Goal: Contribute content: Contribute content

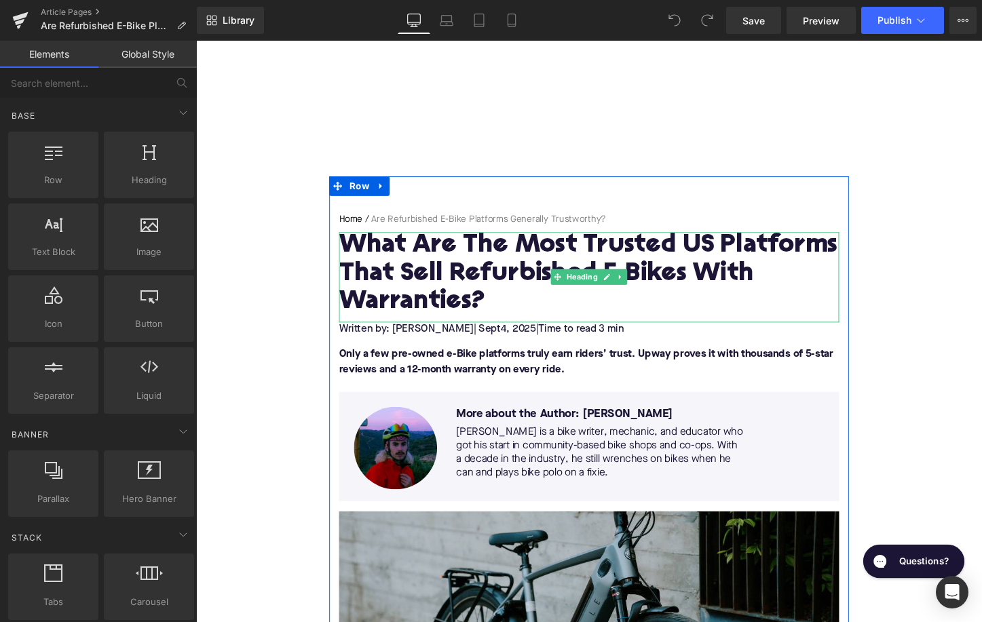
click at [473, 271] on h1 "What Are The Most Trusted US Platforms That Sell Refurbished E-Bikes With Warra…" at bounding box center [606, 285] width 522 height 89
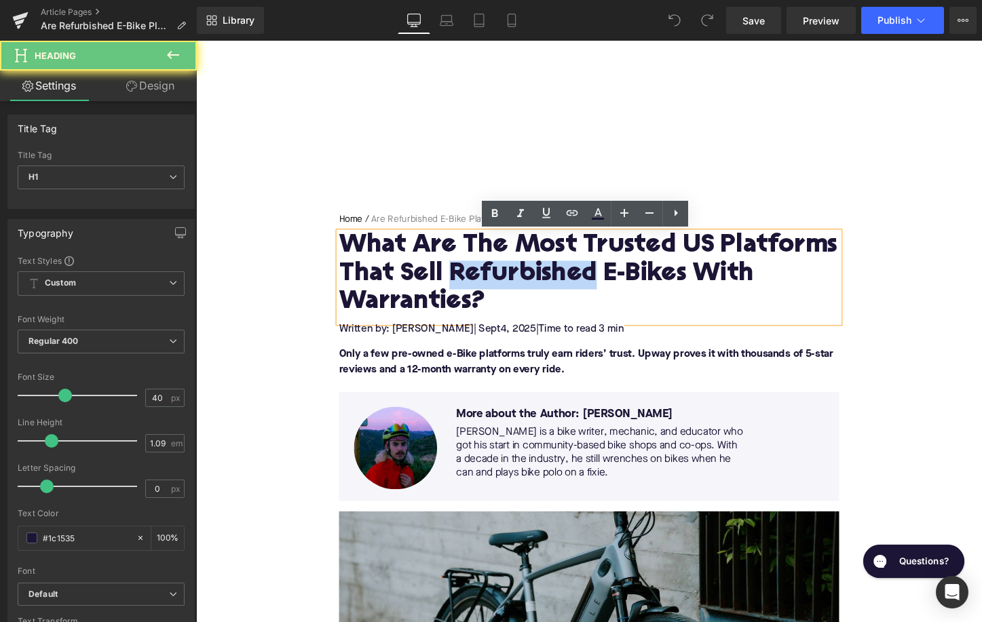
click at [473, 271] on h1 "What Are The Most Trusted US Platforms That Sell Refurbished E-Bikes With Warra…" at bounding box center [606, 285] width 522 height 89
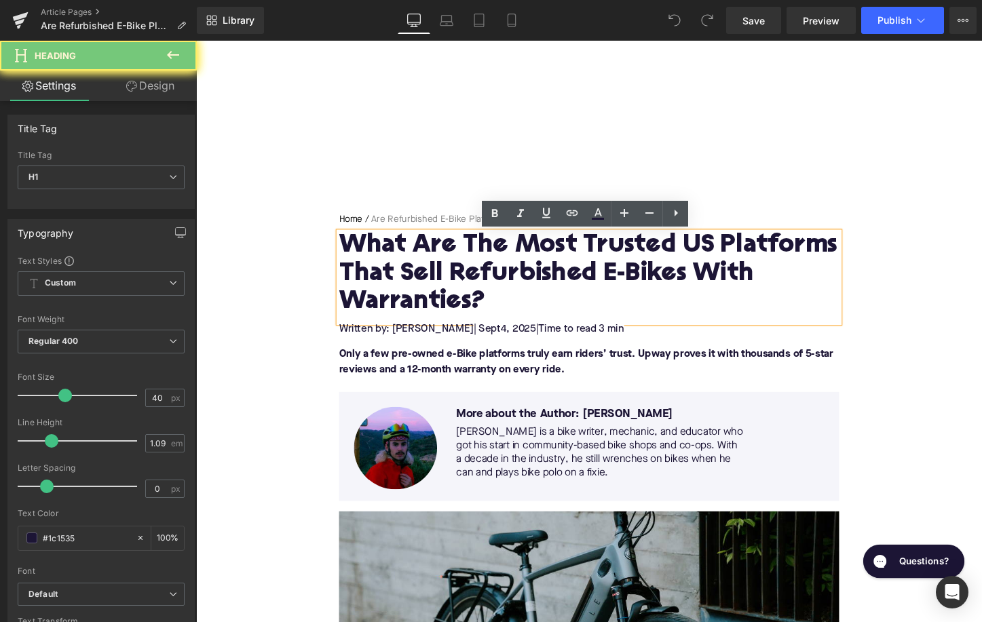
click at [473, 271] on h1 "What Are The Most Trusted US Platforms That Sell Refurbished E-Bikes With Warra…" at bounding box center [606, 285] width 522 height 89
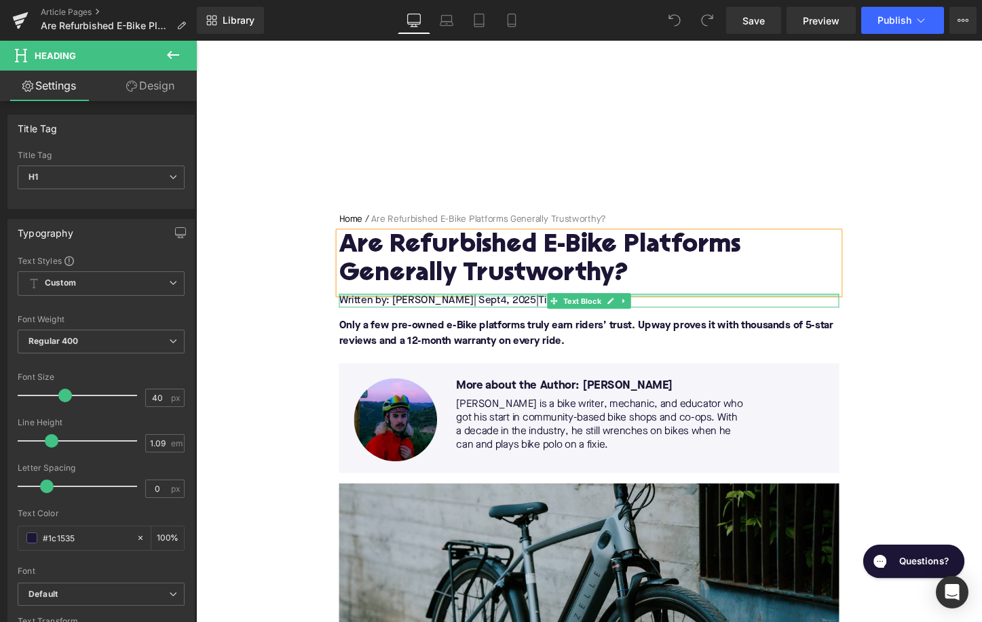
click at [478, 308] on div "Written by: [PERSON_NAME] | [DATE] | Time to read 3 min Text Block" at bounding box center [606, 312] width 522 height 14
click at [486, 308] on span "| Sept" at bounding box center [500, 312] width 28 height 11
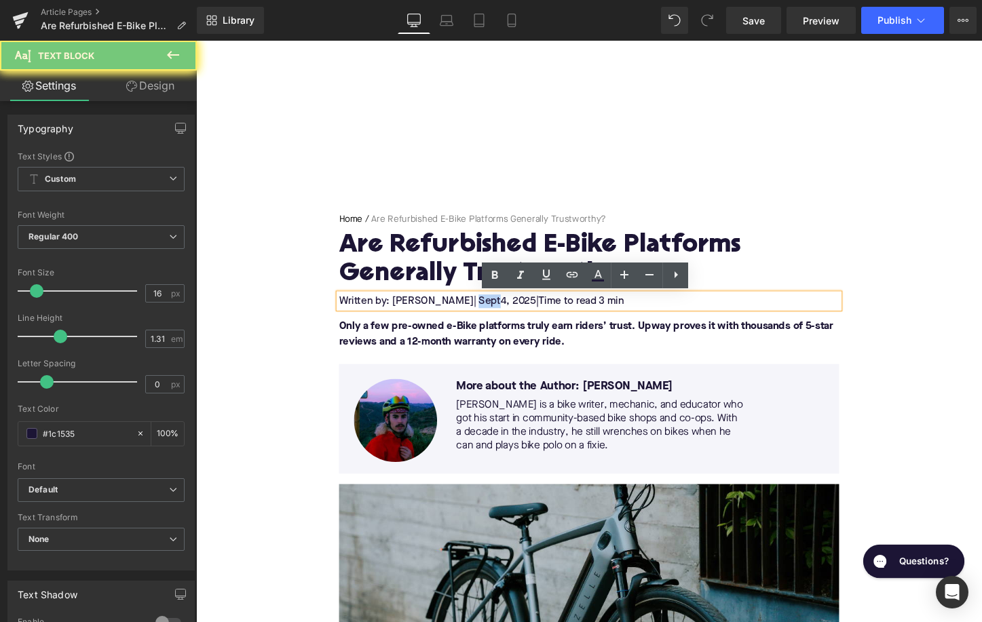
click at [486, 311] on span "| Sept" at bounding box center [500, 312] width 28 height 11
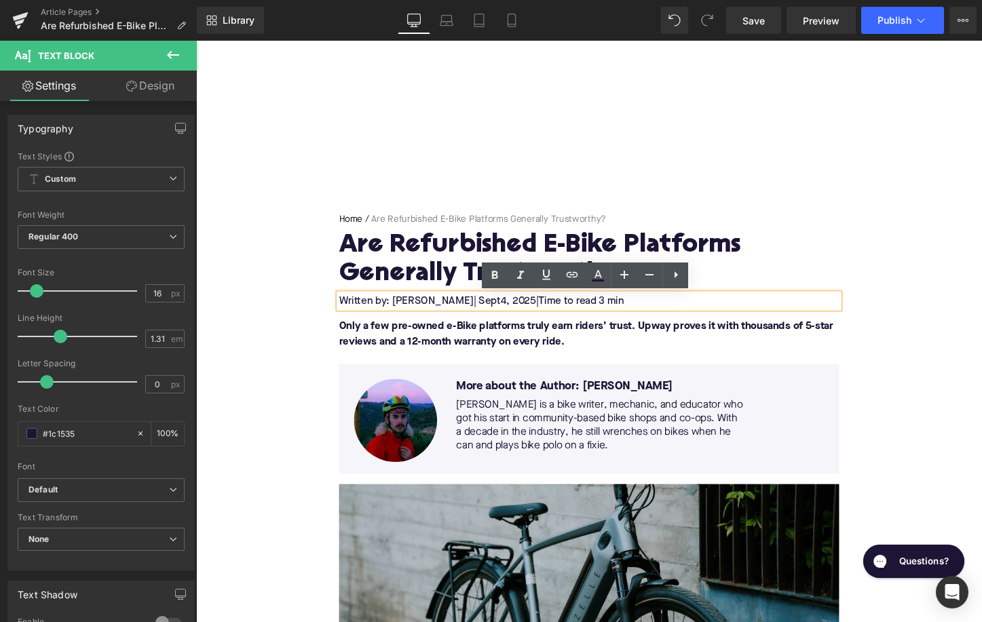
click at [486, 311] on span "| Sept" at bounding box center [500, 312] width 28 height 11
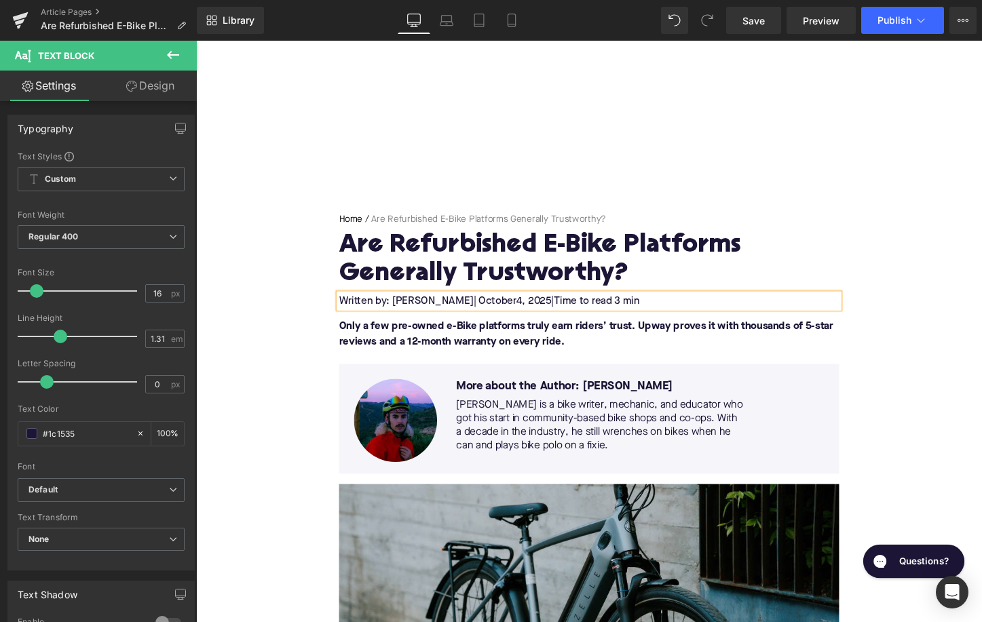
click at [531, 310] on span "4, 2025" at bounding box center [549, 312] width 37 height 11
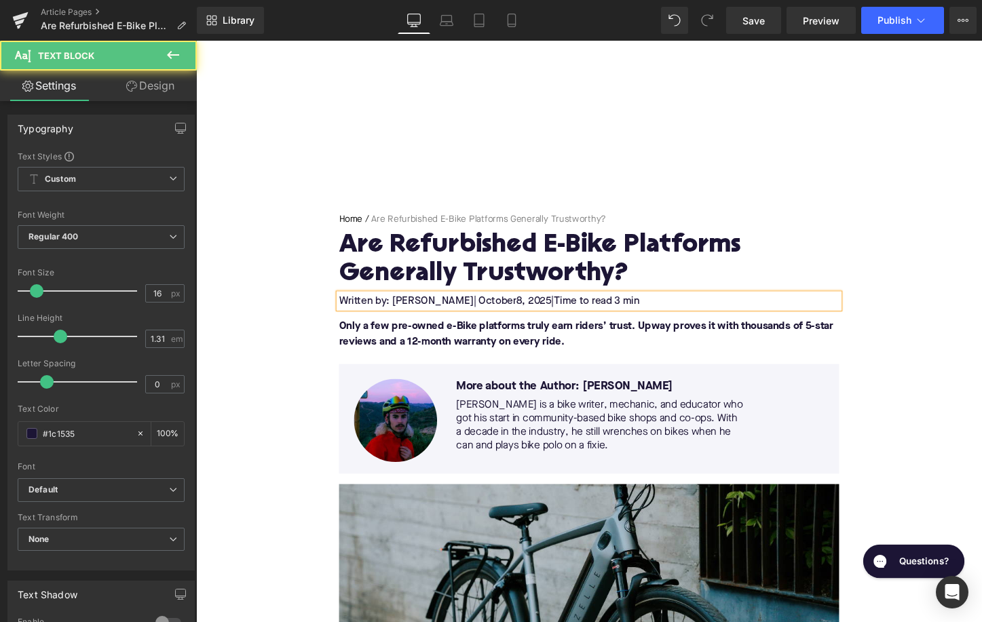
click at [622, 311] on span "Time to read 3 min" at bounding box center [615, 312] width 90 height 11
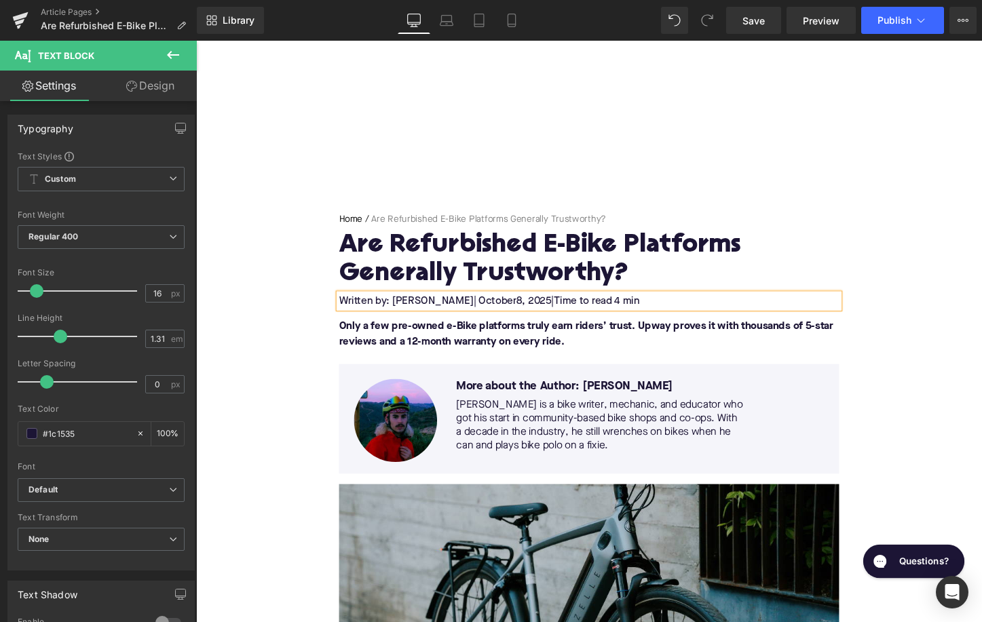
click at [446, 335] on font "Only a few pre-owned e-Bike platforms truly earn riders’ trust. Upway proves it…" at bounding box center [603, 347] width 516 height 27
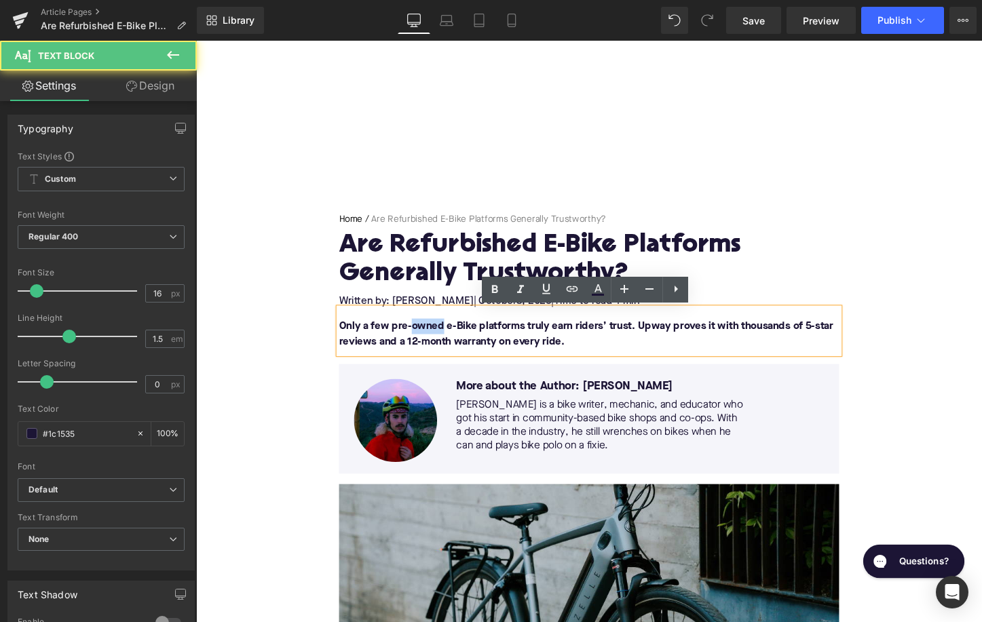
click at [446, 335] on font "Only a few pre-owned e-Bike platforms truly earn riders’ trust. Upway proves it…" at bounding box center [603, 347] width 516 height 27
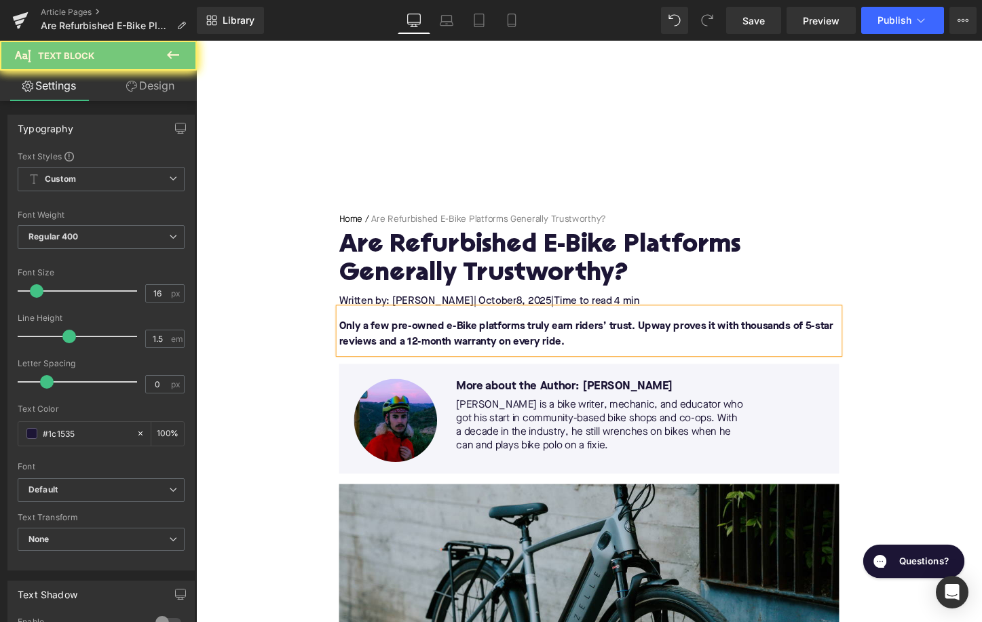
paste div
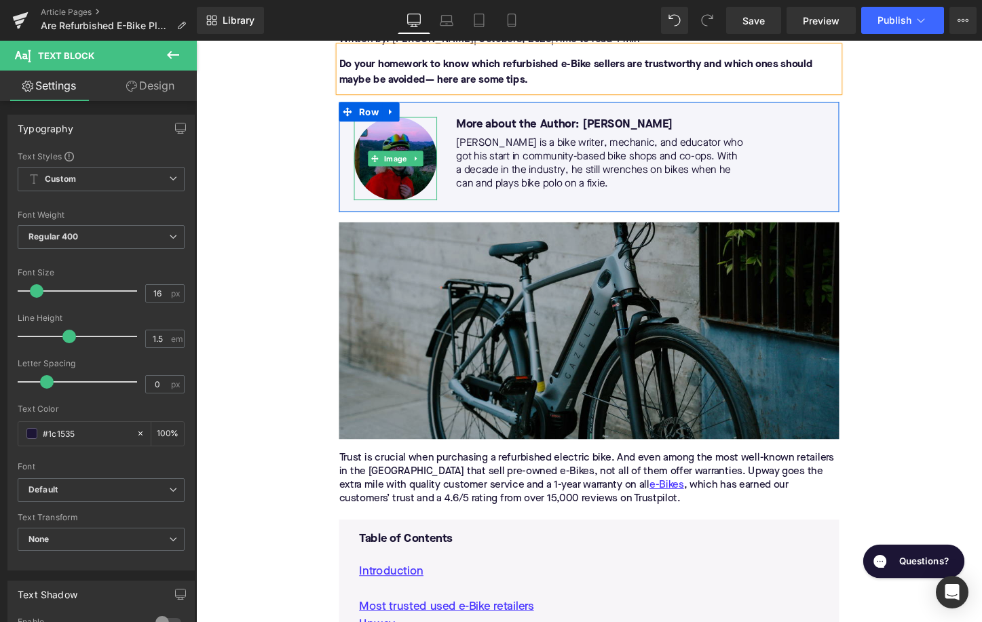
scroll to position [281, 0]
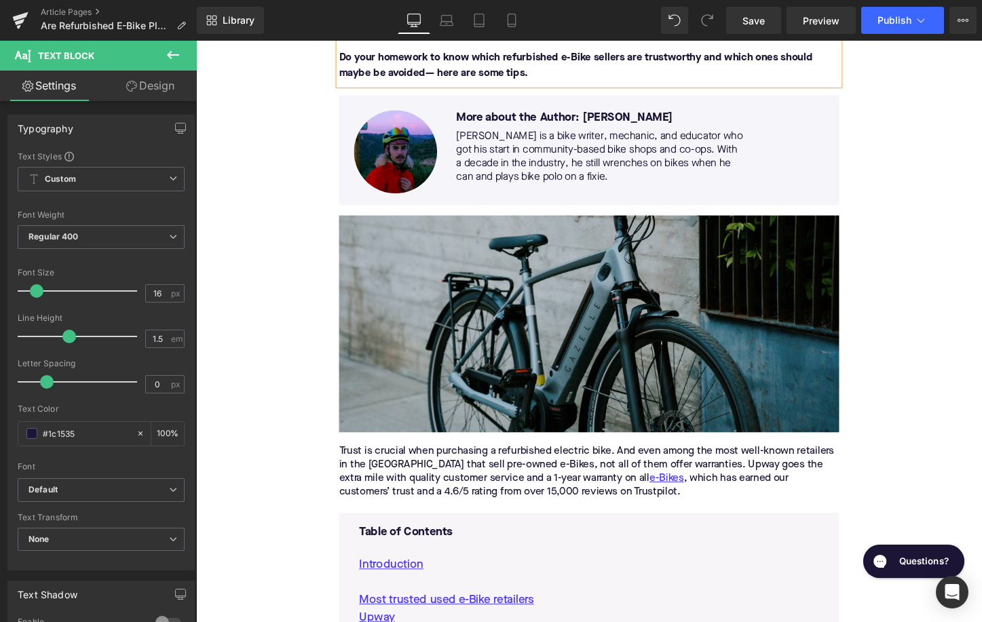
click at [452, 476] on p "Trust is crucial when purchasing a refurbished electric bike. And even among th…" at bounding box center [606, 491] width 522 height 57
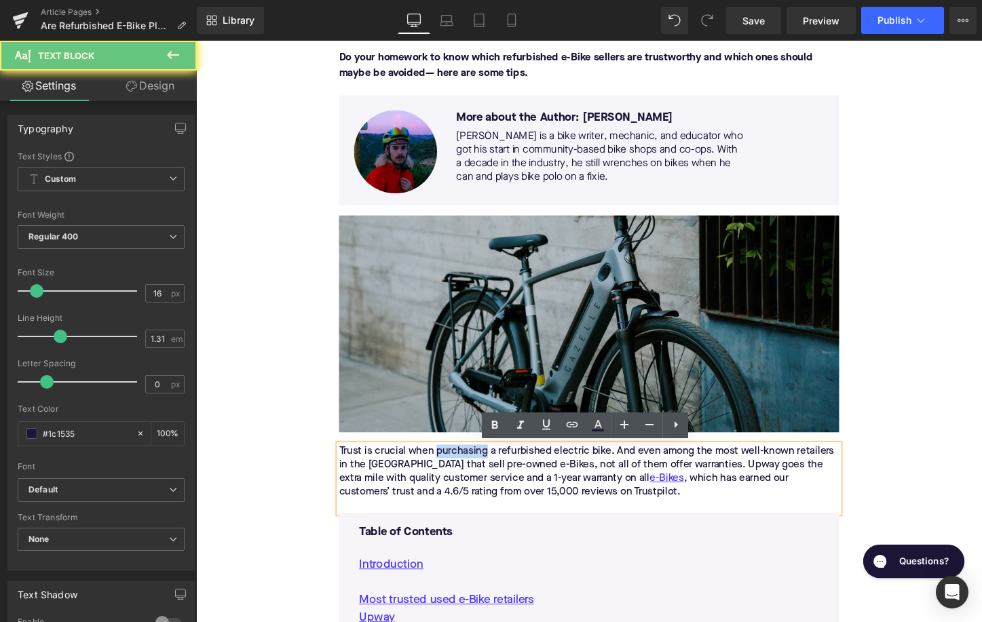
click at [452, 476] on p "Trust is crucial when purchasing a refurbished electric bike. And even among th…" at bounding box center [606, 491] width 522 height 57
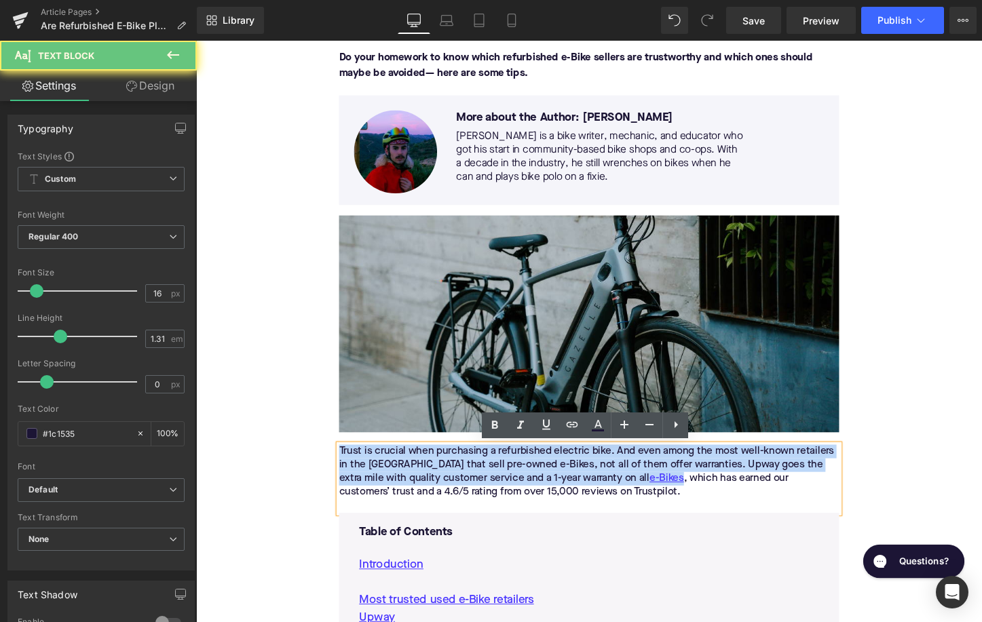
click at [452, 476] on p "Trust is crucial when purchasing a refurbished electric bike. And even among th…" at bounding box center [606, 491] width 522 height 57
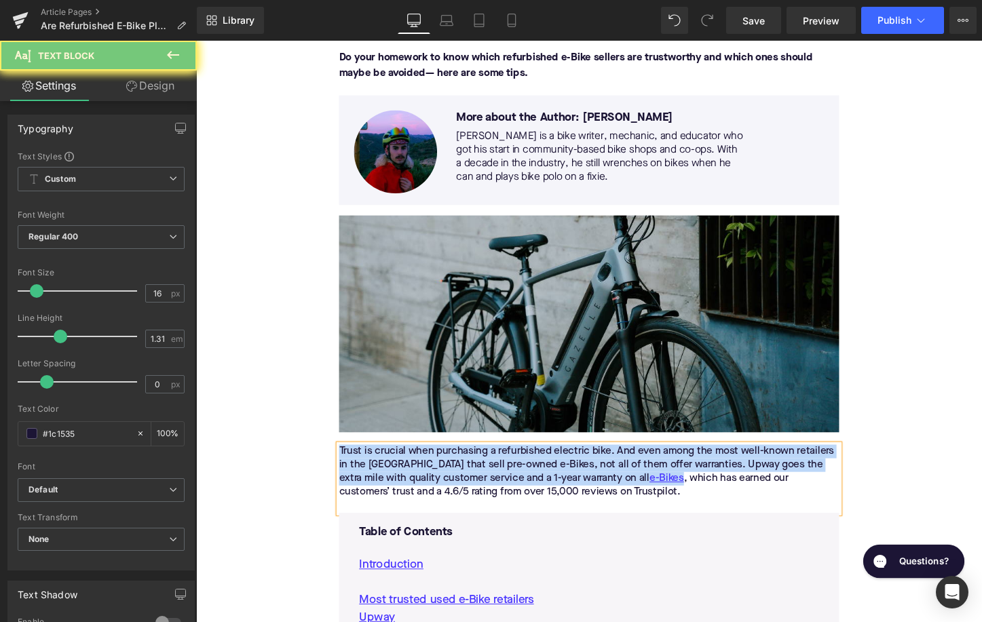
paste div
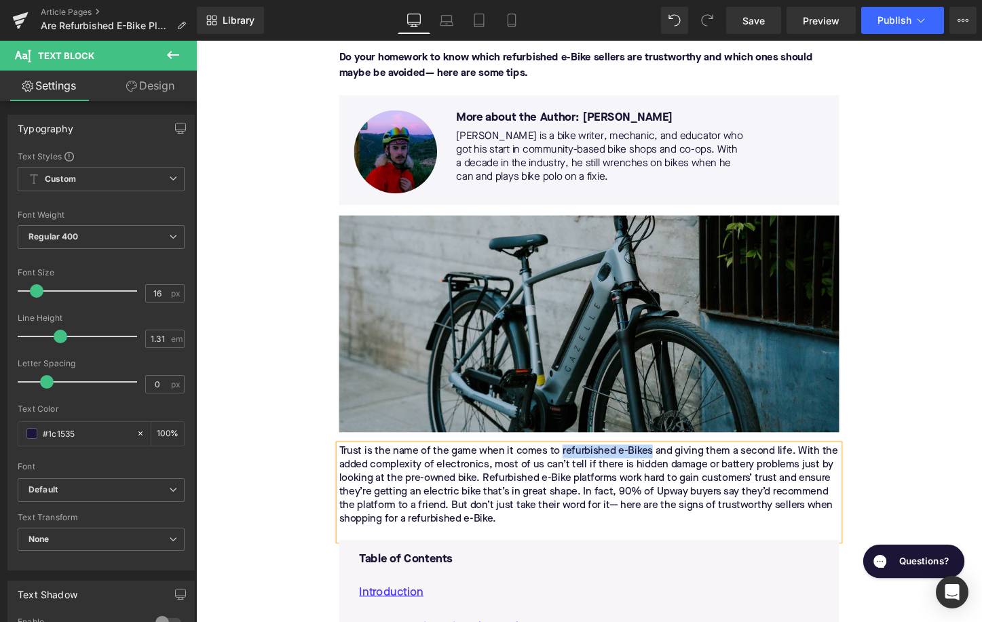
drag, startPoint x: 578, startPoint y: 471, endPoint x: 674, endPoint y: 474, distance: 95.7
click at [673, 473] on p "Trust is the name of the game when it comes to refurbished e-Bikes and giving t…" at bounding box center [606, 505] width 522 height 85
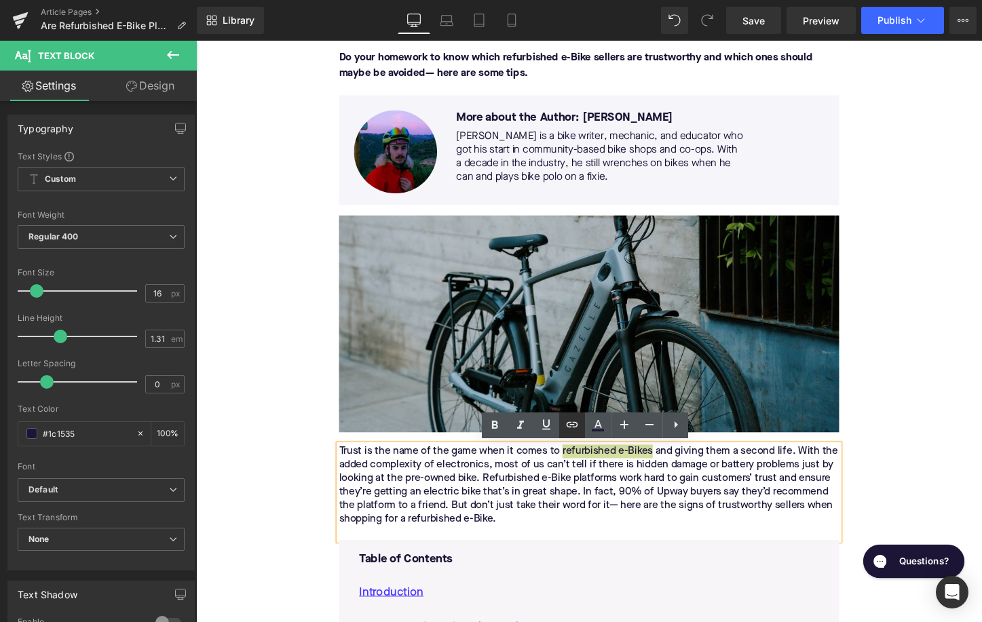
click at [570, 420] on icon at bounding box center [572, 425] width 16 height 16
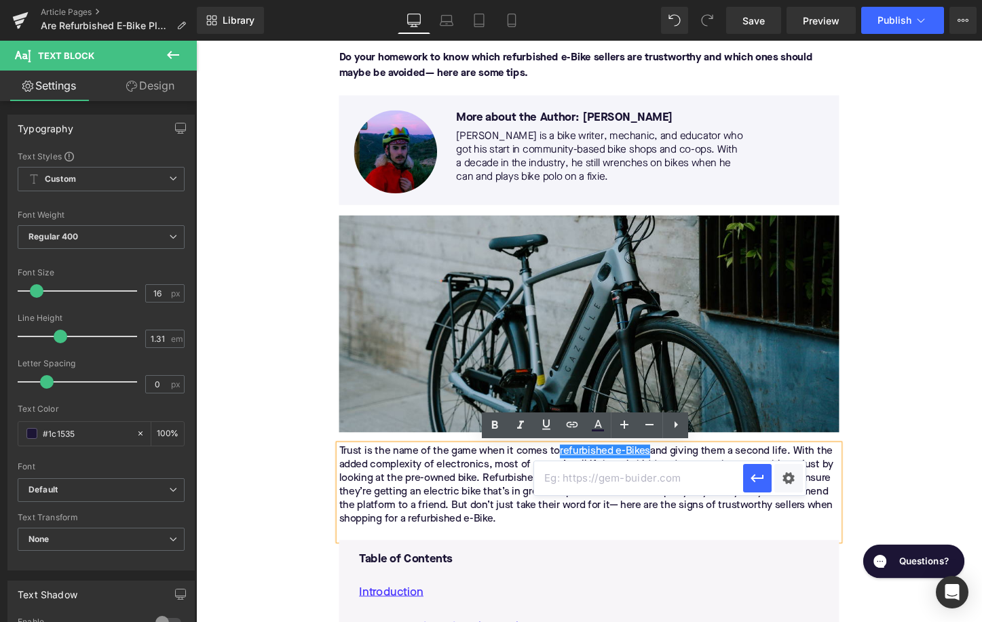
click at [607, 474] on input "text" at bounding box center [638, 478] width 209 height 34
paste input "[URL][DOMAIN_NAME]"
type input "[URL][DOMAIN_NAME]"
click at [752, 479] on icon "button" at bounding box center [756, 478] width 13 height 8
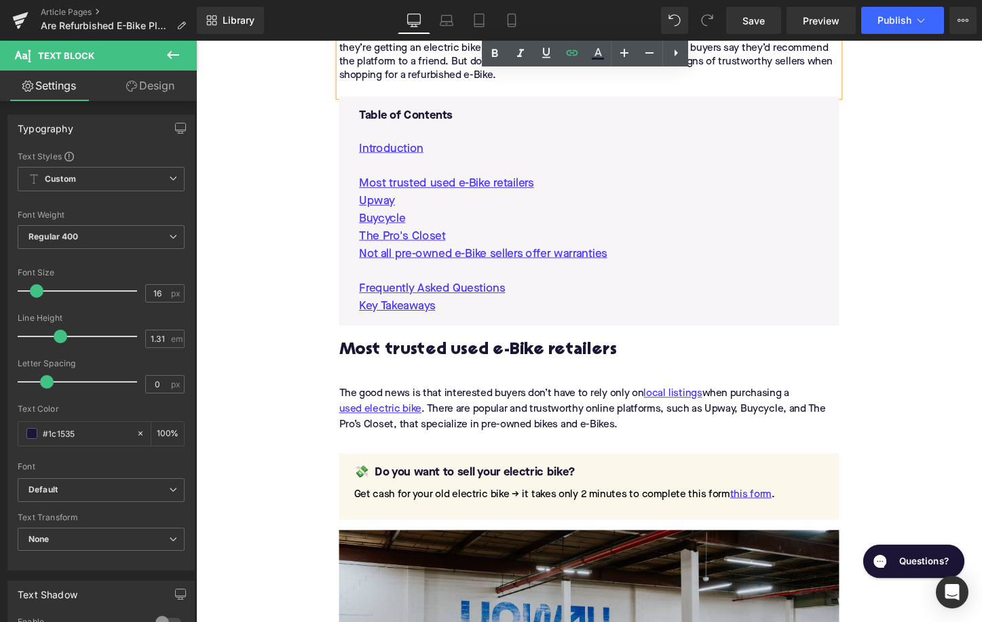
scroll to position [757, 0]
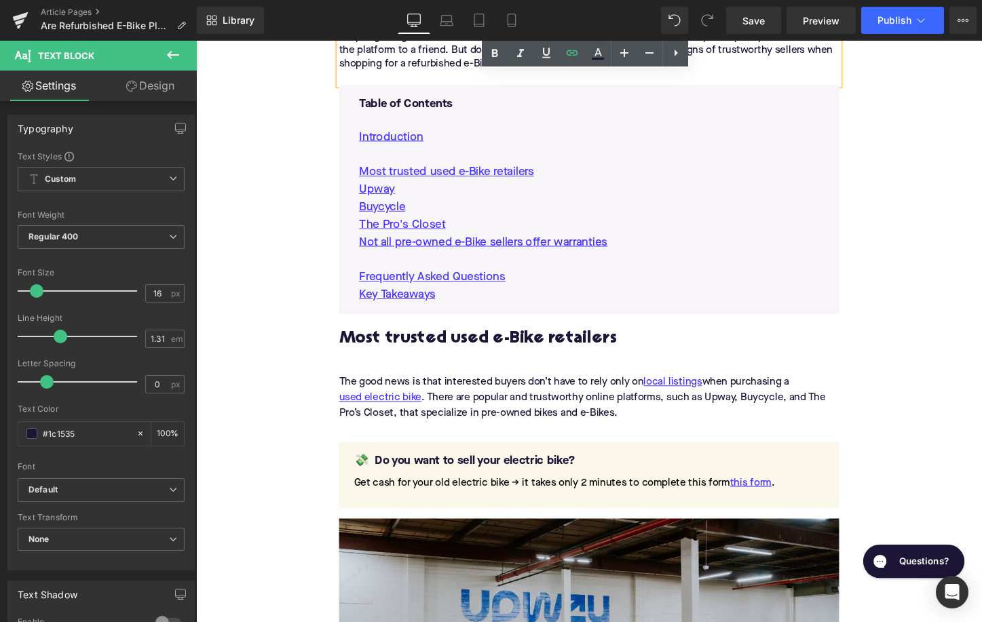
click at [414, 356] on h2 "Most trusted used e-Bike retailers" at bounding box center [606, 353] width 522 height 20
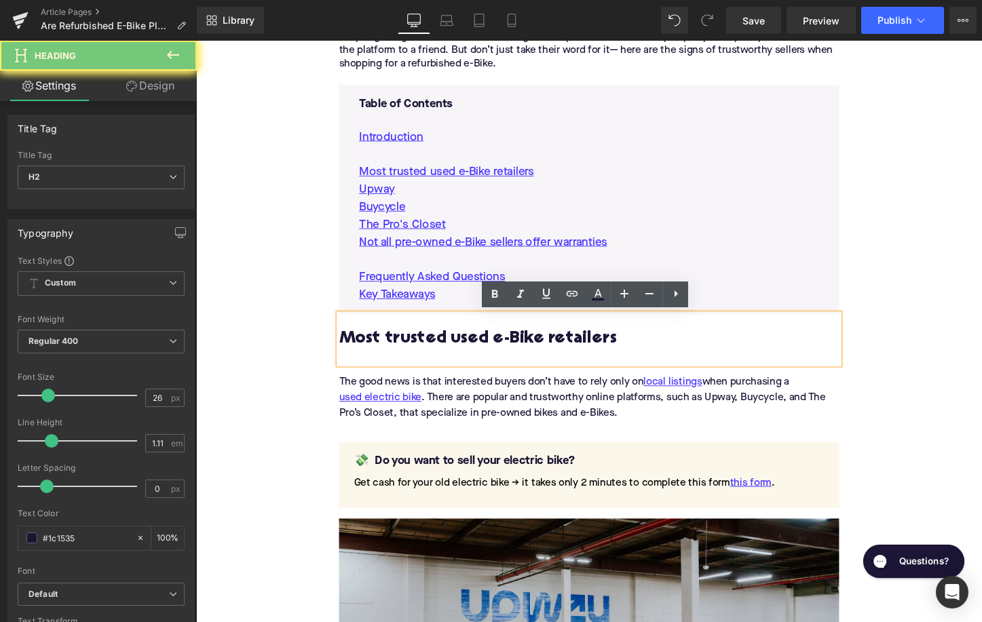
click at [414, 356] on h2 "Most trusted used e-Bike retailers" at bounding box center [606, 353] width 522 height 20
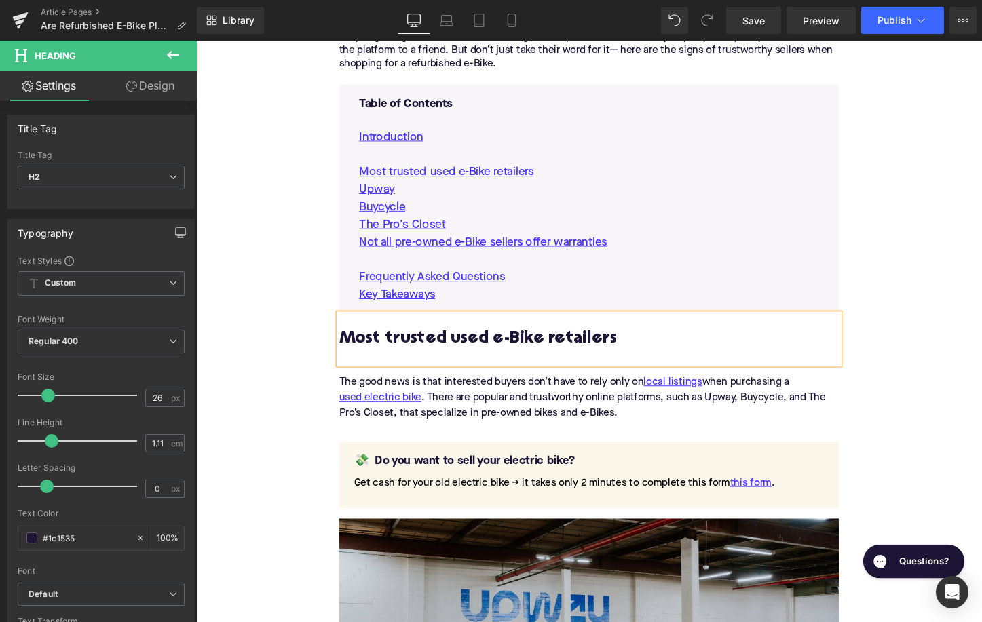
paste div
click at [476, 405] on div "The good news is that interested buyers don’t have to rely only on local listin…" at bounding box center [606, 413] width 522 height 49
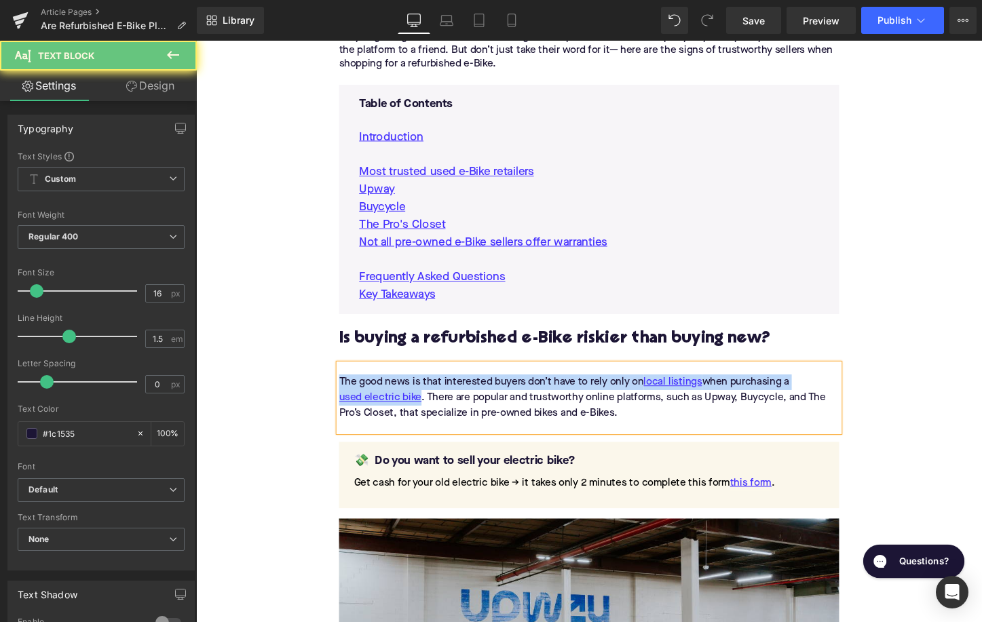
paste div
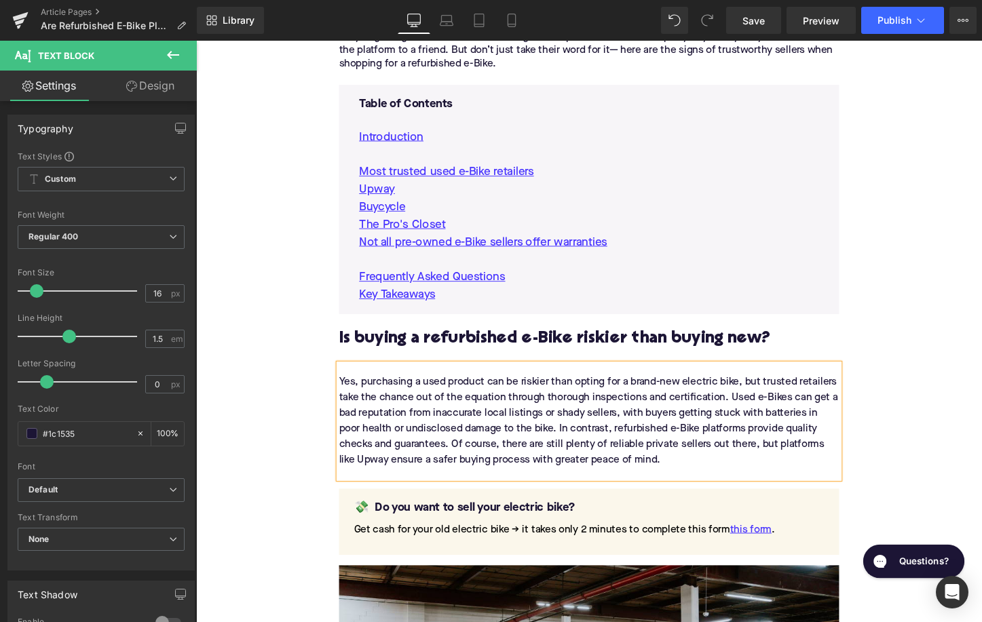
click at [358, 394] on div "Yes, purchasing a used product can be riskier than opting for a brand-new elect…" at bounding box center [606, 438] width 522 height 98
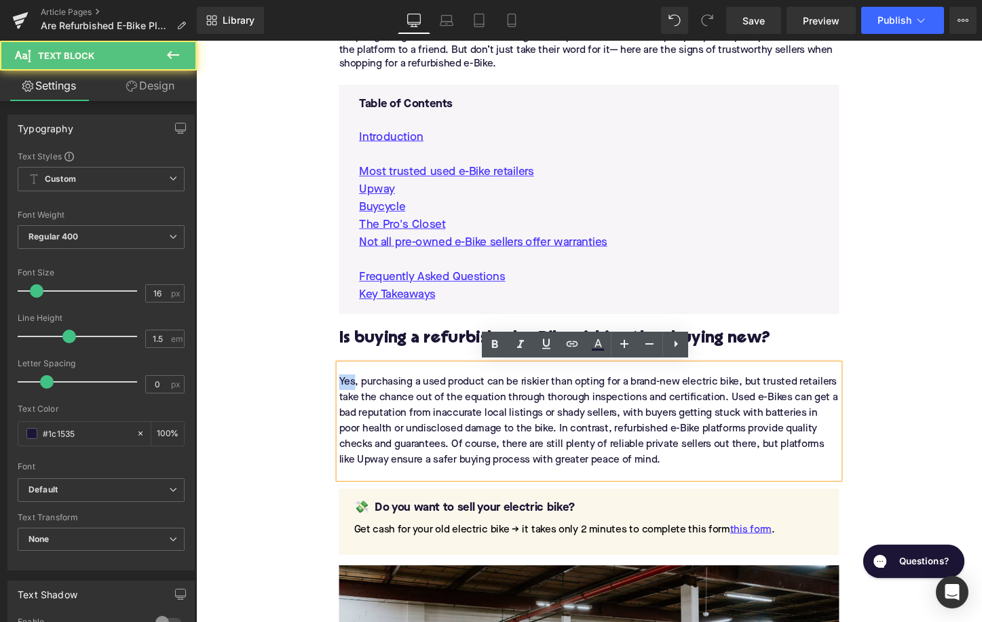
click at [358, 394] on div "Yes, purchasing a used product can be riskier than opting for a brand-new elect…" at bounding box center [606, 438] width 522 height 98
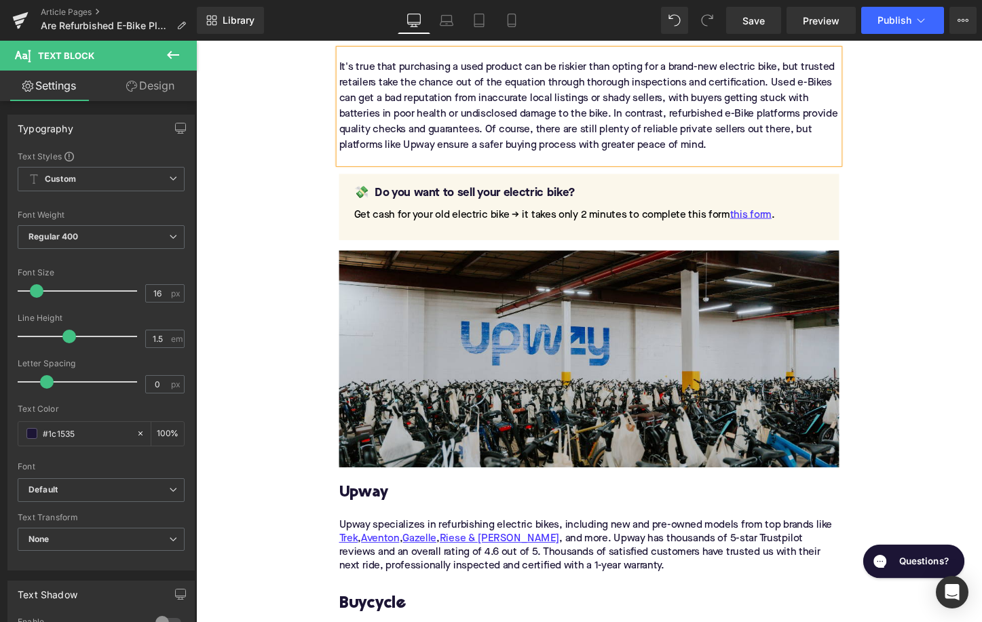
scroll to position [1111, 0]
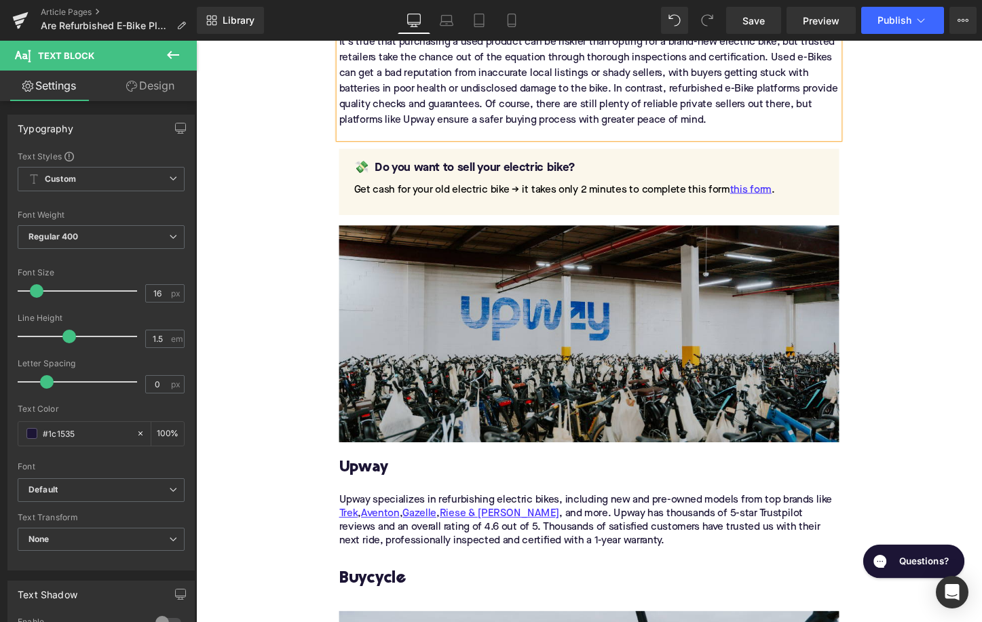
click at [367, 482] on h3 "Upway" at bounding box center [606, 487] width 522 height 21
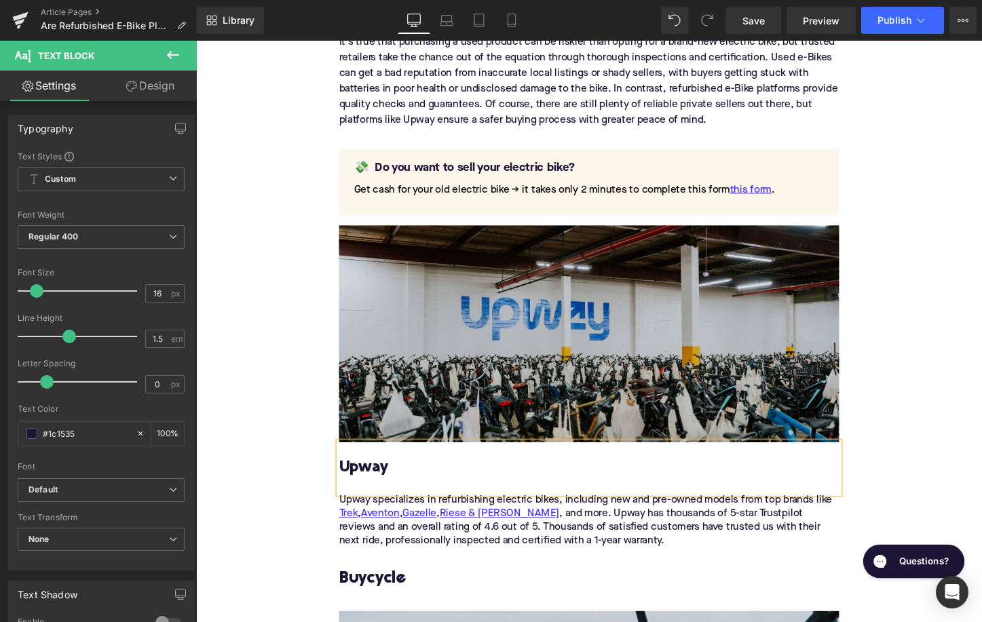
click at [367, 482] on h3 "Upway" at bounding box center [606, 487] width 522 height 21
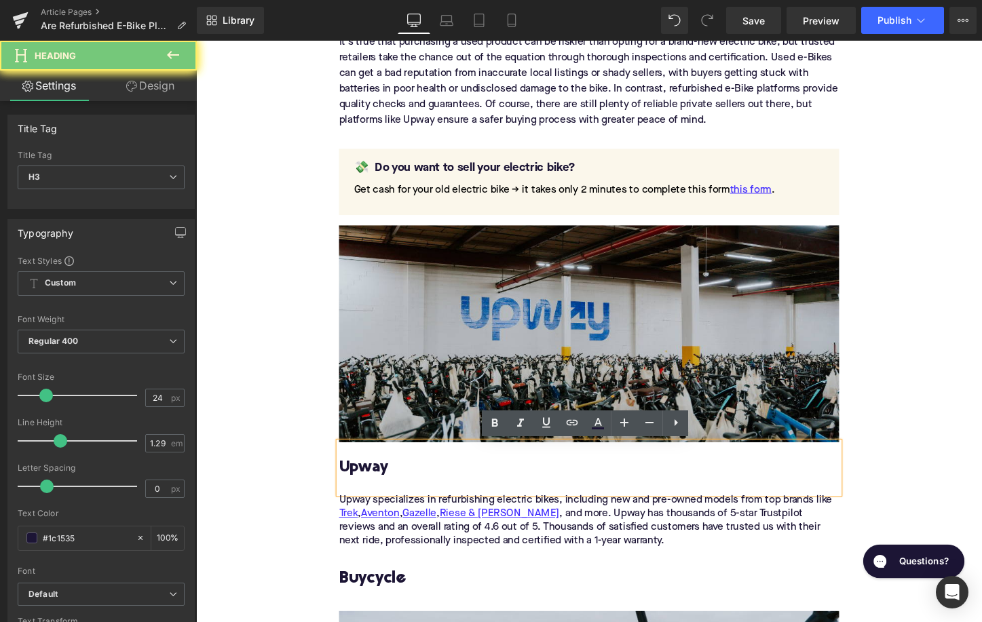
click at [367, 482] on h3 "Upway" at bounding box center [606, 487] width 522 height 21
paste div
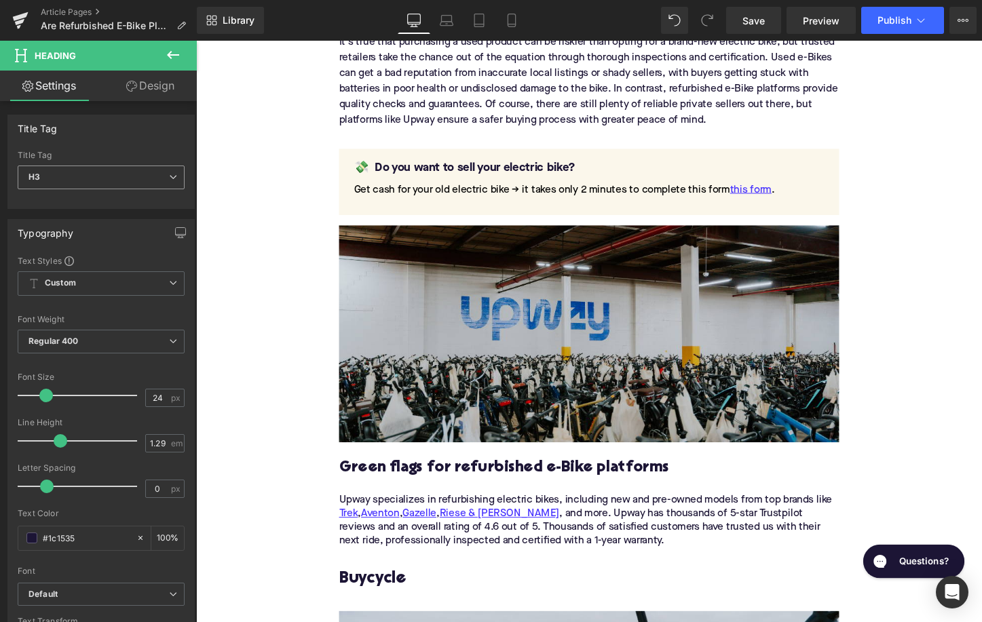
click at [64, 183] on span "H3" at bounding box center [101, 178] width 167 height 24
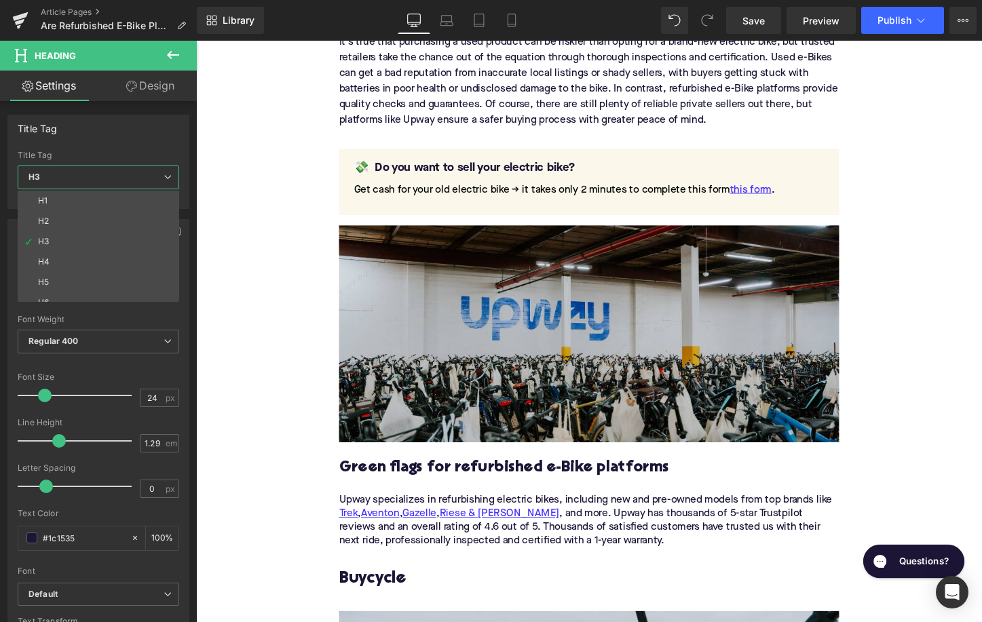
click at [90, 218] on li "H2" at bounding box center [102, 221] width 168 height 20
type input "1.11"
type input "100"
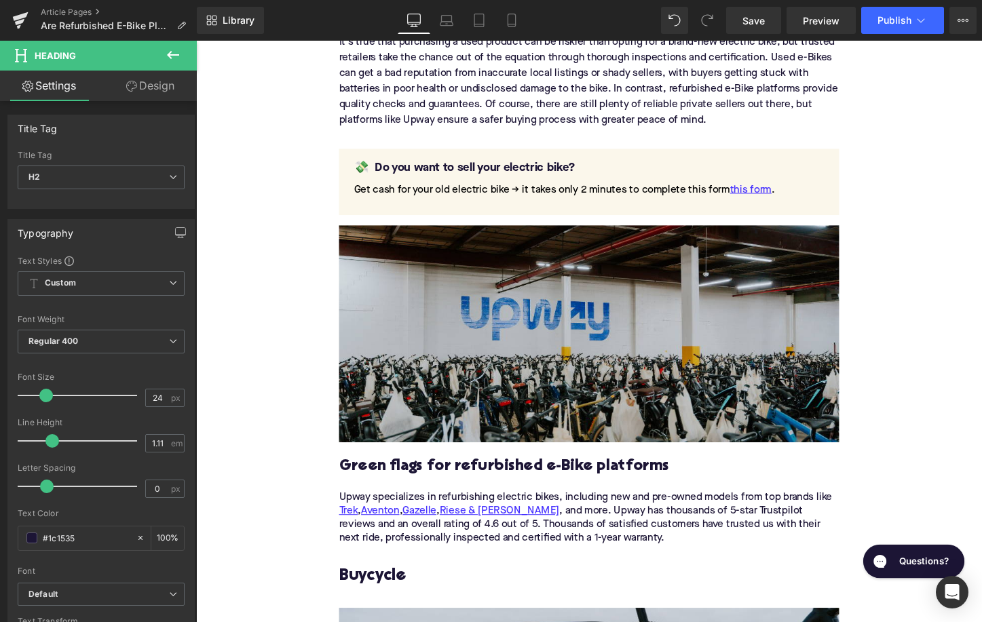
click at [393, 552] on p "Upway specializes in refurbishing electric bikes, including new and pre-owned m…" at bounding box center [606, 540] width 522 height 57
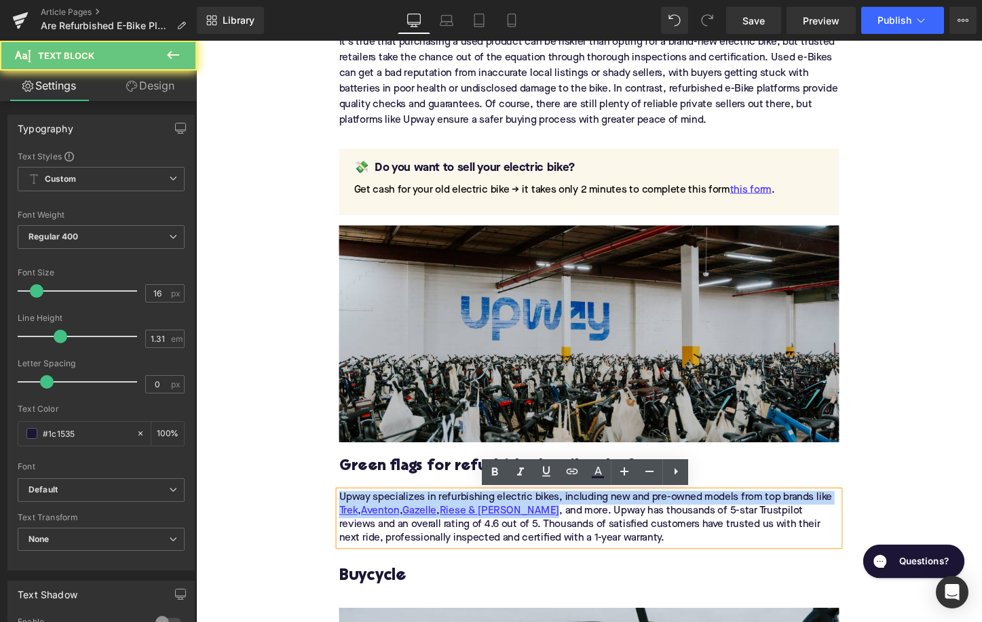
paste div
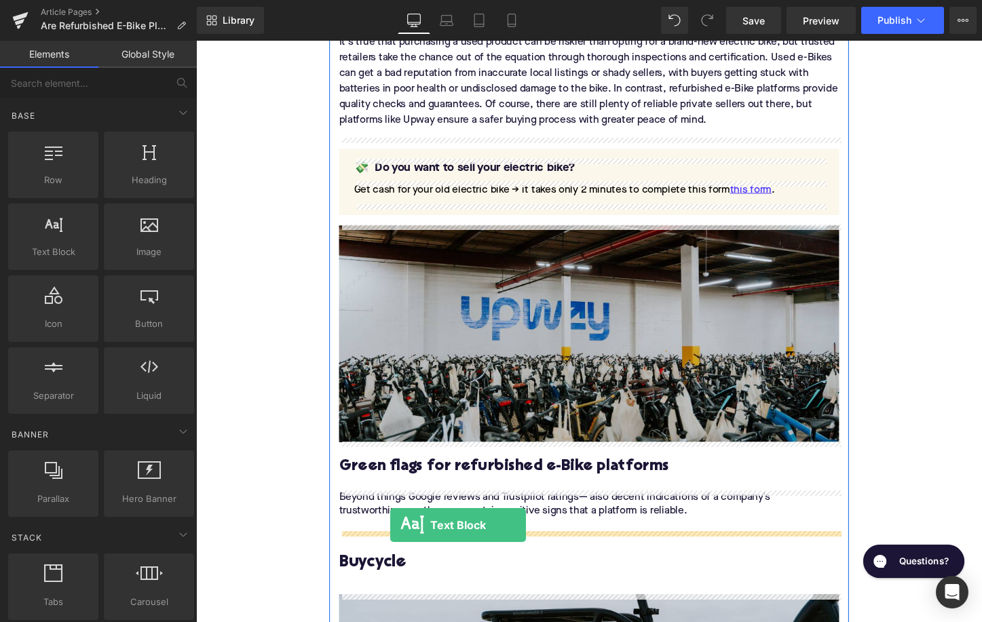
drag, startPoint x: 206, startPoint y: 292, endPoint x: 398, endPoint y: 547, distance: 319.3
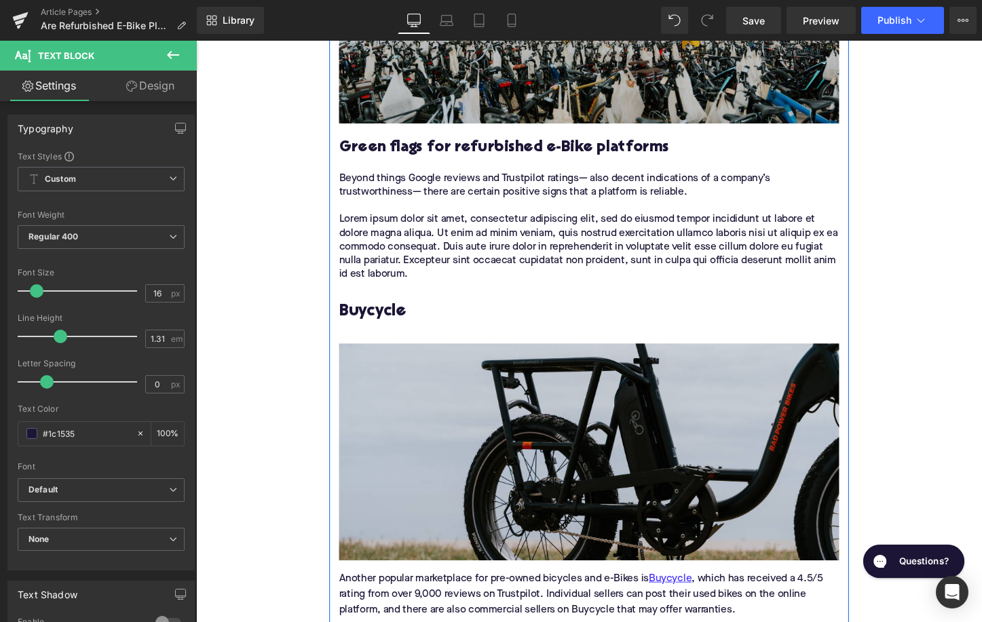
scroll to position [1457, 0]
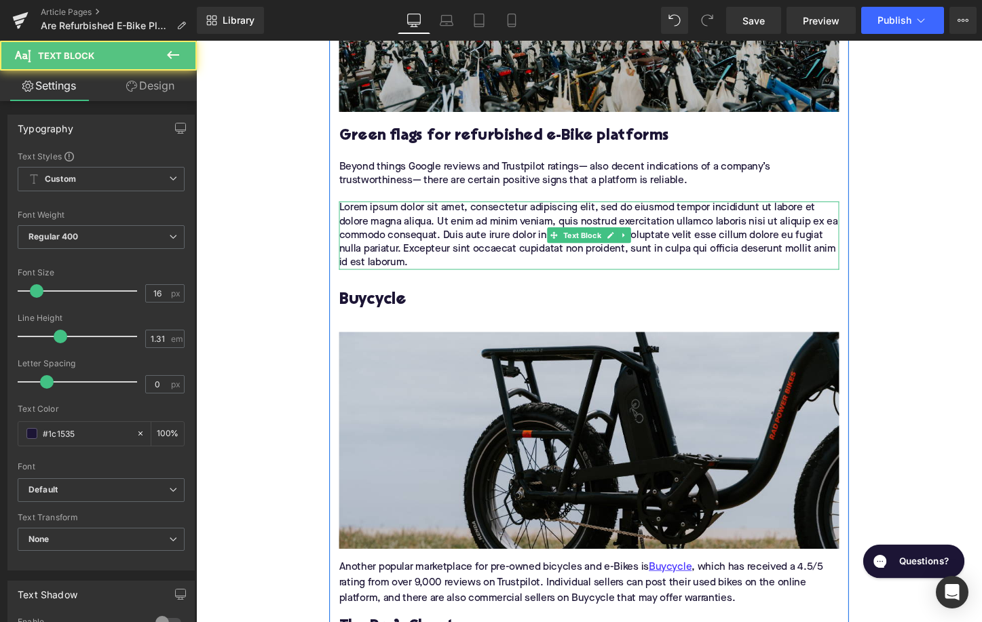
click at [476, 260] on p "Lorem ipsum dolor sit amet, consectetur adipiscing elit, sed do eiusmod tempor …" at bounding box center [606, 244] width 522 height 71
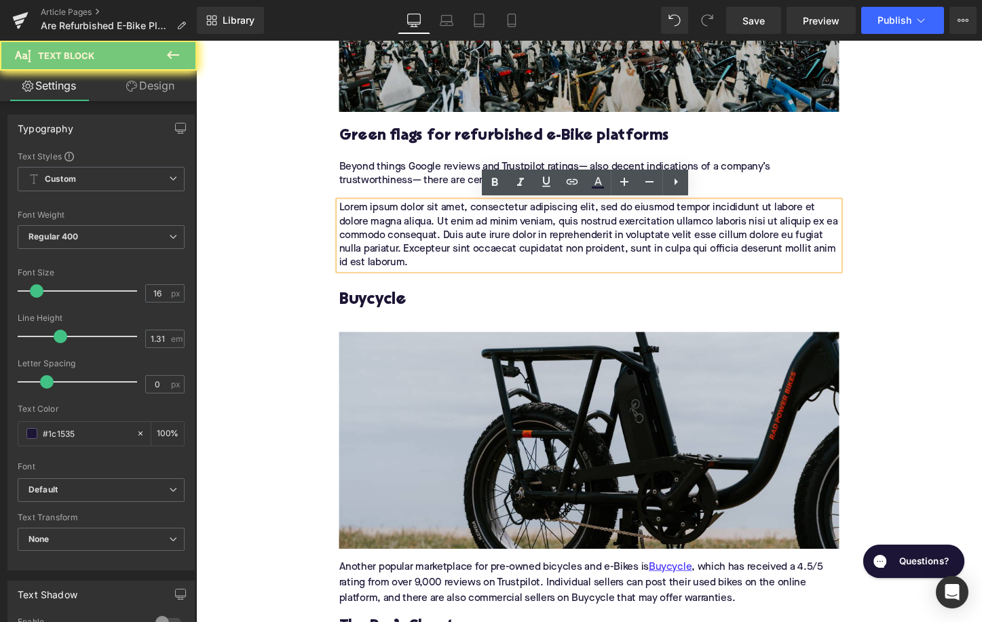
click at [476, 260] on p "Lorem ipsum dolor sit amet, consectetur adipiscing elit, sed do eiusmod tempor …" at bounding box center [606, 244] width 522 height 71
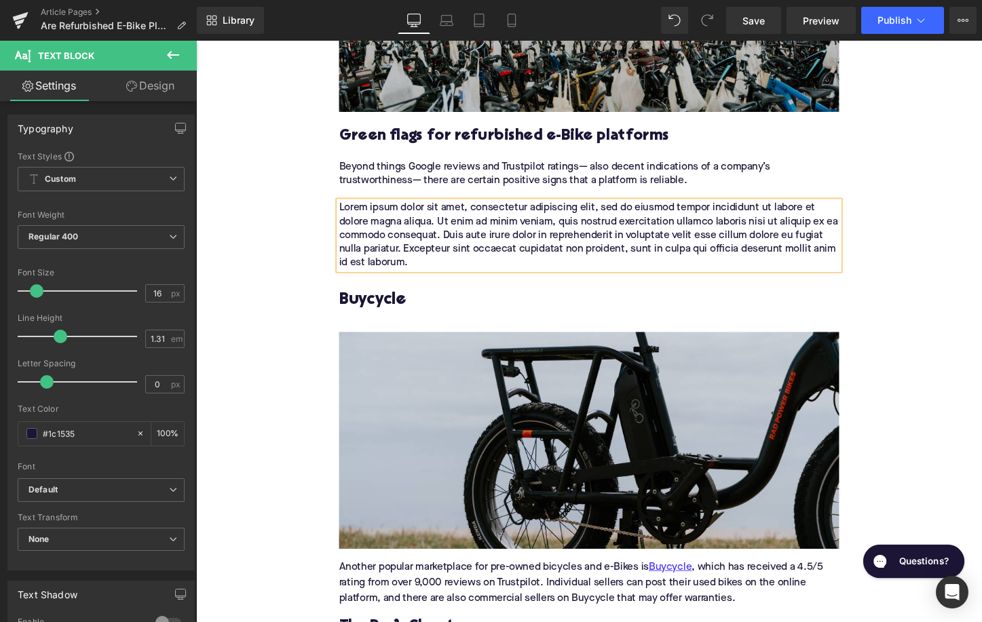
paste div
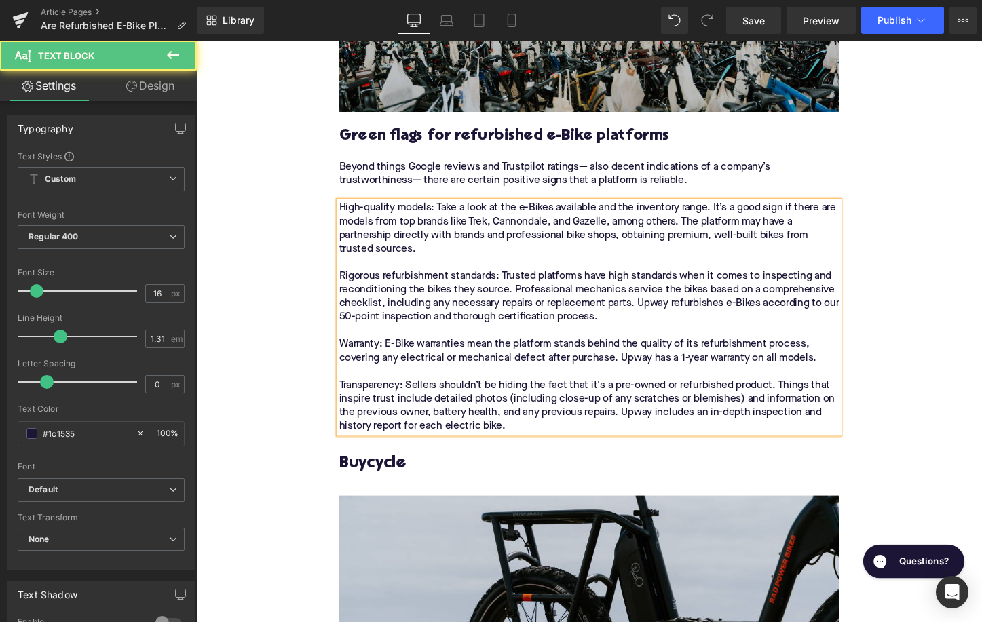
click at [476, 260] on p "High-quality models: Take a look at the e-Bikes available and the inventory ran…" at bounding box center [606, 330] width 522 height 242
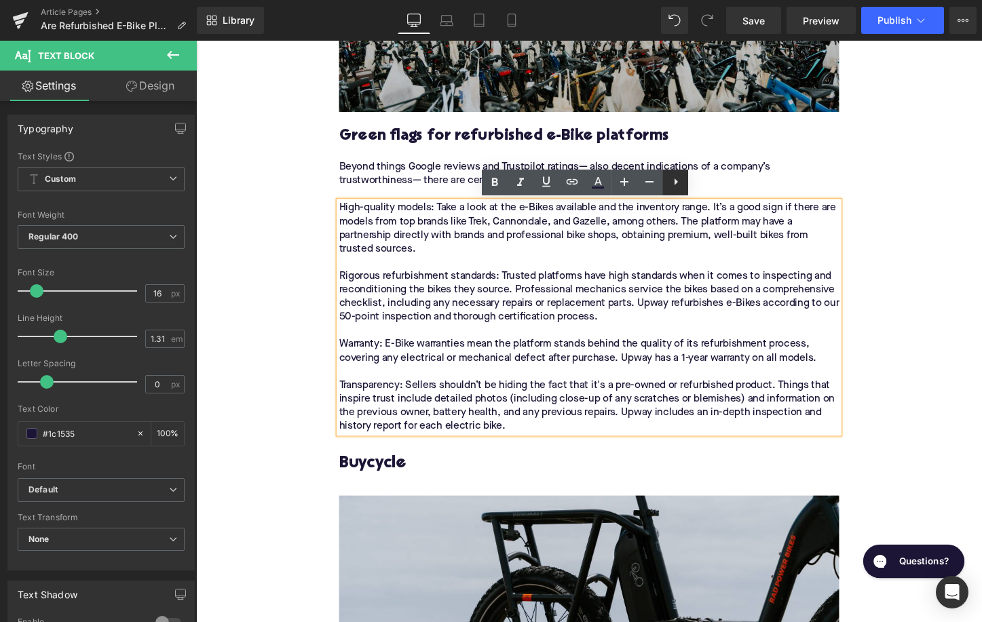
click at [672, 191] on link at bounding box center [675, 183] width 26 height 26
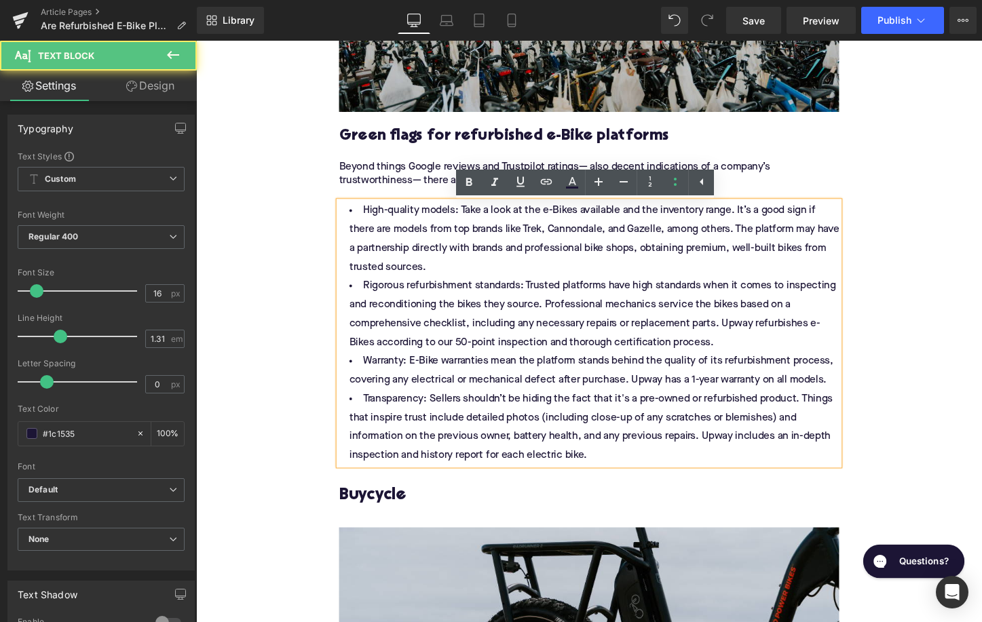
click at [438, 228] on li "High-quality models: Take a look at the e-Bikes available and the inventory ran…" at bounding box center [606, 248] width 522 height 79
drag, startPoint x: 463, startPoint y: 220, endPoint x: 354, endPoint y: 219, distance: 109.9
click at [353, 218] on li "High-quality models: Take a look at the e-Bikes available and the inventory ran…" at bounding box center [606, 248] width 522 height 79
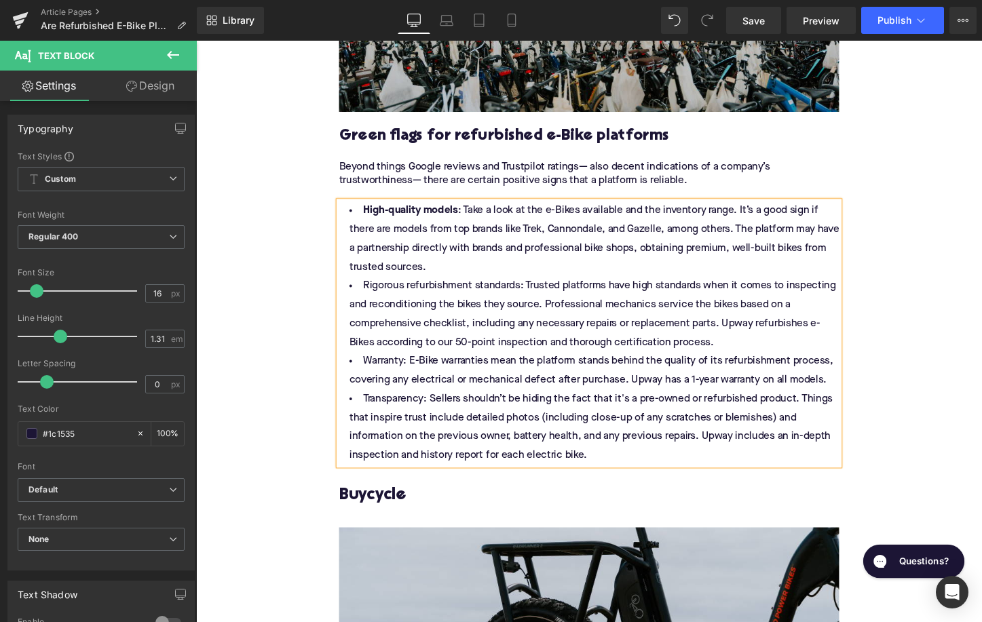
click at [481, 272] on li "High-quality models : Take a look at the e-Bikes available and the inventory ra…" at bounding box center [606, 248] width 522 height 79
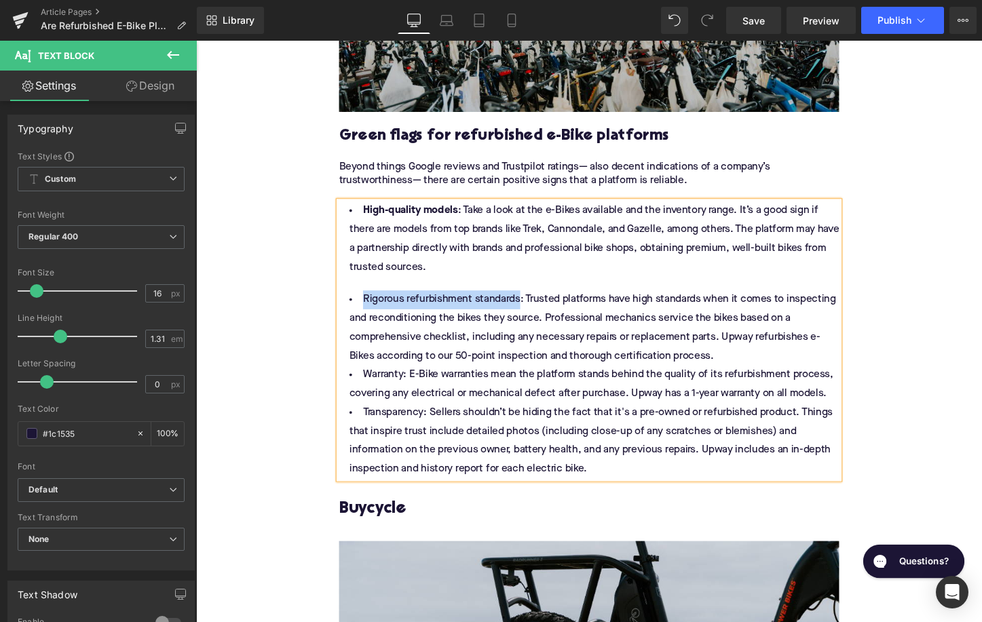
drag, startPoint x: 531, startPoint y: 313, endPoint x: 368, endPoint y: 309, distance: 162.9
click at [367, 308] on li "Rigorous refurbishment standards: Trusted platforms have high standards when it…" at bounding box center [606, 341] width 522 height 79
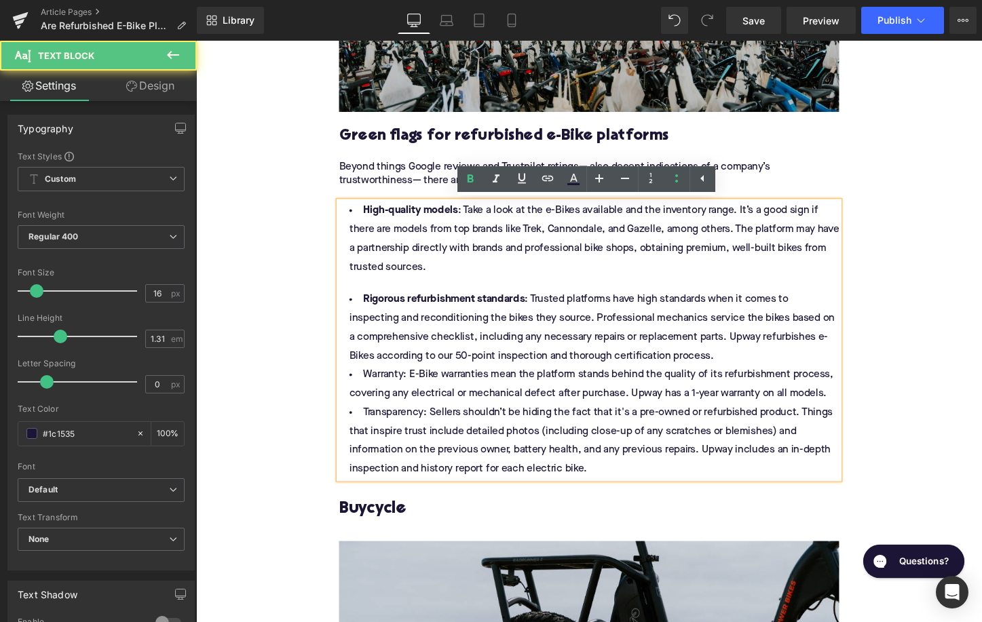
click at [748, 369] on li "Rigorous refurbishment standards : Trusted platforms have high standards when i…" at bounding box center [606, 341] width 522 height 79
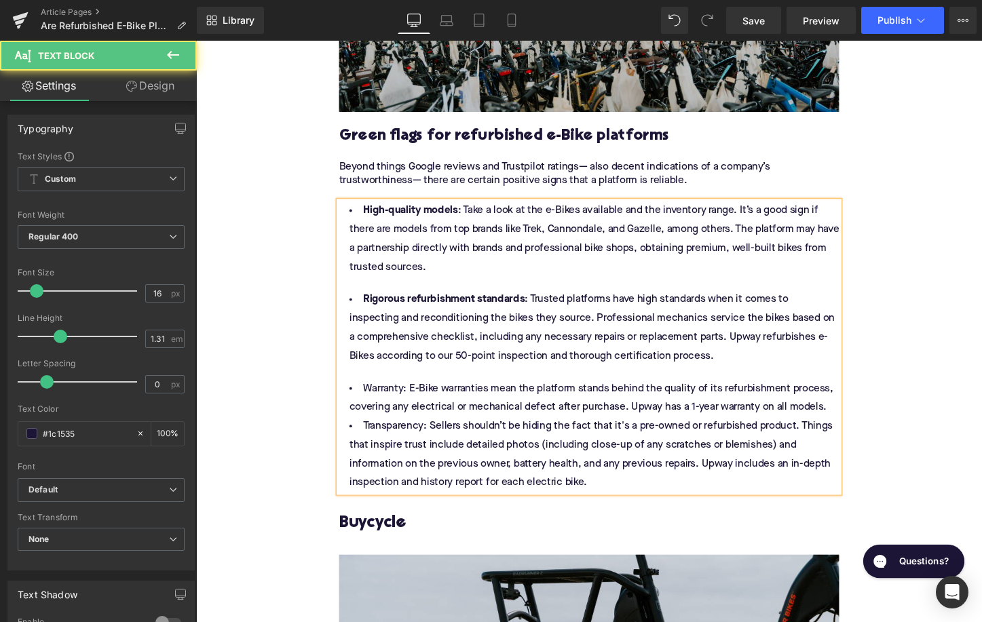
click at [391, 406] on li "Warranty: E-Bike warranties mean the platform stands behind the quality of its …" at bounding box center [606, 414] width 522 height 39
click at [859, 426] on li "Warranty : E-Bike warranties mean the platform stands behind the quality of its…" at bounding box center [606, 414] width 522 height 39
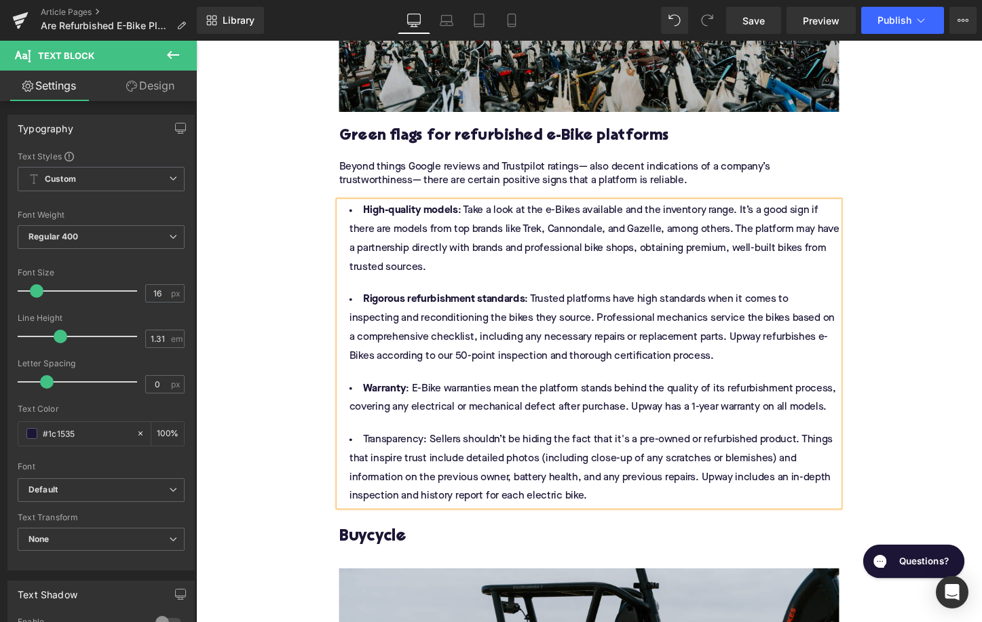
click at [415, 456] on li "Transparency: Sellers shouldn’t be hiding the fact that it's a pre-owned or ref…" at bounding box center [606, 488] width 522 height 79
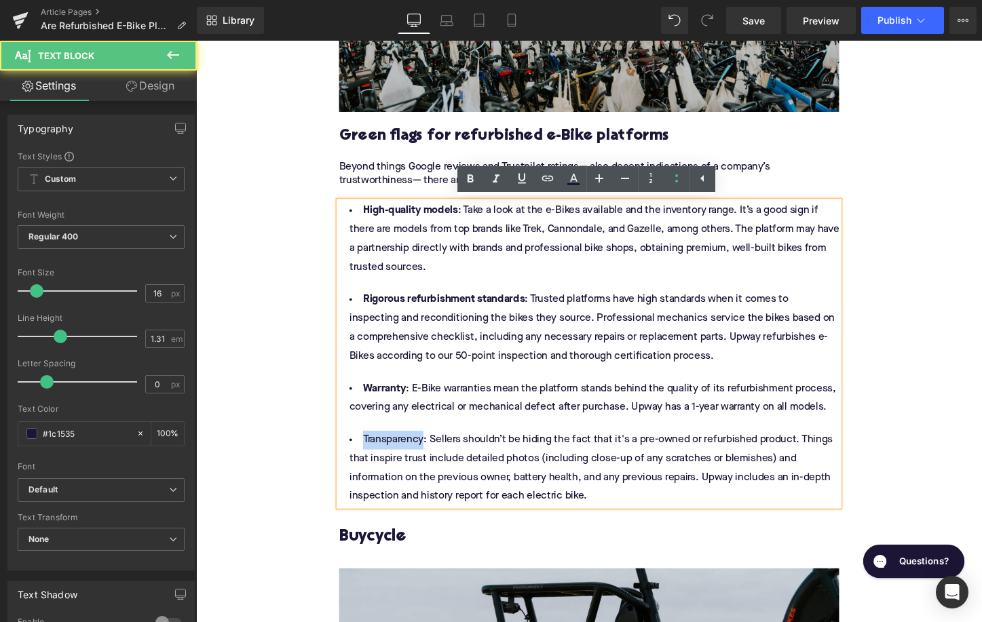
click at [415, 456] on li "Transparency: Sellers shouldn’t be hiding the fact that it's a pre-owned or ref…" at bounding box center [606, 488] width 522 height 79
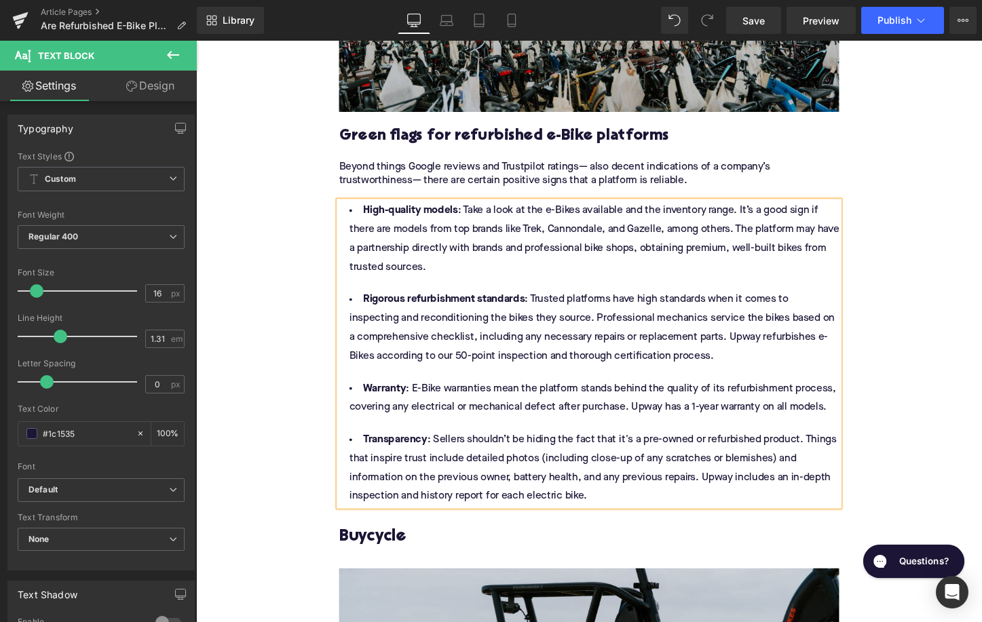
click at [547, 240] on li "High-quality models : Take a look at the e-Bikes available and the inventory ra…" at bounding box center [606, 248] width 522 height 79
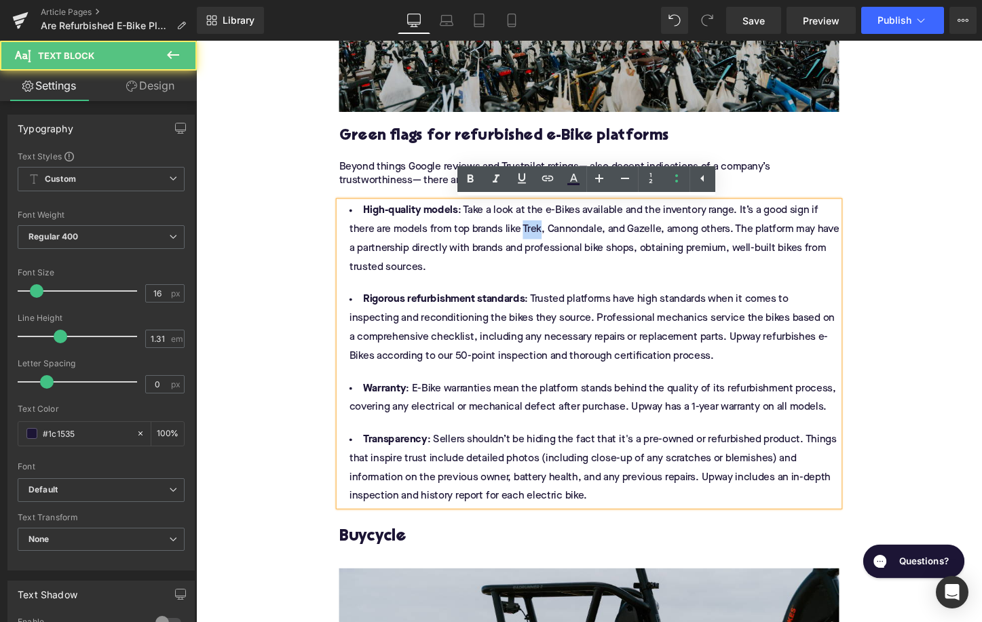
click at [547, 240] on li "High-quality models : Take a look at the e-Bikes available and the inventory ra…" at bounding box center [606, 248] width 522 height 79
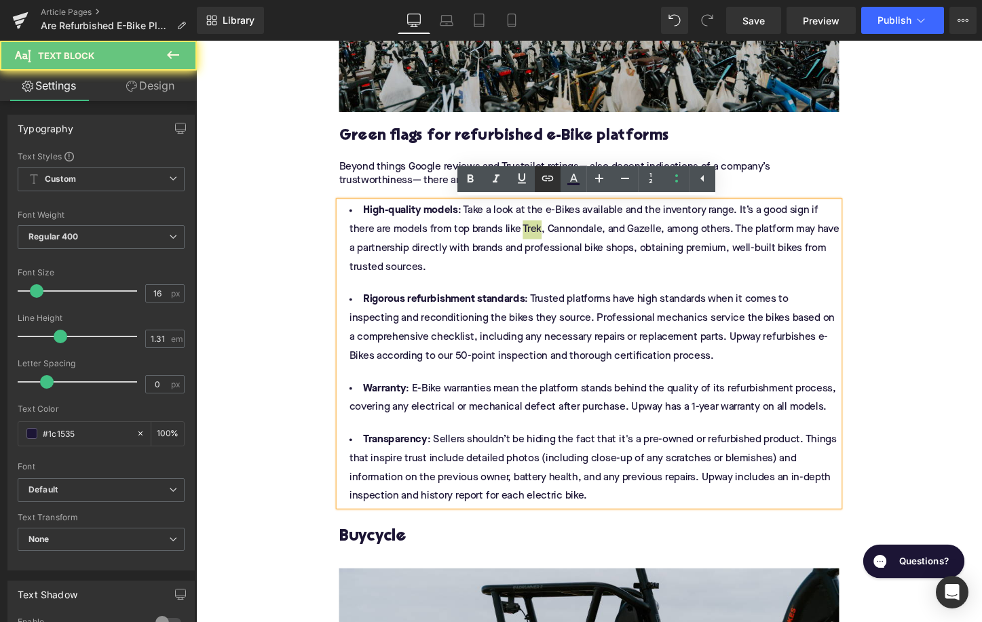
click at [546, 177] on icon at bounding box center [547, 178] width 16 height 16
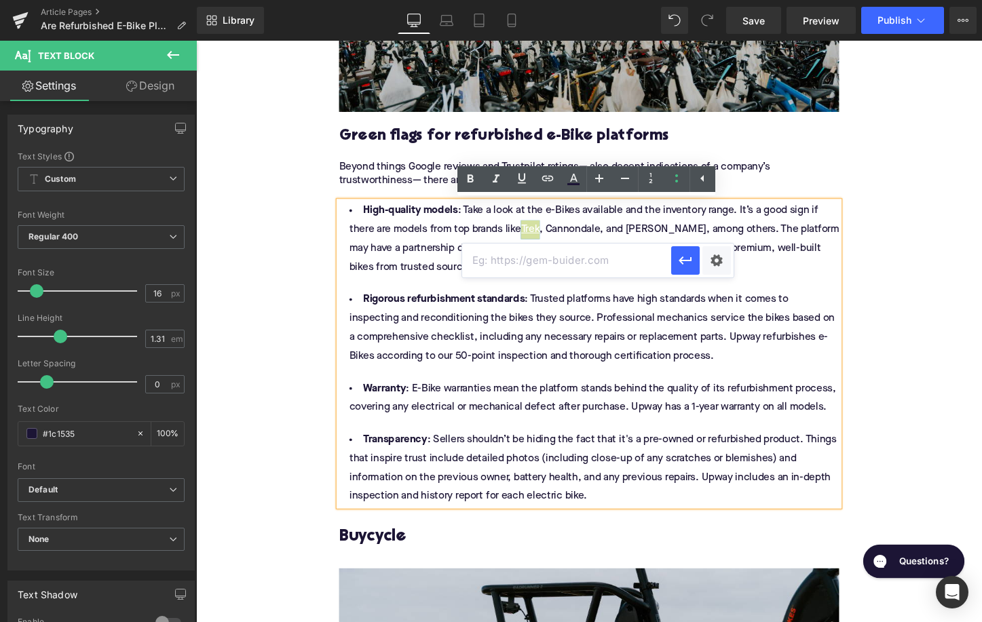
click at [537, 254] on input "text" at bounding box center [566, 261] width 209 height 34
paste input "[URL][DOMAIN_NAME]"
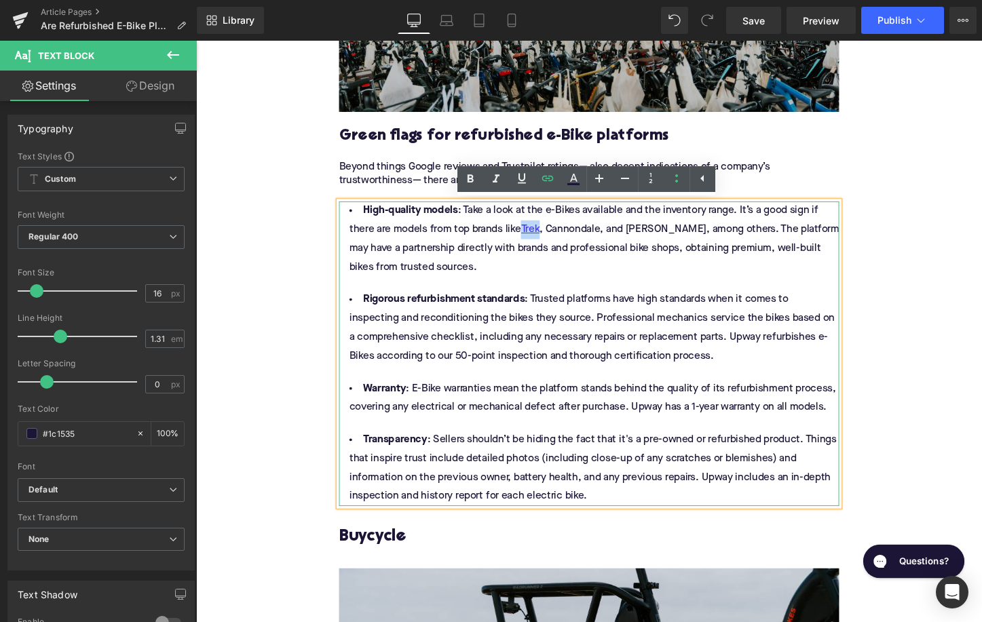
click at [592, 236] on li "High-quality models : Take a look at the e-Bikes available and the inventory ra…" at bounding box center [606, 248] width 522 height 79
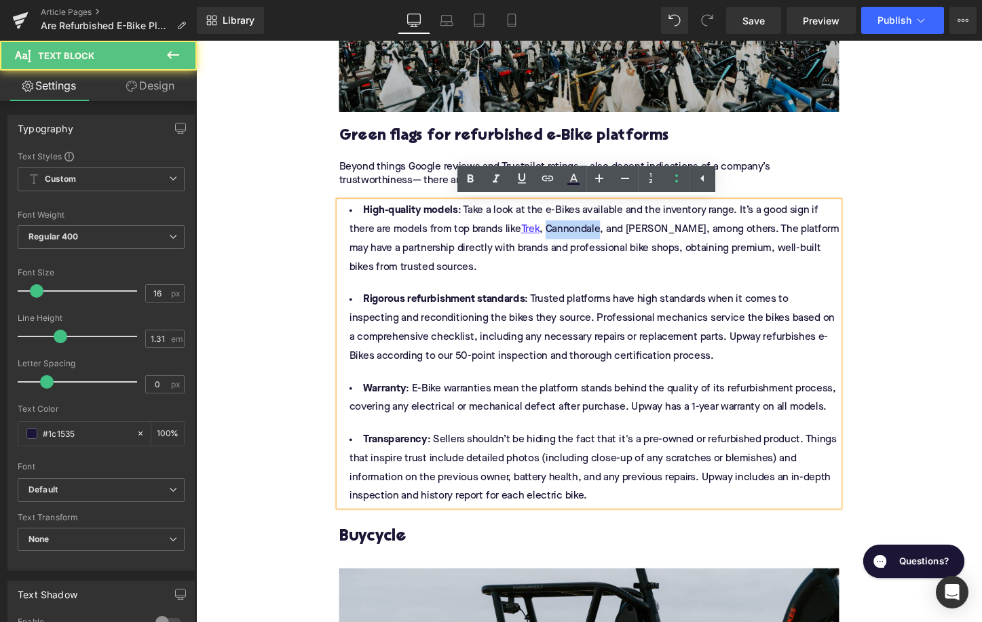
click at [592, 236] on li "High-quality models : Take a look at the e-Bikes available and the inventory ra…" at bounding box center [606, 248] width 522 height 79
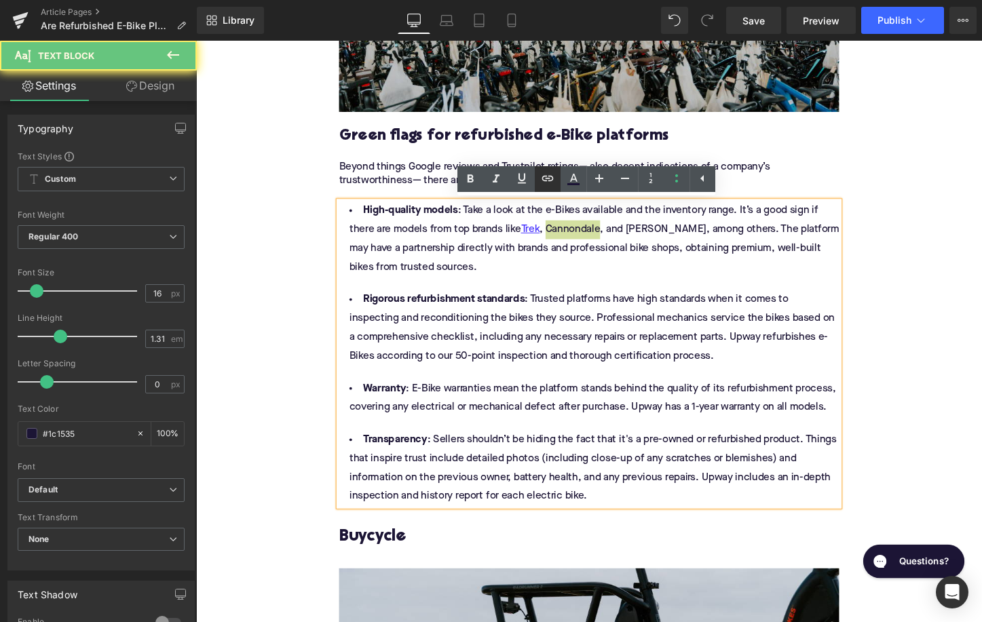
click at [548, 175] on icon at bounding box center [547, 178] width 16 height 16
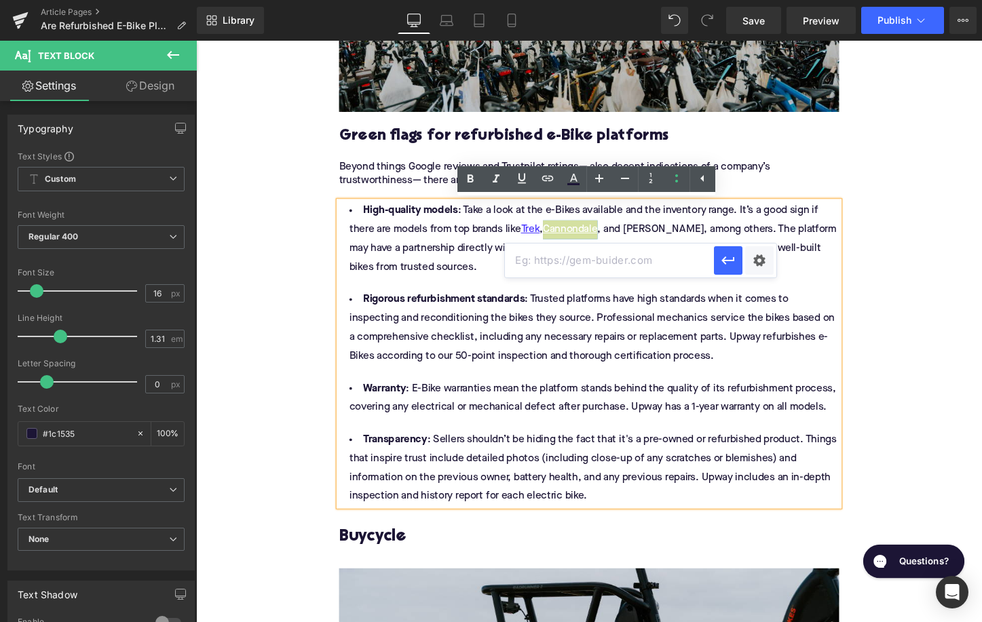
click at [585, 259] on input "text" at bounding box center [609, 261] width 209 height 34
paste input "[URL][DOMAIN_NAME]"
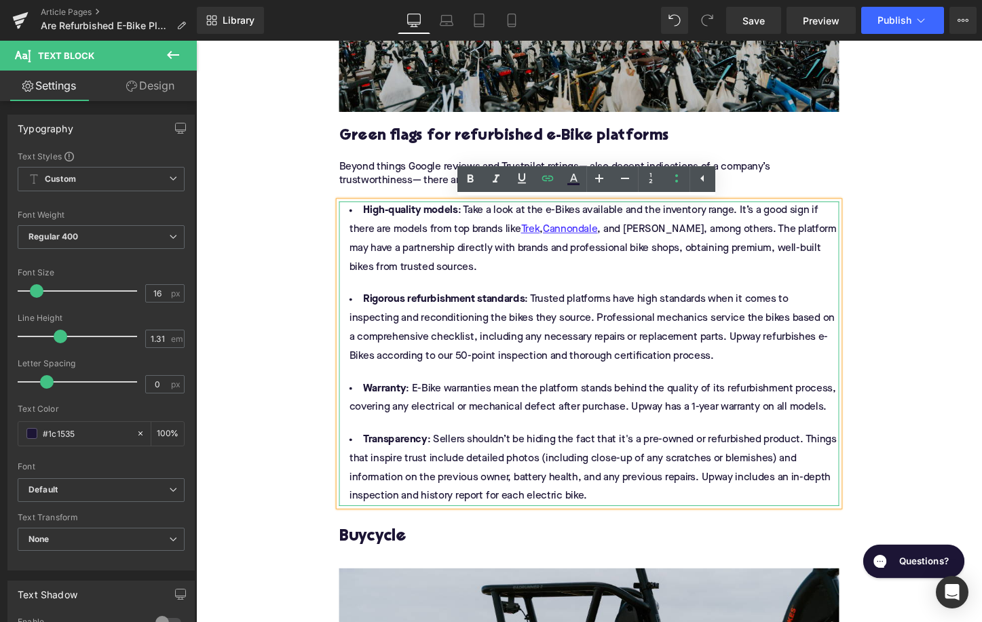
click at [670, 240] on li "High-quality models : Take a look at the e-Bikes available and the inventory ra…" at bounding box center [606, 248] width 522 height 79
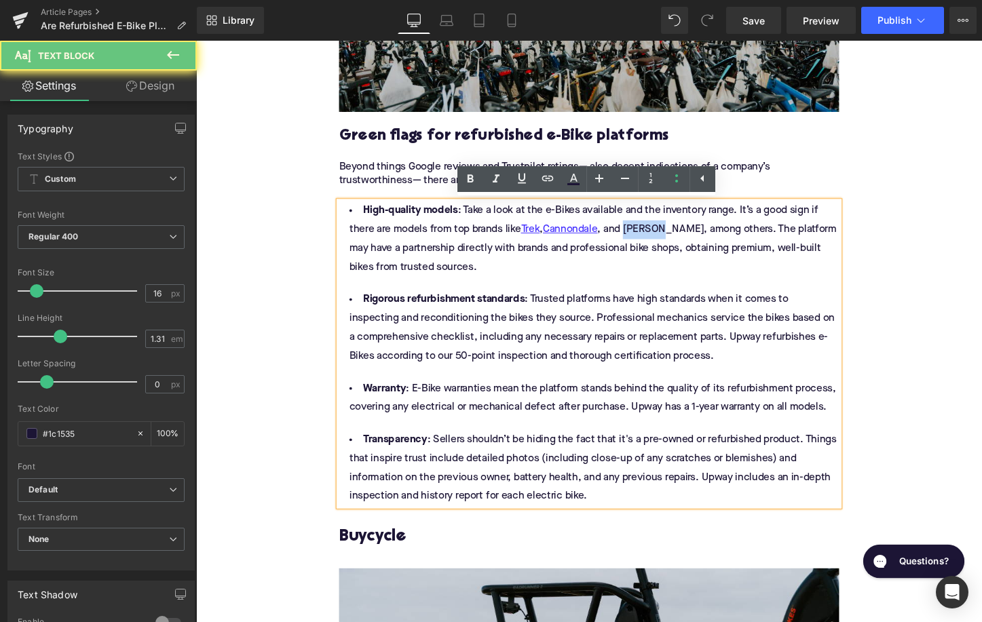
click at [670, 240] on li "High-quality models : Take a look at the e-Bikes available and the inventory ra…" at bounding box center [606, 248] width 522 height 79
click at [536, 185] on link at bounding box center [548, 179] width 26 height 26
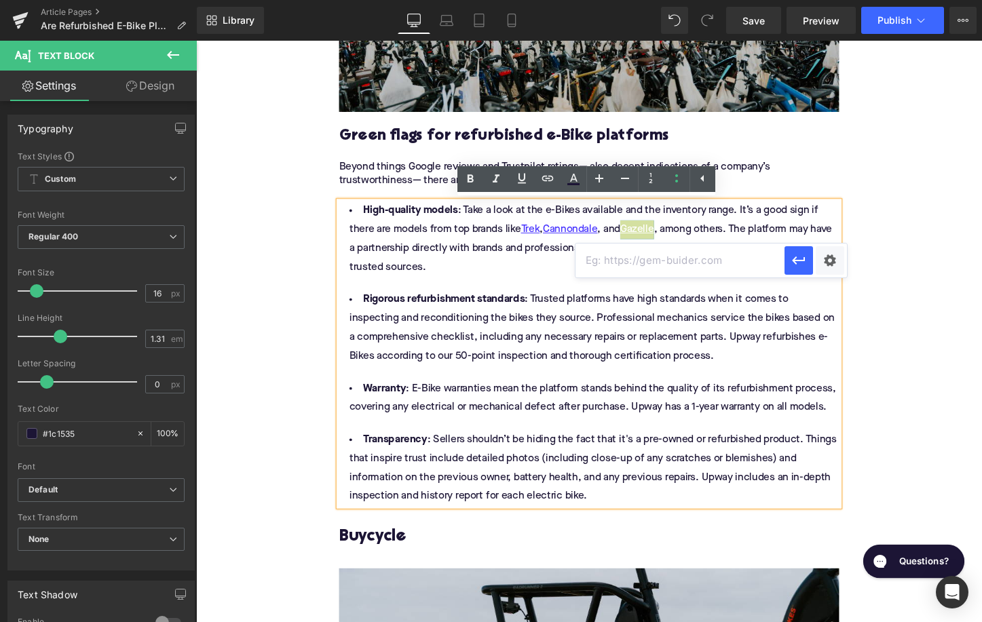
click at [592, 267] on input "text" at bounding box center [679, 261] width 209 height 34
paste input "[URL][DOMAIN_NAME]"
type input "[URL][DOMAIN_NAME]"
click at [798, 270] on button "button" at bounding box center [798, 260] width 28 height 28
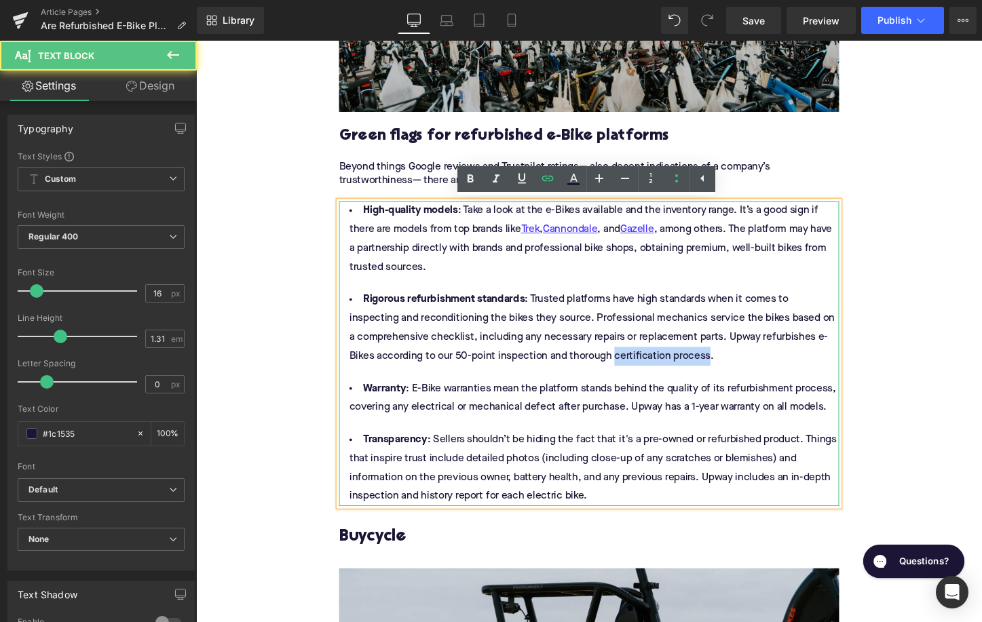
drag, startPoint x: 635, startPoint y: 374, endPoint x: 733, endPoint y: 374, distance: 98.4
click at [733, 373] on li "Rigorous refurbishment standards : Trusted platforms have high standards when i…" at bounding box center [606, 341] width 522 height 79
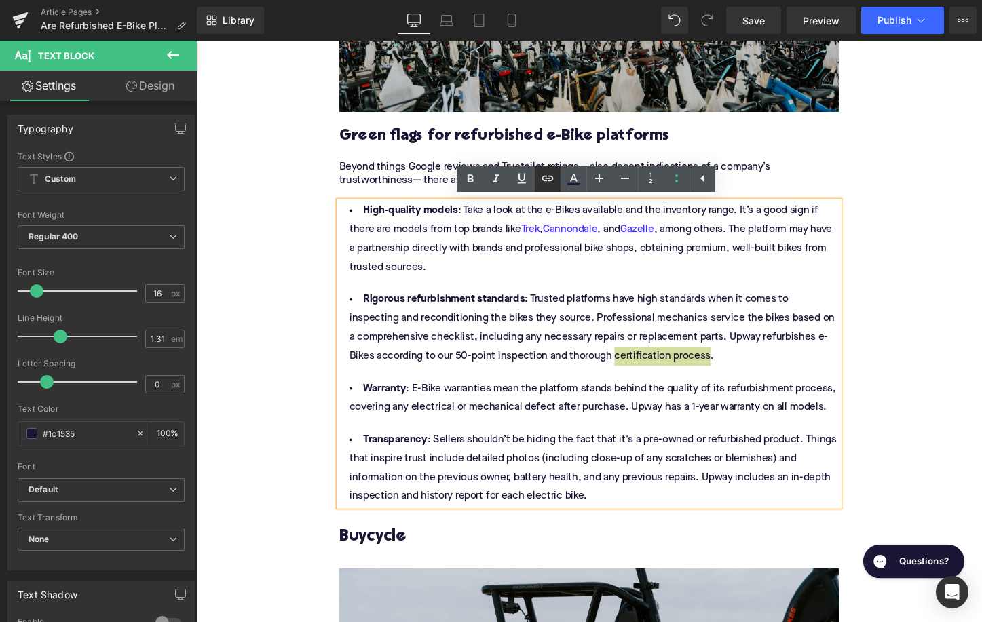
click at [546, 183] on icon at bounding box center [547, 178] width 16 height 16
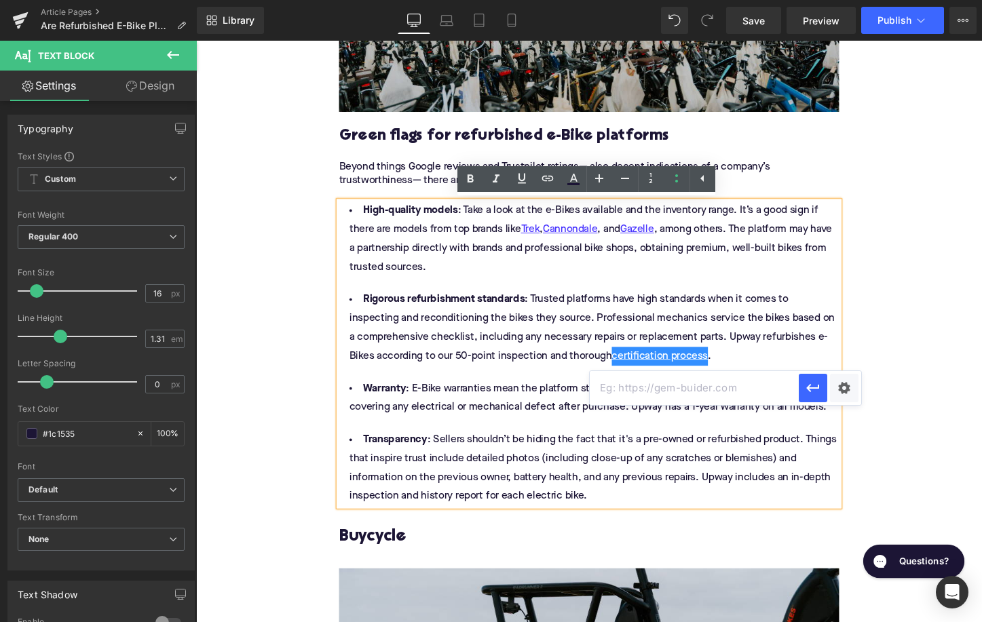
click at [629, 388] on input "text" at bounding box center [694, 388] width 209 height 34
paste input "[URL][DOMAIN_NAME]"
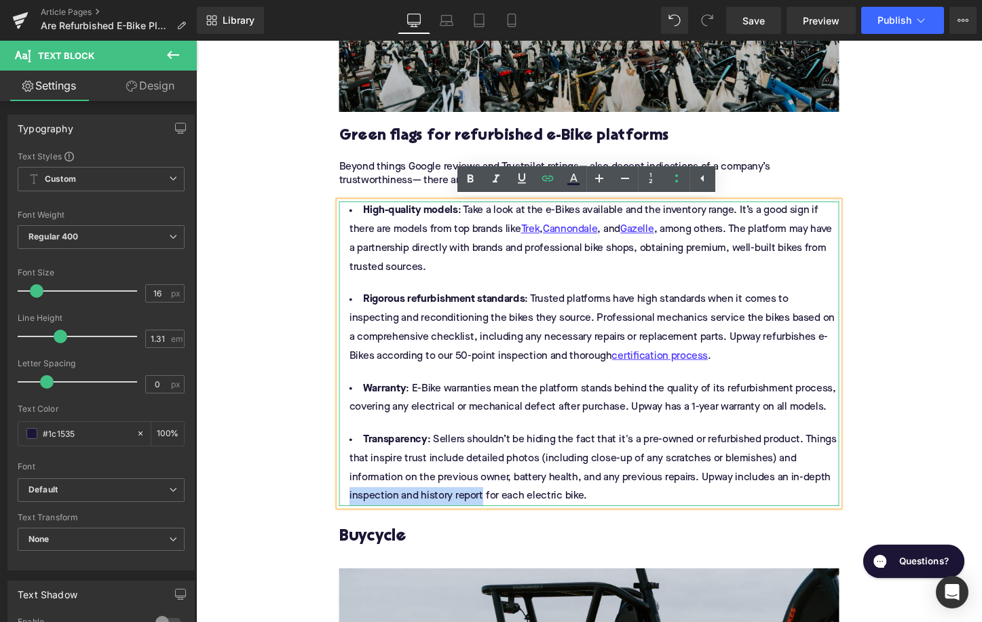
drag, startPoint x: 358, startPoint y: 520, endPoint x: 498, endPoint y: 523, distance: 140.5
click at [497, 522] on li "Transparency : Sellers shouldn’t be hiding the fact that it's a pre-owned or re…" at bounding box center [606, 488] width 522 height 79
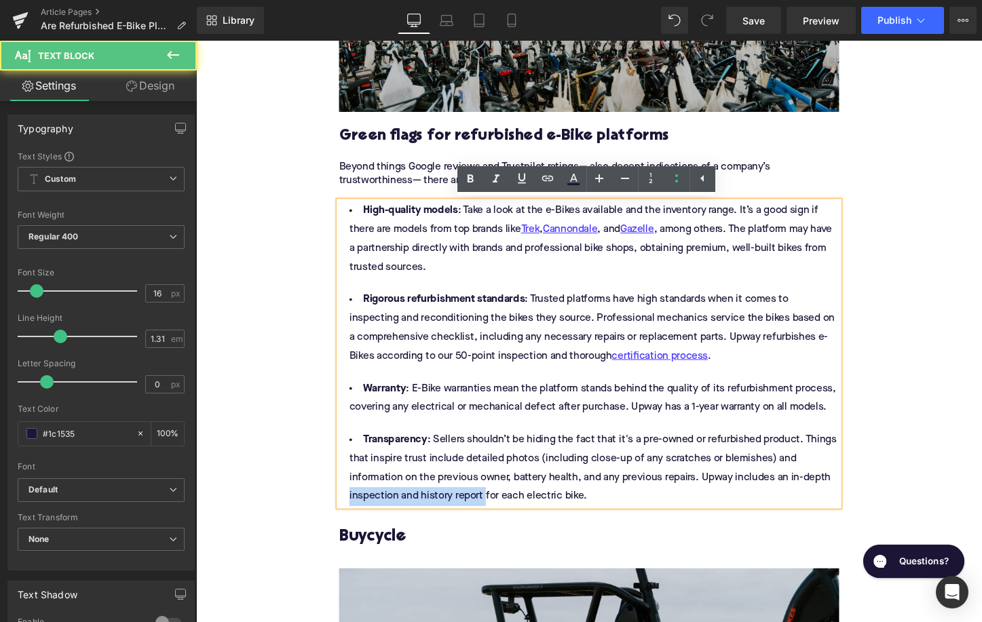
click at [497, 515] on li "Transparency : Sellers shouldn’t be hiding the fact that it's a pre-owned or re…" at bounding box center [606, 488] width 522 height 79
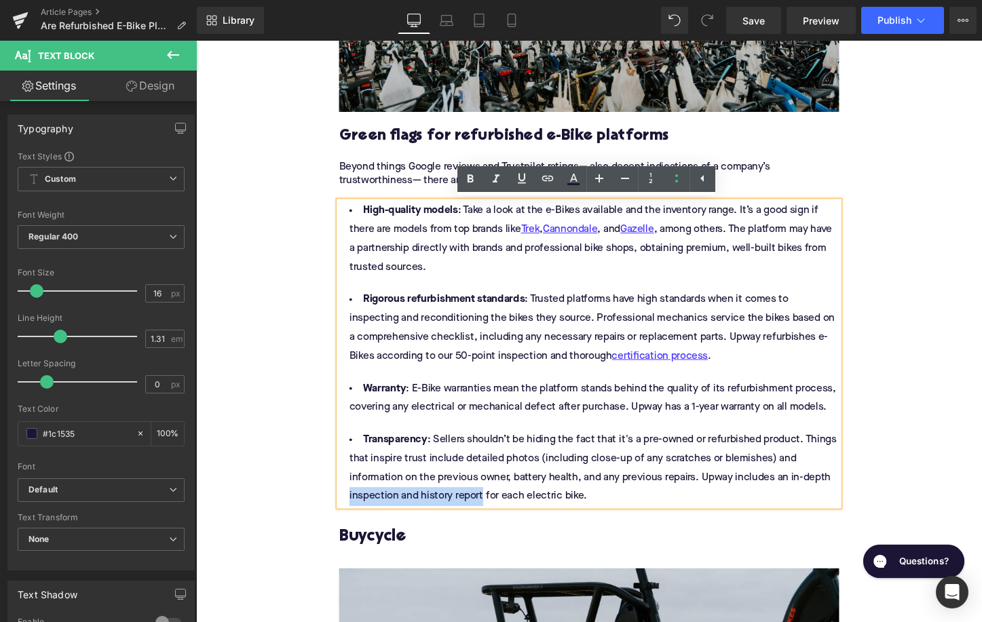
drag, startPoint x: 497, startPoint y: 520, endPoint x: 354, endPoint y: 517, distance: 143.9
click at [353, 516] on li "Transparency : Sellers shouldn’t be hiding the fact that it's a pre-owned or re…" at bounding box center [606, 488] width 522 height 79
click at [549, 178] on icon at bounding box center [547, 178] width 12 height 5
click at [436, 533] on input "text" at bounding box center [444, 530] width 209 height 34
paste input "[URL][DOMAIN_NAME]"
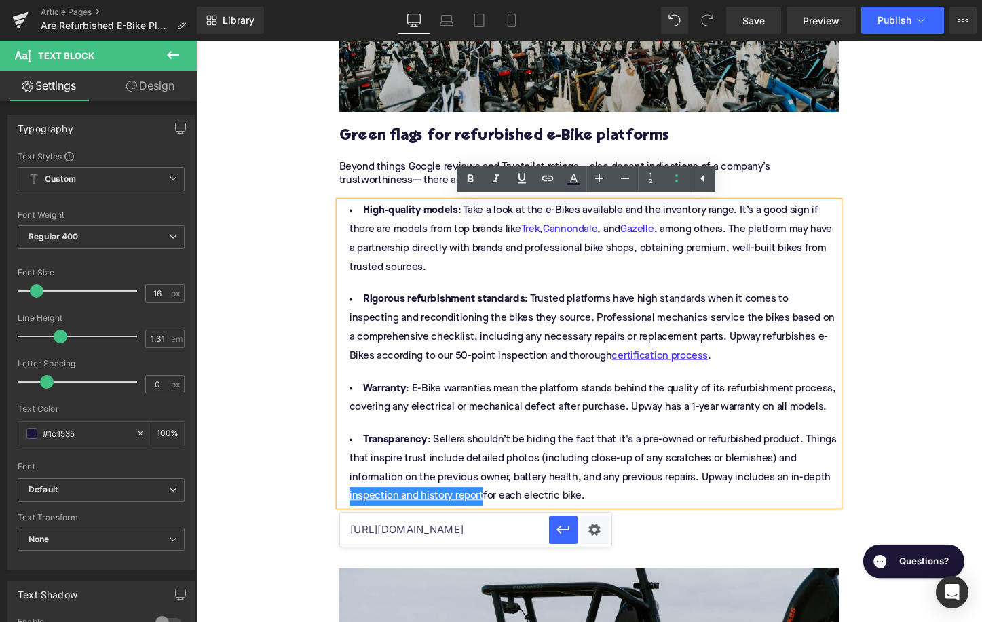
scroll to position [0, 256]
type input "[URL][DOMAIN_NAME]"
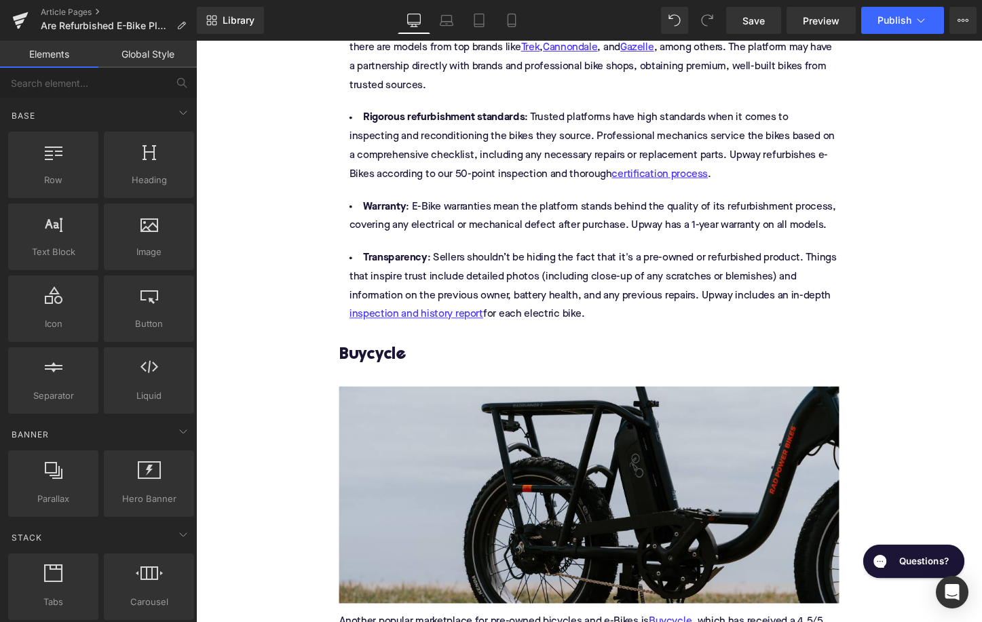
scroll to position [1692, 0]
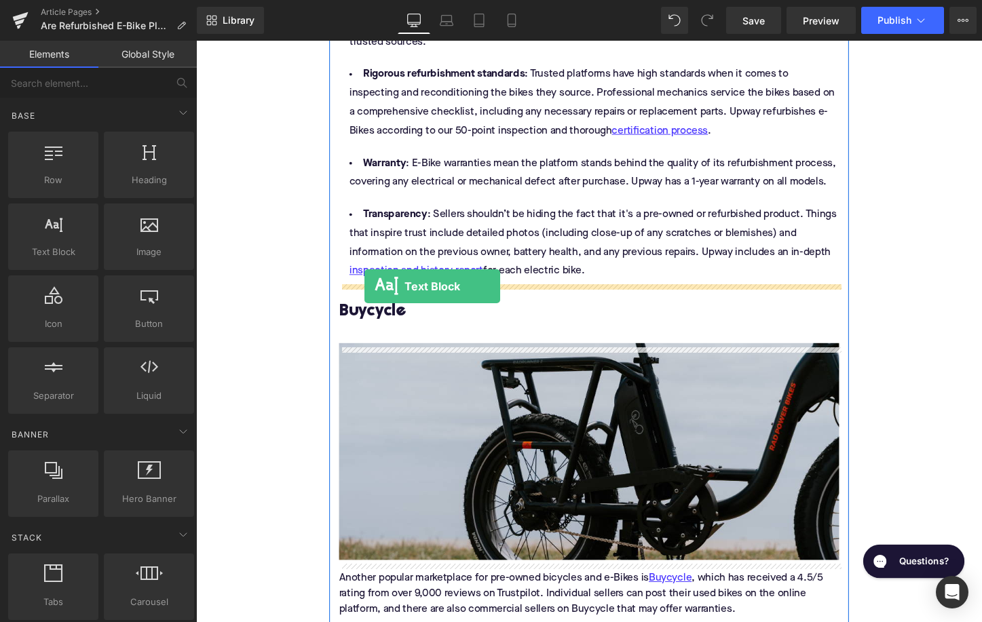
drag, startPoint x: 243, startPoint y: 287, endPoint x: 372, endPoint y: 297, distance: 129.3
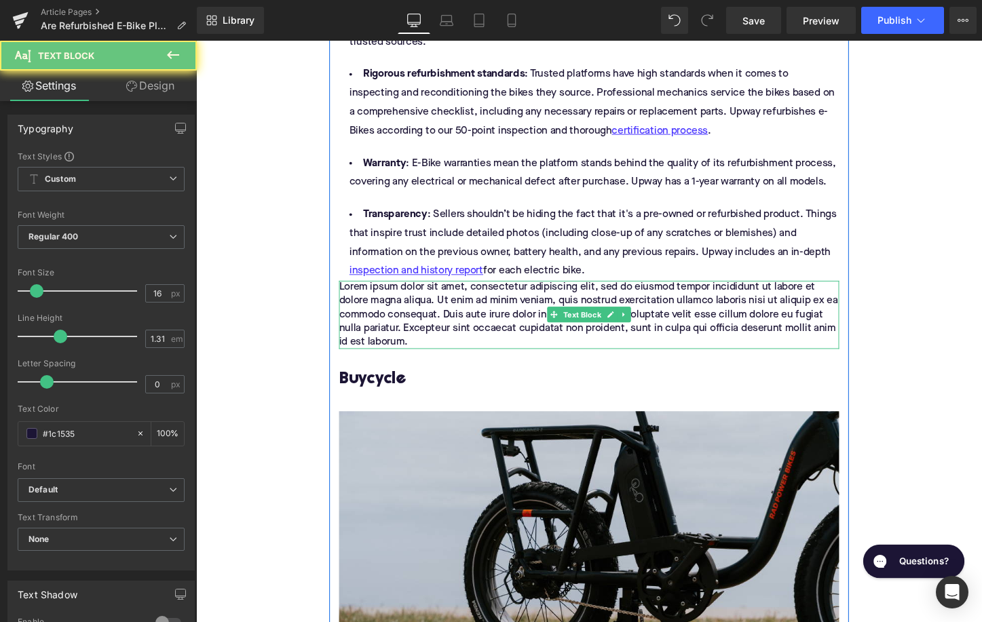
click at [400, 324] on p "Lorem ipsum dolor sit amet, consectetur adipiscing elit, sed do eiusmod tempor …" at bounding box center [606, 327] width 522 height 71
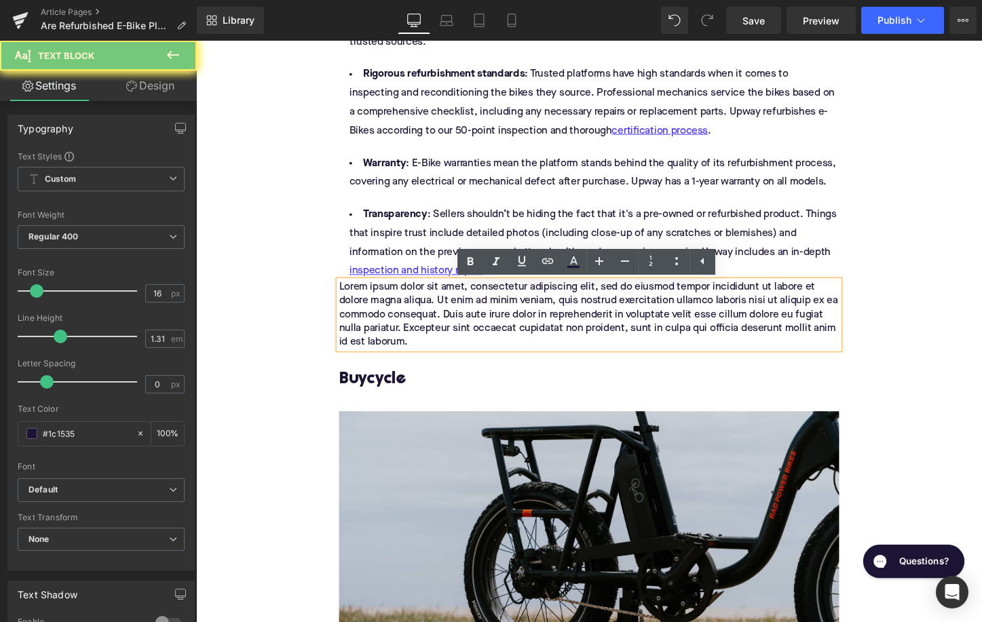
click at [400, 324] on p "Lorem ipsum dolor sit amet, consectetur adipiscing elit, sed do eiusmod tempor …" at bounding box center [606, 327] width 522 height 71
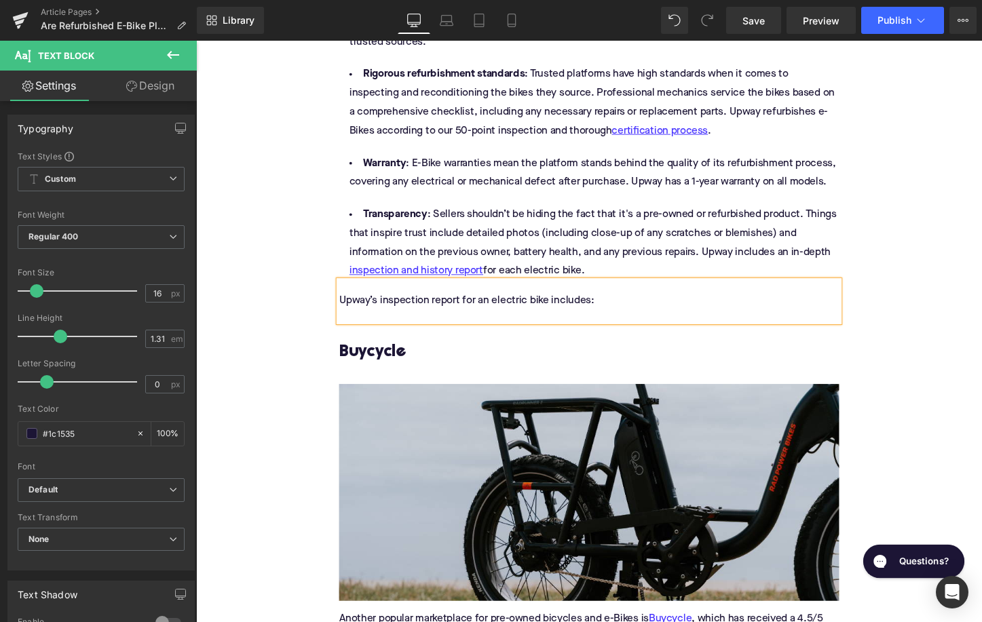
click at [307, 354] on div "Home / Are Refurbished E-Bike Platforms Generally Trustworthy? Breadcrumbs Are …" at bounding box center [606, 428] width 821 height 3876
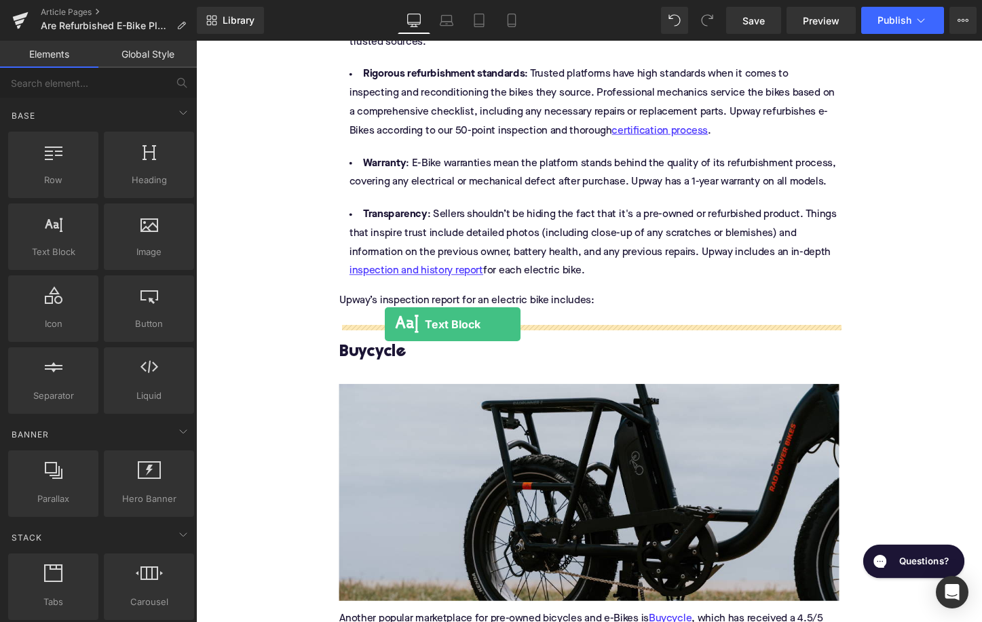
drag, startPoint x: 285, startPoint y: 298, endPoint x: 393, endPoint y: 337, distance: 114.8
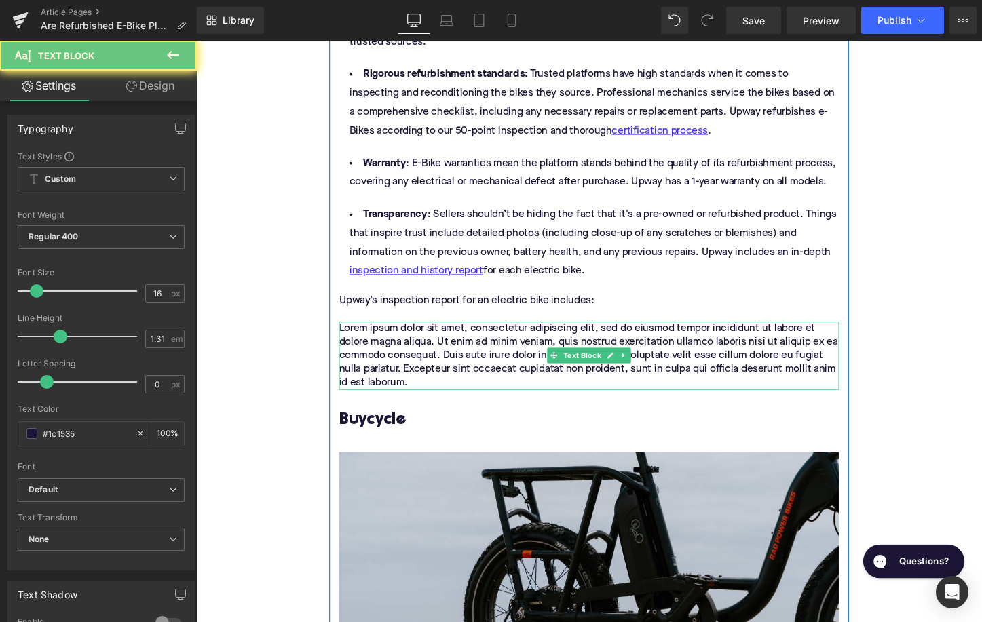
click at [411, 362] on p "Lorem ipsum dolor sit amet, consectetur adipiscing elit, sed do eiusmod tempor …" at bounding box center [606, 370] width 522 height 71
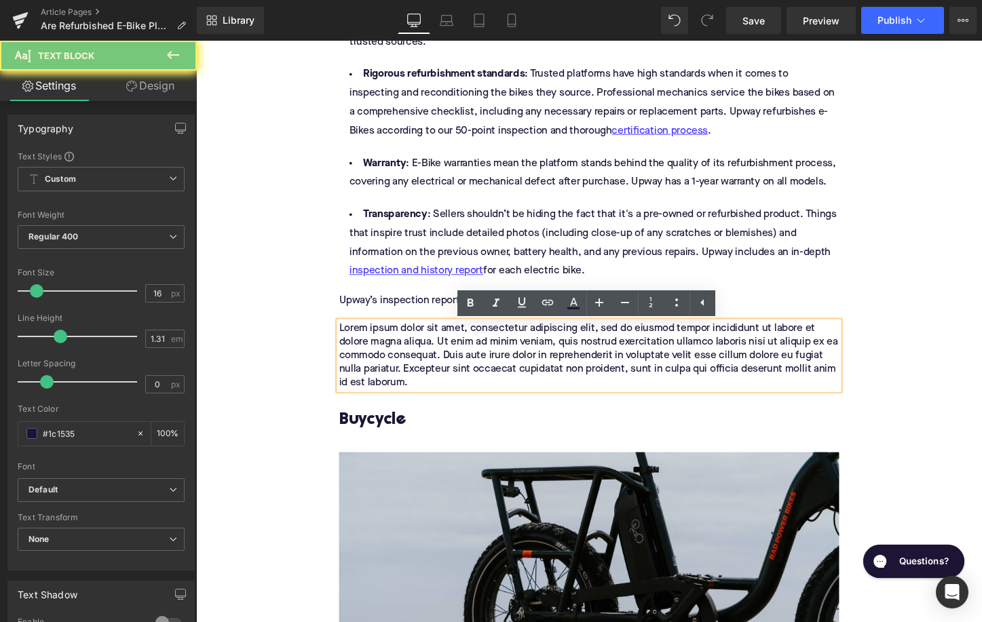
click at [411, 362] on p "Lorem ipsum dolor sit amet, consectetur adipiscing elit, sed do eiusmod tempor …" at bounding box center [606, 370] width 522 height 71
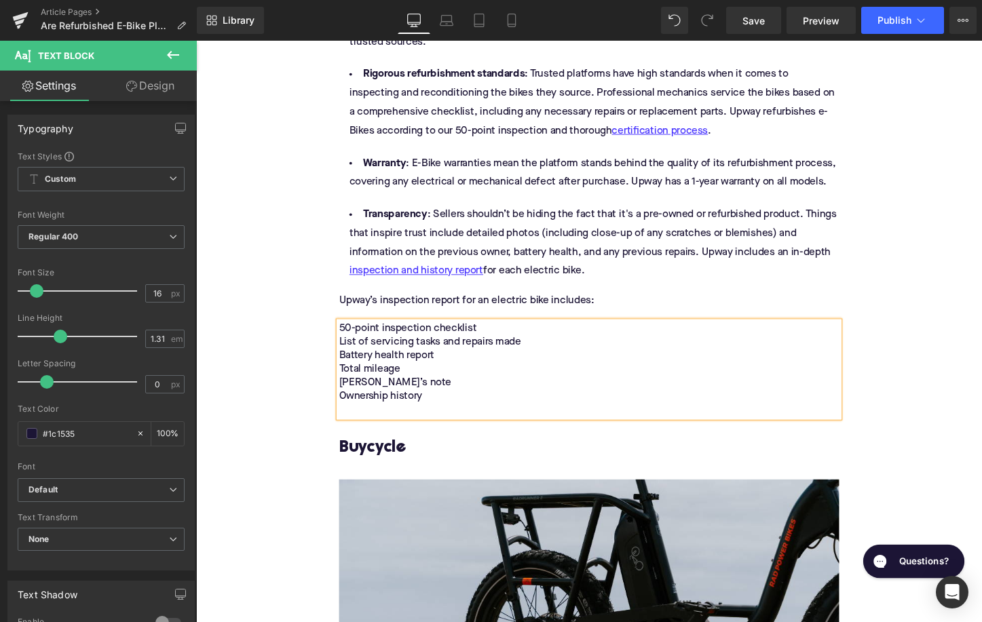
click at [411, 362] on p "50-point inspection checklist List of servicing tasks and repairs made Battery …" at bounding box center [606, 385] width 522 height 100
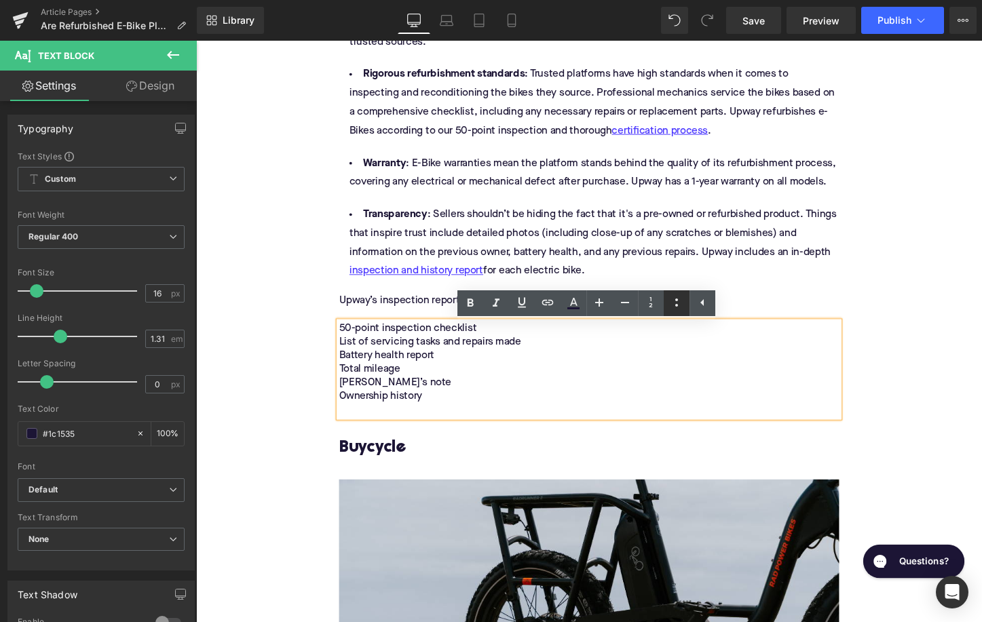
click at [672, 301] on icon at bounding box center [676, 302] width 16 height 16
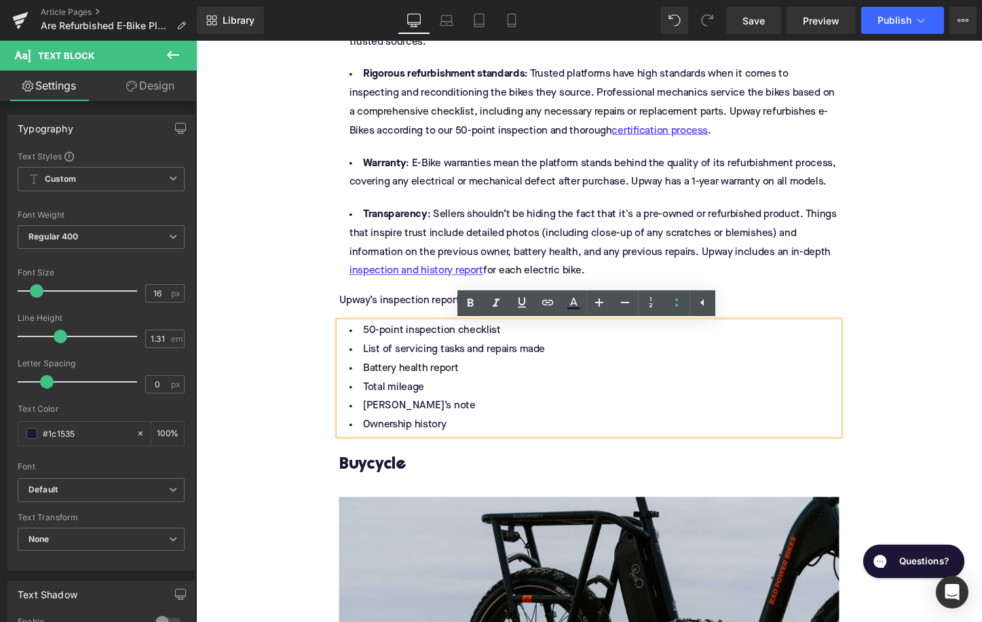
click at [432, 413] on li "Total mileage" at bounding box center [606, 404] width 522 height 20
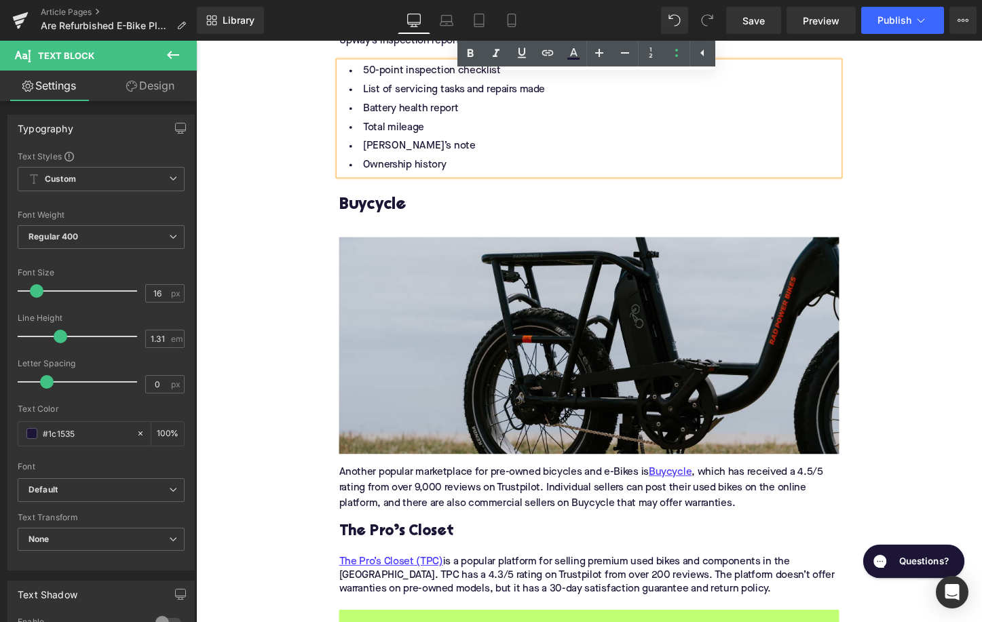
scroll to position [1985, 0]
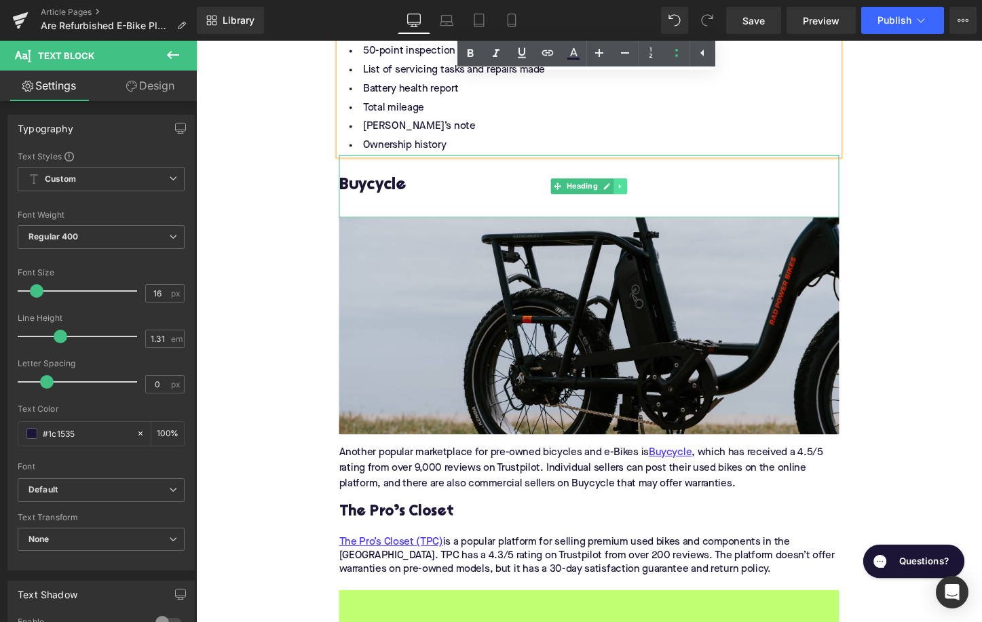
click at [643, 197] on link at bounding box center [639, 193] width 14 height 16
click at [647, 196] on icon at bounding box center [646, 192] width 7 height 7
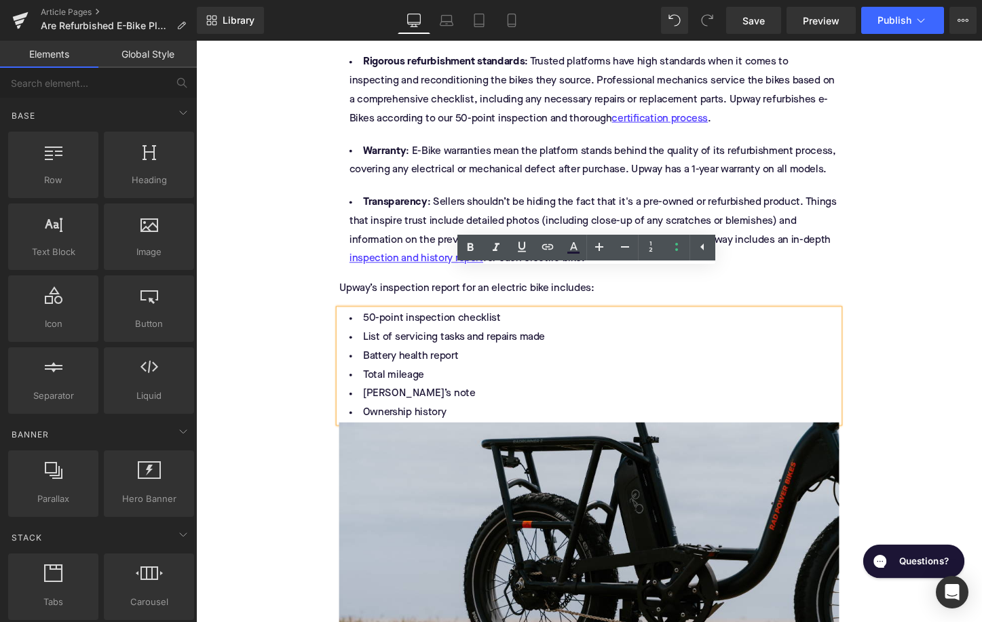
scroll to position [1881, 0]
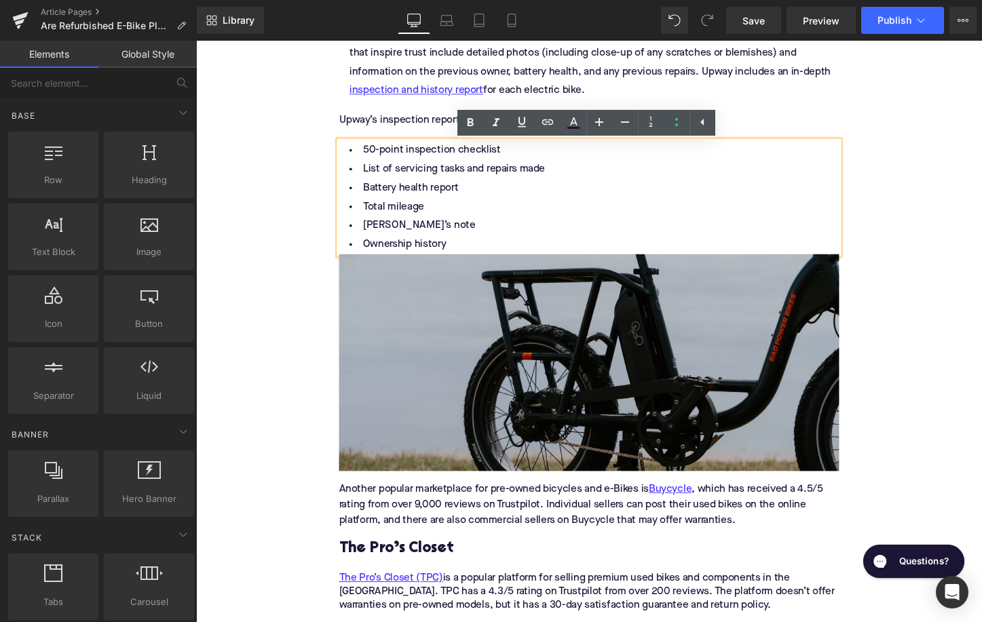
click at [509, 394] on img at bounding box center [606, 377] width 522 height 227
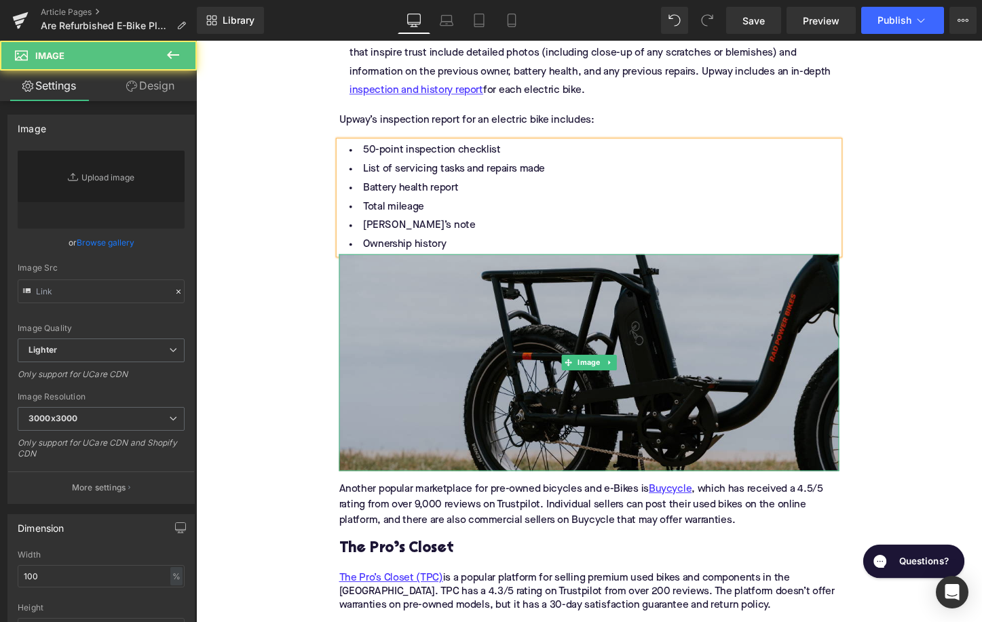
type input "[URL][DOMAIN_NAME]"
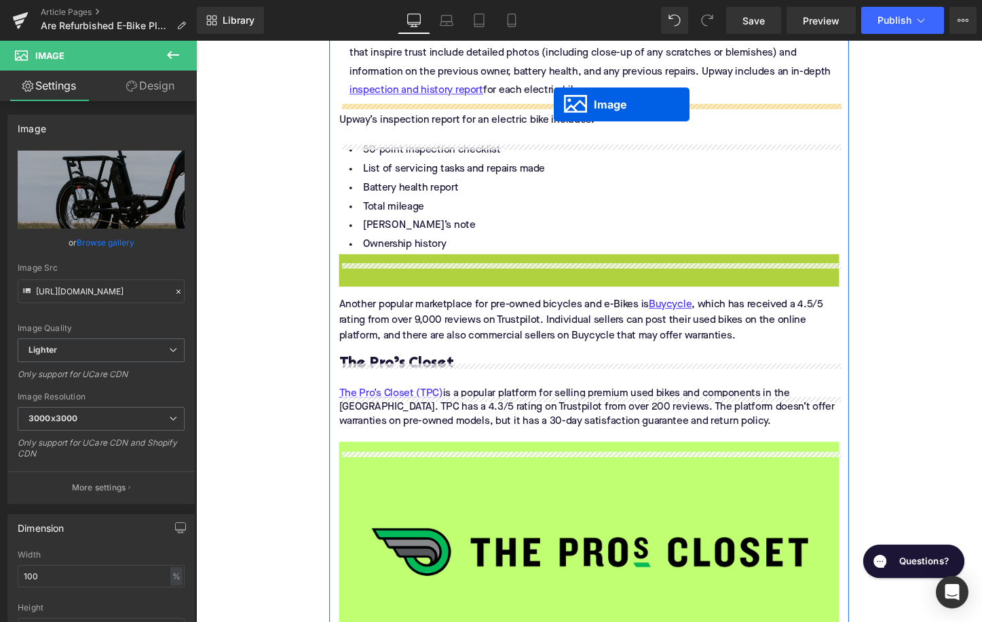
drag, startPoint x: 586, startPoint y: 385, endPoint x: 570, endPoint y: 107, distance: 278.6
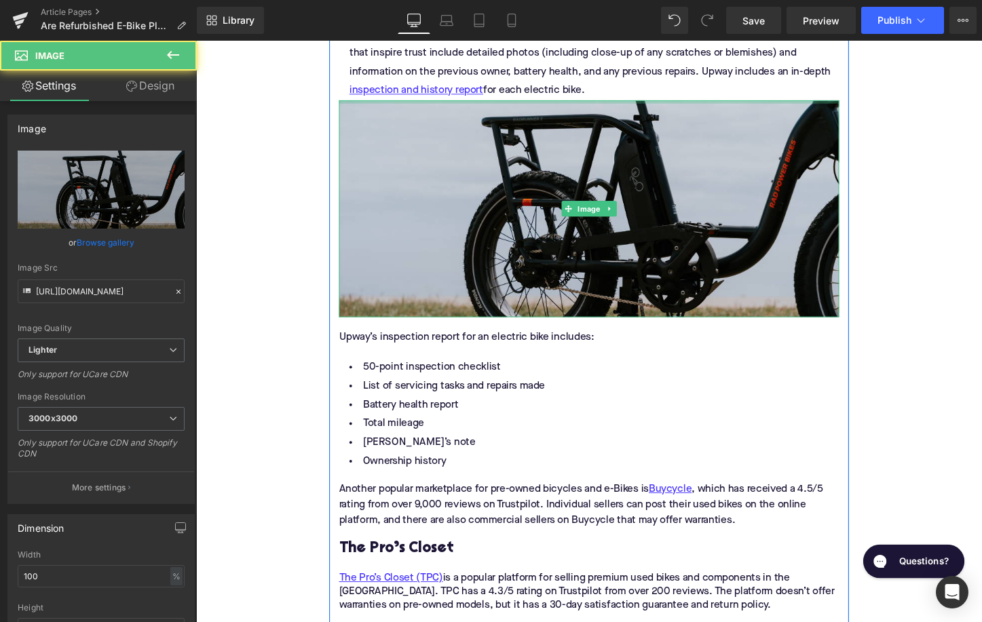
click at [617, 100] on li "Transparency : Sellers shouldn’t be hiding the fact that it's a pre-owned or re…" at bounding box center [606, 63] width 522 height 79
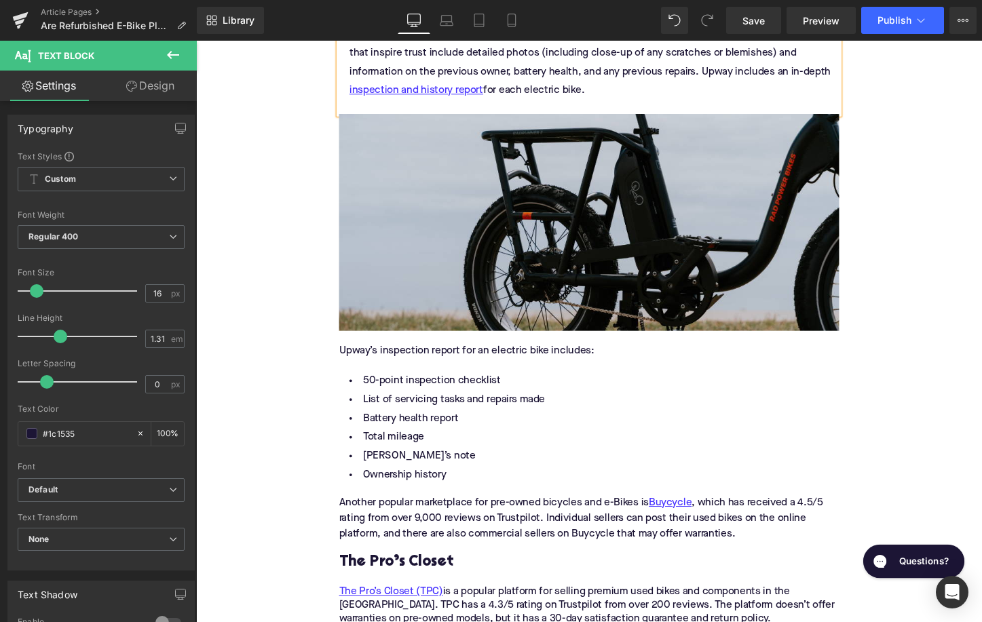
click at [231, 227] on div "Home / Are Refurbished E-Bike Platforms Generally Trustworthy? Breadcrumbs Are …" at bounding box center [606, 273] width 821 height 3942
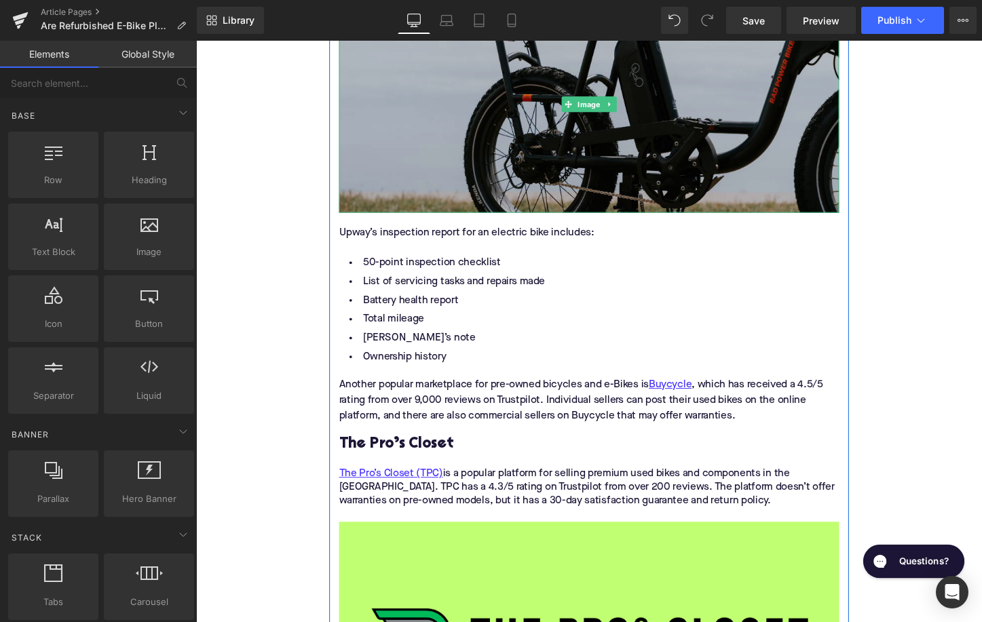
scroll to position [2052, 0]
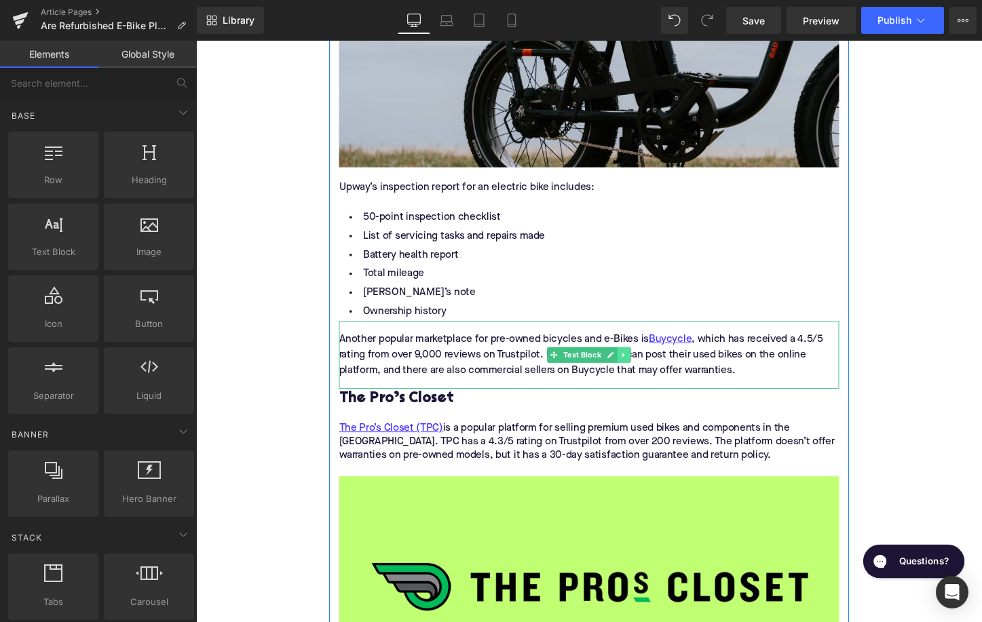
click at [644, 373] on icon at bounding box center [642, 369] width 7 height 8
click at [645, 377] on link at bounding box center [650, 369] width 14 height 16
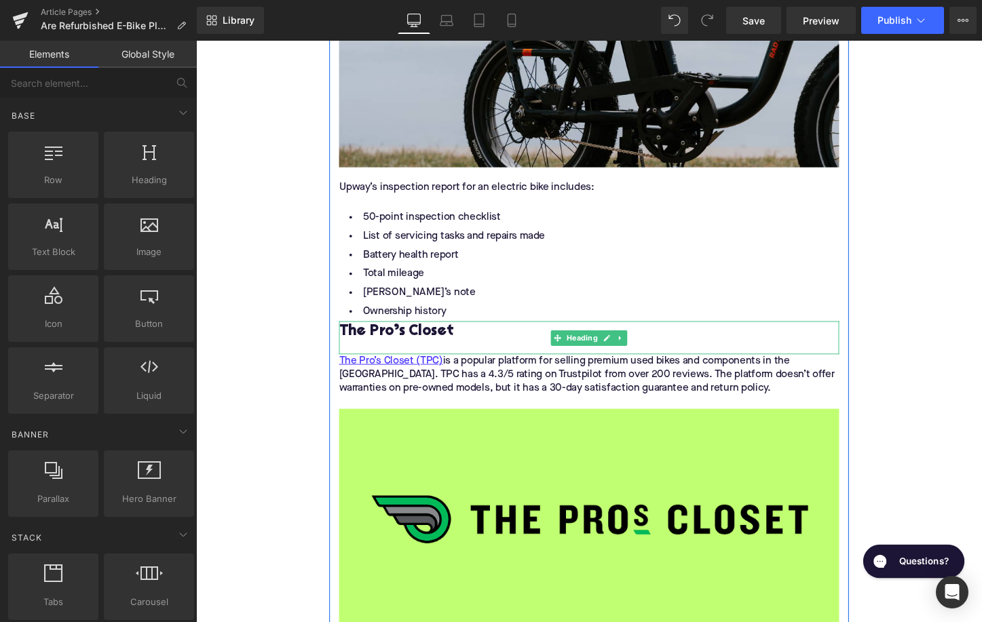
click at [436, 352] on h3 "The Pro’s Closet" at bounding box center [606, 345] width 522 height 20
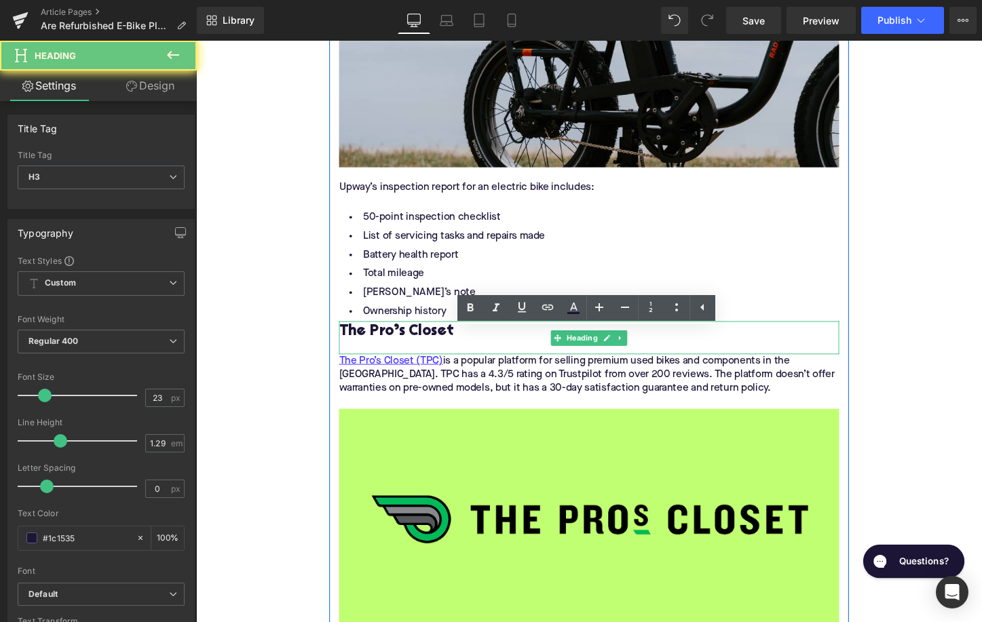
click at [436, 352] on h3 "The Pro’s Closet" at bounding box center [606, 345] width 522 height 20
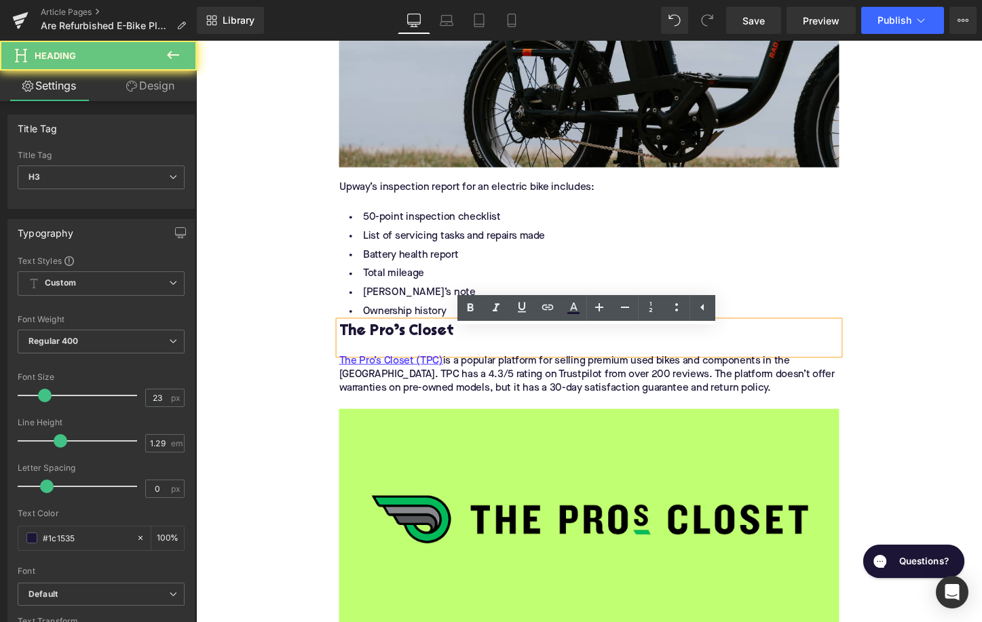
click at [436, 352] on h3 "The Pro’s Closet" at bounding box center [606, 345] width 522 height 20
paste div
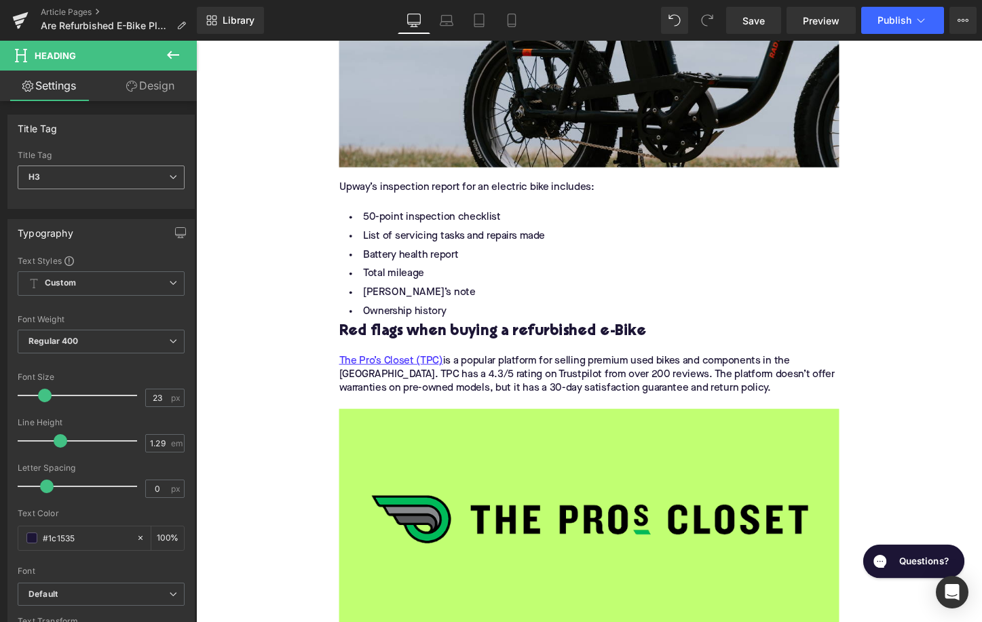
click at [88, 175] on span "H3" at bounding box center [101, 178] width 167 height 24
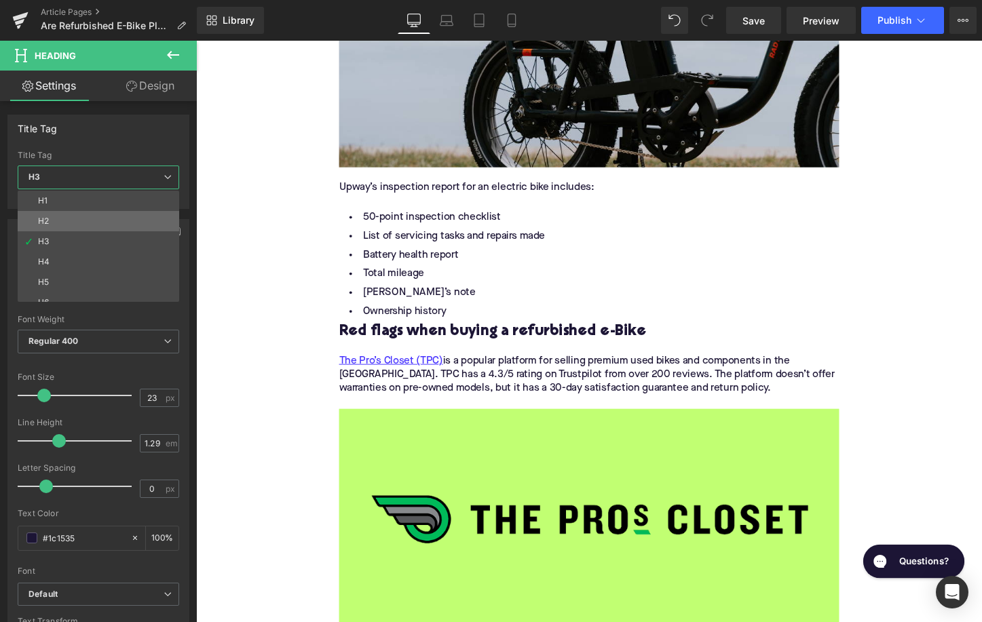
click at [84, 216] on li "H2" at bounding box center [102, 221] width 168 height 20
type input "28"
type input "1.11"
type input "100"
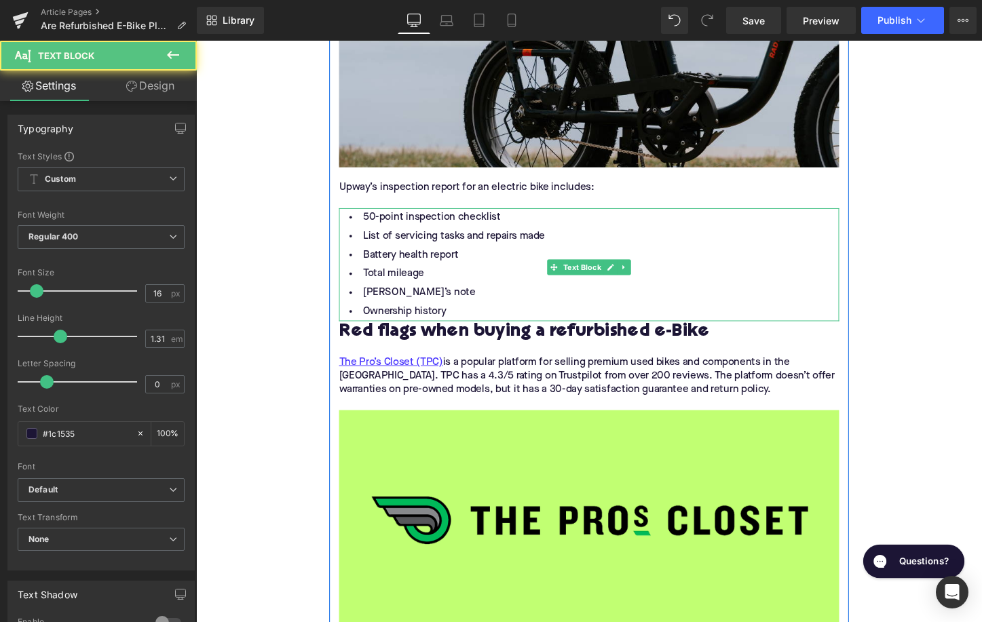
click at [489, 334] on li "Ownership history" at bounding box center [606, 324] width 522 height 20
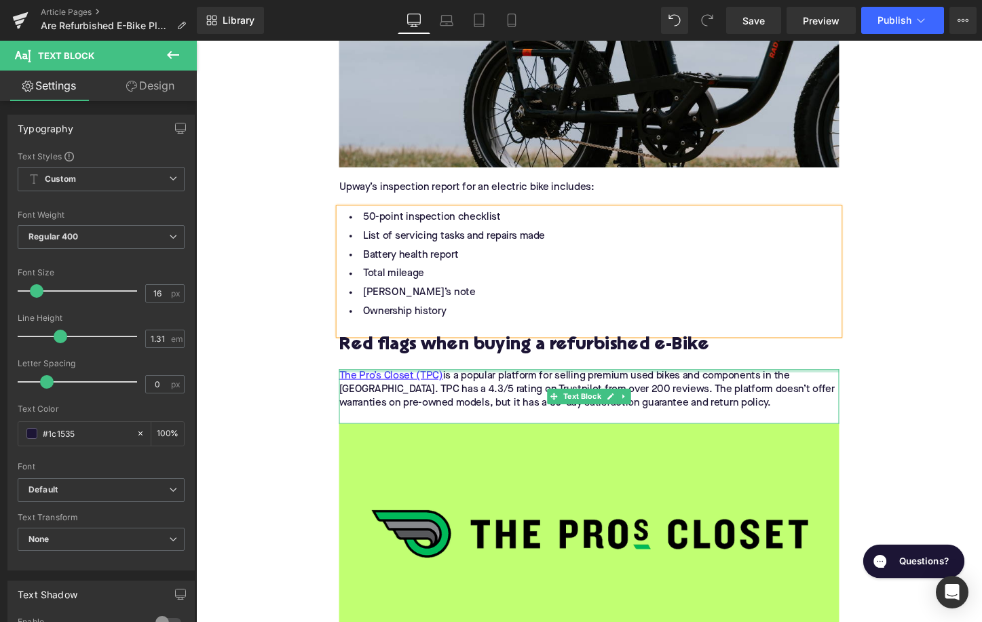
click at [521, 403] on div "The Pro’s Closet (TPC) is a popular platform for selling premium used bikes and…" at bounding box center [606, 412] width 522 height 57
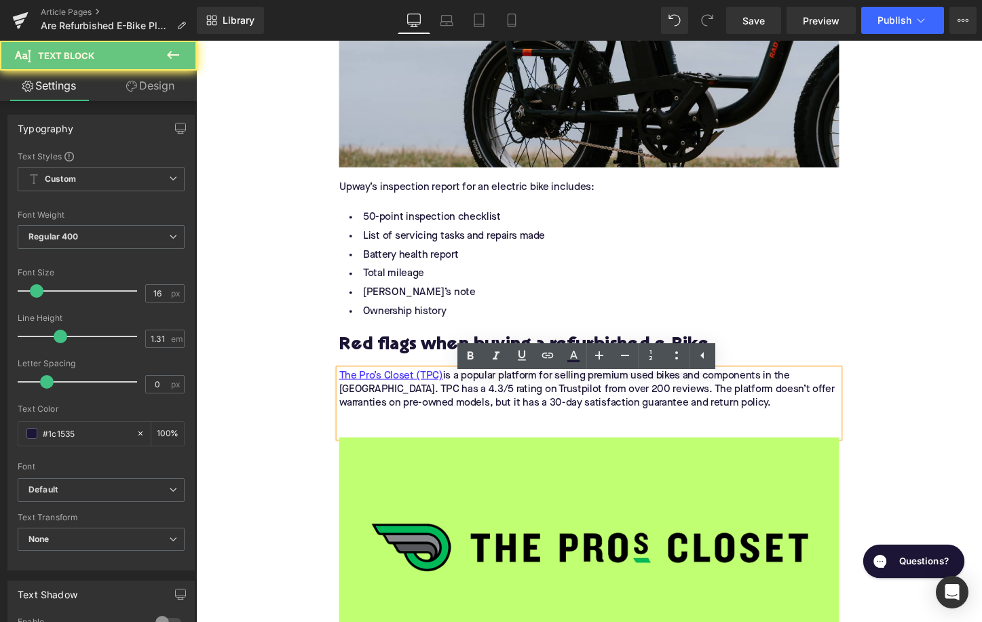
click at [521, 403] on div "The Pro’s Closet (TPC) is a popular platform for selling premium used bikes and…" at bounding box center [606, 419] width 522 height 71
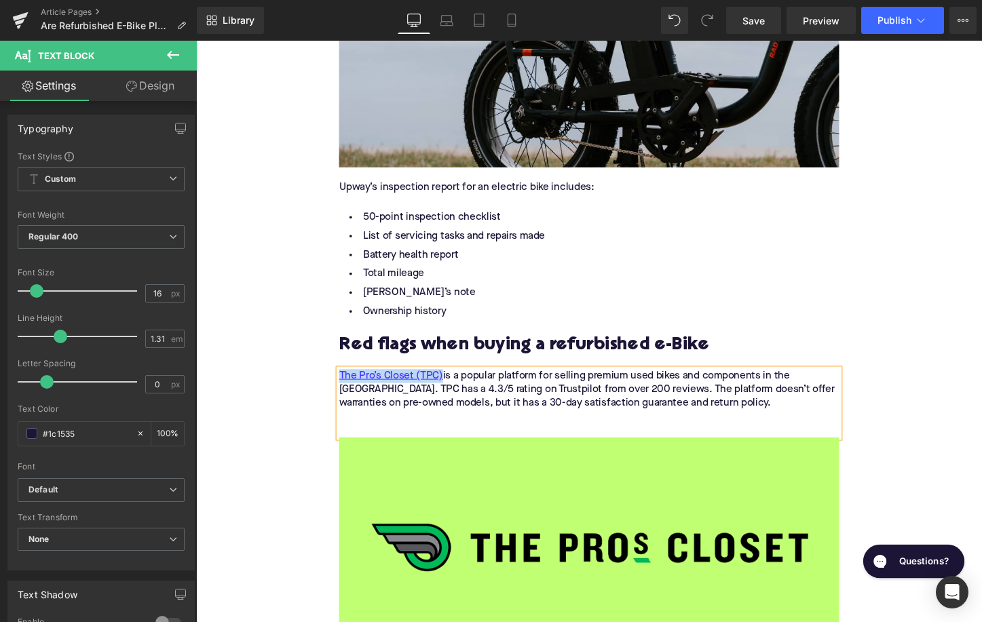
paste div
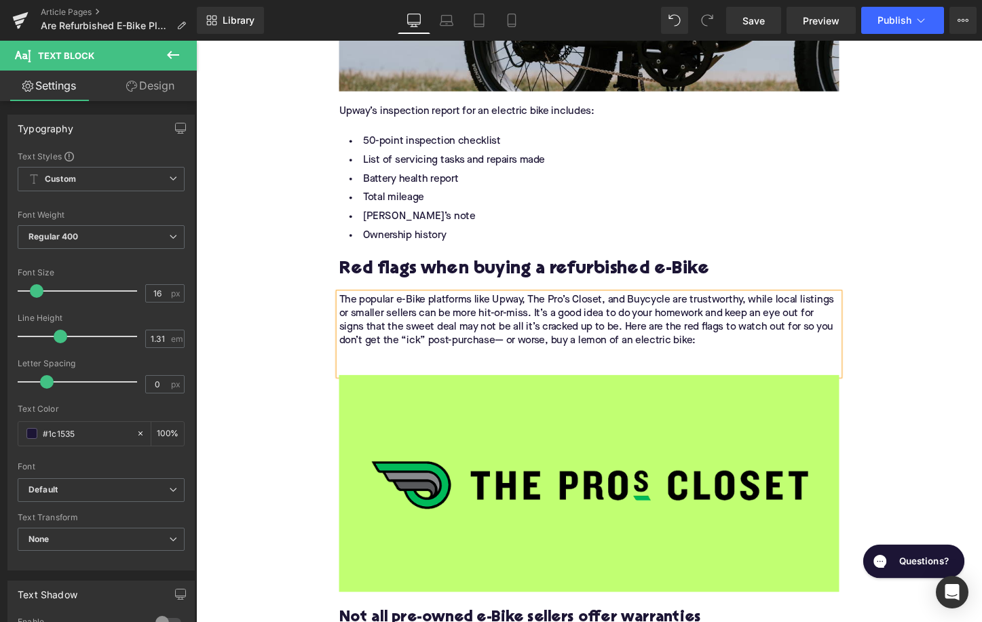
scroll to position [2170, 0]
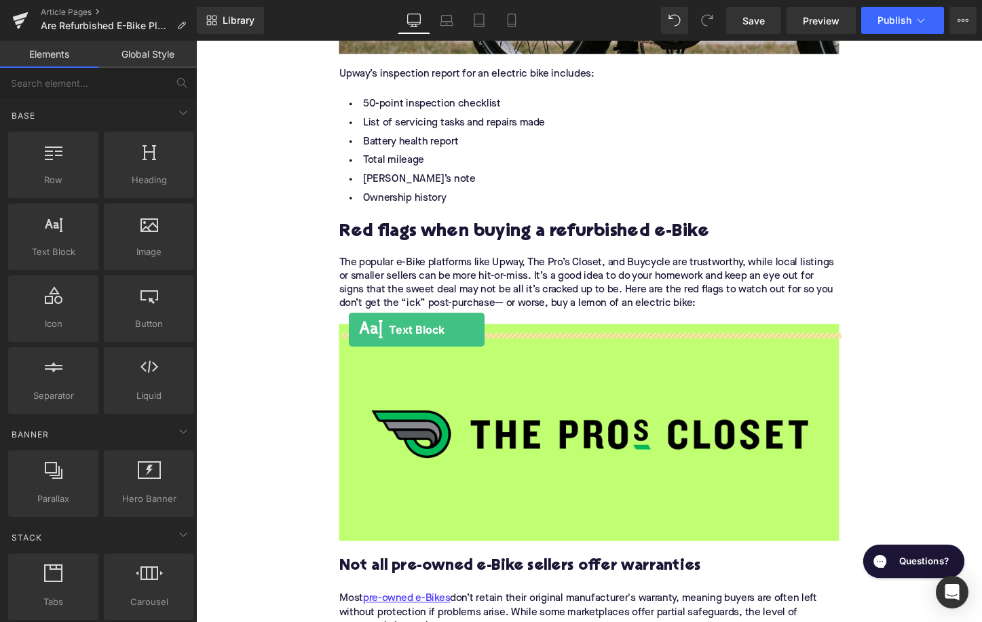
drag, startPoint x: 252, startPoint y: 279, endPoint x: 358, endPoint y: 346, distance: 124.8
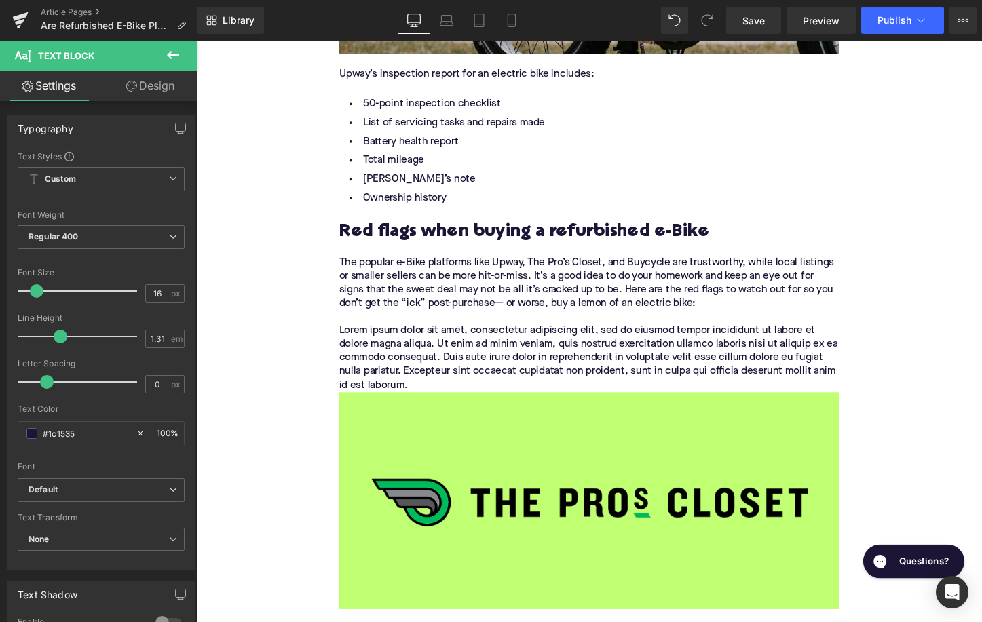
click at [419, 371] on p "Lorem ipsum dolor sit amet, consectetur adipiscing elit, sed do eiusmod tempor …" at bounding box center [606, 372] width 522 height 71
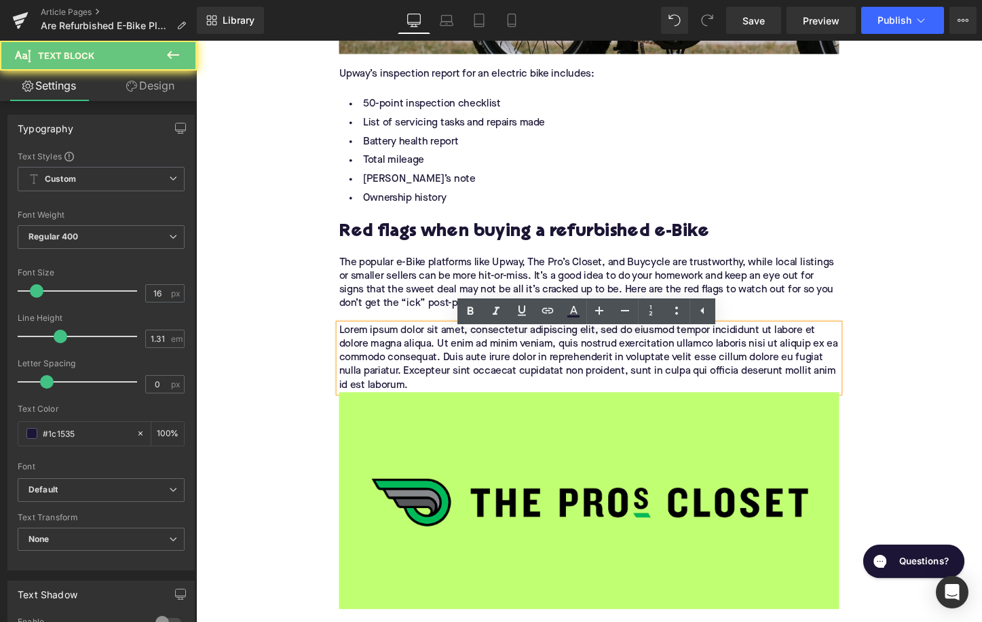
click at [419, 371] on p "Lorem ipsum dolor sit amet, consectetur adipiscing elit, sed do eiusmod tempor …" at bounding box center [606, 372] width 522 height 71
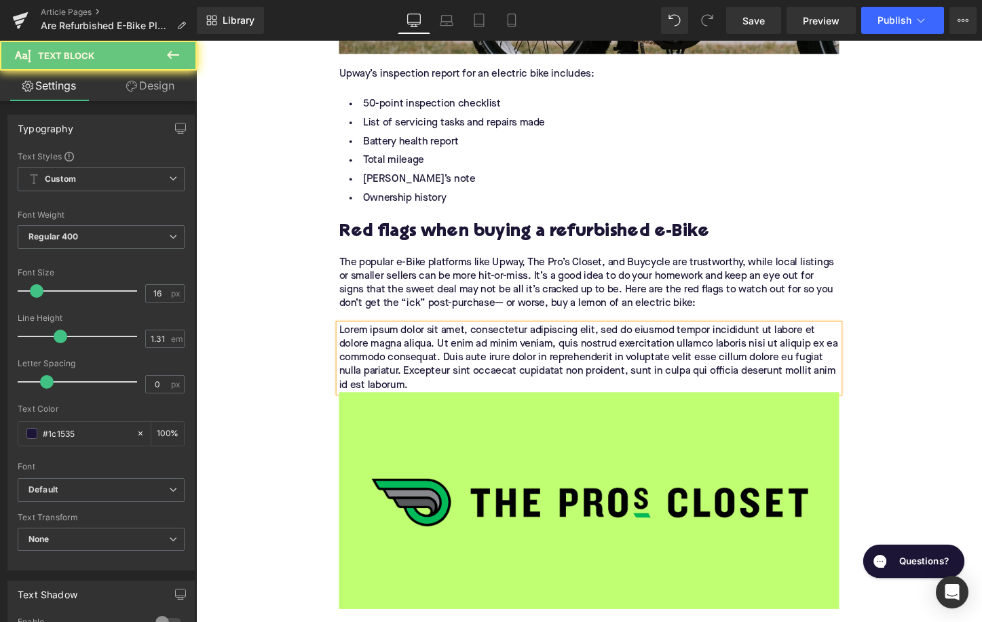
paste div
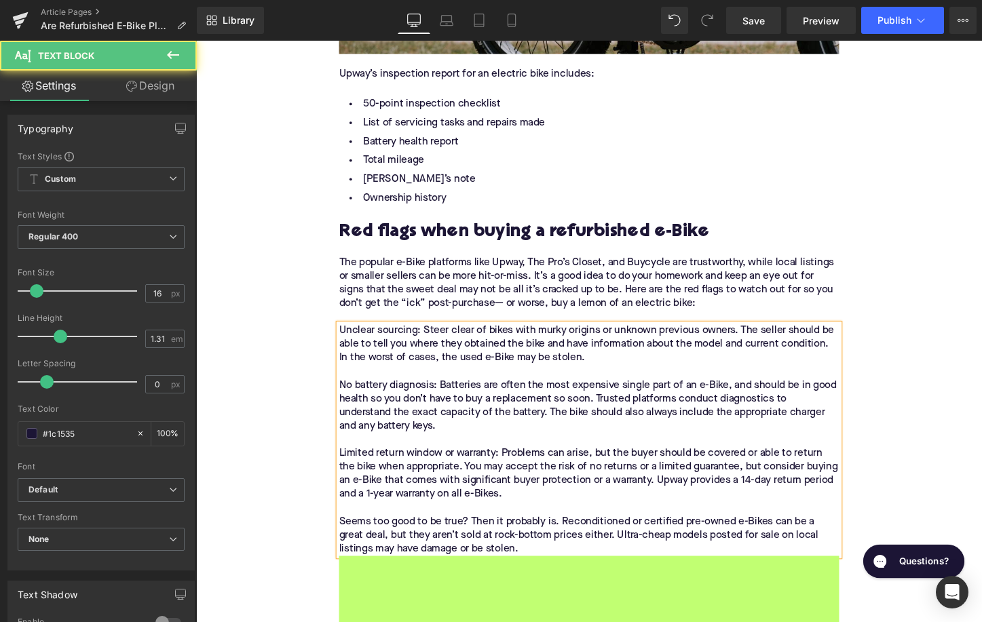
click at [434, 379] on p "Unclear sourcing: Steer clear of bikes with murky origins or unknown previous o…" at bounding box center [606, 458] width 522 height 242
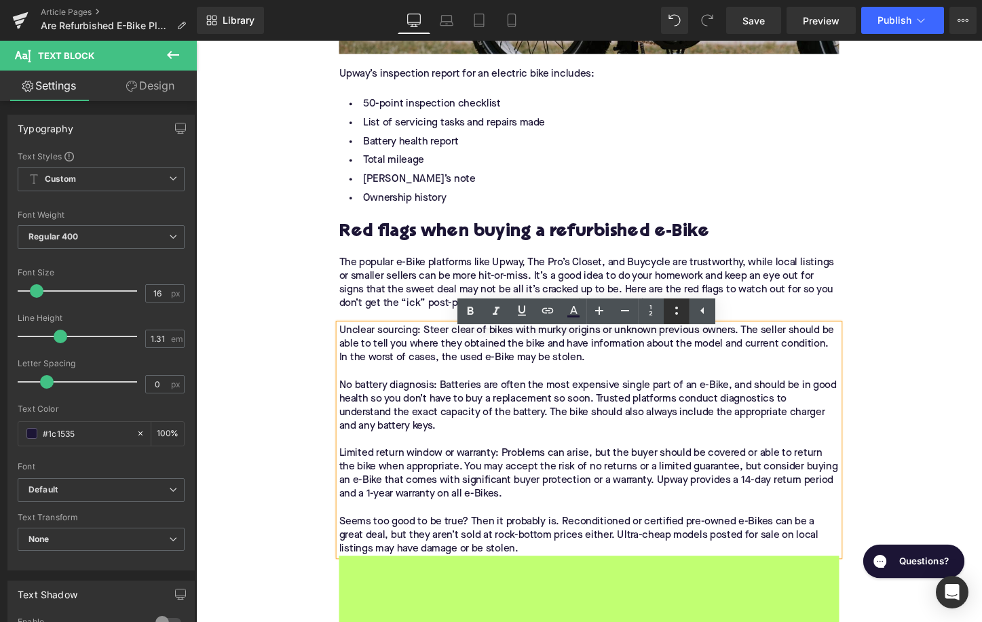
click at [675, 316] on icon at bounding box center [676, 311] width 16 height 16
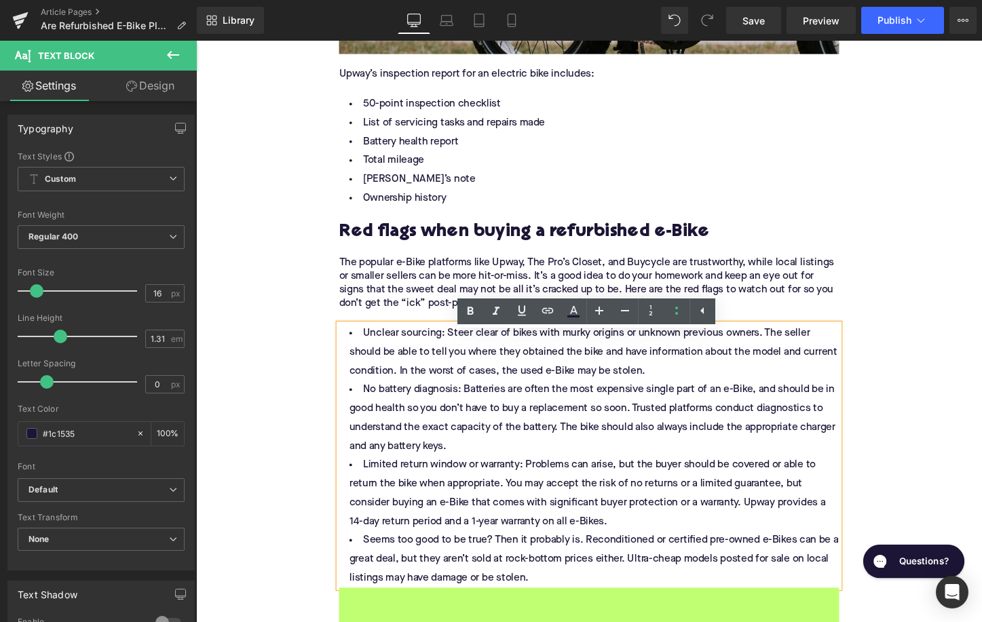
click at [389, 375] on li "Unclear sourcing: Steer clear of bikes with murky origins or unknown previous o…" at bounding box center [606, 366] width 522 height 59
drag, startPoint x: 449, startPoint y: 358, endPoint x: 368, endPoint y: 357, distance: 80.7
click at [368, 356] on li "Unclear sourcing: Steer clear of bikes with murky origins or unknown previous o…" at bounding box center [606, 366] width 522 height 59
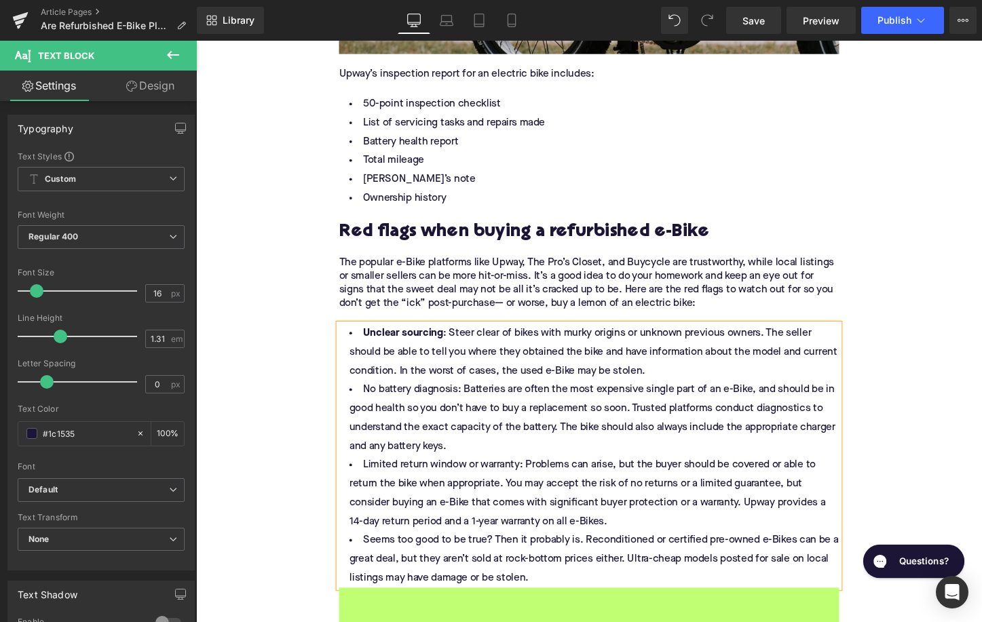
click at [691, 392] on li "Unclear sourcing : Steer clear of bikes with murky origins or unknown previous …" at bounding box center [606, 366] width 522 height 59
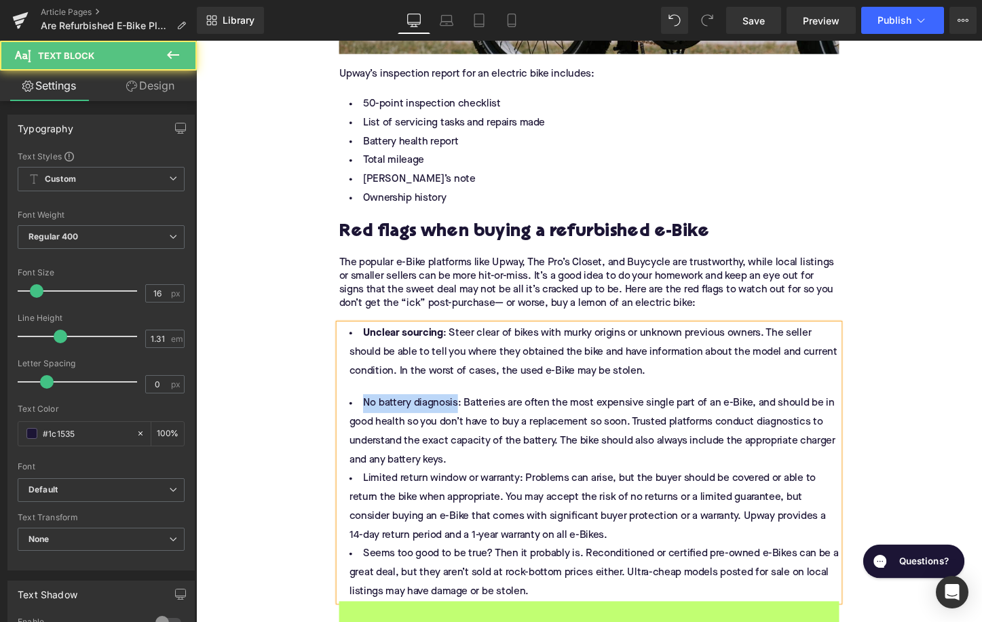
drag, startPoint x: 466, startPoint y: 434, endPoint x: 358, endPoint y: 430, distance: 107.9
click at [358, 430] on li "No battery diagnosis: Batteries are often the most expensive single part of an …" at bounding box center [606, 450] width 522 height 79
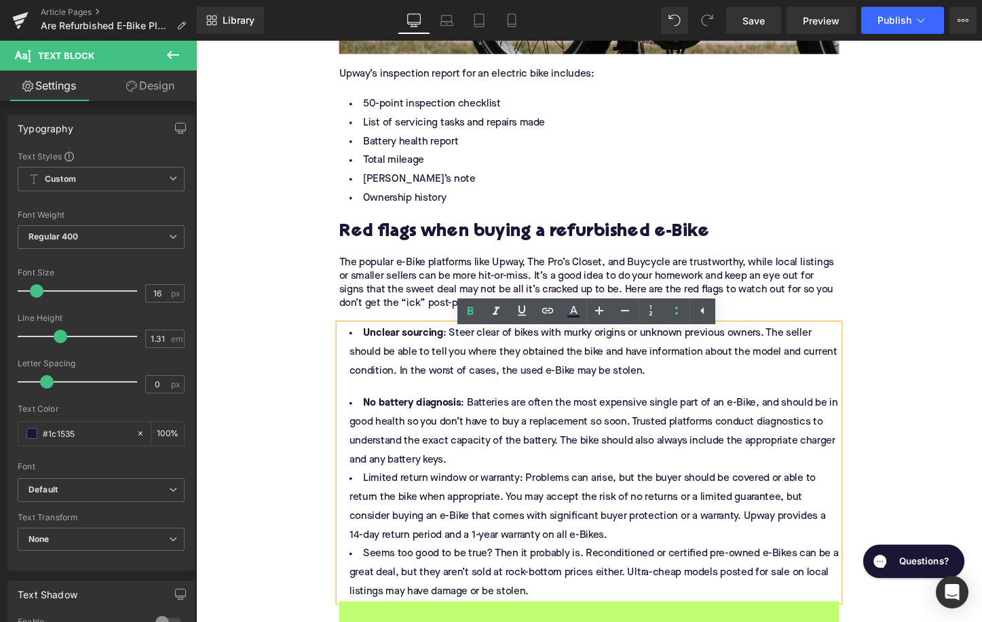
click at [489, 488] on li "No battery diagnosis : Batteries are often the most expensive single part of an…" at bounding box center [606, 450] width 522 height 79
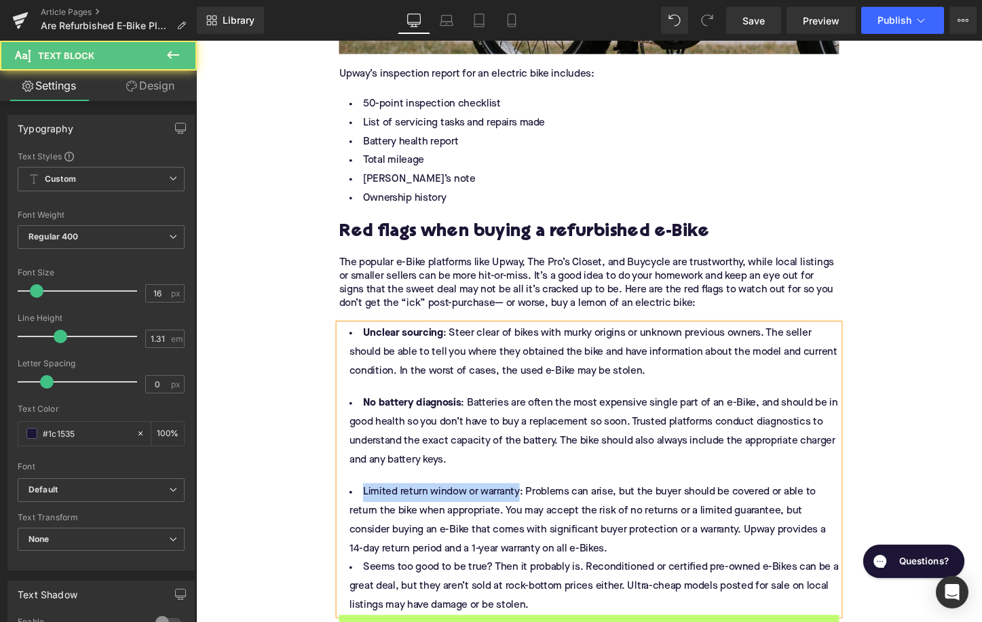
drag, startPoint x: 531, startPoint y: 525, endPoint x: 368, endPoint y: 522, distance: 162.9
click at [367, 521] on li "Limited return window or warranty: Problems can arise, but the buyer should be …" at bounding box center [606, 542] width 522 height 79
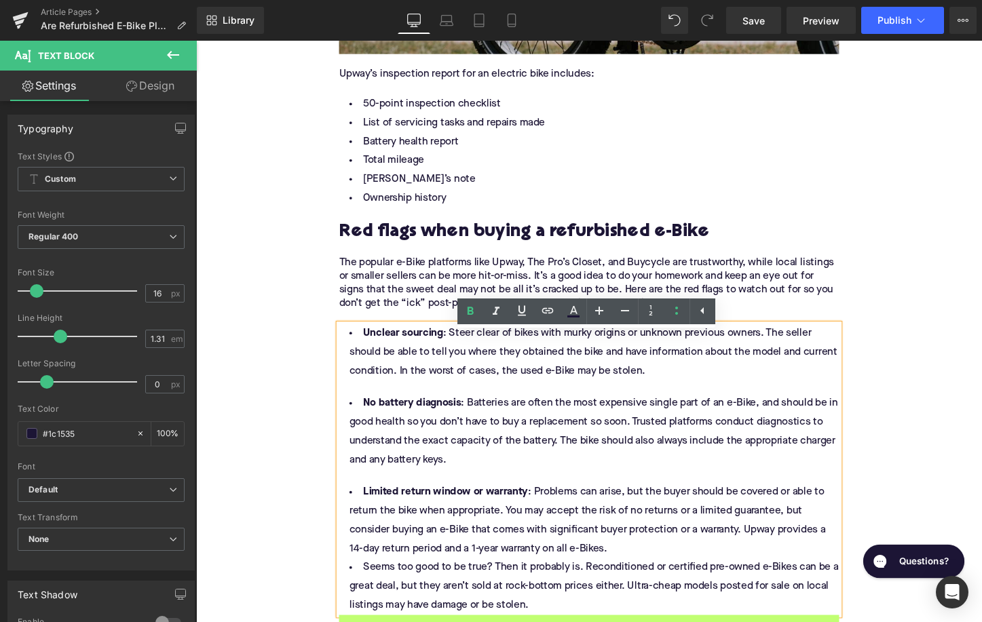
click at [657, 582] on li "Limited return window or warranty : Problems can arise, but the buyer should be…" at bounding box center [606, 542] width 522 height 79
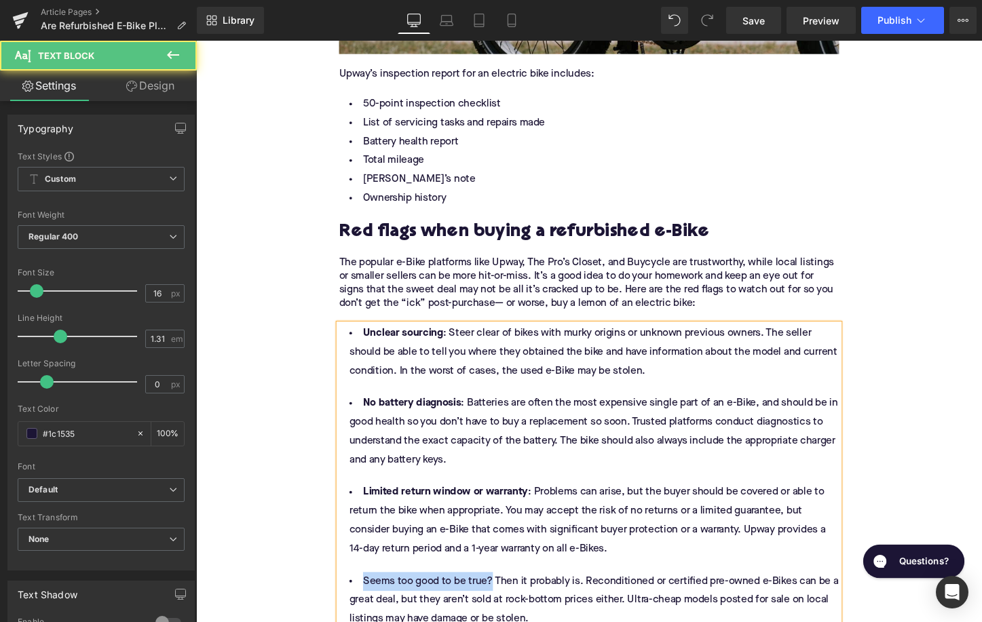
drag, startPoint x: 501, startPoint y: 617, endPoint x: 367, endPoint y: 617, distance: 134.3
click at [366, 616] on li "Seems too good to be true? Then it probably is. Reconditioned or certified pre-…" at bounding box center [606, 625] width 522 height 59
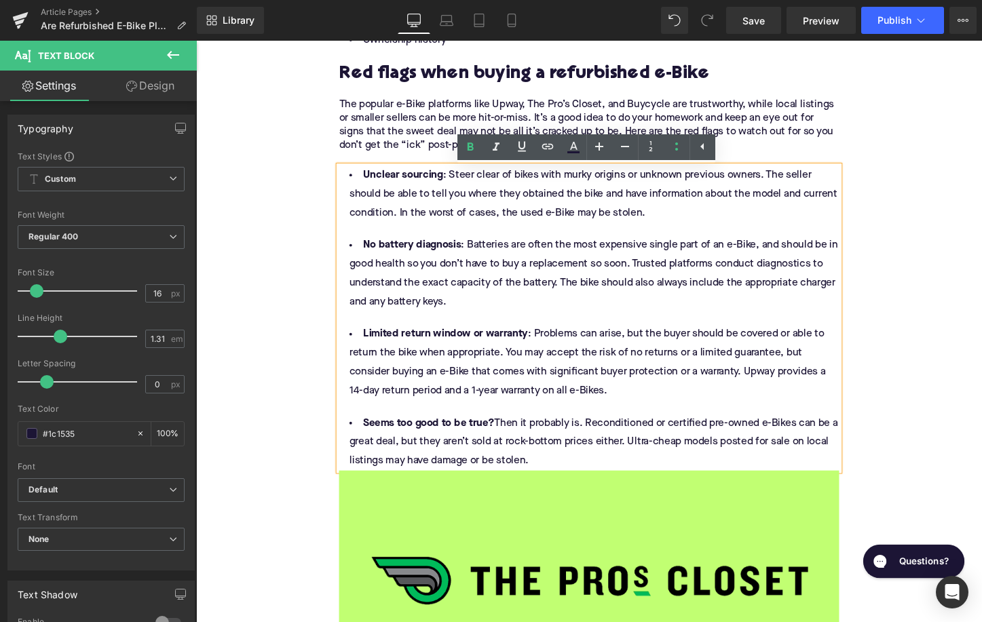
scroll to position [2346, 0]
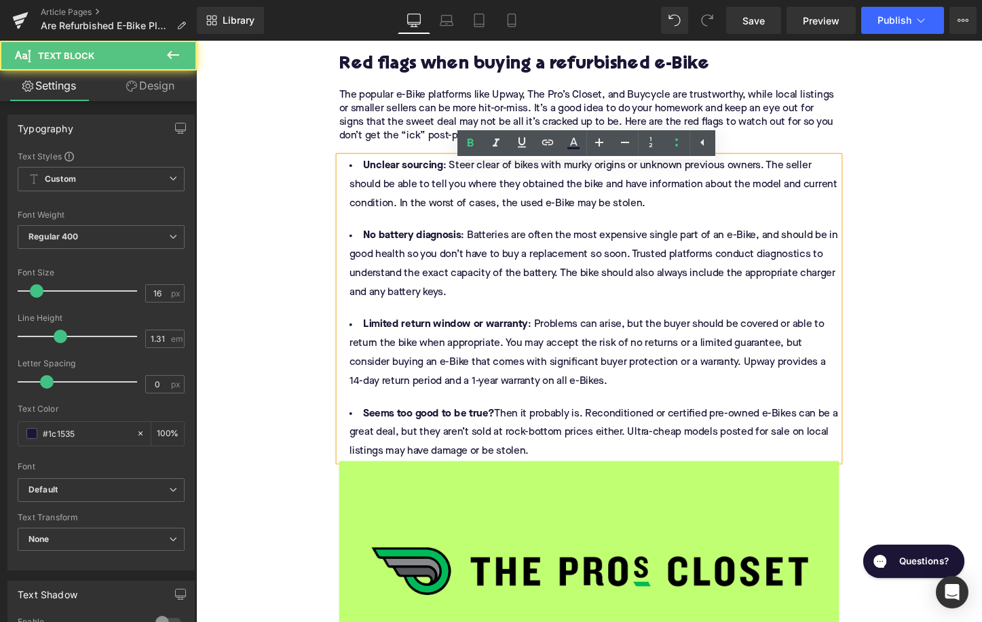
click at [565, 480] on li "Seems too good to be true? Then it probably is. Reconditioned or certified pre-…" at bounding box center [606, 450] width 522 height 59
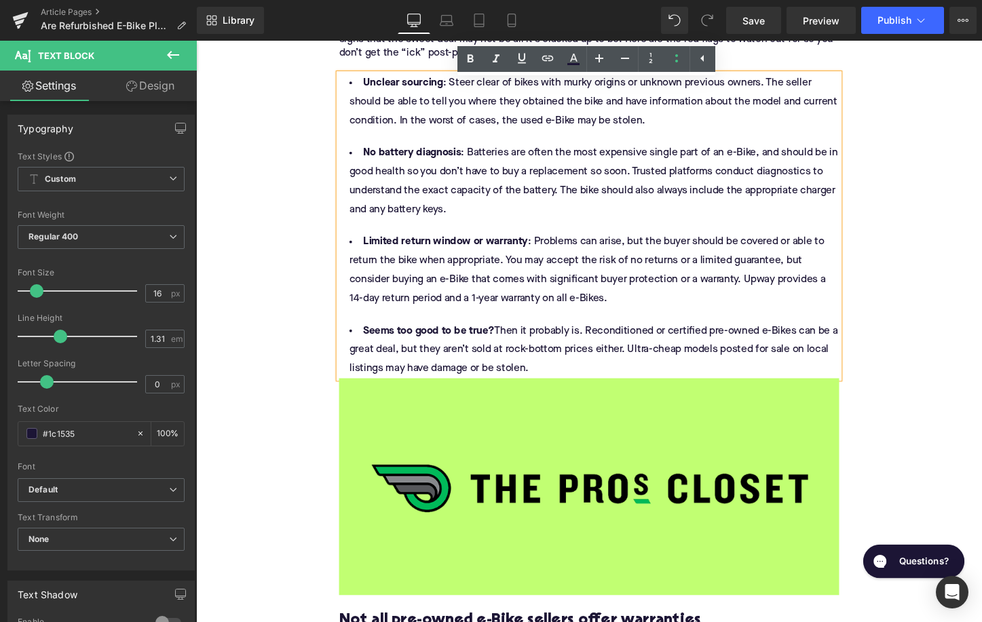
scroll to position [2434, 0]
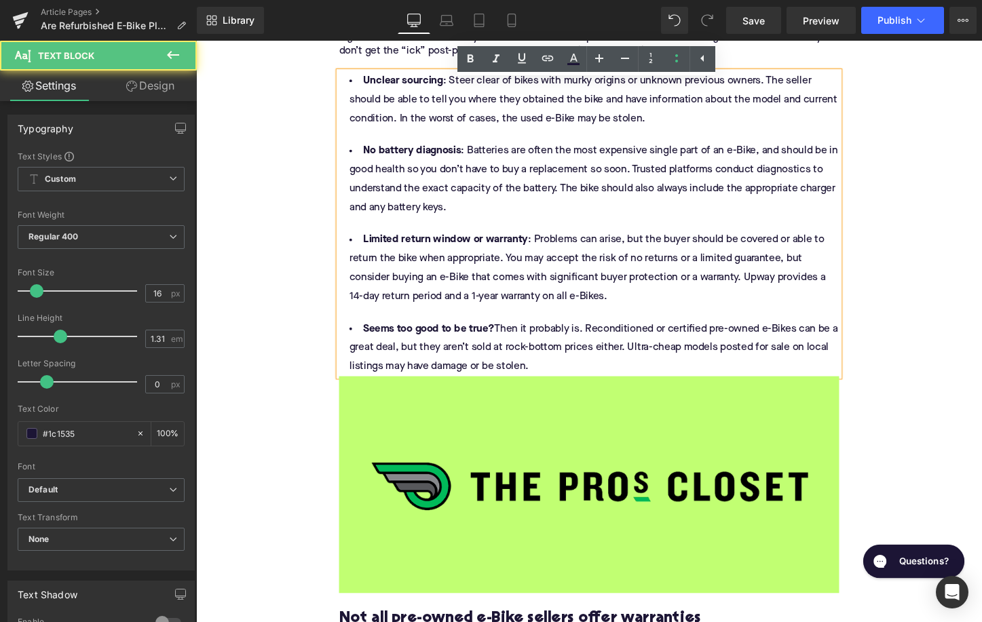
click at [487, 166] on li "No battery diagnosis : Batteries are often the most expensive single part of an…" at bounding box center [606, 186] width 522 height 79
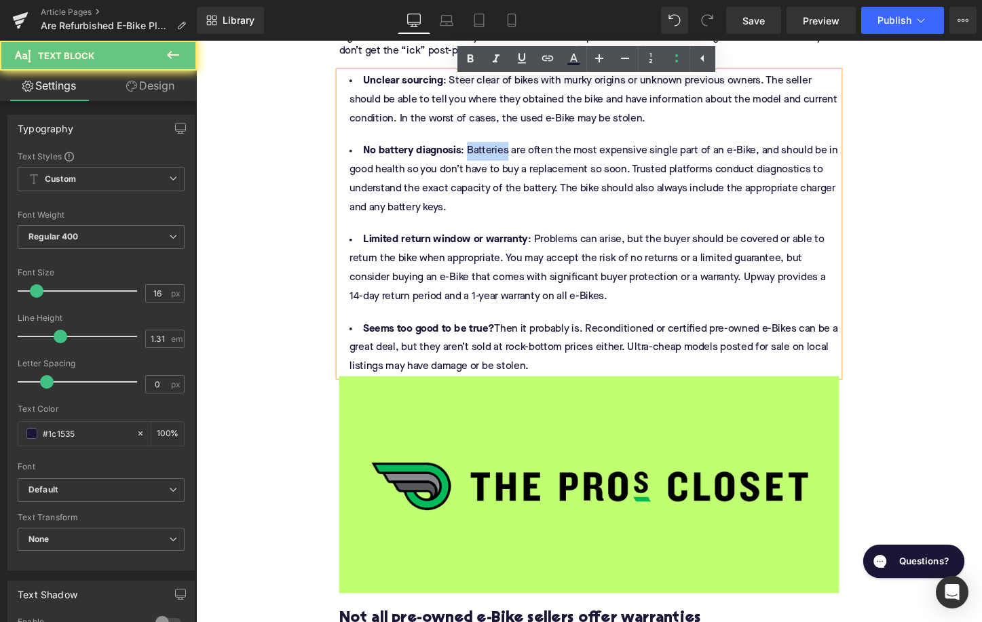
click at [487, 166] on li "No battery diagnosis : Batteries are often the most expensive single part of an…" at bounding box center [606, 186] width 522 height 79
click at [548, 57] on icon at bounding box center [547, 58] width 16 height 16
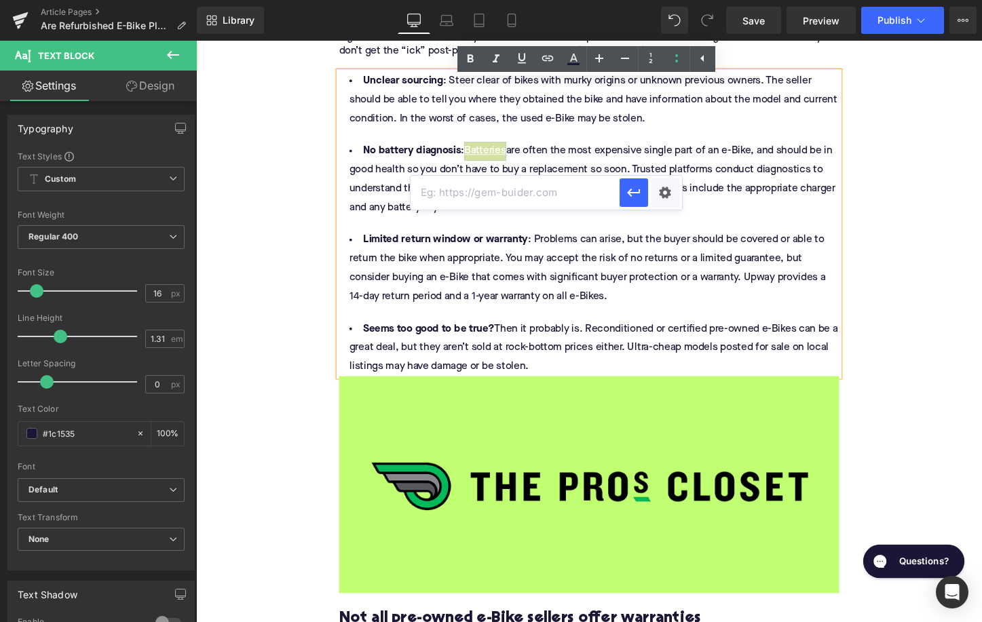
click at [497, 189] on input "text" at bounding box center [515, 193] width 209 height 34
paste input "[URL][DOMAIN_NAME]"
type input "[URL][DOMAIN_NAME]"
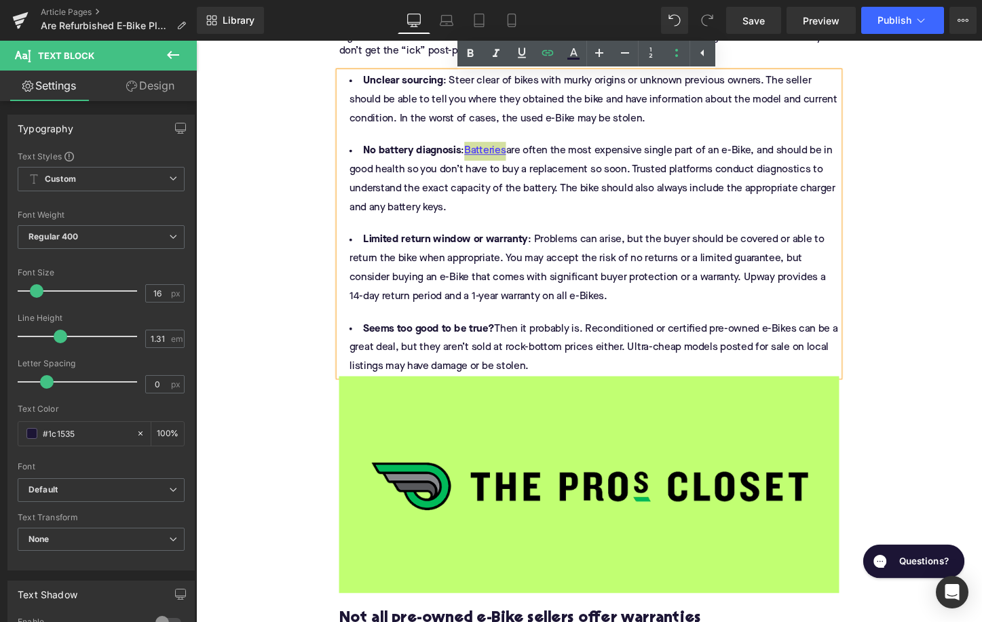
scroll to position [2860, 0]
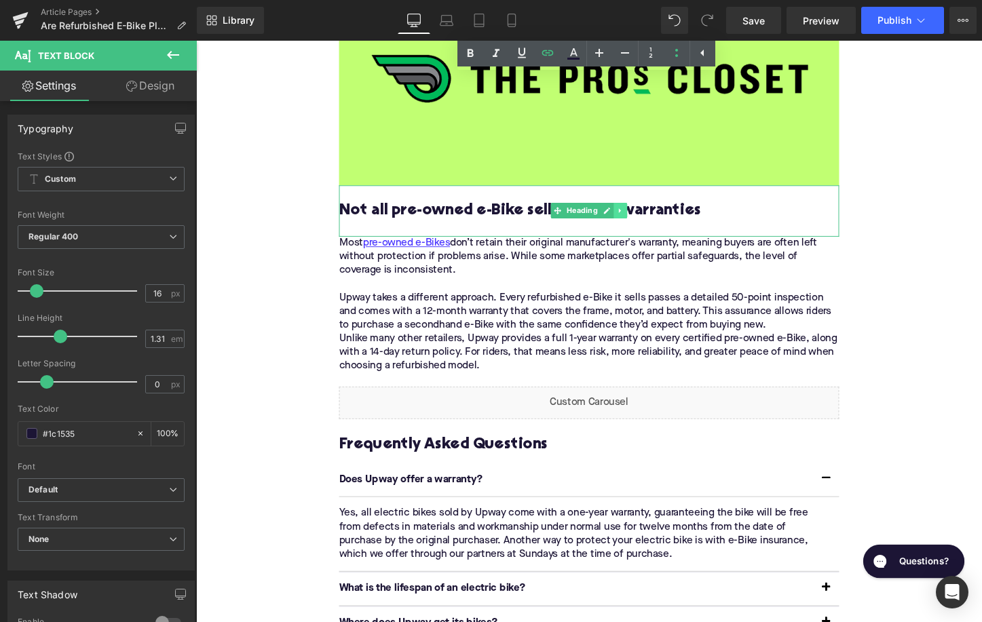
click at [641, 223] on icon at bounding box center [639, 218] width 7 height 8
click at [641, 227] on link at bounding box center [646, 218] width 14 height 16
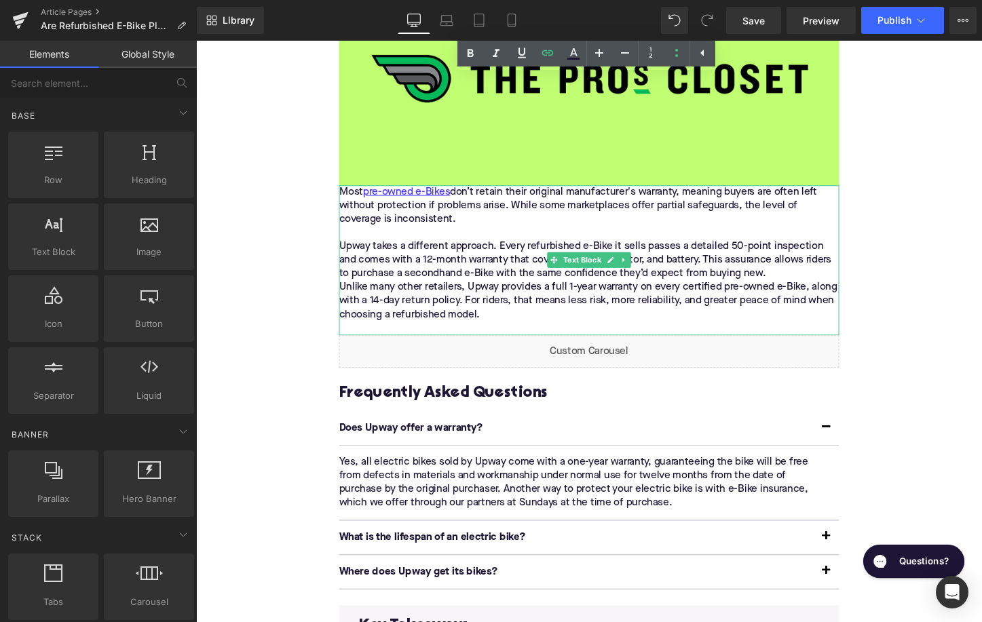
click at [510, 284] on div "Most pre-owned e-Bikes don’t retain their original manufacturer's warranty, mea…" at bounding box center [606, 270] width 522 height 157
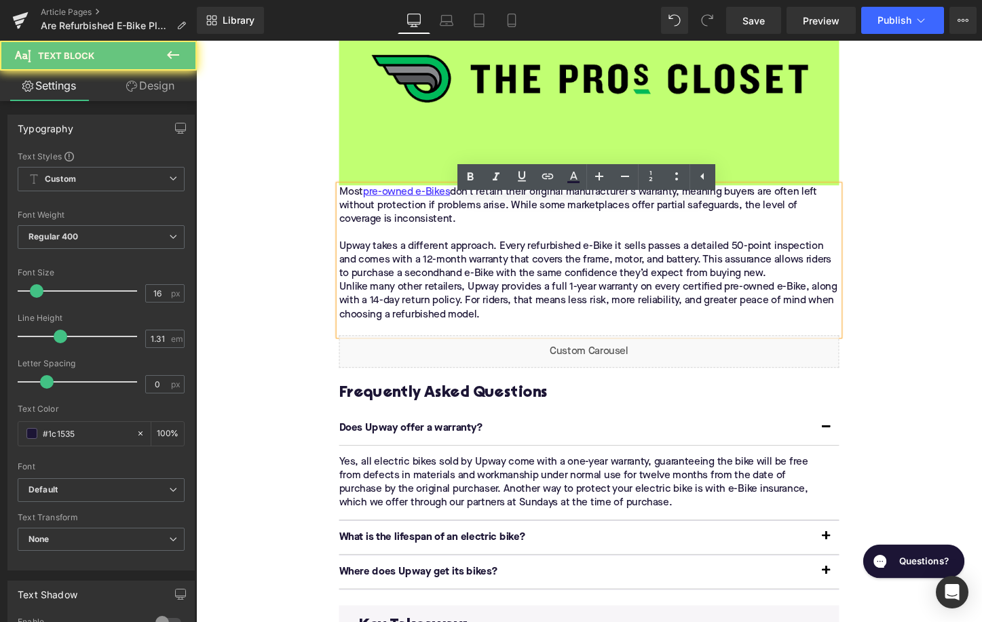
click at [510, 284] on div "Most pre-owned e-Bikes don’t retain their original manufacturer's warranty, mea…" at bounding box center [606, 270] width 522 height 157
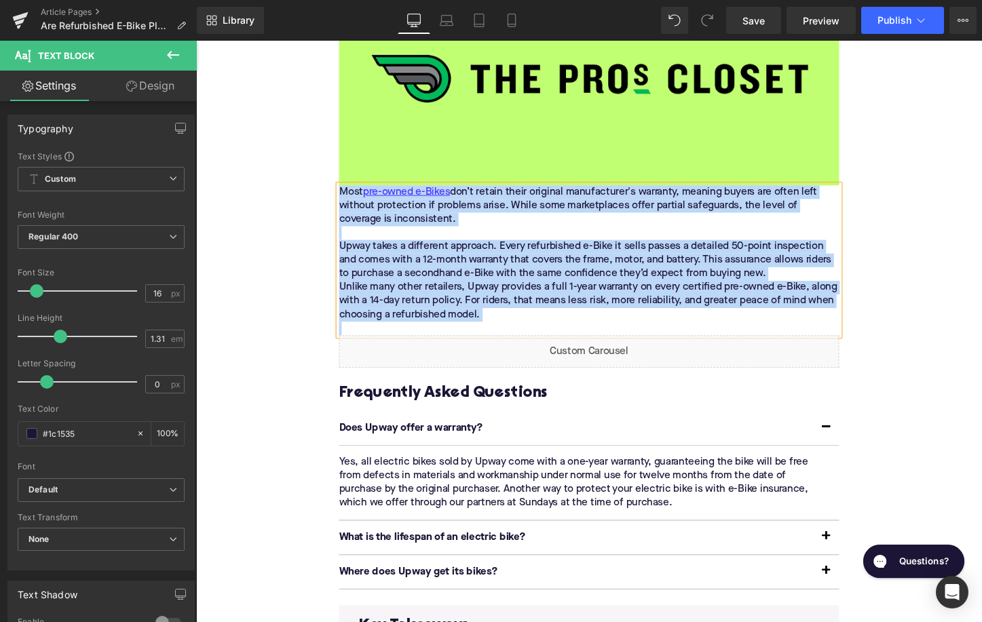
paste div
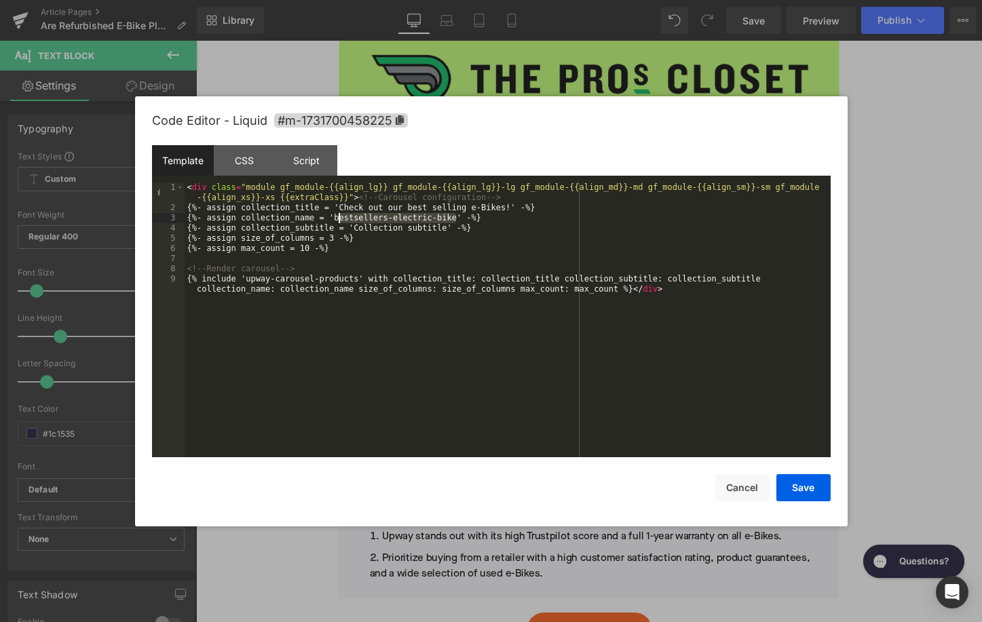
drag, startPoint x: 455, startPoint y: 214, endPoint x: 337, endPoint y: 214, distance: 118.1
click at [337, 214] on div "< div class = "module gf_module-{{align_lg}} gf_module-{{align_lg}}-lg gf_modul…" at bounding box center [508, 341] width 646 height 316
click at [438, 210] on div "< div class = "module gf_module-{{align_lg}} gf_module-{{align_lg}}-lg gf_modul…" at bounding box center [508, 341] width 646 height 316
click at [790, 480] on button "Save" at bounding box center [803, 487] width 54 height 27
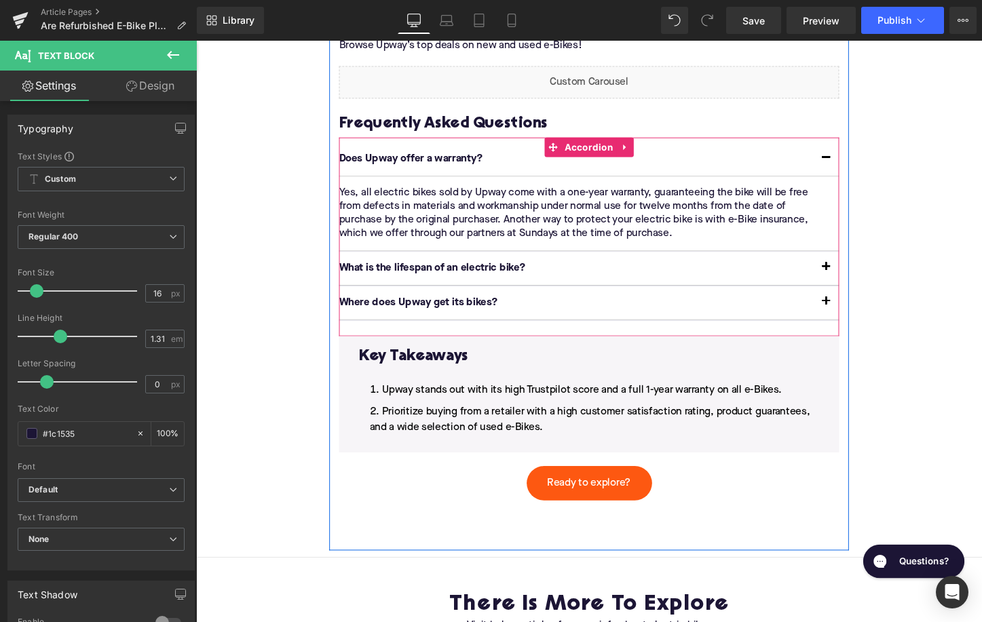
scroll to position [3073, 0]
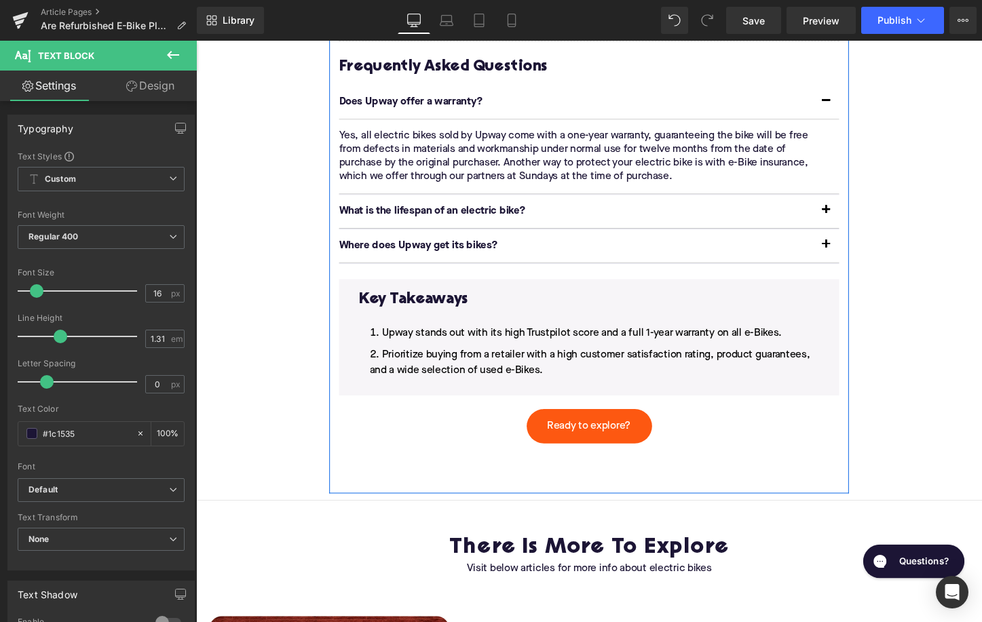
click at [550, 394] on li "Prioritize buying from a retailer with a high customer satisfaction rating, pro…" at bounding box center [606, 377] width 480 height 33
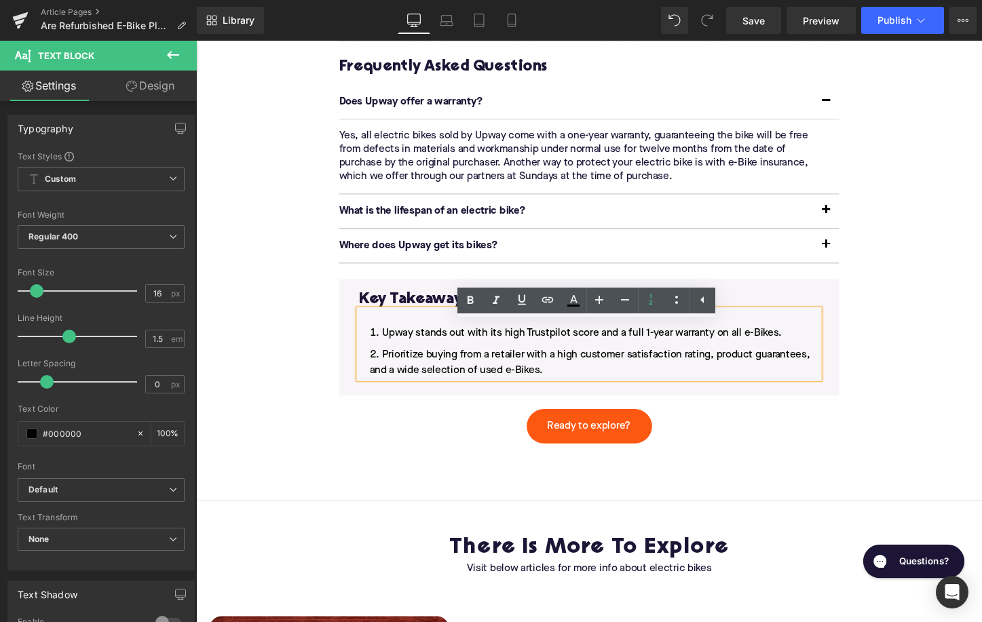
drag, startPoint x: 579, startPoint y: 400, endPoint x: 396, endPoint y: 361, distance: 186.6
click at [396, 360] on ol "Upway stands out with its high Trustpilot score and a full 1-year warranty on a…" at bounding box center [606, 366] width 480 height 56
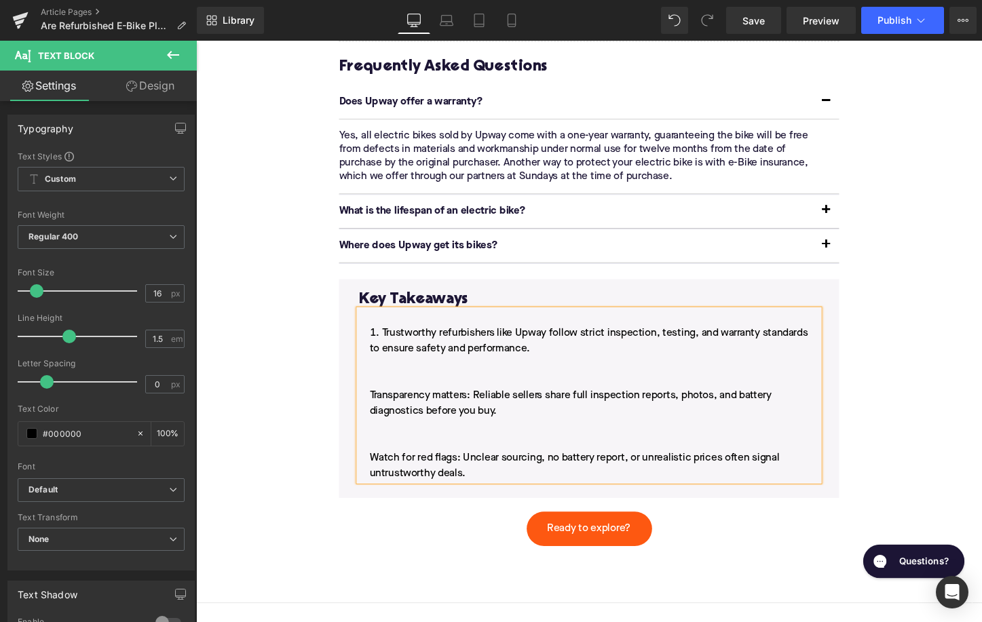
click at [375, 421] on li "Trustworthy refurbishers like Upway follow strict inspection, testing, and warr…" at bounding box center [606, 419] width 480 height 163
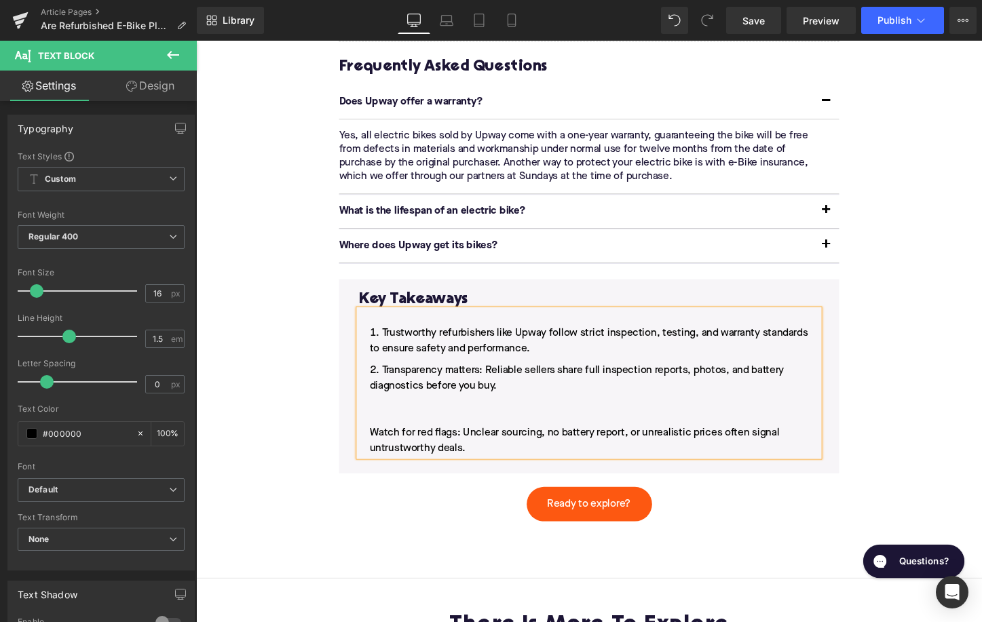
click at [372, 461] on li "Transparency matters: Reliable sellers share full inspection reports, photos, a…" at bounding box center [606, 426] width 480 height 98
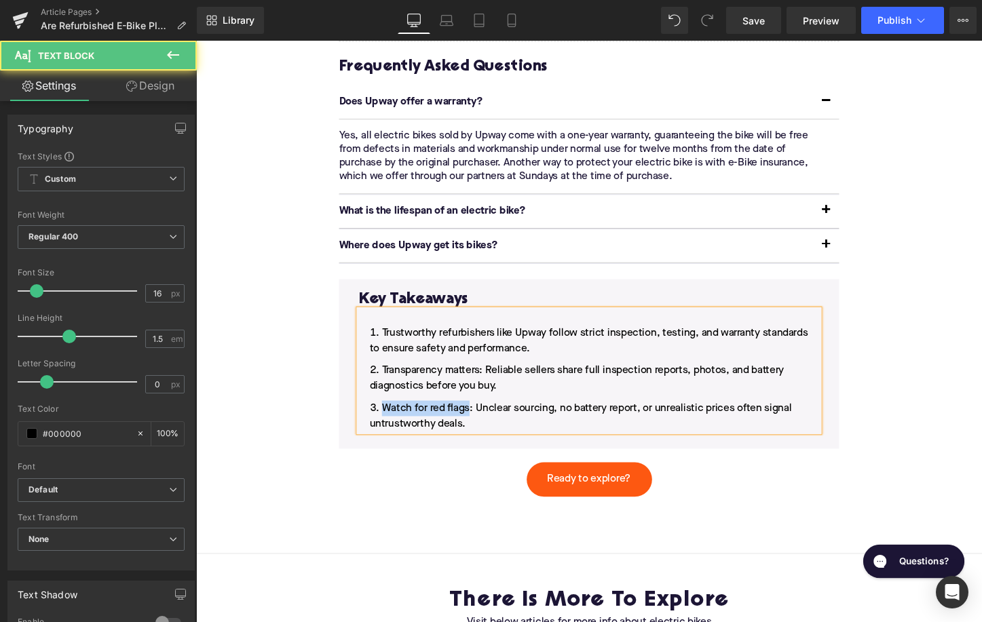
drag, startPoint x: 481, startPoint y: 438, endPoint x: 392, endPoint y: 440, distance: 88.9
click at [392, 439] on li "Watch for red flags: Unclear sourcing, no battery report, or unrealistic prices…" at bounding box center [606, 433] width 480 height 33
drag, startPoint x: 494, startPoint y: 400, endPoint x: 390, endPoint y: 398, distance: 103.8
click at [389, 397] on li "Transparency matters: Reliable sellers share full inspection reports, photos, a…" at bounding box center [606, 393] width 480 height 33
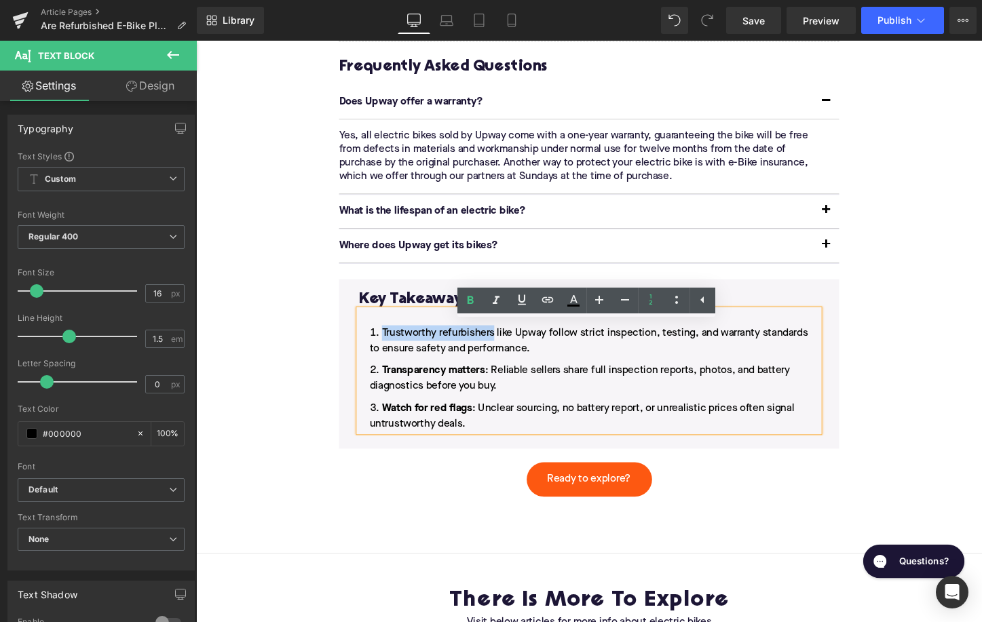
drag, startPoint x: 392, startPoint y: 358, endPoint x: 508, endPoint y: 358, distance: 116.0
click at [508, 358] on li "Trustworthy refurbishers like Upway follow strict inspection, testing, and warr…" at bounding box center [606, 354] width 480 height 33
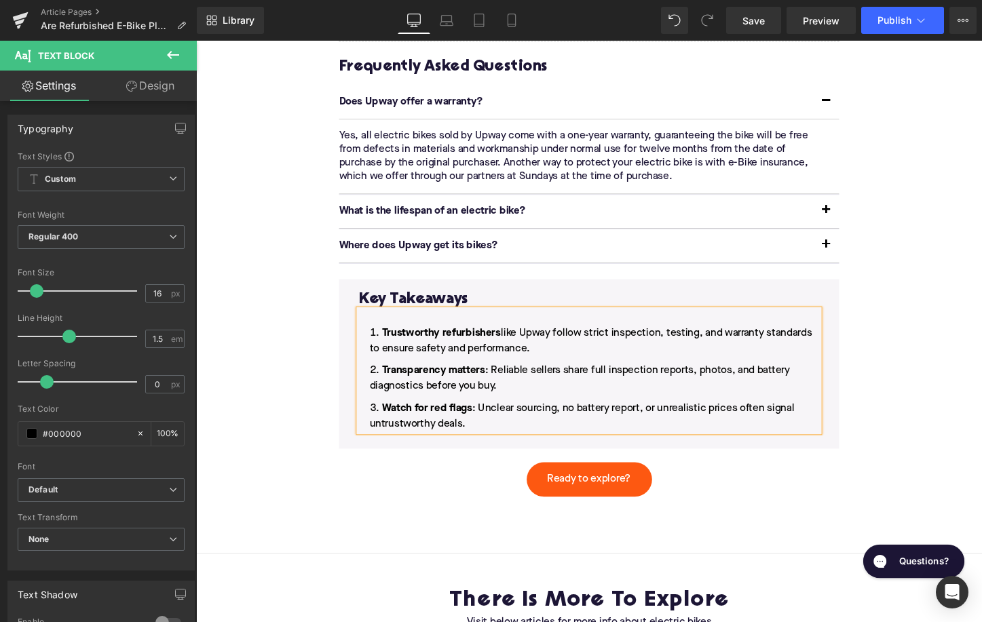
click at [559, 370] on li "Trustworthy refurbishers like Upway follow strict inspection, testing, and warr…" at bounding box center [606, 354] width 480 height 33
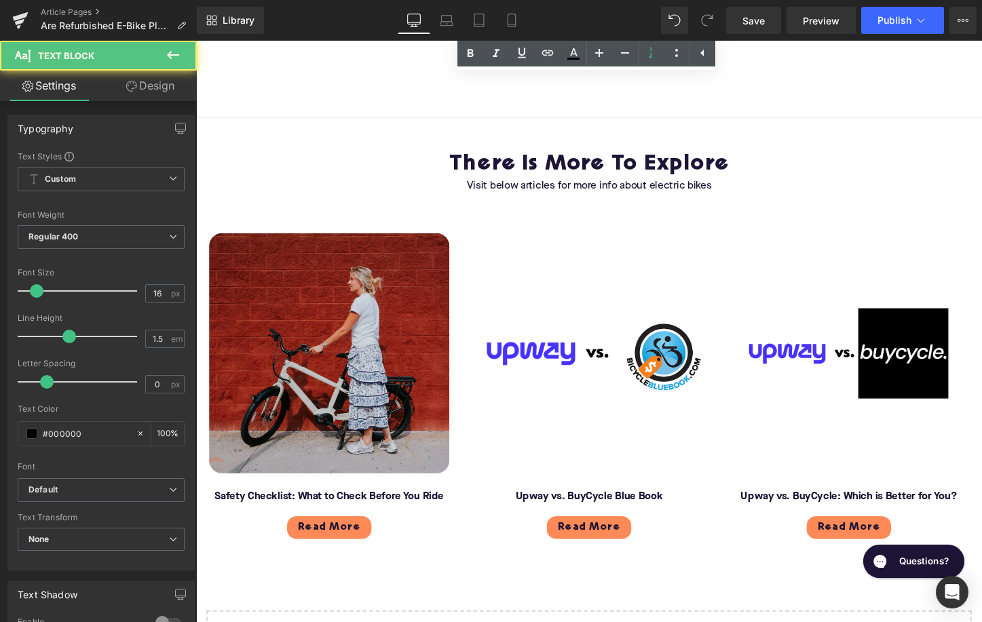
scroll to position [3541, 0]
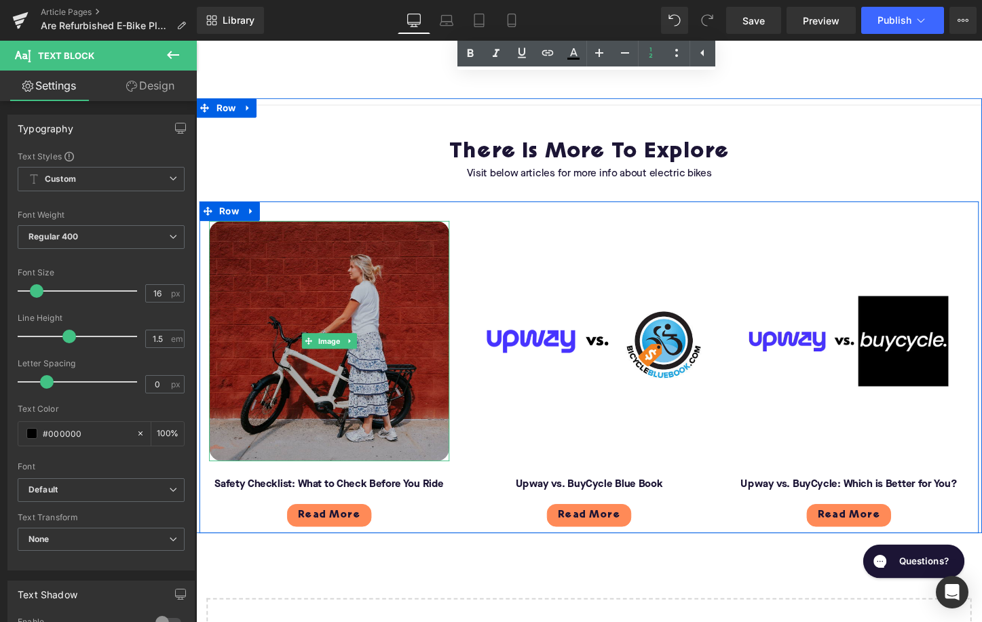
click at [371, 392] on img at bounding box center [335, 354] width 251 height 251
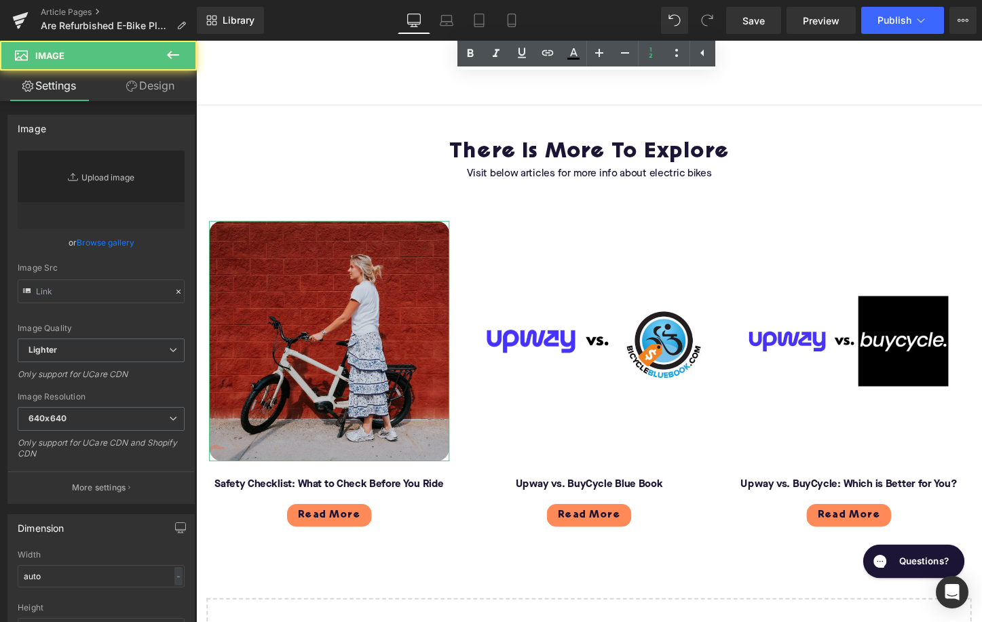
type input "[URL][DOMAIN_NAME]"
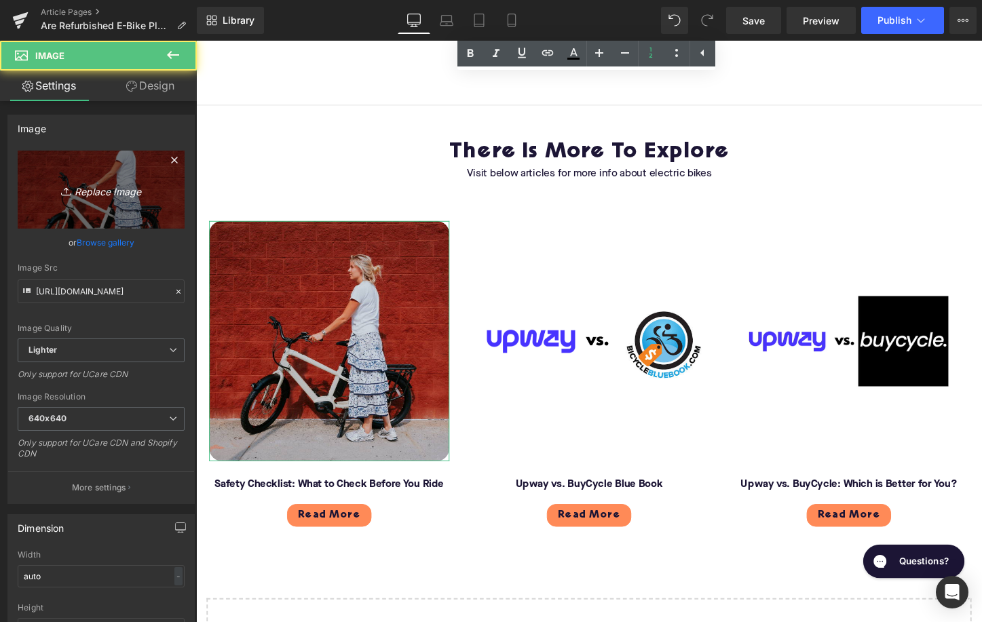
click at [114, 201] on link "Replace Image" at bounding box center [101, 190] width 167 height 78
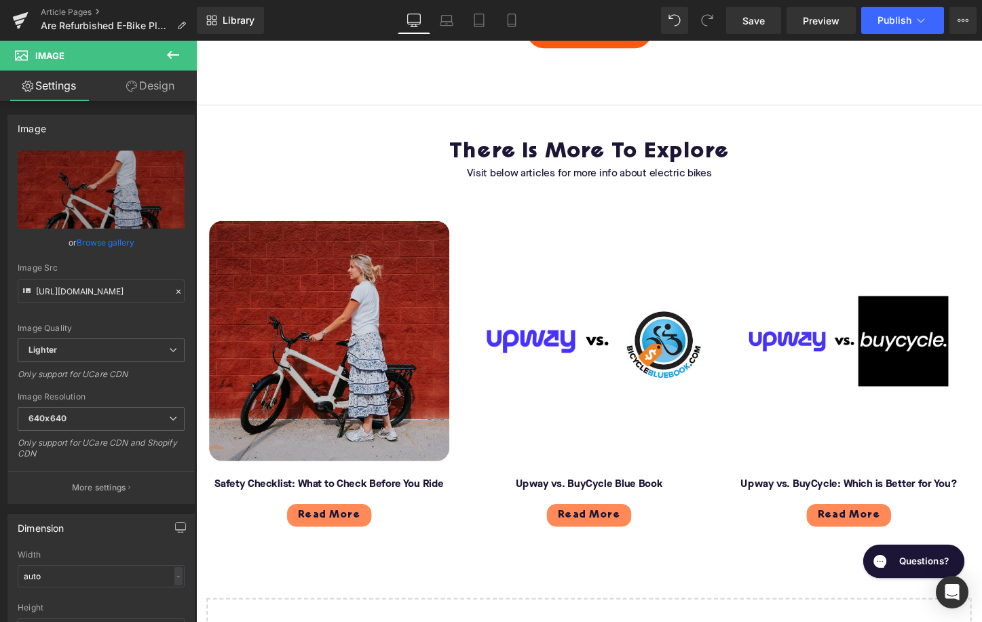
type input "C:\fakepath\Blog - More to explore(130).png"
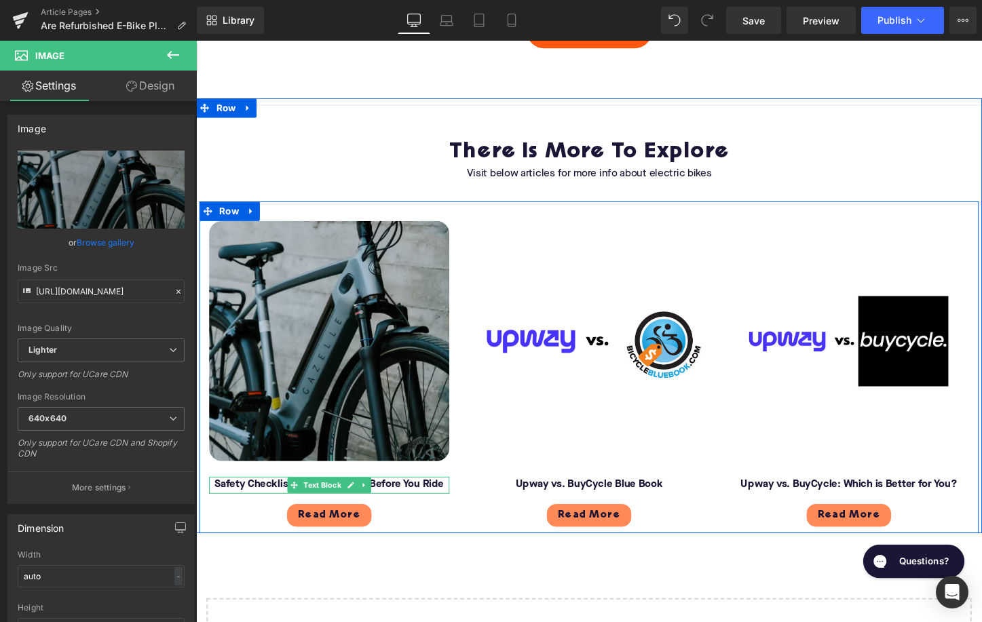
type input "[URL][DOMAIN_NAME]"
click at [255, 510] on font "Safety Checklist: What to Check Before You Ride" at bounding box center [335, 504] width 240 height 11
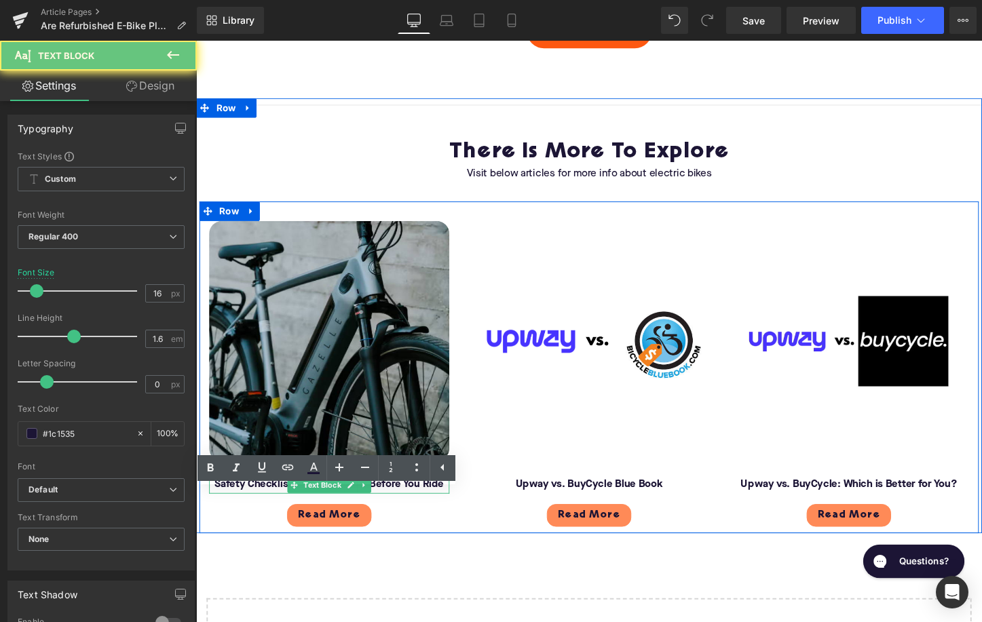
click at [255, 510] on font "Safety Checklist: What to Check Before You Ride" at bounding box center [335, 504] width 240 height 11
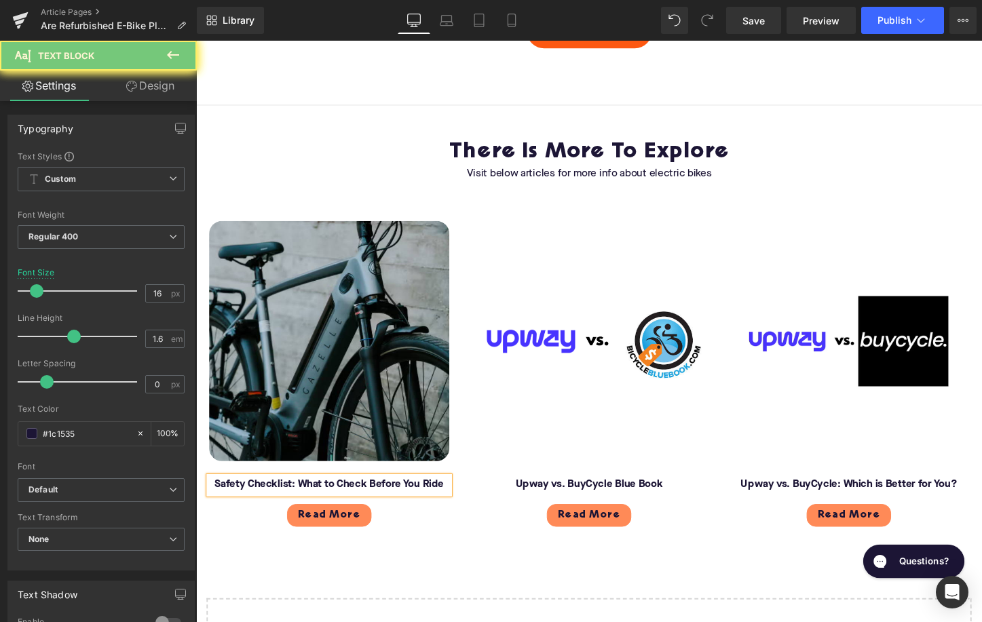
paste div
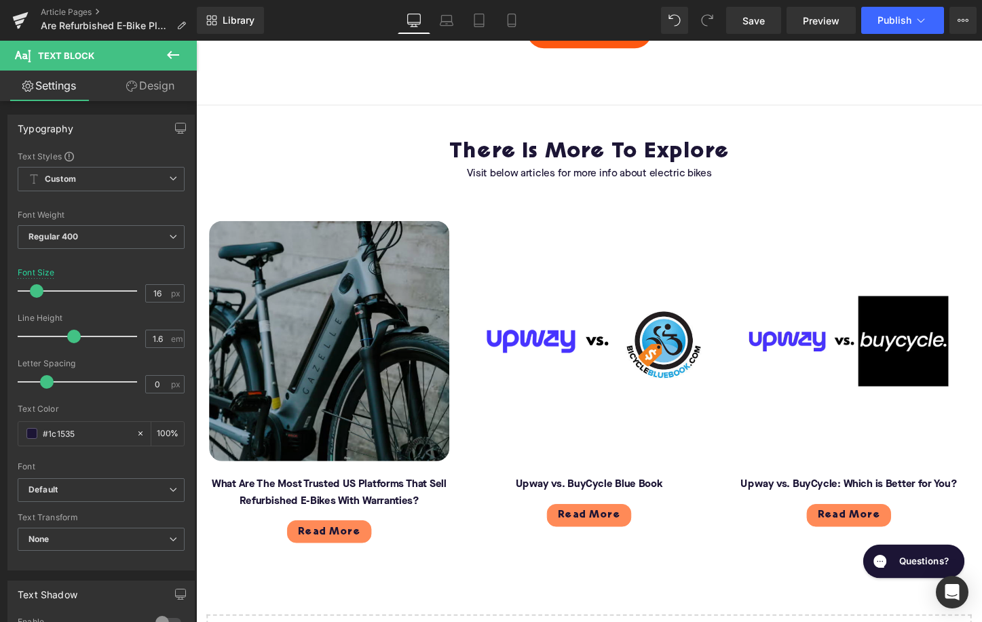
click at [218, 449] on img at bounding box center [335, 354] width 251 height 251
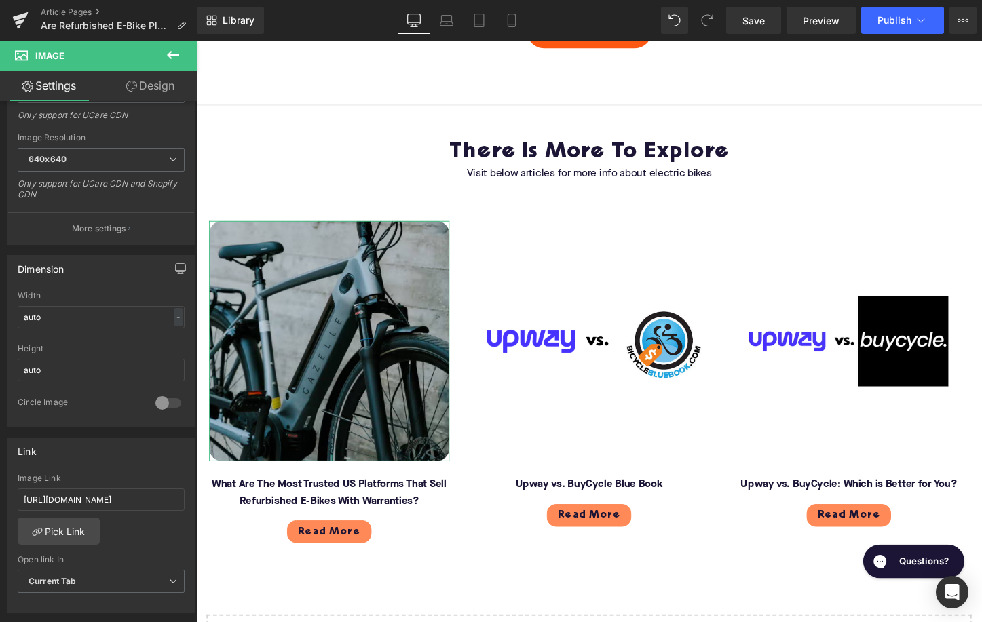
scroll to position [307, 0]
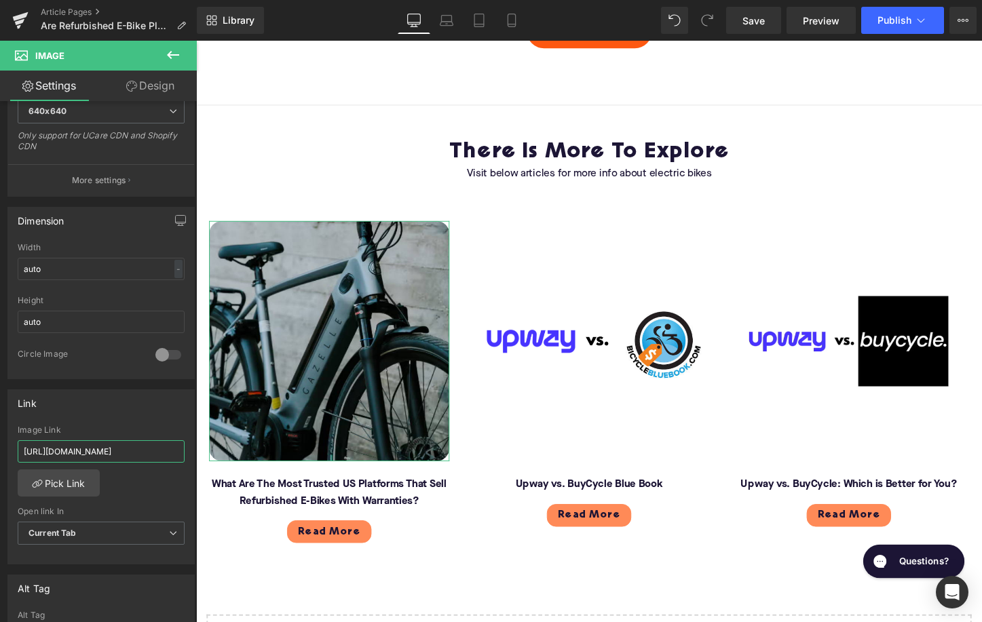
click at [99, 446] on input "[URL][DOMAIN_NAME]" at bounding box center [101, 451] width 167 height 22
type input "[URL][DOMAIN_NAME]"
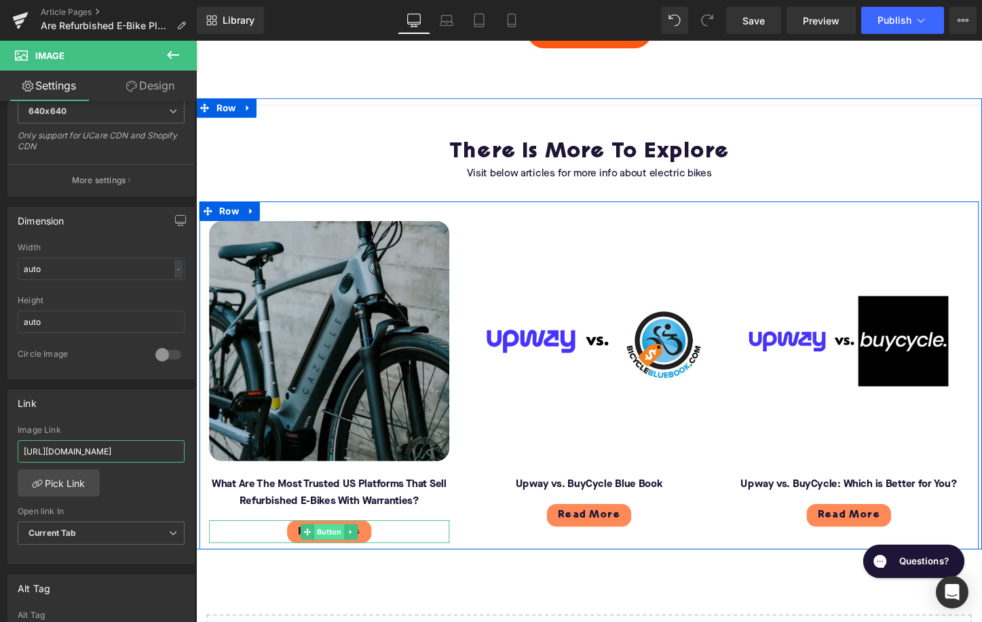
click at [326, 562] on span "Button" at bounding box center [335, 554] width 31 height 16
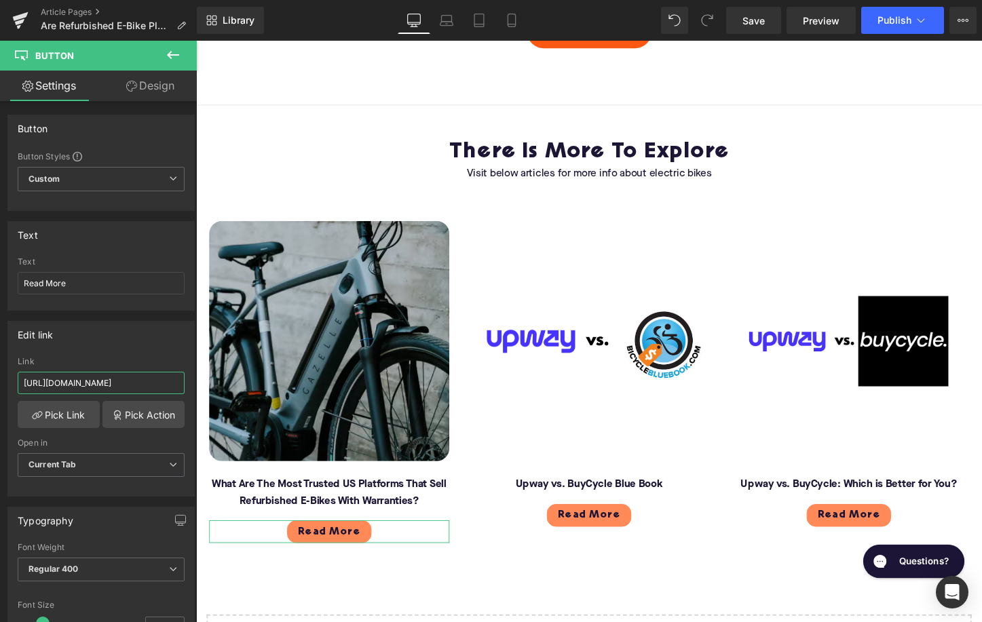
click at [111, 387] on input "[URL][DOMAIN_NAME]" at bounding box center [101, 383] width 167 height 22
paste input "what-are-the-most-trusted-us-platforms-that-sell-refurbished-e-bikes-with-warra…"
type input "[URL][DOMAIN_NAME]"
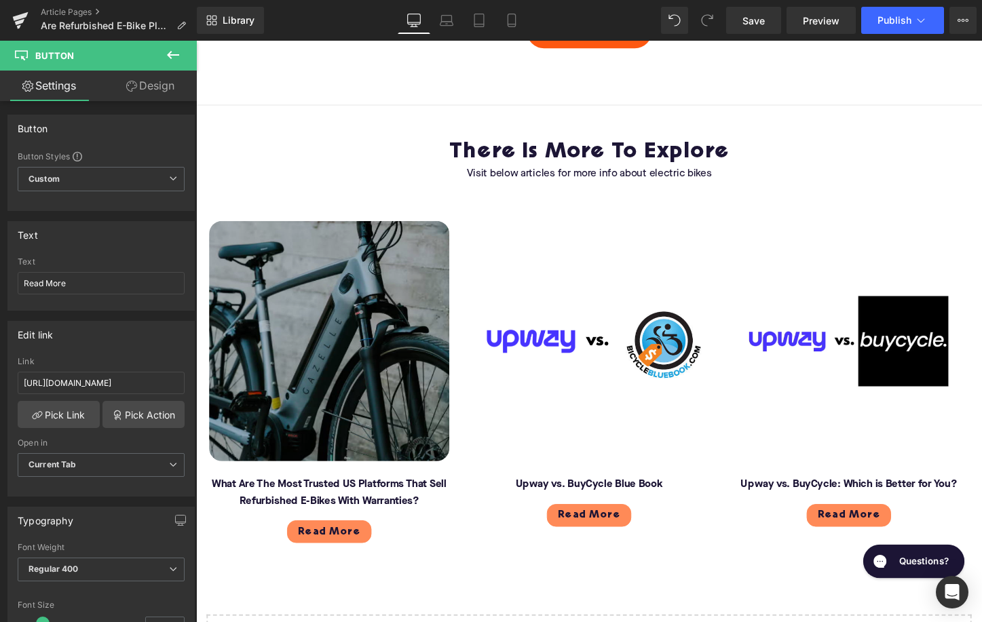
click at [250, 433] on img at bounding box center [335, 354] width 251 height 251
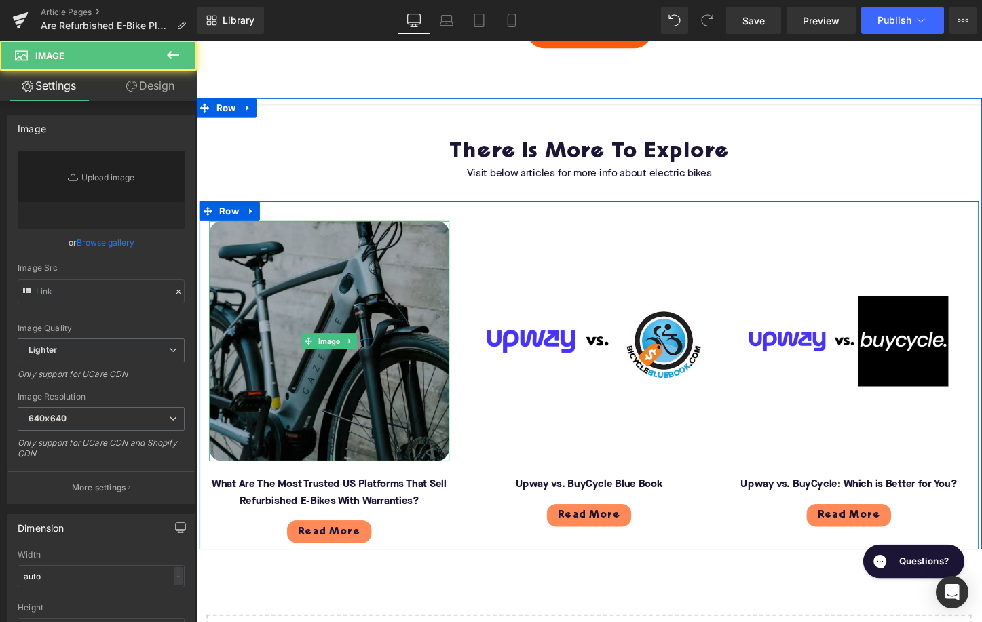
type input "[URL][DOMAIN_NAME]"
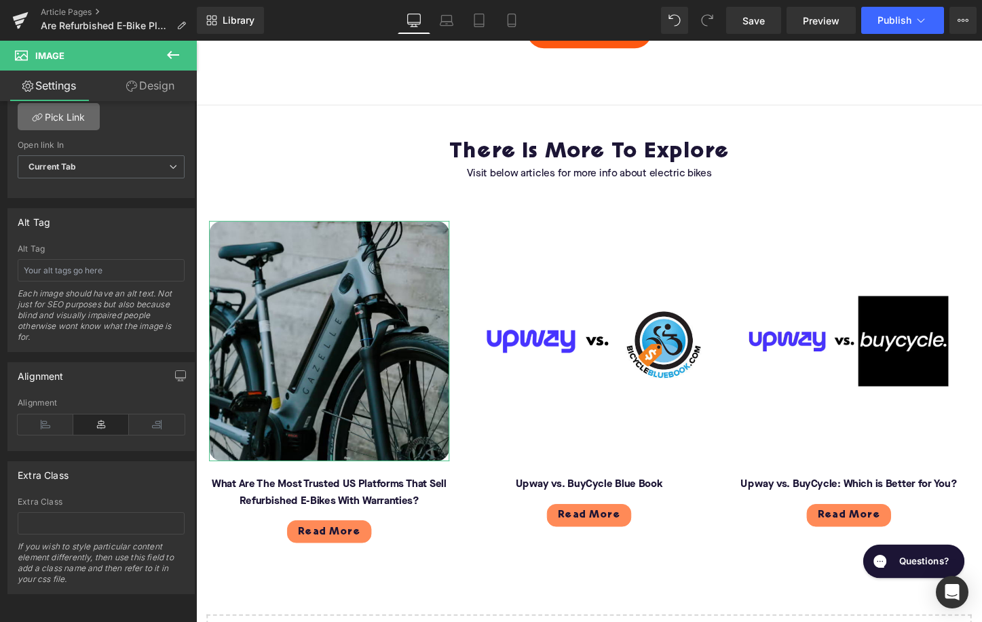
scroll to position [562, 0]
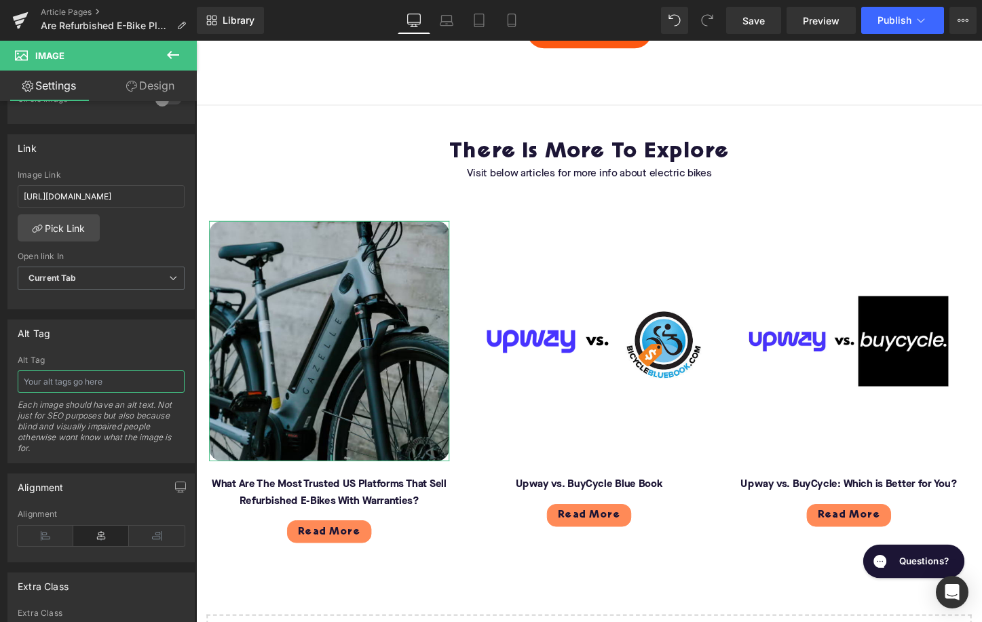
click at [64, 381] on input "text" at bounding box center [101, 381] width 167 height 22
type input "Gazelle electric bike"
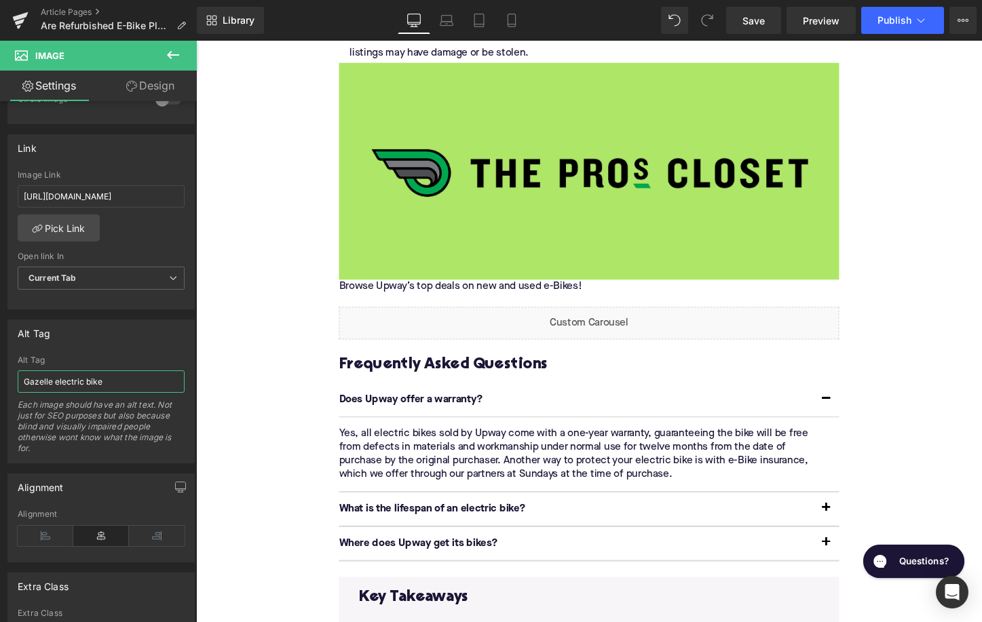
scroll to position [2695, 0]
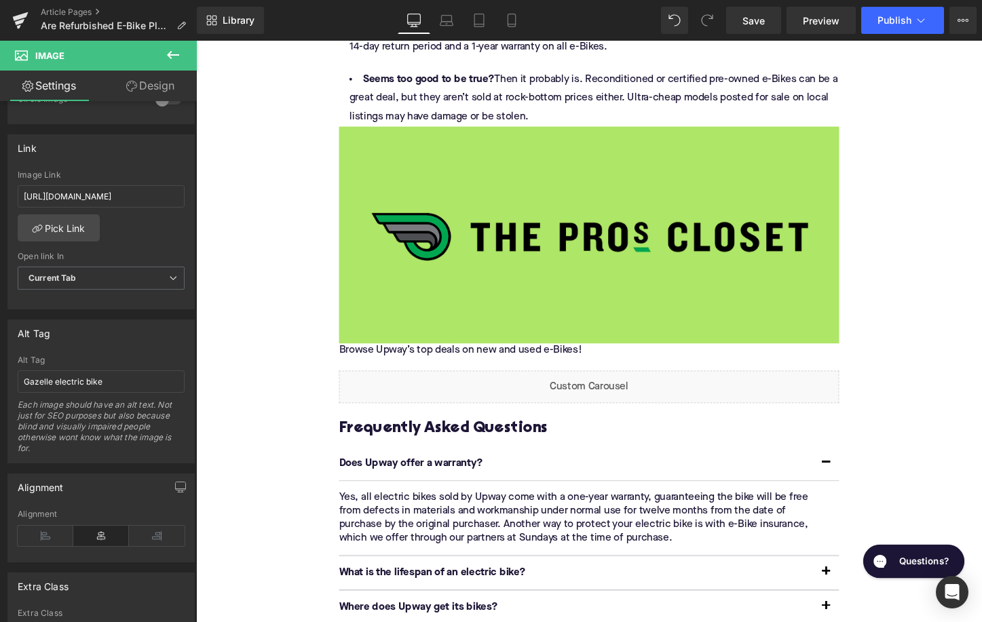
click at [577, 230] on img at bounding box center [606, 243] width 522 height 227
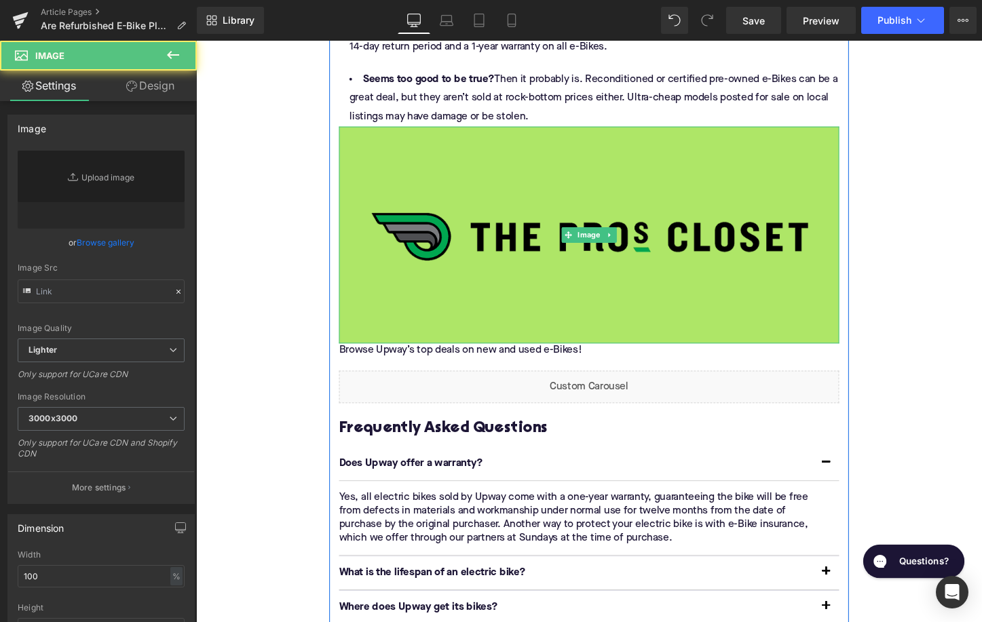
type input "[URL][DOMAIN_NAME]"
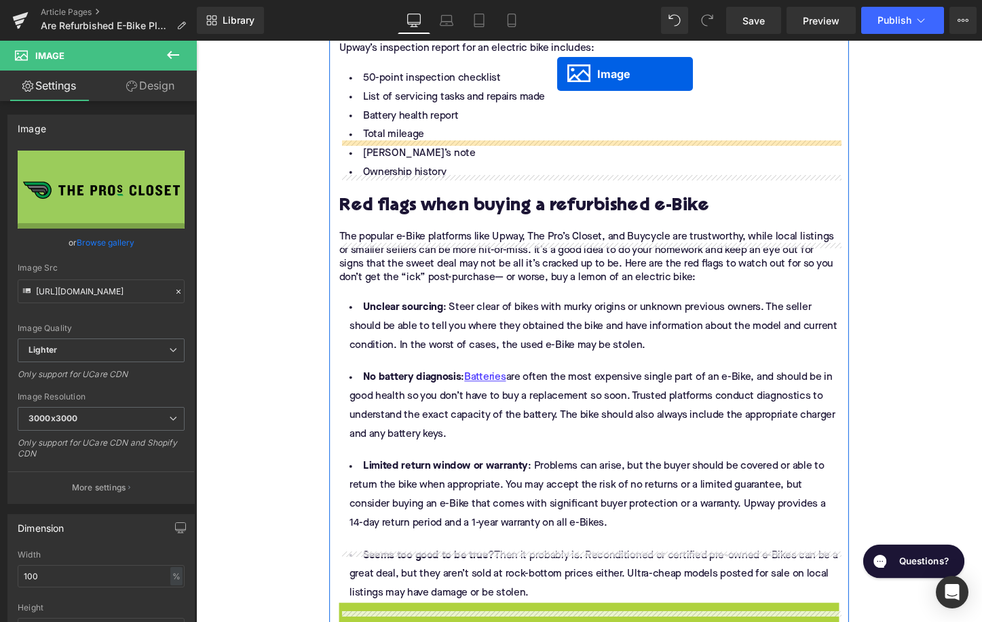
scroll to position [2103, 0]
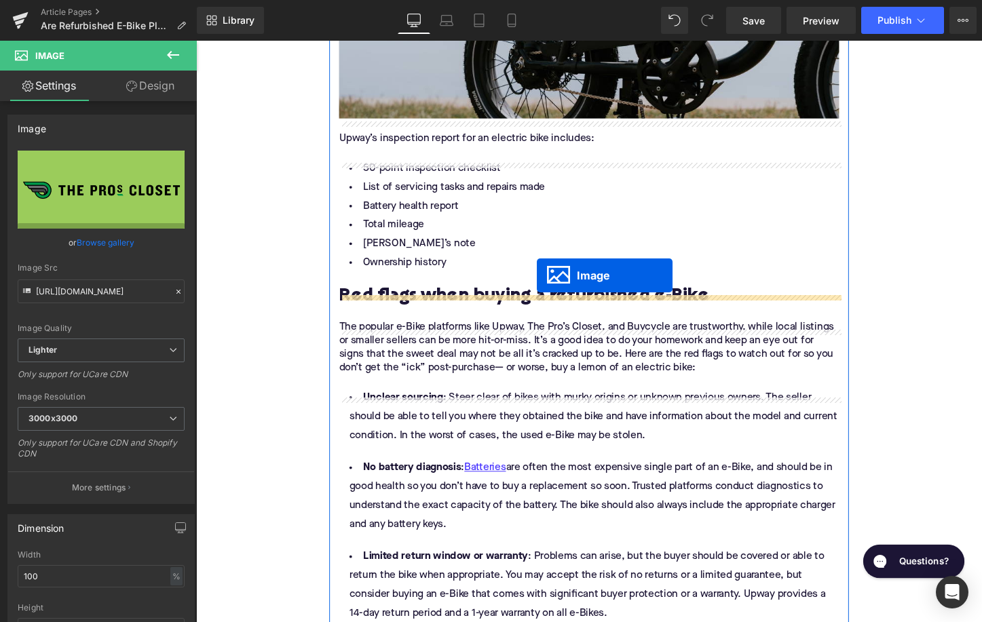
drag, startPoint x: 582, startPoint y: 257, endPoint x: 552, endPoint y: 286, distance: 41.7
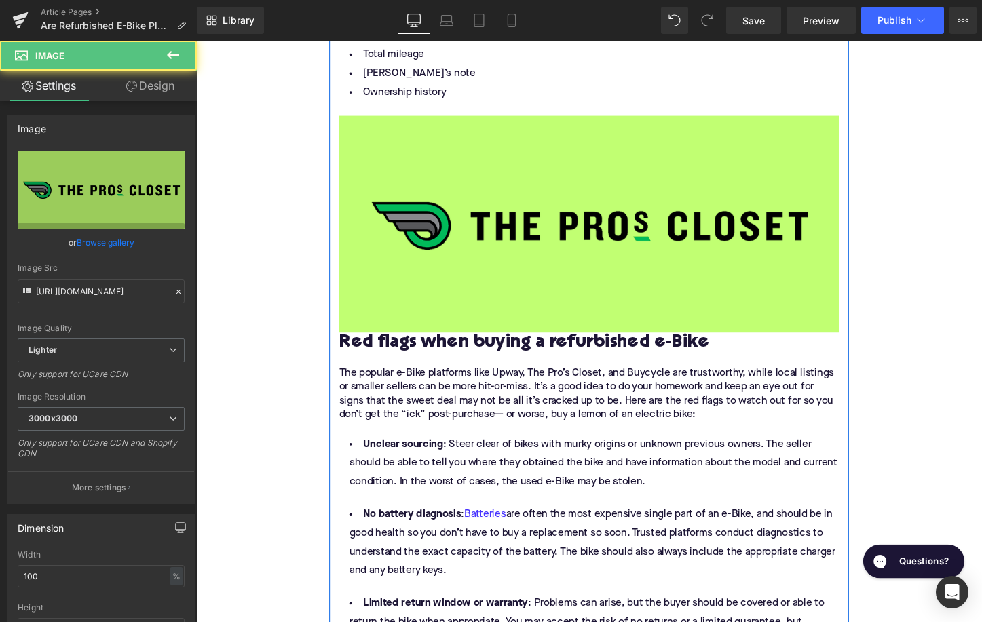
scroll to position [2292, 0]
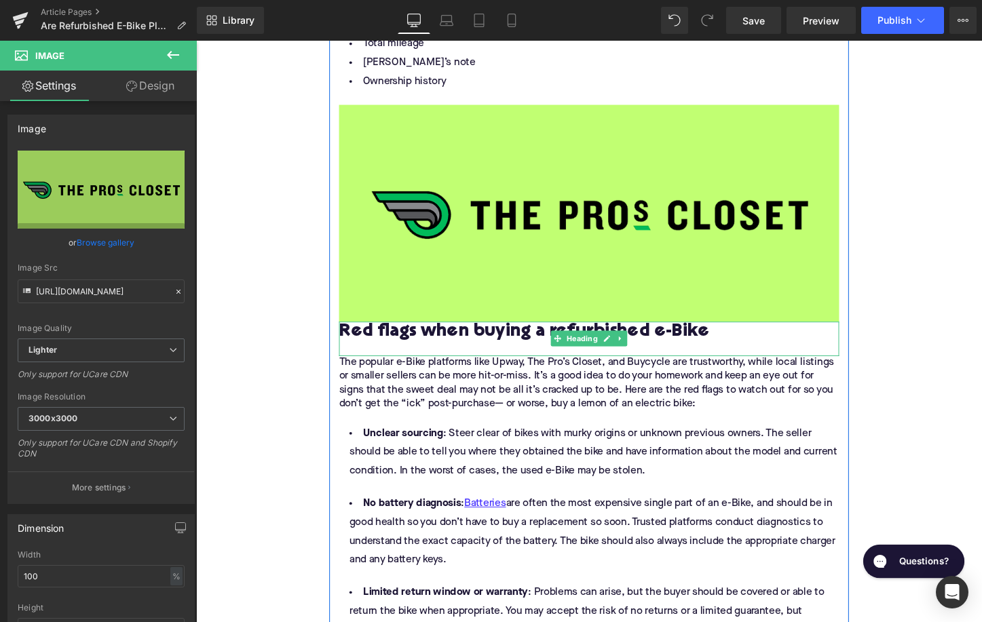
click at [351, 356] on h2 "Red flags when buying a refurbished e-Bike" at bounding box center [606, 345] width 522 height 21
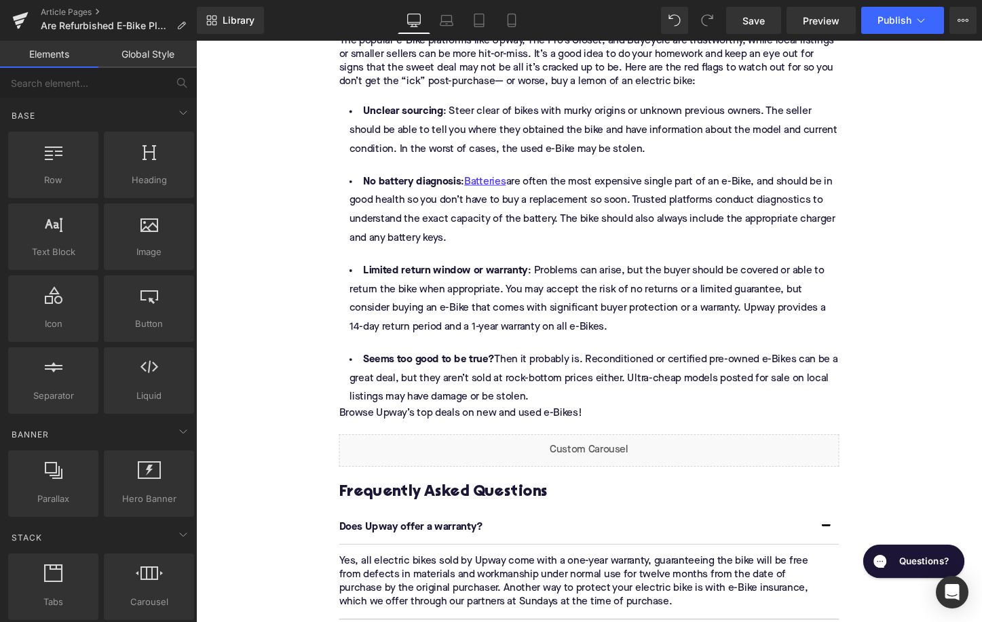
scroll to position [2690, 0]
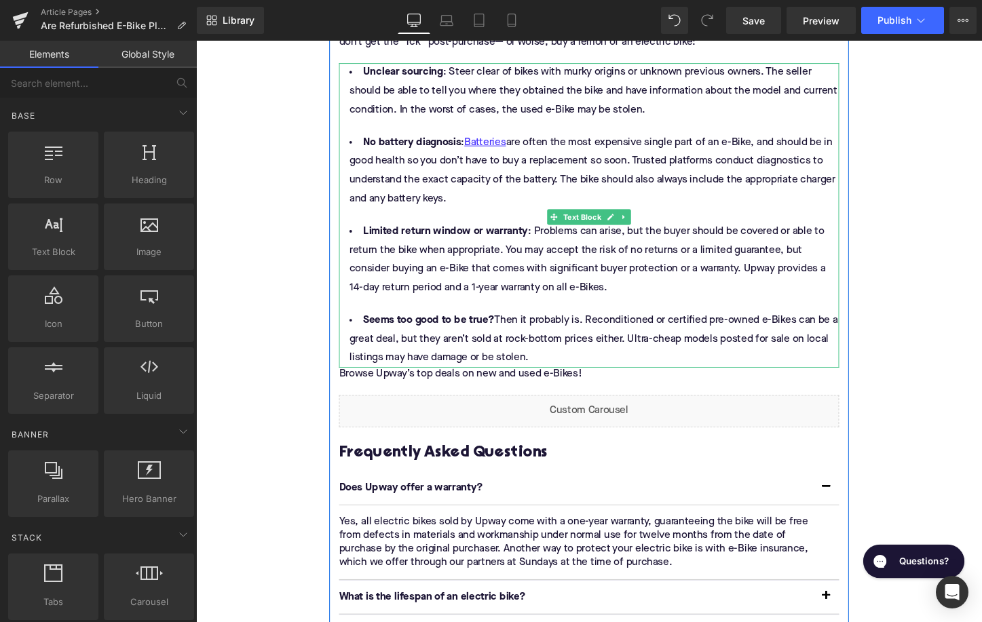
click at [556, 383] on li "Seems too good to be true? Then it probably is. Reconditioned or certified pre-…" at bounding box center [606, 353] width 522 height 59
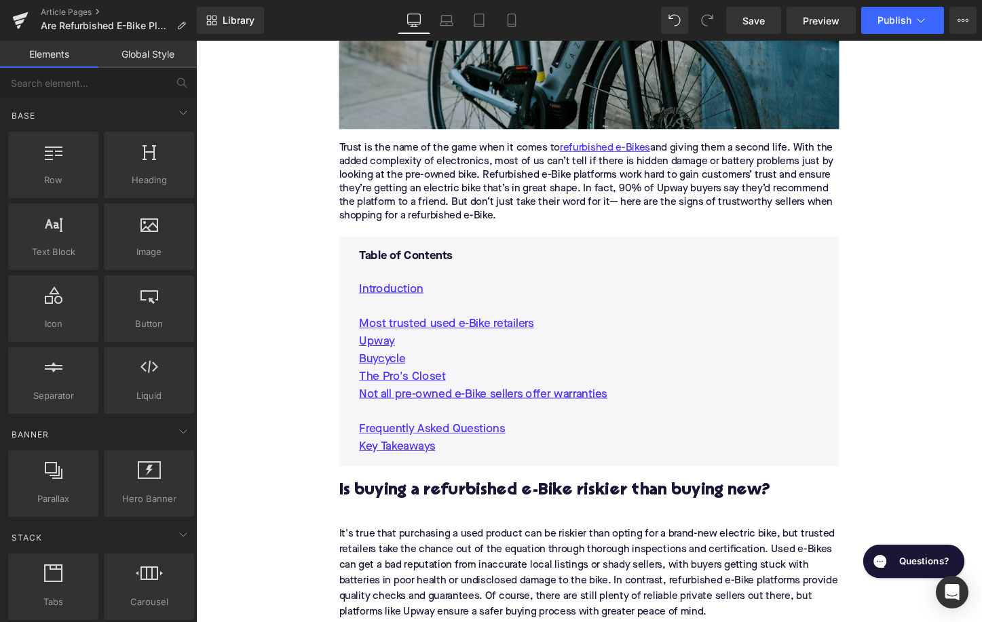
scroll to position [594, 0]
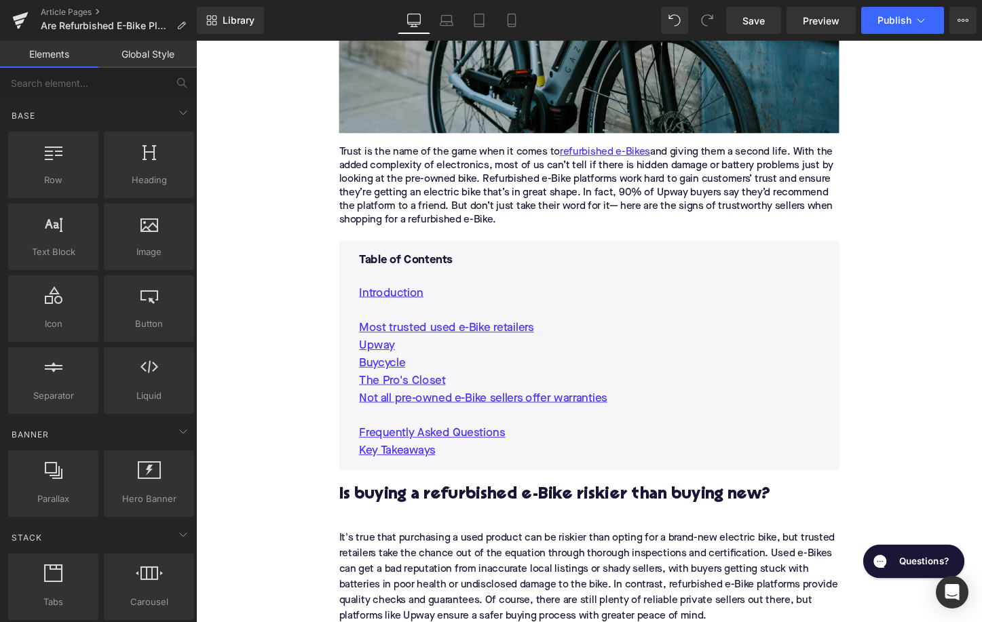
click at [649, 411] on p "Not all pre-owned e-Bike sellers offer warranties" at bounding box center [606, 414] width 480 height 18
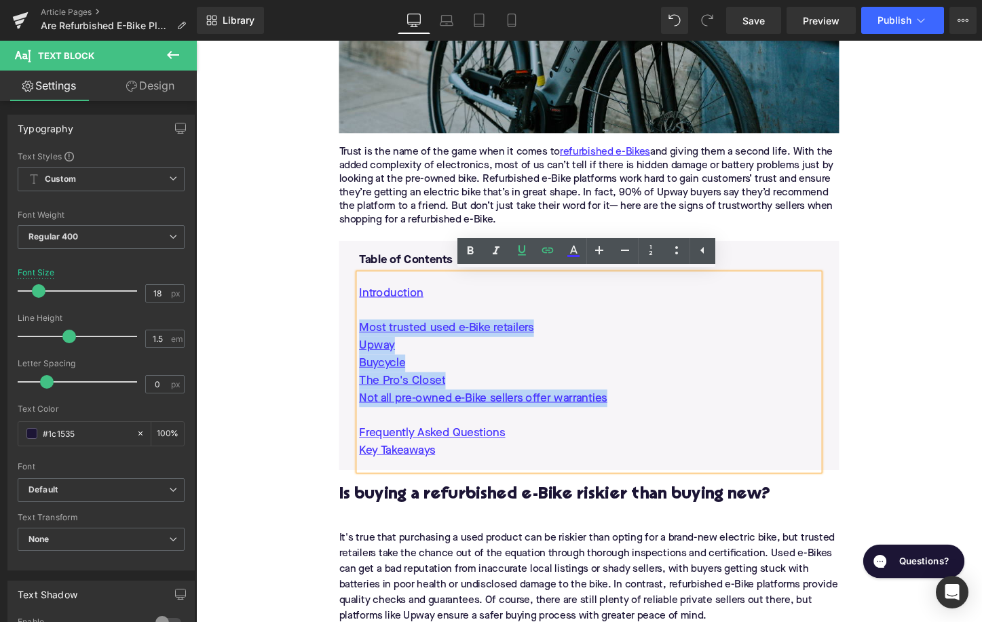
drag, startPoint x: 647, startPoint y: 411, endPoint x: 326, endPoint y: 322, distance: 333.0
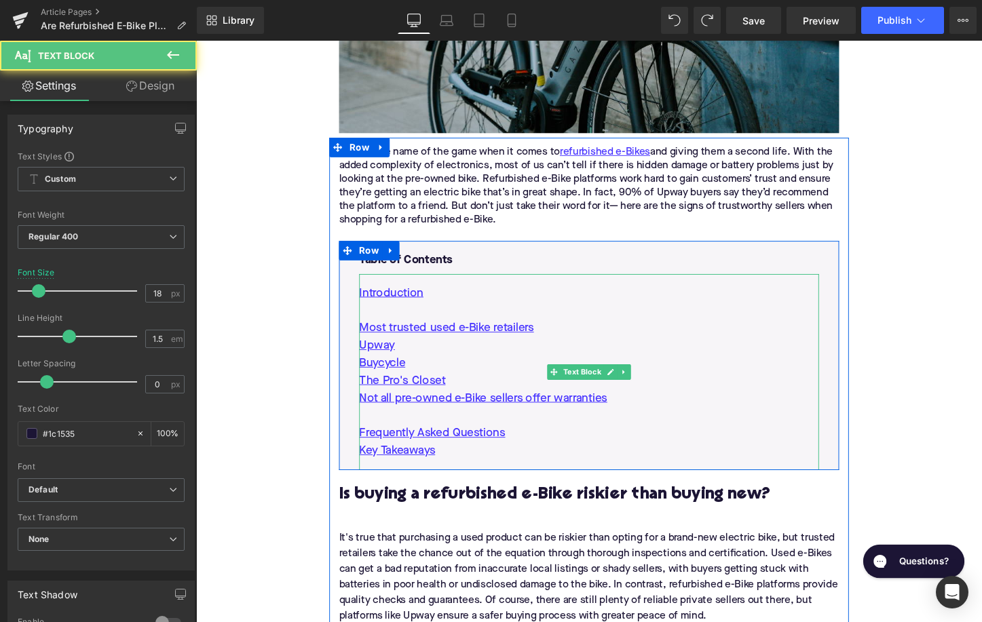
click at [644, 402] on p "The Pro's Closet" at bounding box center [606, 396] width 480 height 18
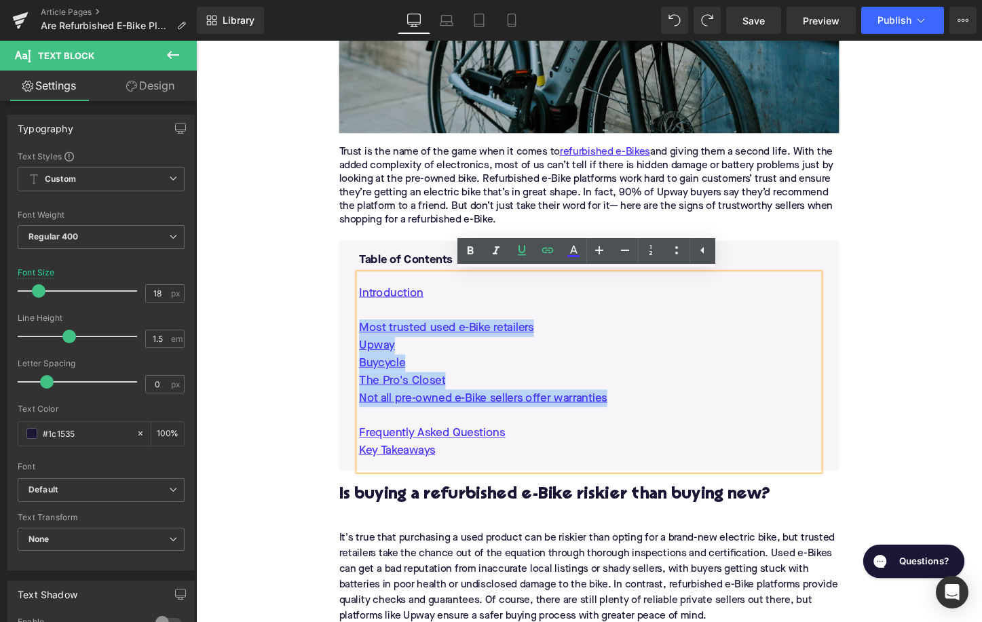
drag, startPoint x: 638, startPoint y: 413, endPoint x: 366, endPoint y: 336, distance: 283.5
click at [366, 335] on div "Introduction Most trusted used e-Bike retailers Upway Buycycle The Pro's Closet…" at bounding box center [606, 386] width 480 height 205
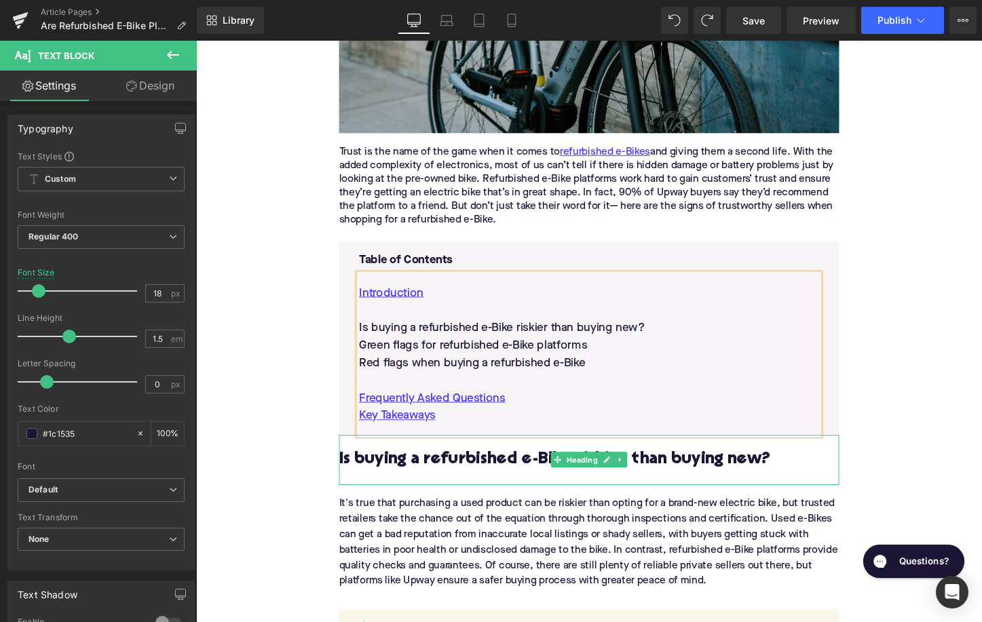
click at [438, 476] on h2 "Is buying a refurbished e-Bike riskier than buying new?" at bounding box center [606, 479] width 522 height 20
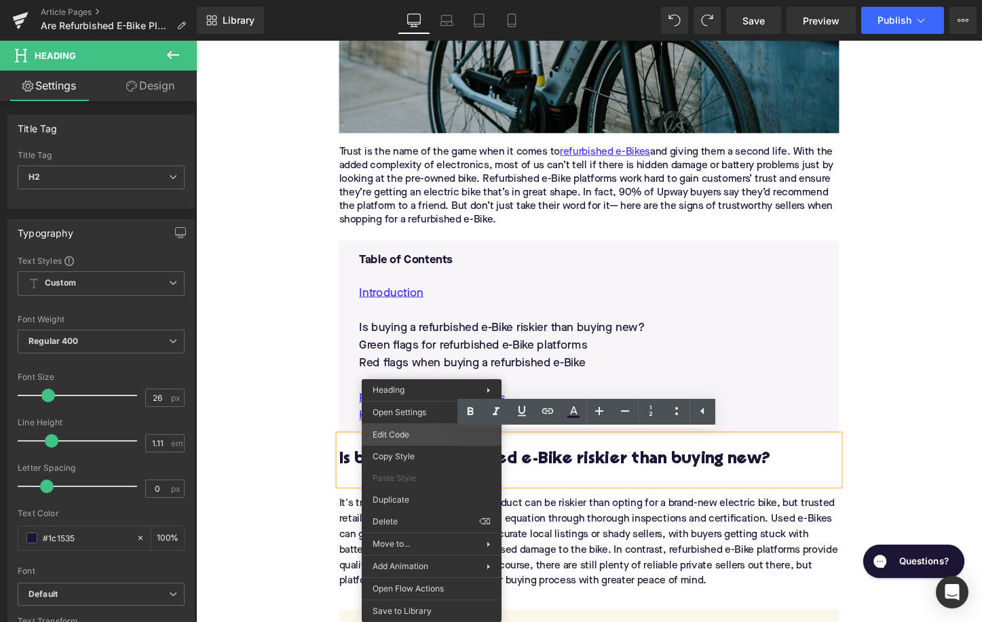
click at [407, 0] on div "Image You are previewing how the will restyle your page. You can not edit Eleme…" at bounding box center [491, 0] width 982 height 0
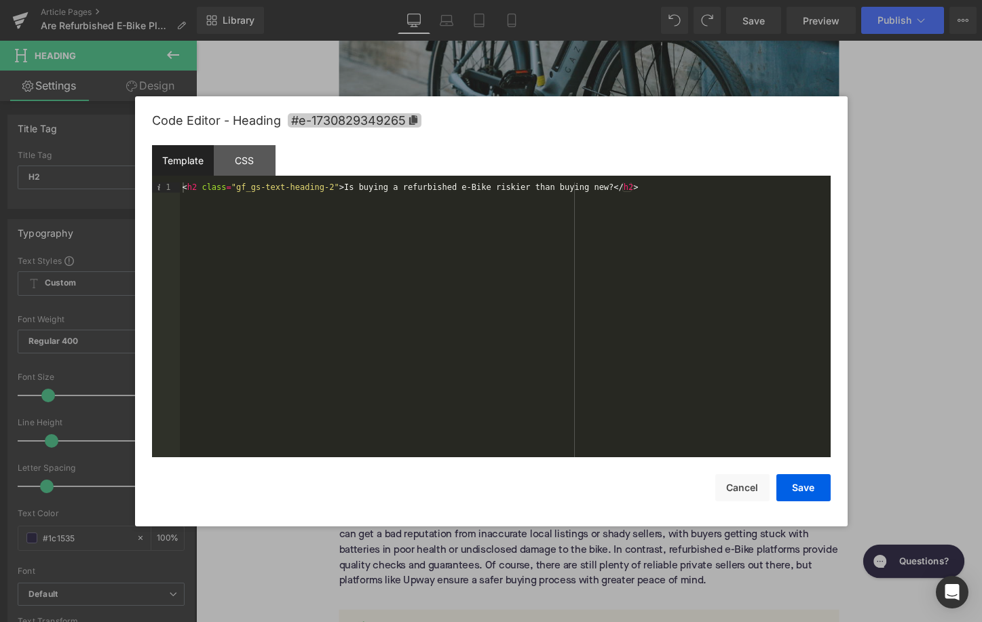
click at [383, 123] on span "#e-1730829349265" at bounding box center [355, 120] width 134 height 14
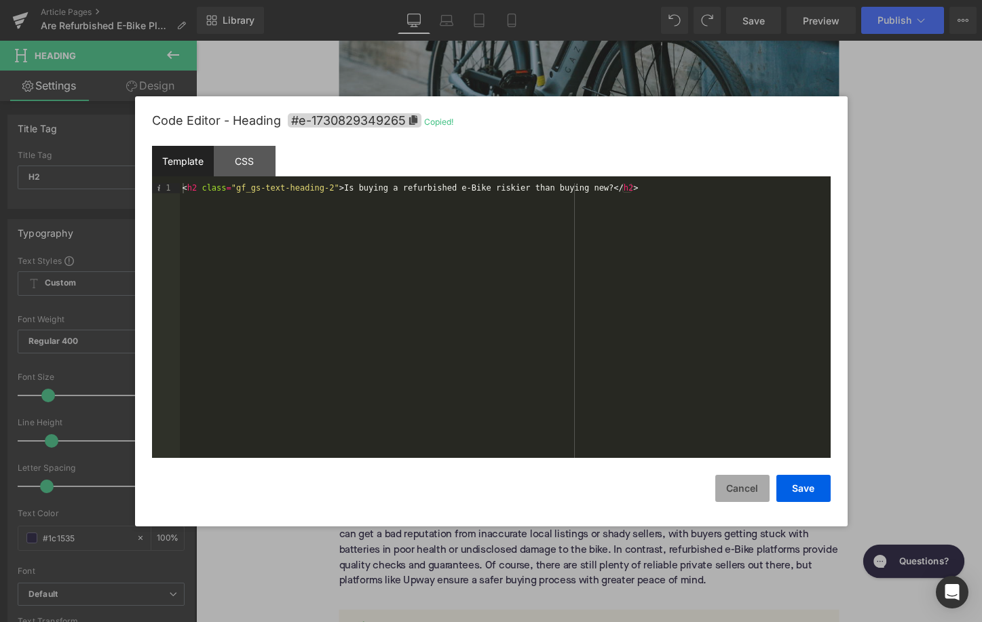
click at [739, 483] on button "Cancel" at bounding box center [742, 488] width 54 height 27
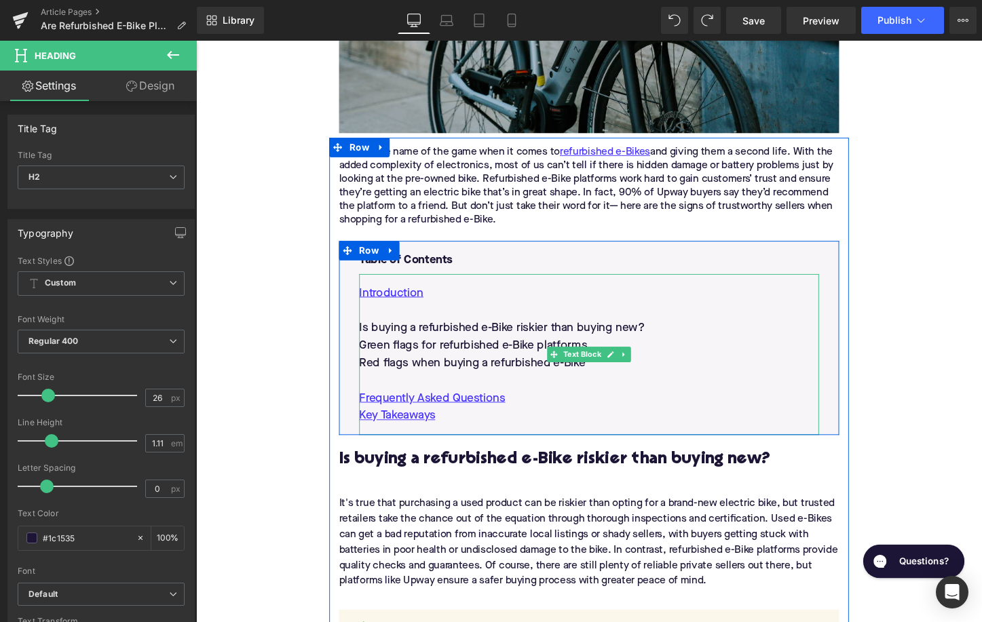
click at [492, 345] on p "Is buying a refurbished e-Bike riskier than buying new?" at bounding box center [606, 341] width 480 height 18
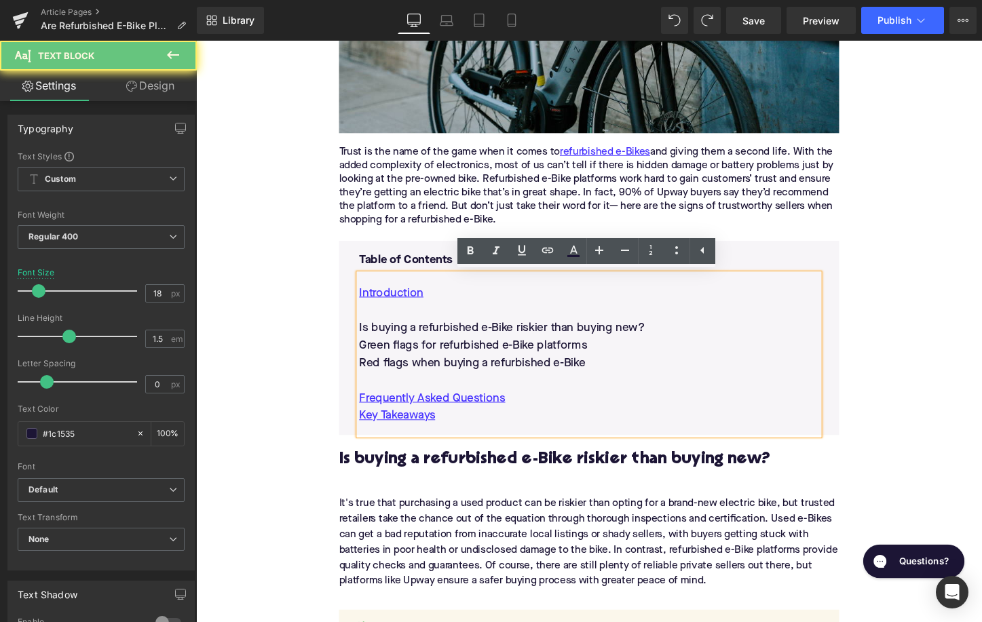
click at [494, 328] on p at bounding box center [606, 322] width 480 height 18
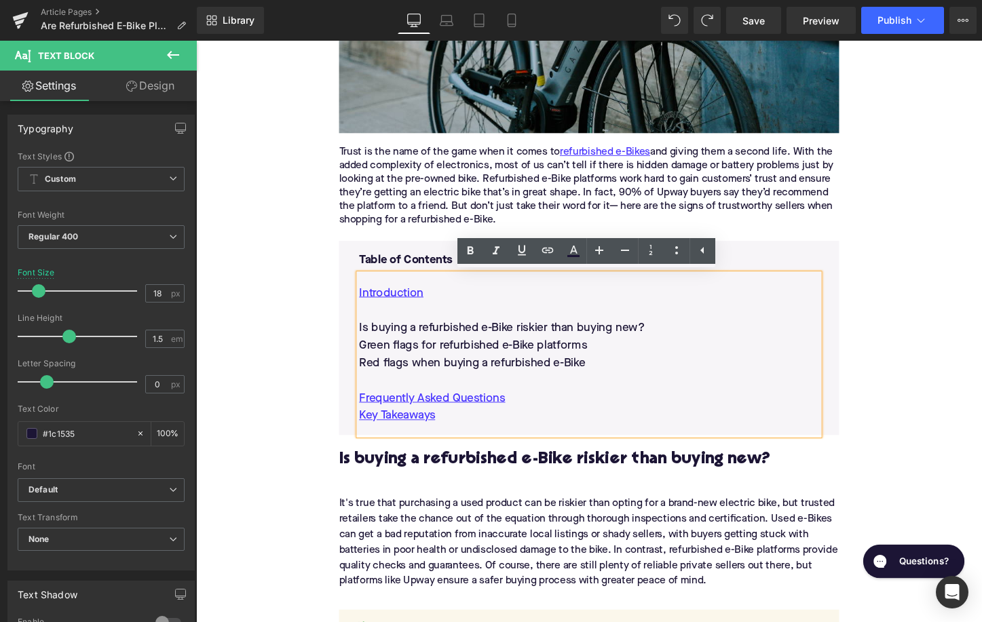
click at [494, 337] on p "Is buying a refurbished e-Bike riskier than buying new?" at bounding box center [606, 341] width 480 height 18
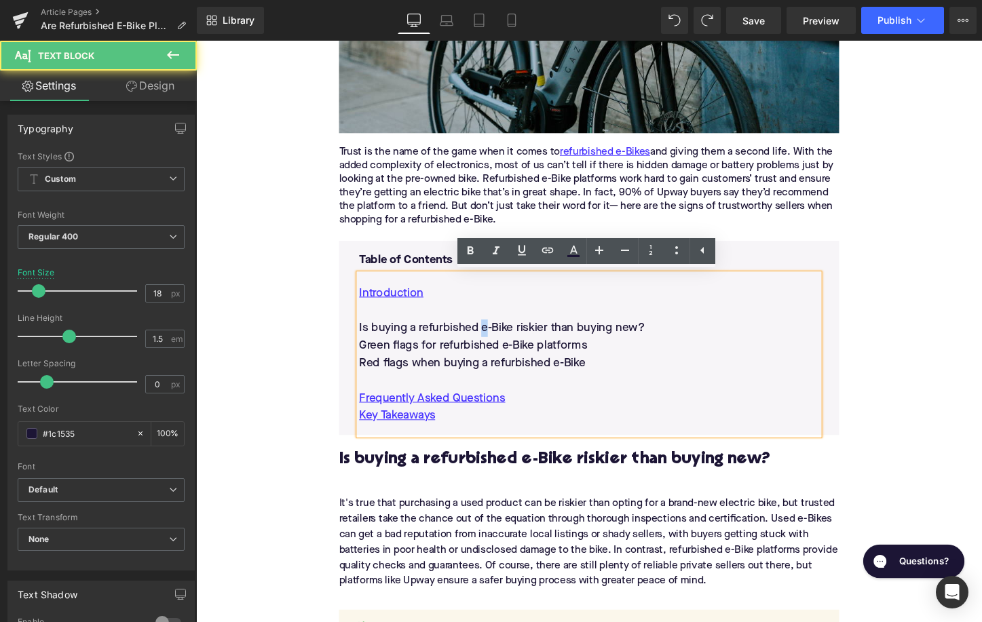
click at [494, 337] on p "Is buying a refurbished e-Bike riskier than buying new?" at bounding box center [606, 341] width 480 height 18
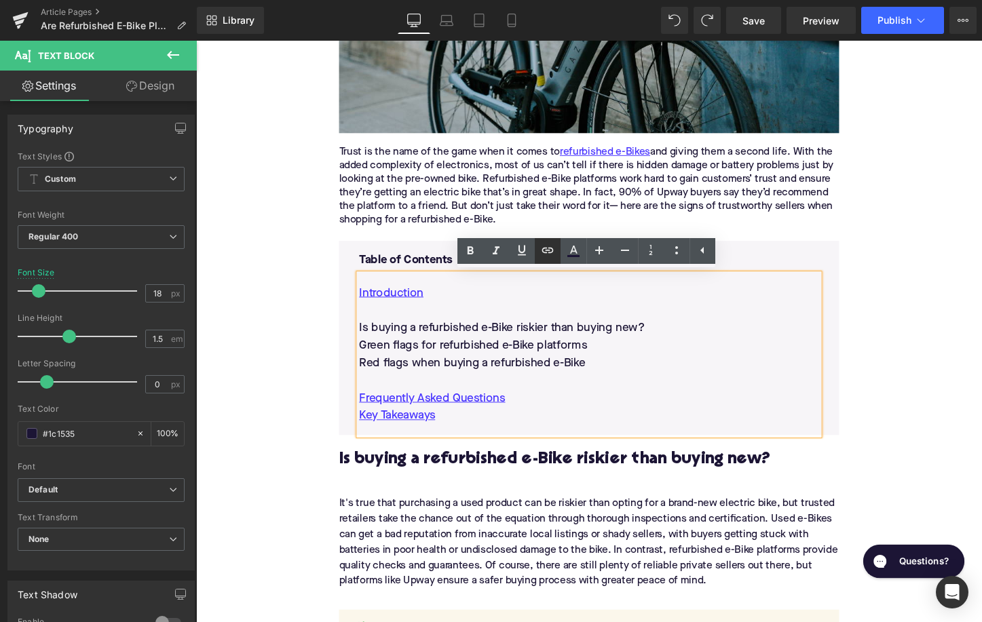
click at [545, 254] on icon at bounding box center [547, 250] width 16 height 16
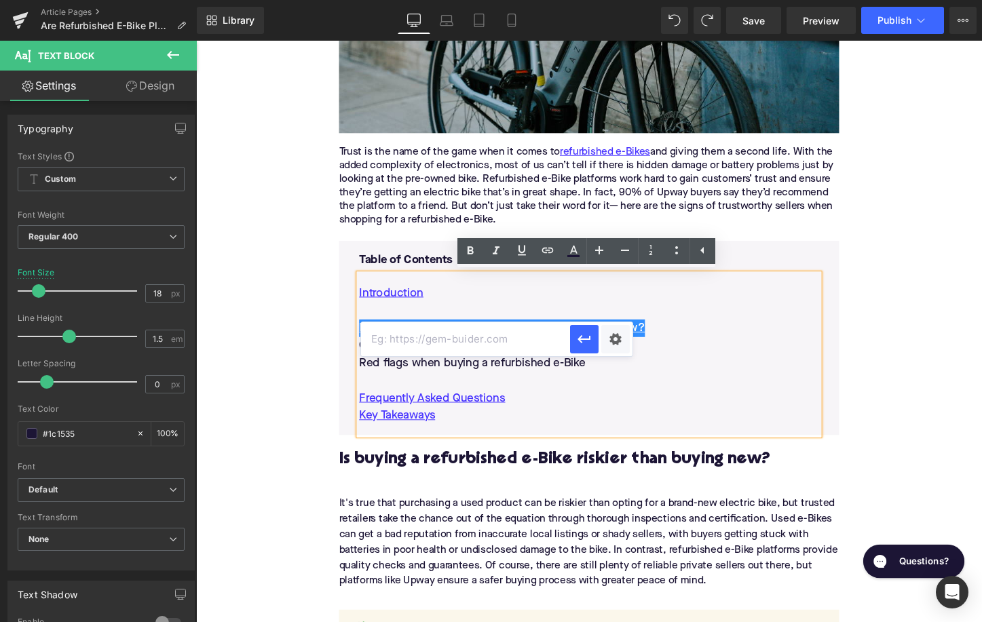
click at [522, 347] on input "text" at bounding box center [465, 339] width 209 height 34
paste input "#e-1730829349265"
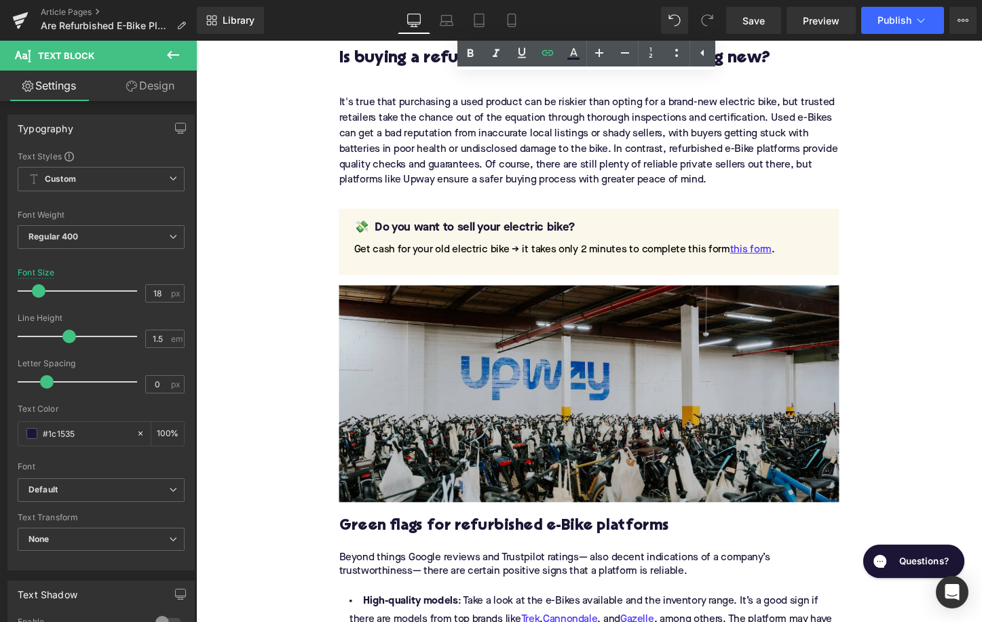
scroll to position [1114, 0]
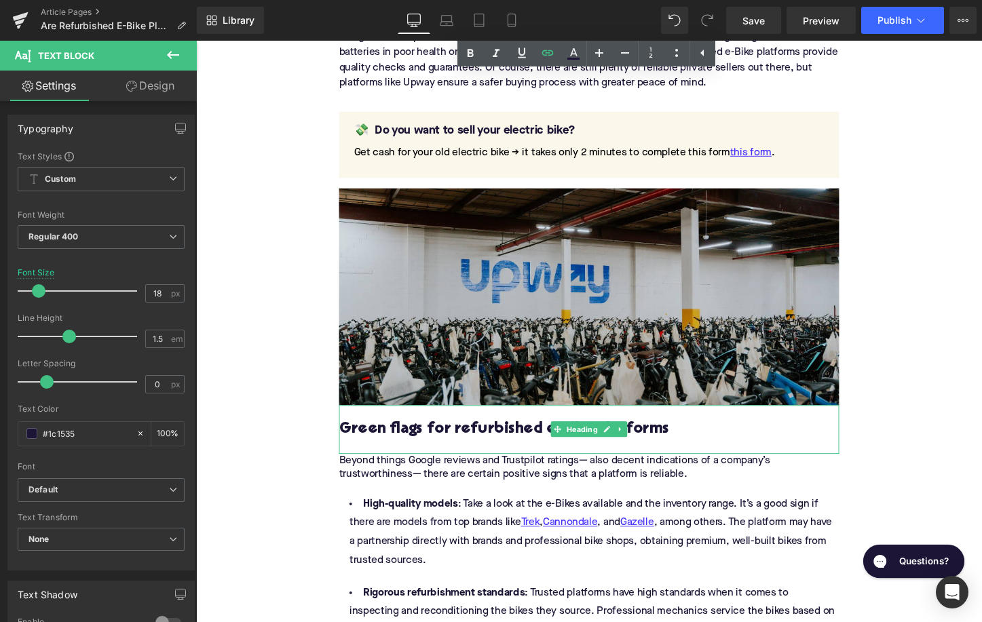
click at [453, 431] on div "Green flags for refurbished e-Bike platforms" at bounding box center [606, 446] width 522 height 51
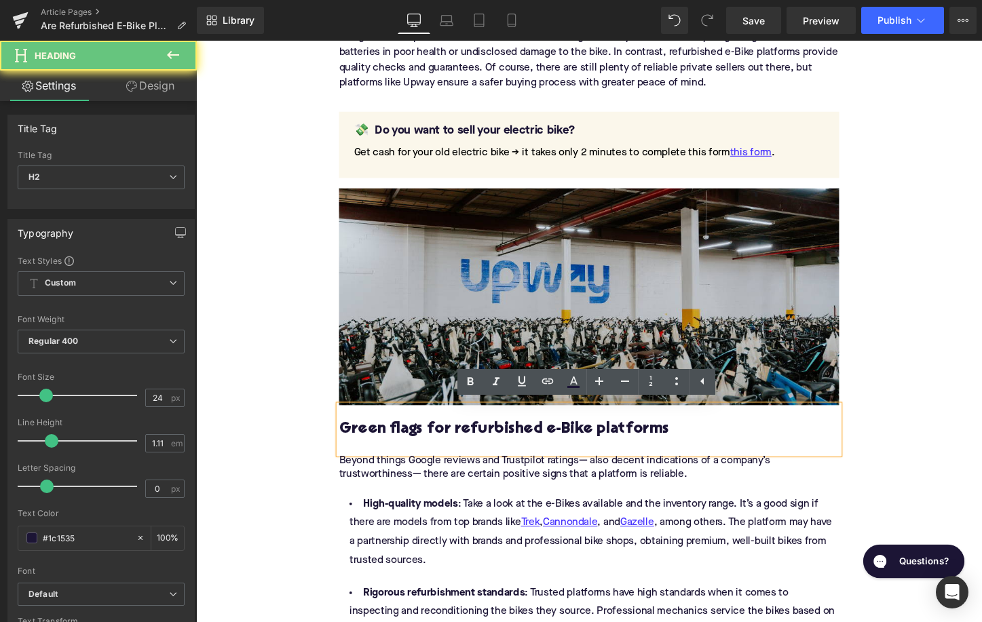
click at [450, 457] on div "Green flags for refurbished e-Bike platforms" at bounding box center [606, 446] width 522 height 51
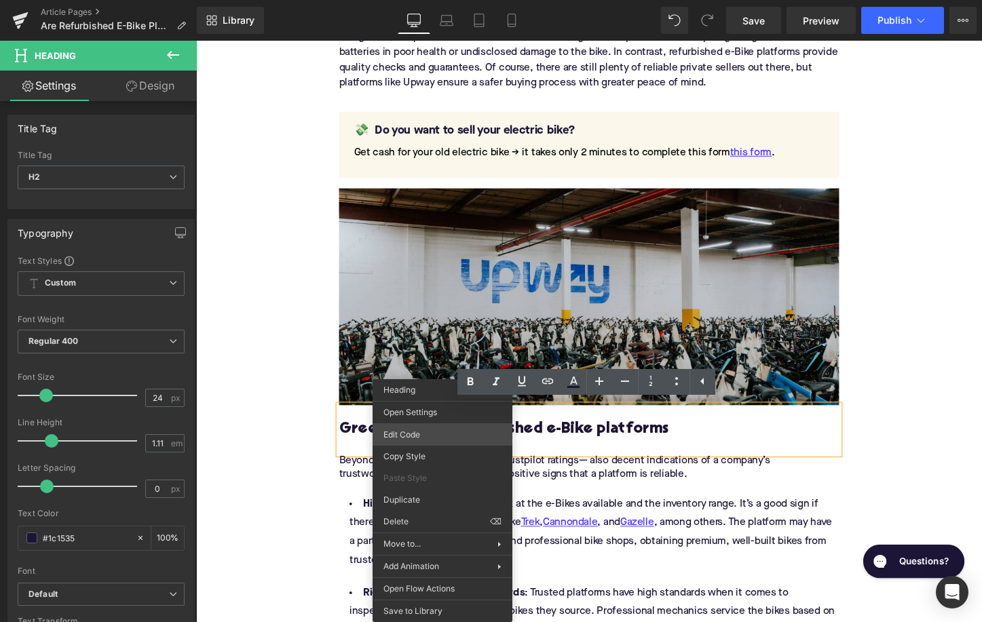
click at [435, 0] on div "Image You are previewing how the will restyle your page. You can not edit Eleme…" at bounding box center [491, 0] width 982 height 0
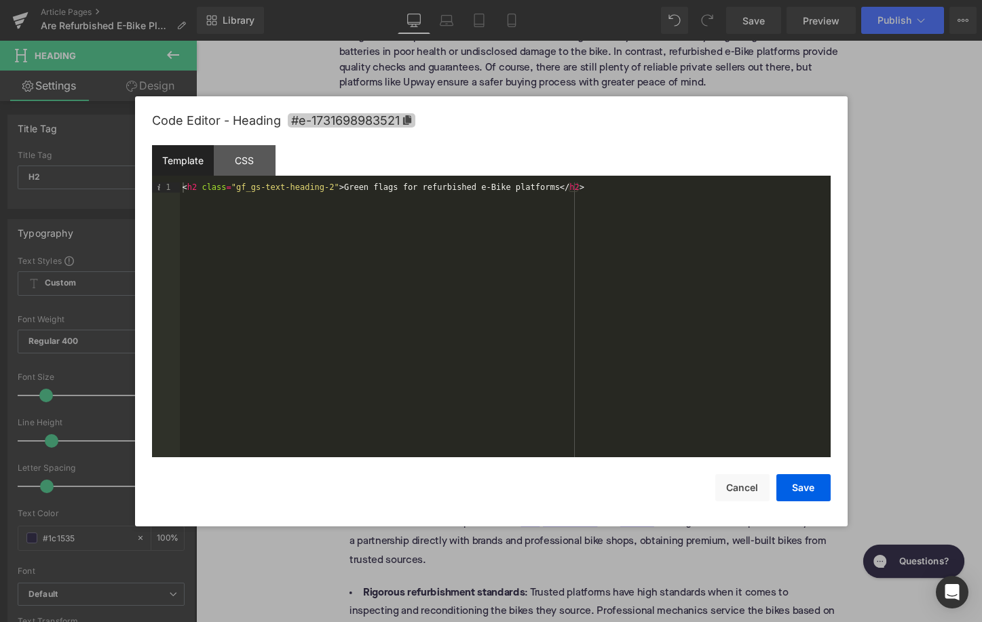
click at [376, 123] on span "#e-1731698983521" at bounding box center [352, 120] width 128 height 14
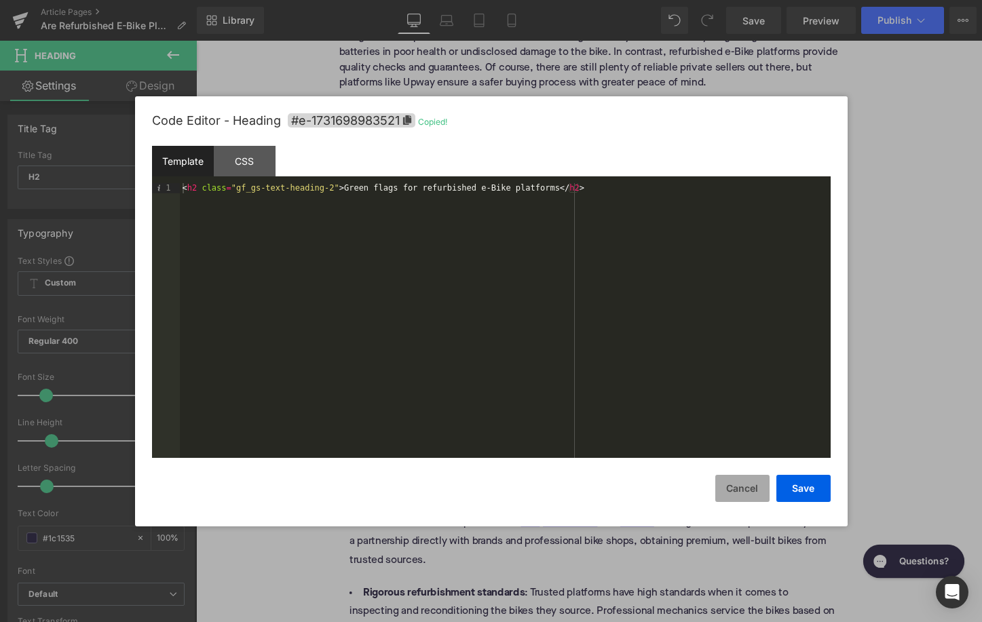
click at [729, 486] on button "Cancel" at bounding box center [742, 488] width 54 height 27
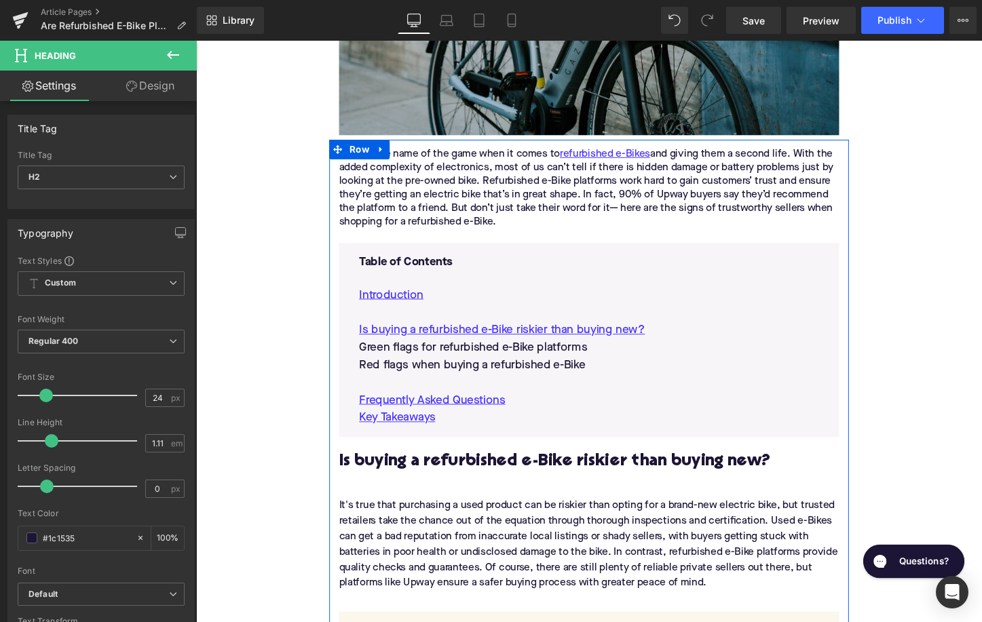
scroll to position [536, 0]
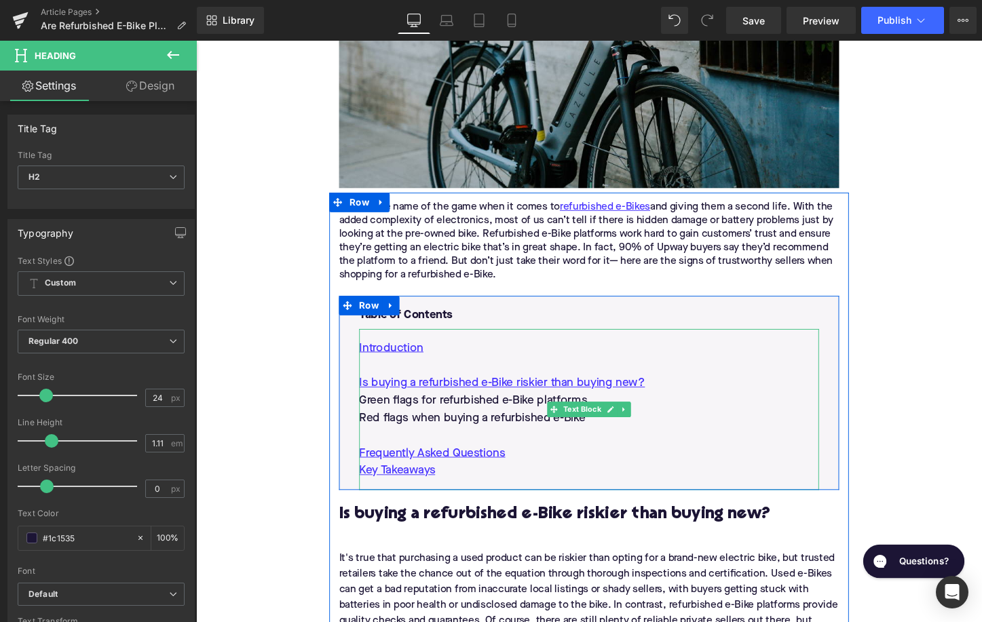
click at [480, 421] on p "Green flags for refurbished e-Bike platforms" at bounding box center [606, 417] width 480 height 18
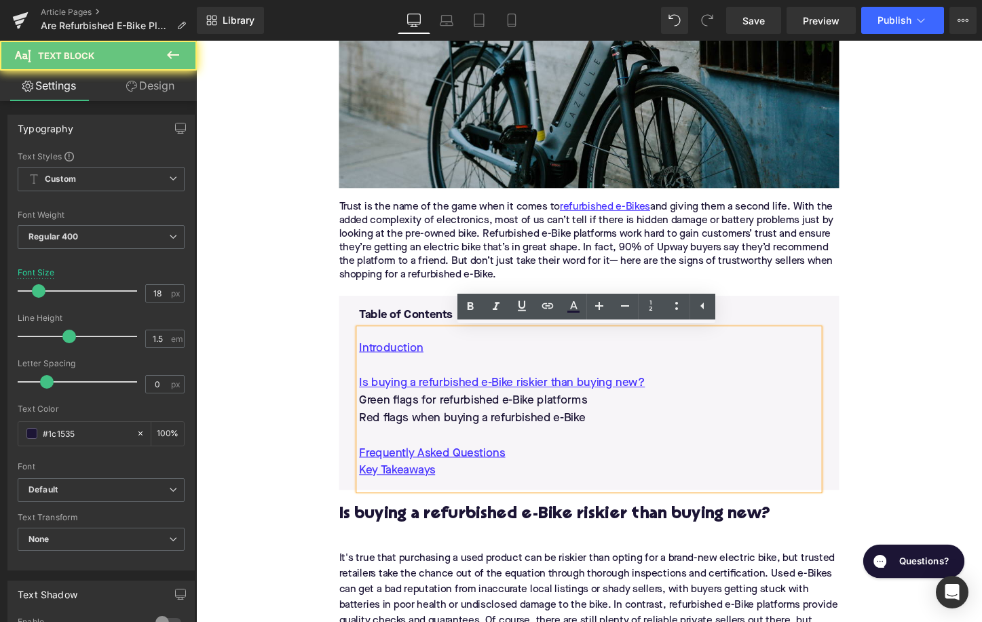
click at [480, 421] on p "Green flags for refurbished e-Bike platforms" at bounding box center [606, 417] width 480 height 18
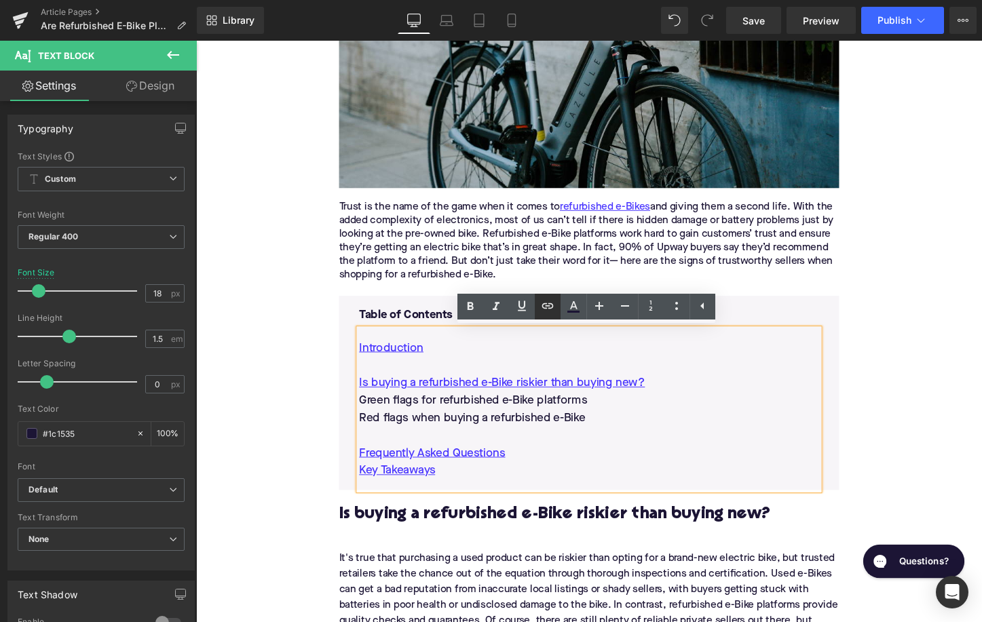
click at [554, 312] on icon at bounding box center [547, 306] width 16 height 16
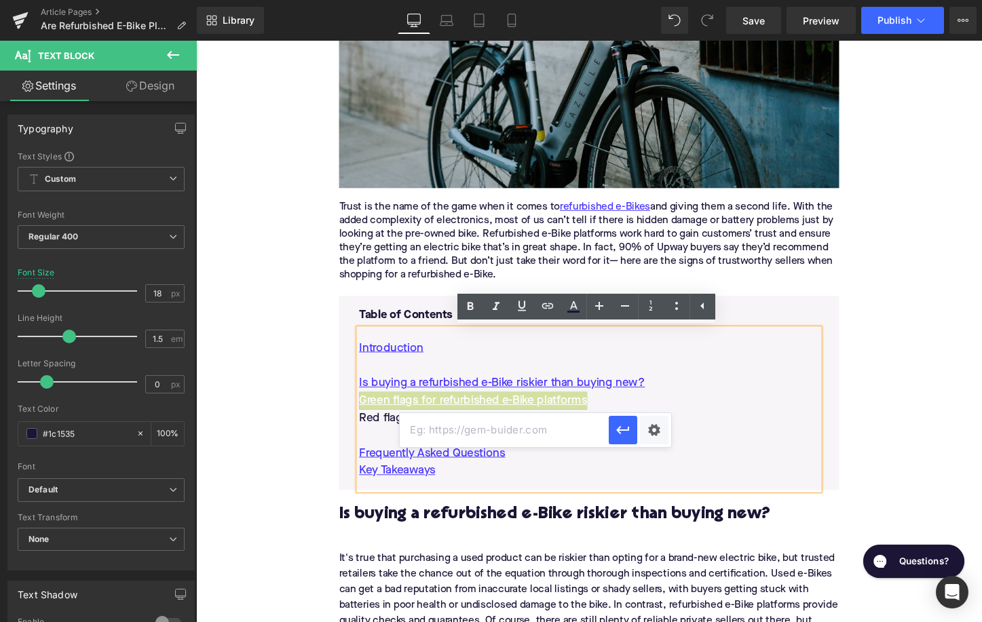
click at [504, 430] on input "text" at bounding box center [504, 430] width 209 height 34
paste input "#e-1731698983521"
click at [625, 432] on icon "button" at bounding box center [623, 430] width 16 height 16
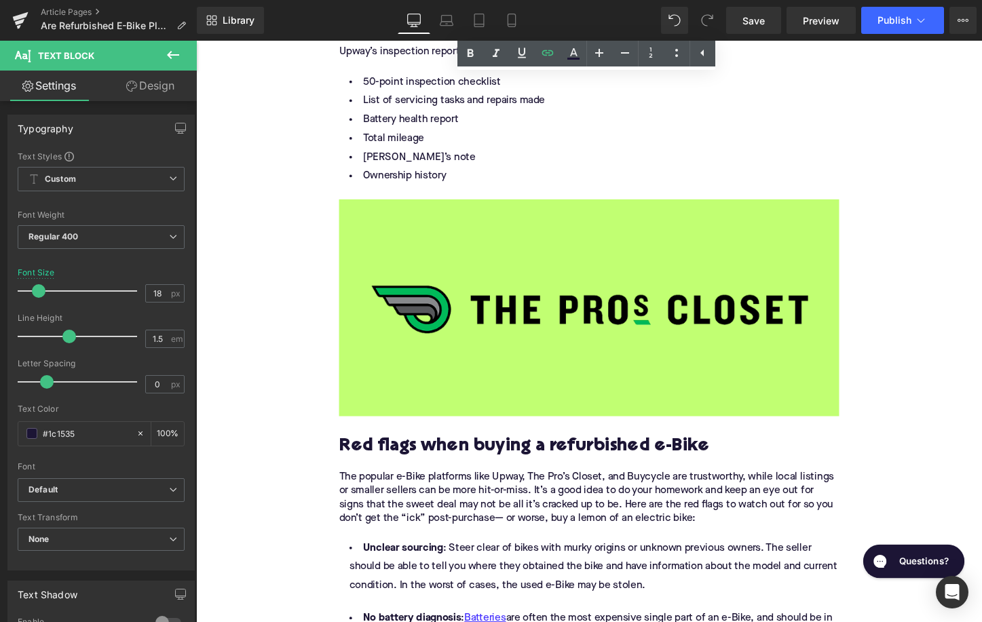
scroll to position [2165, 0]
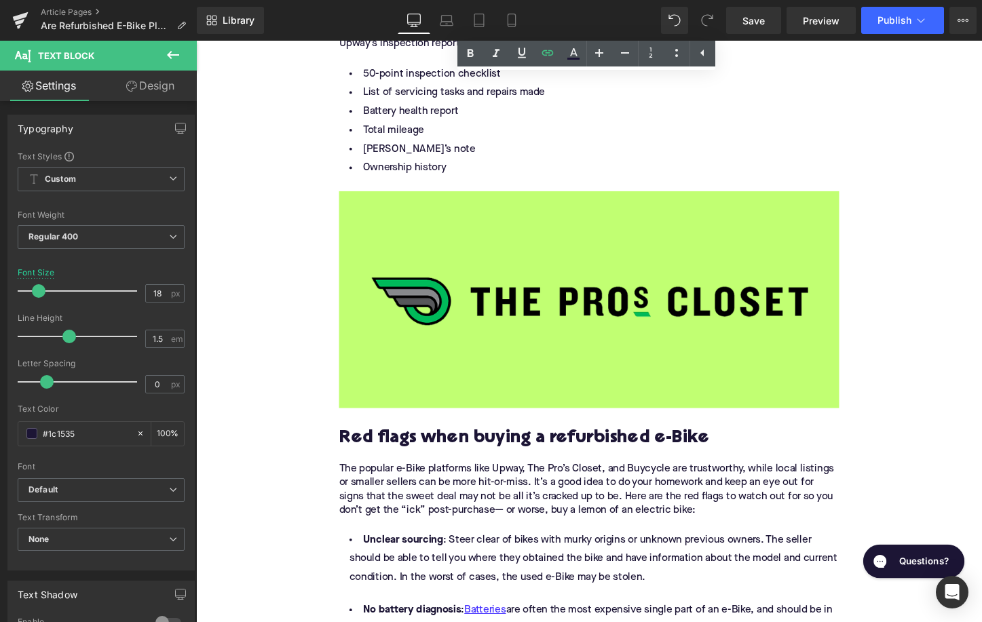
click at [465, 466] on h2 "Red flags when buying a refurbished e-Bike" at bounding box center [606, 456] width 522 height 21
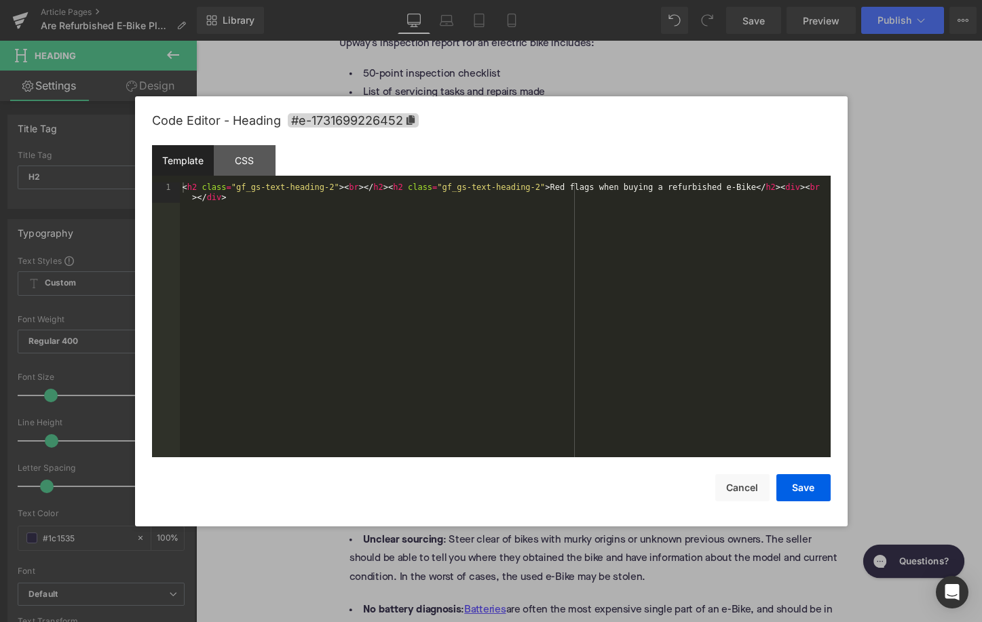
click at [453, 0] on div "Image You are previewing how the will restyle your page. You can not edit Eleme…" at bounding box center [491, 0] width 982 height 0
click at [402, 121] on span "#e-1731699226452" at bounding box center [353, 120] width 131 height 14
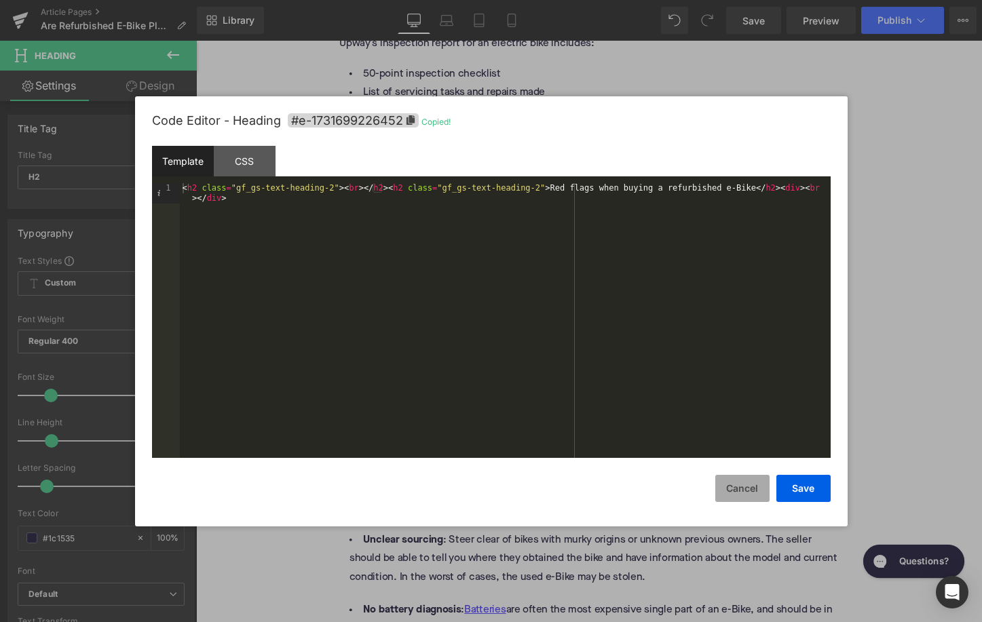
click at [733, 490] on button "Cancel" at bounding box center [742, 488] width 54 height 27
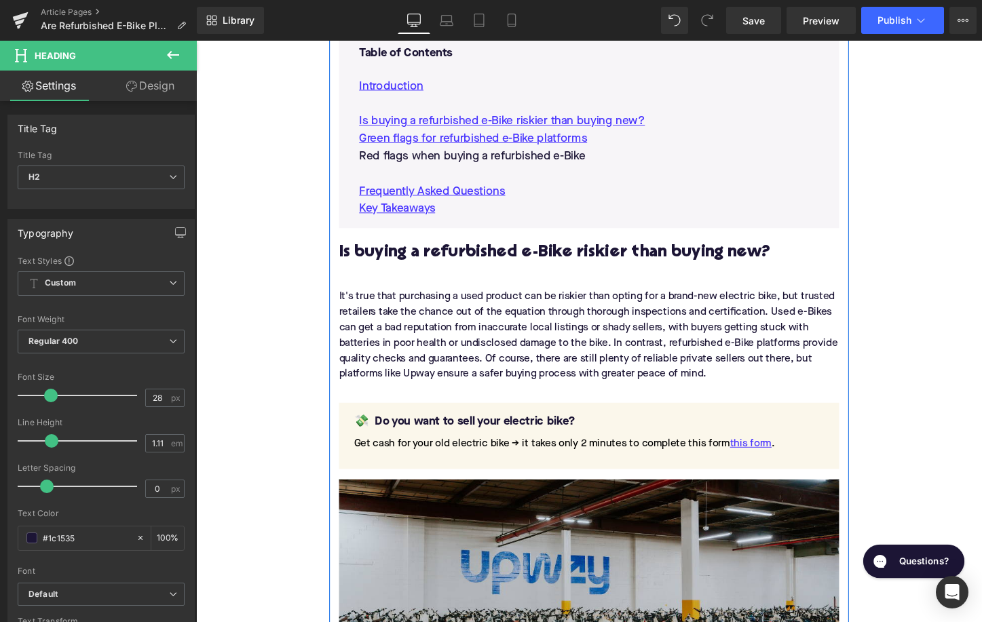
scroll to position [741, 0]
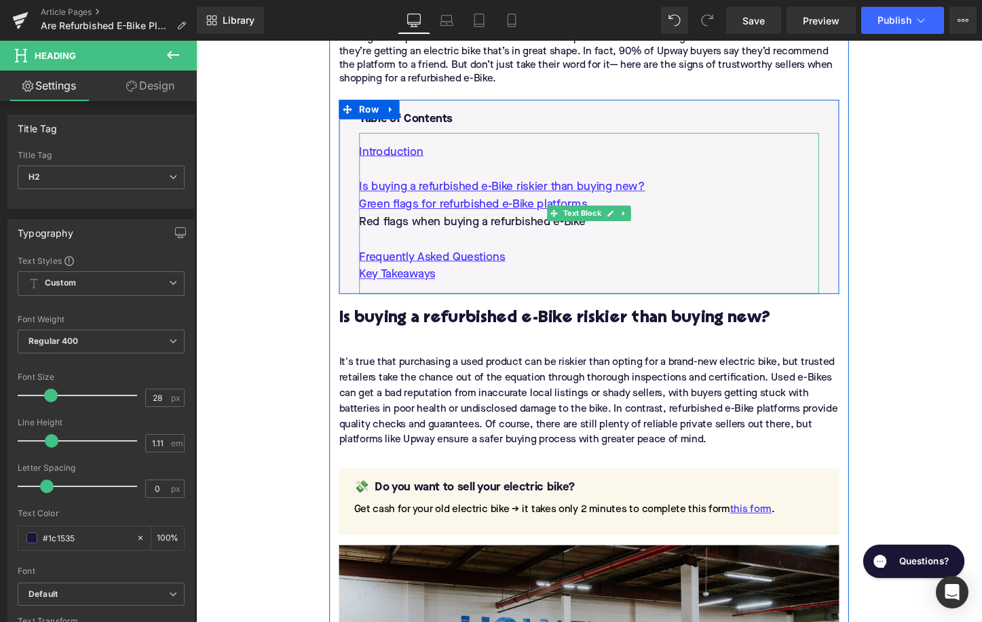
click at [516, 231] on p "Red flags when buying a refurbished e-Bike" at bounding box center [606, 230] width 480 height 18
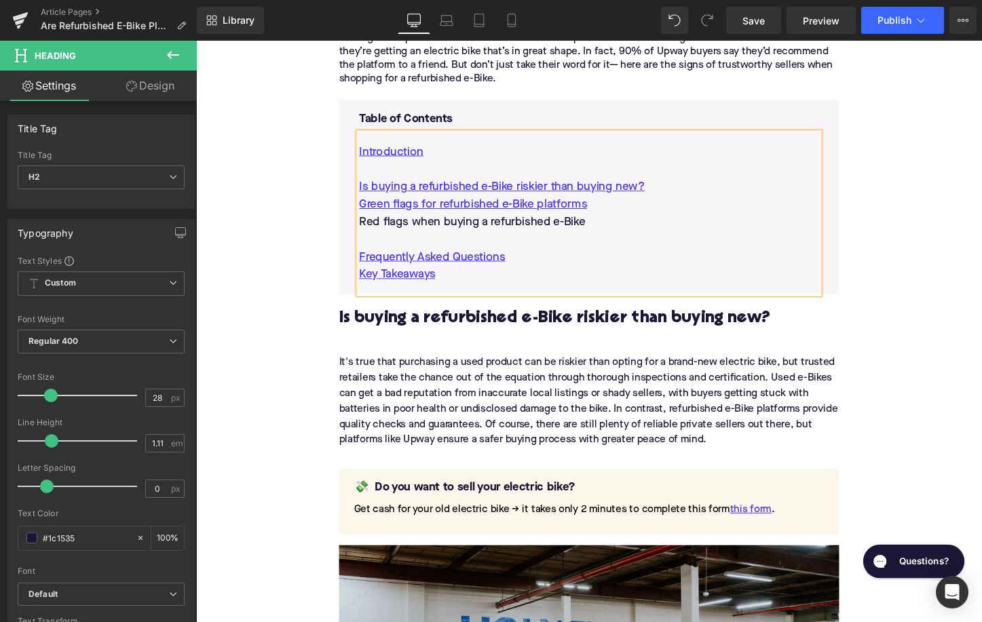
click at [516, 231] on p "Red flags when buying a refurbished e-Bike" at bounding box center [606, 230] width 480 height 18
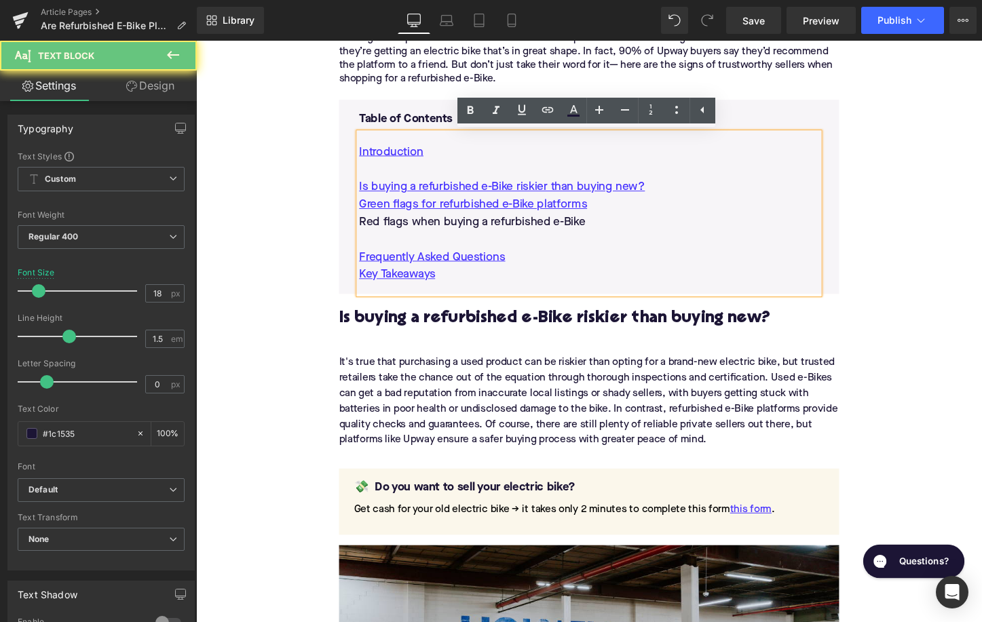
click at [516, 231] on p "Red flags when buying a refurbished e-Bike" at bounding box center [606, 230] width 480 height 18
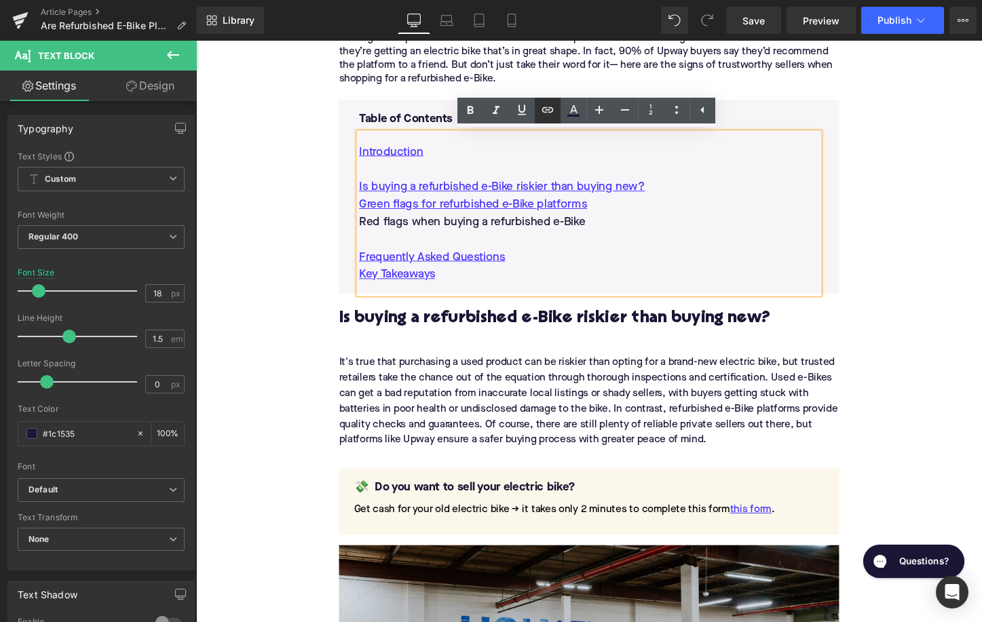
click at [556, 113] on link at bounding box center [548, 111] width 26 height 26
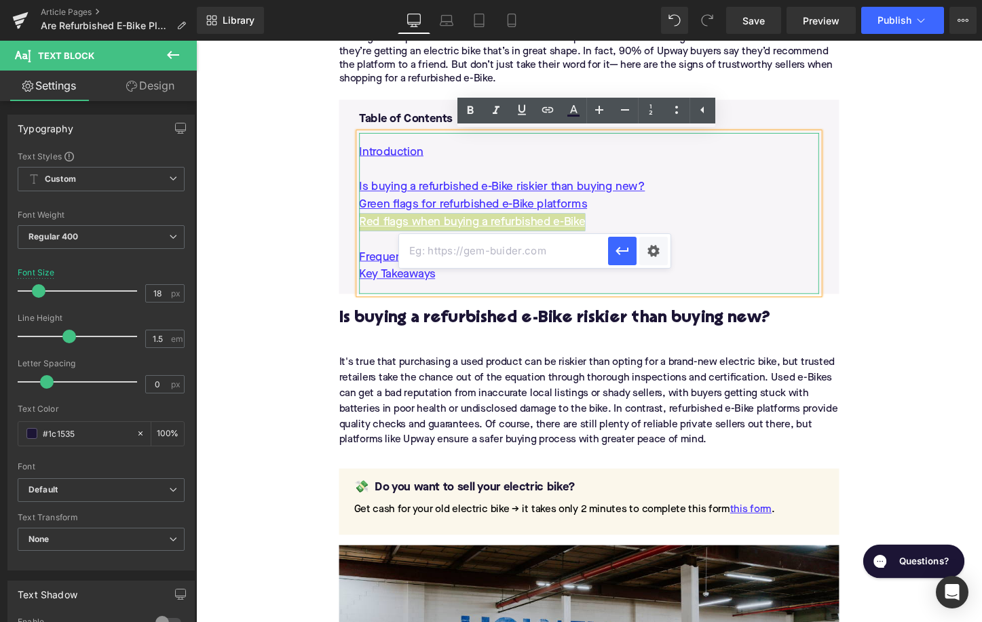
click at [541, 241] on input "text" at bounding box center [503, 251] width 209 height 34
paste input "#e-1731699226452"
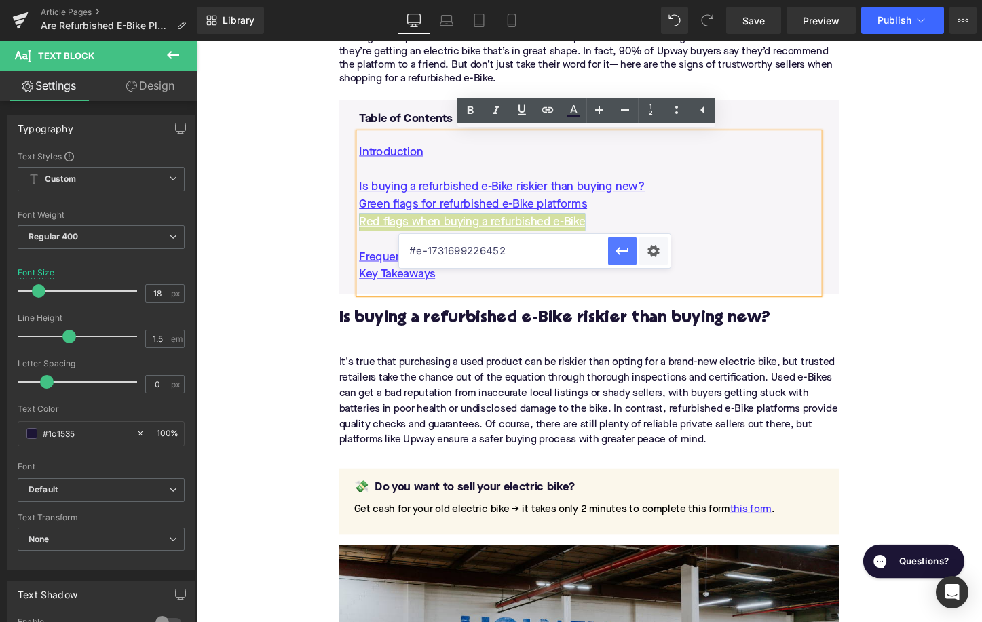
type input "#e-1731699226452"
click at [618, 263] on button "button" at bounding box center [622, 251] width 28 height 28
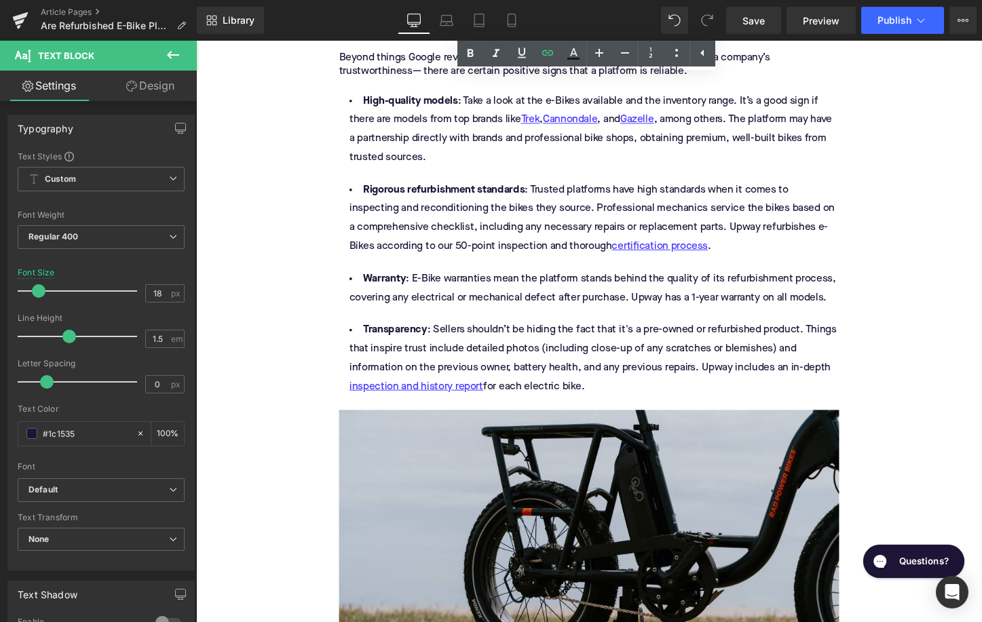
scroll to position [1812, 0]
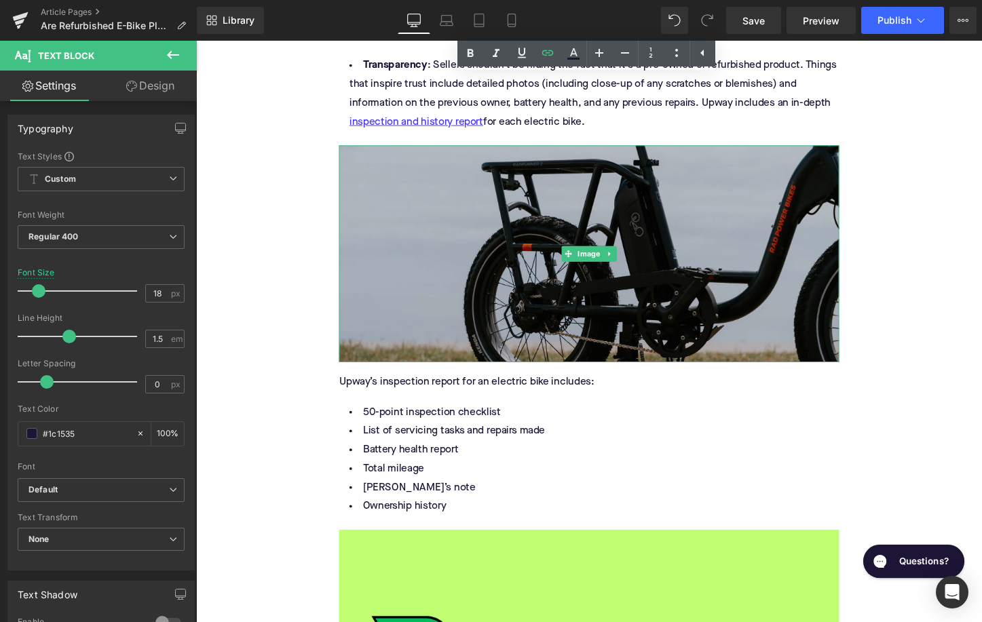
click at [463, 284] on img at bounding box center [606, 263] width 522 height 227
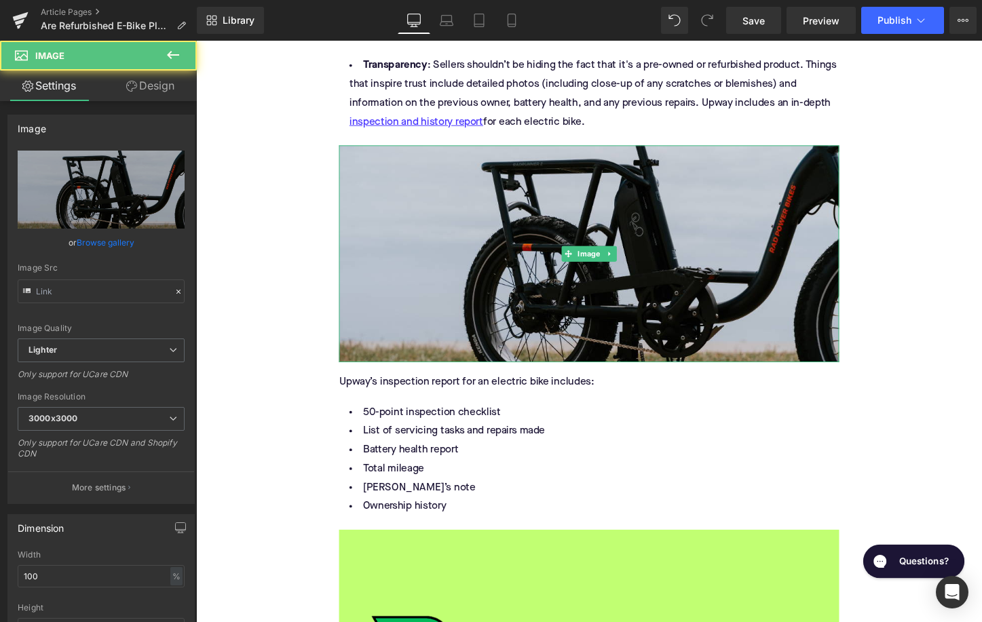
type input "[URL][DOMAIN_NAME]"
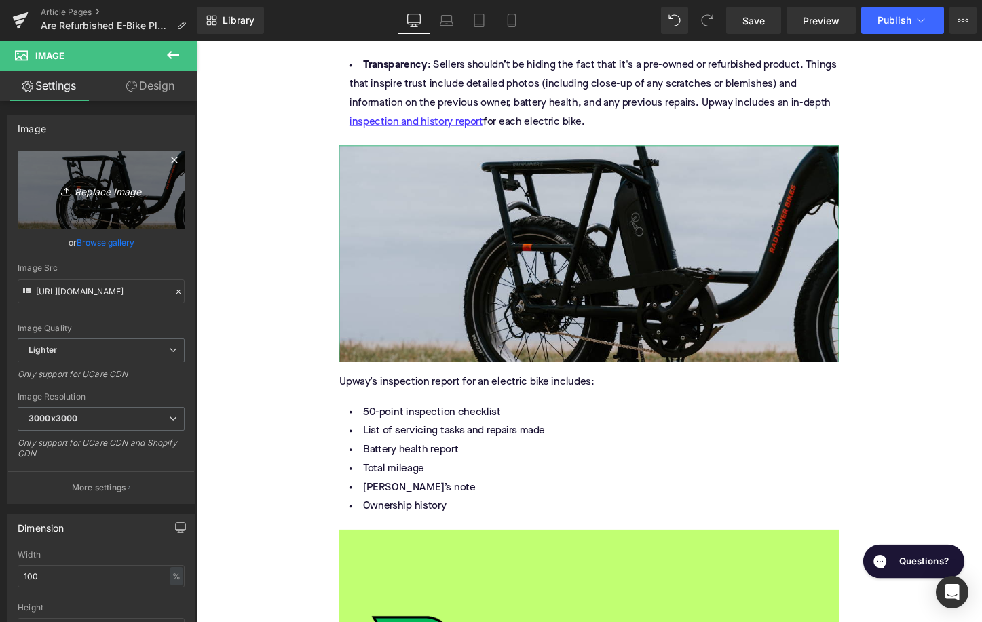
click at [71, 179] on link "Replace Image" at bounding box center [101, 190] width 167 height 78
type input "C:\fakepath\Blog Pictures(45).png"
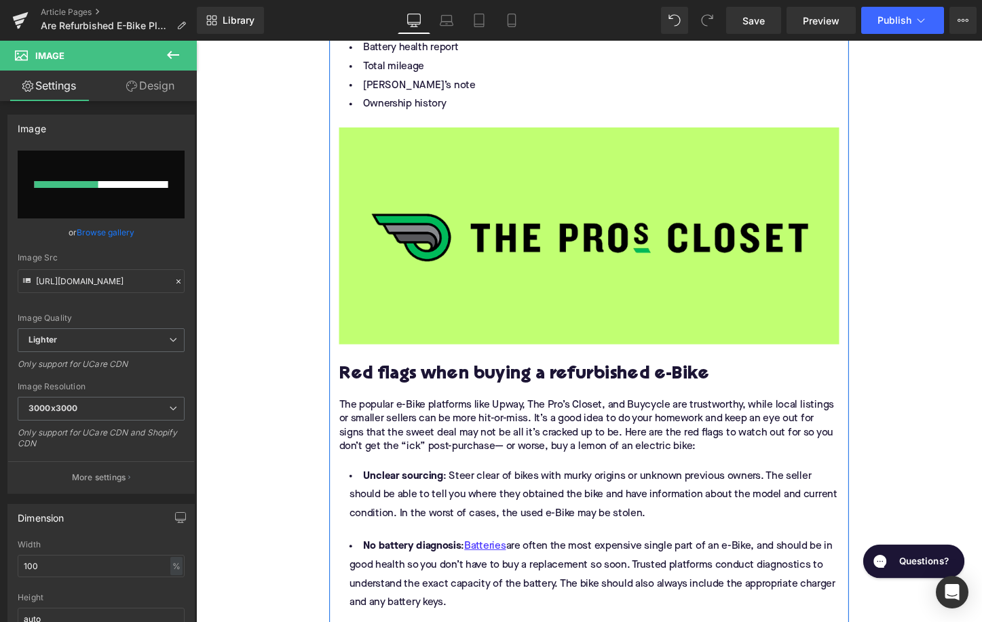
scroll to position [2234, 0]
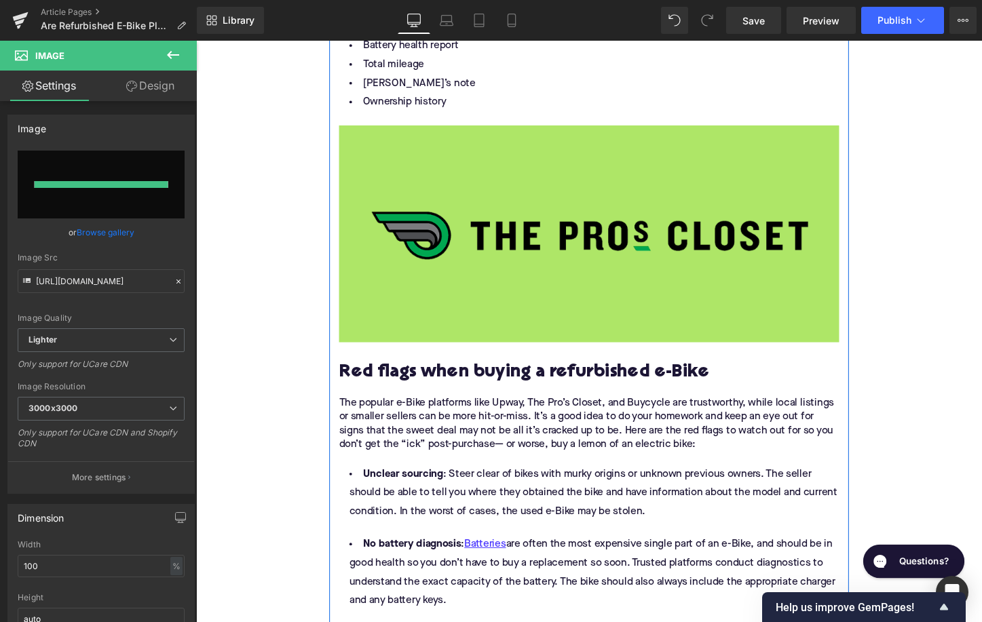
type input "[URL][DOMAIN_NAME]"
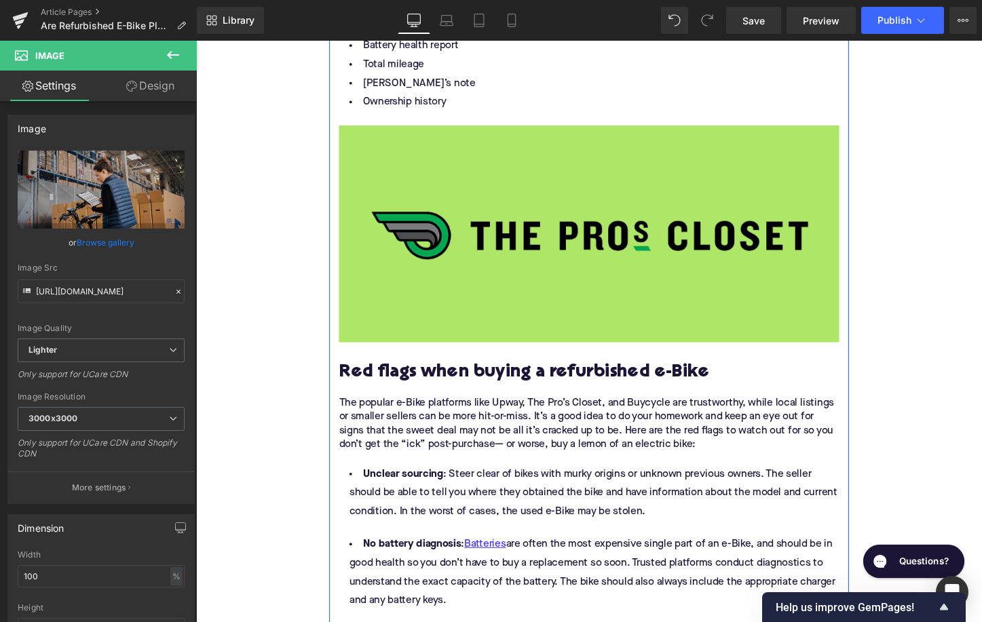
click at [584, 248] on div "Image" at bounding box center [606, 243] width 522 height 227
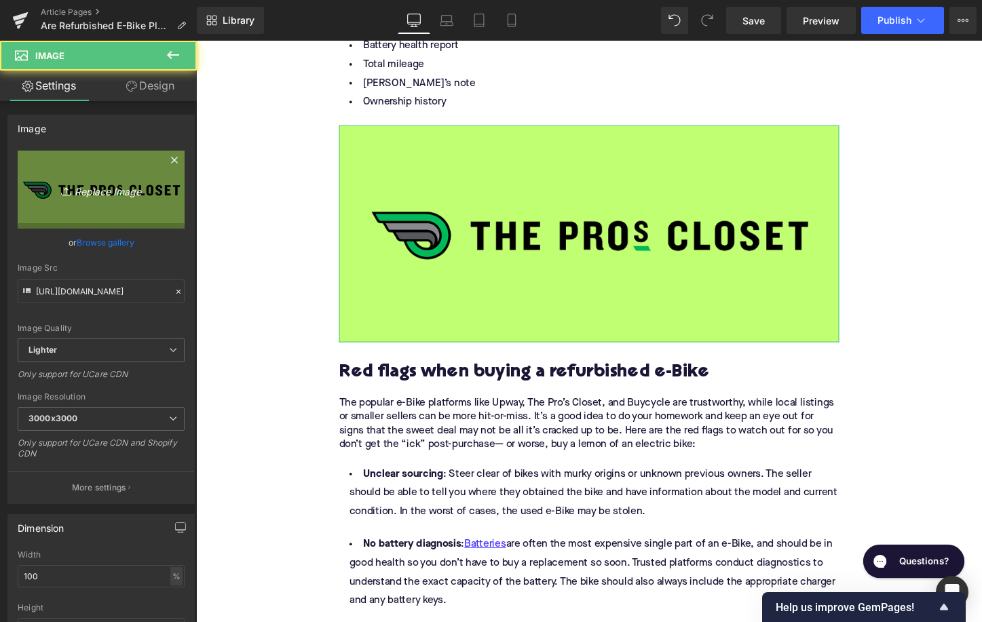
click at [140, 199] on link "Replace Image" at bounding box center [101, 190] width 167 height 78
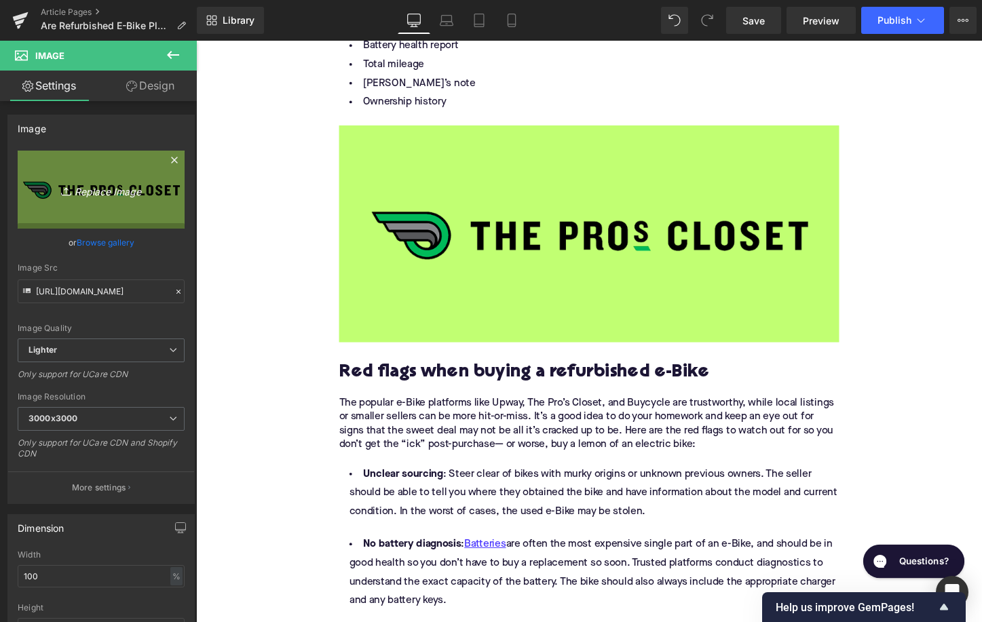
type input "C:\fakepath\Blog Pictures(44).png"
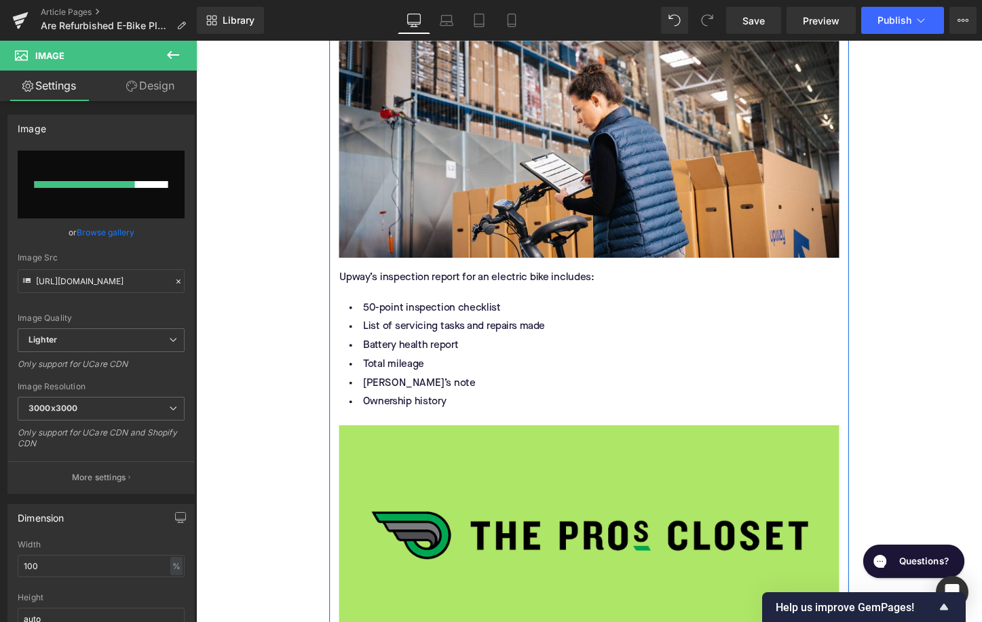
scroll to position [1854, 0]
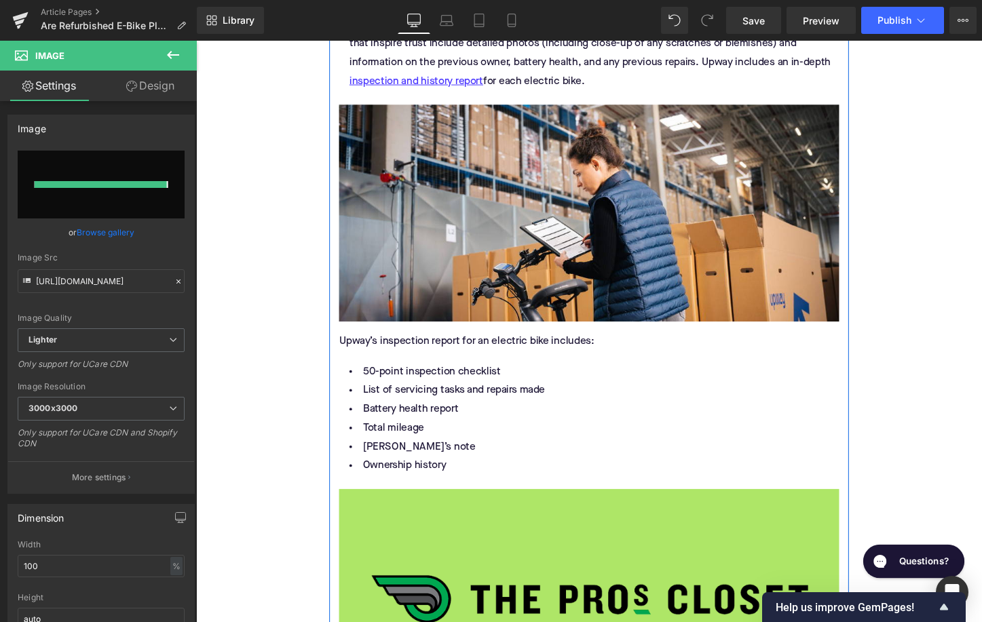
type input "[URL][DOMAIN_NAME]"
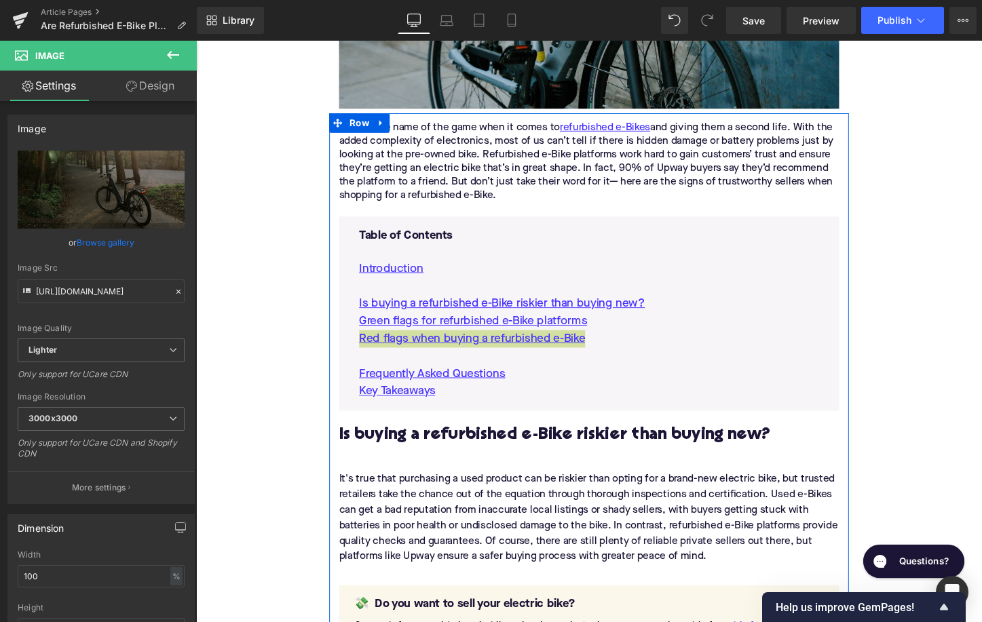
scroll to position [437, 0]
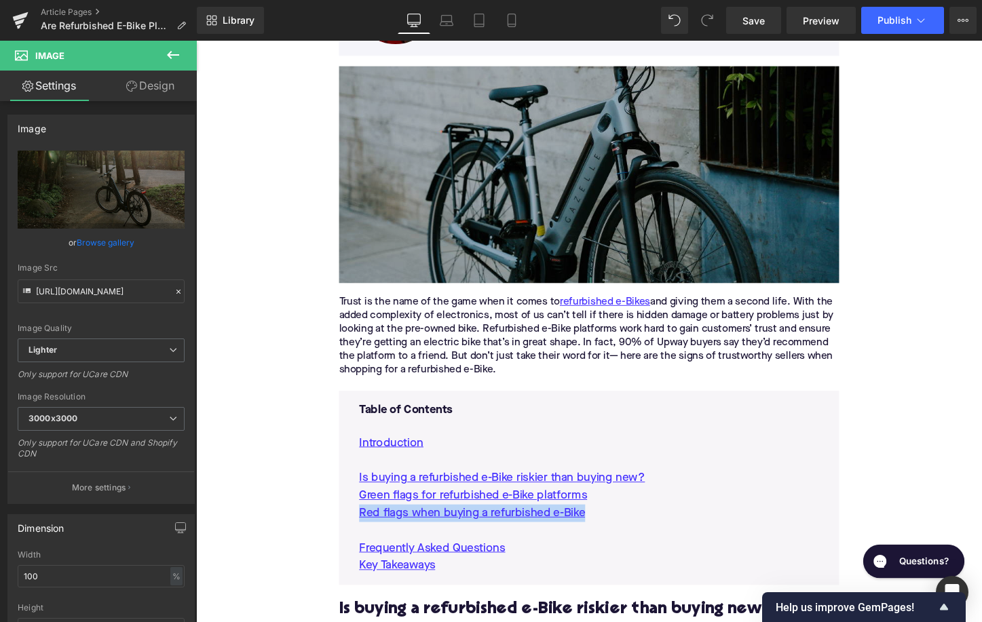
click at [564, 207] on img at bounding box center [606, 180] width 522 height 227
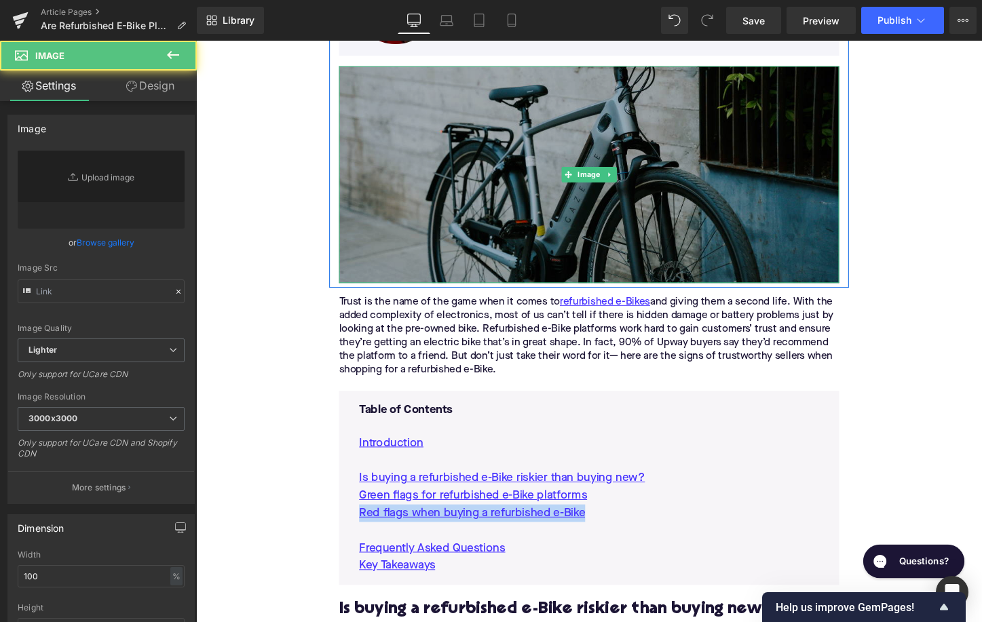
type input "[URL][DOMAIN_NAME]"
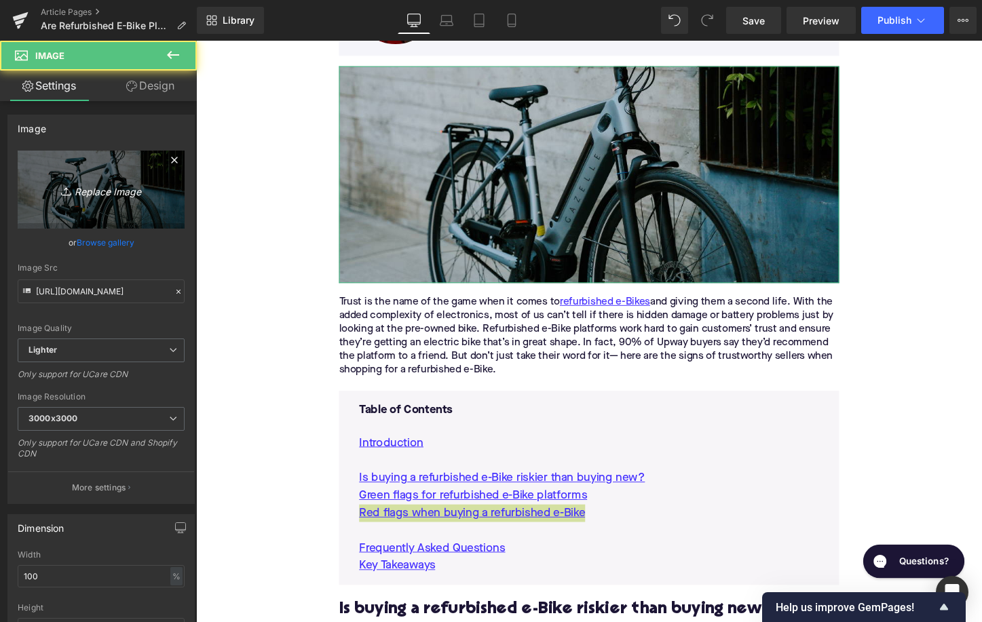
click at [142, 204] on link "Replace Image" at bounding box center [101, 190] width 167 height 78
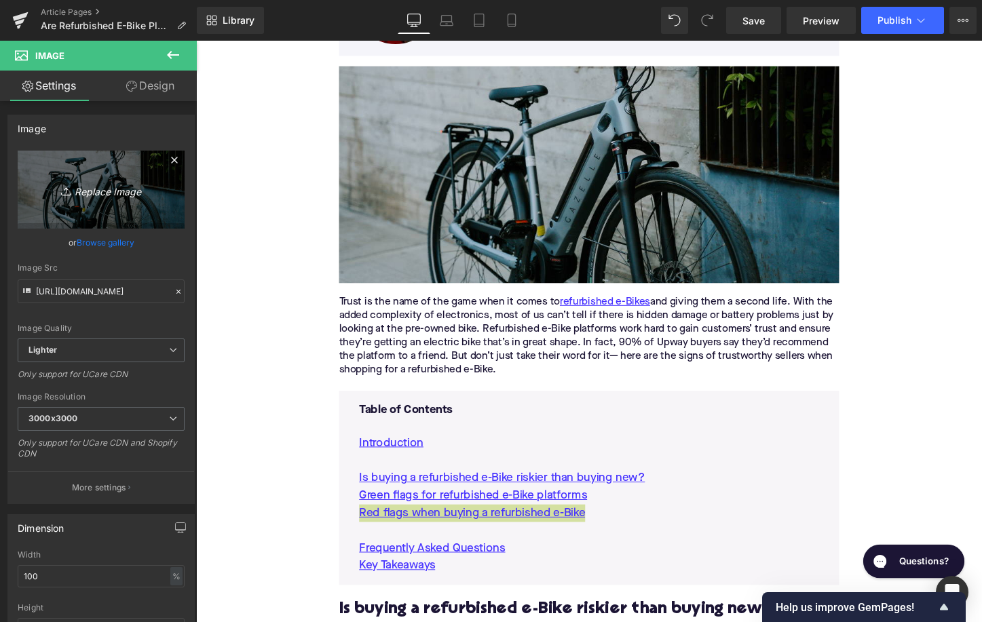
type input "C:\fakepath\Blog Pictures(43).png"
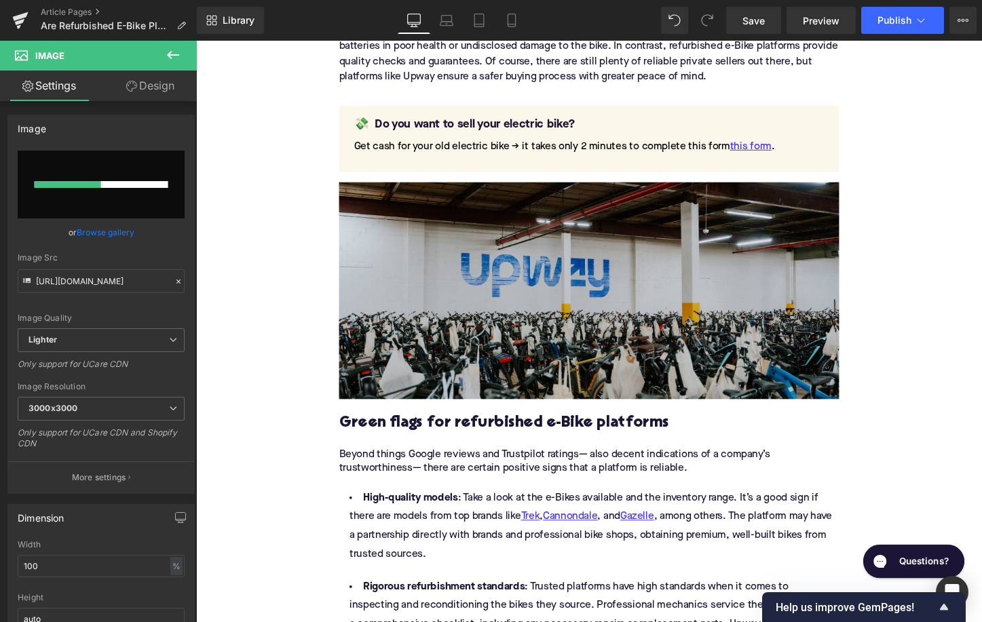
scroll to position [1122, 0]
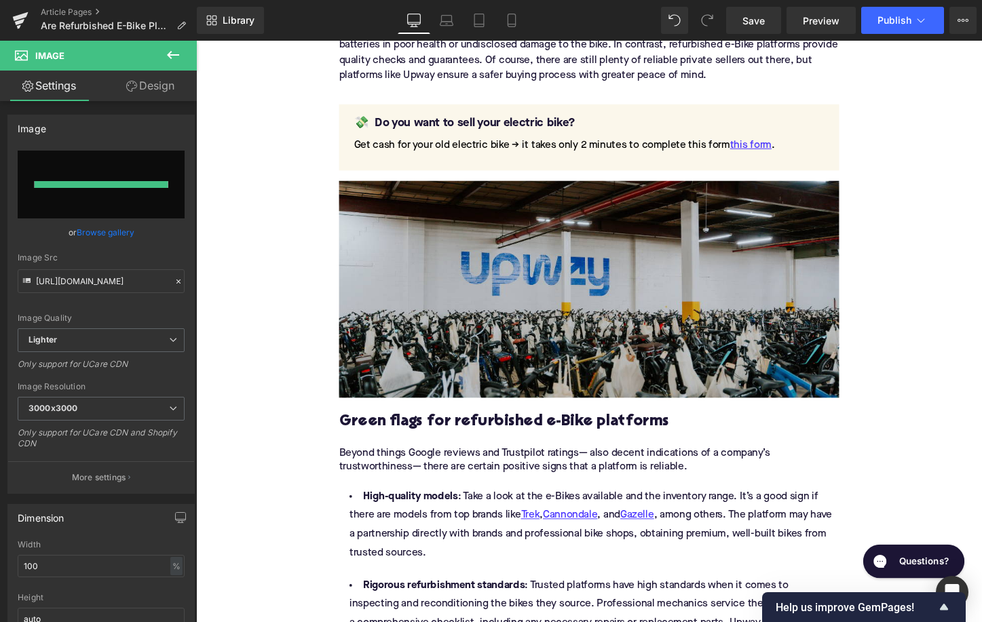
type input "[URL][DOMAIN_NAME]"
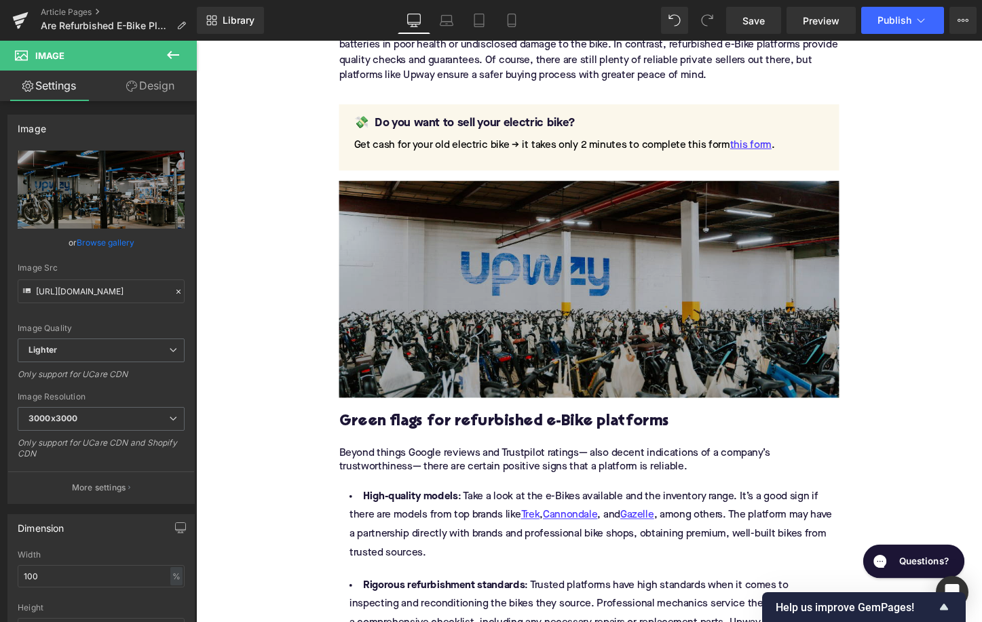
click at [512, 294] on img at bounding box center [606, 300] width 522 height 227
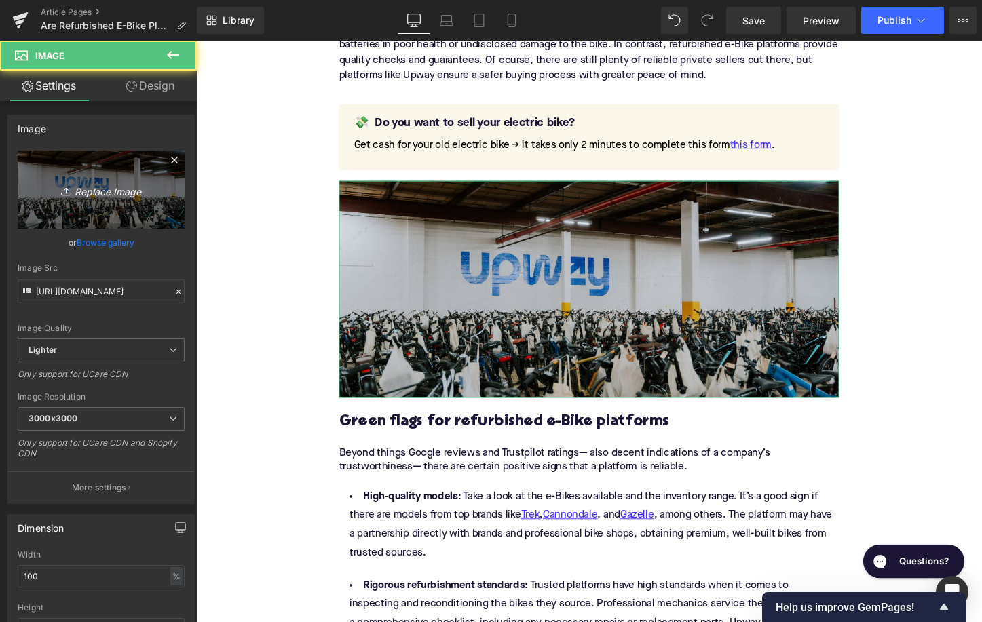
click at [136, 186] on icon "Replace Image" at bounding box center [101, 189] width 109 height 17
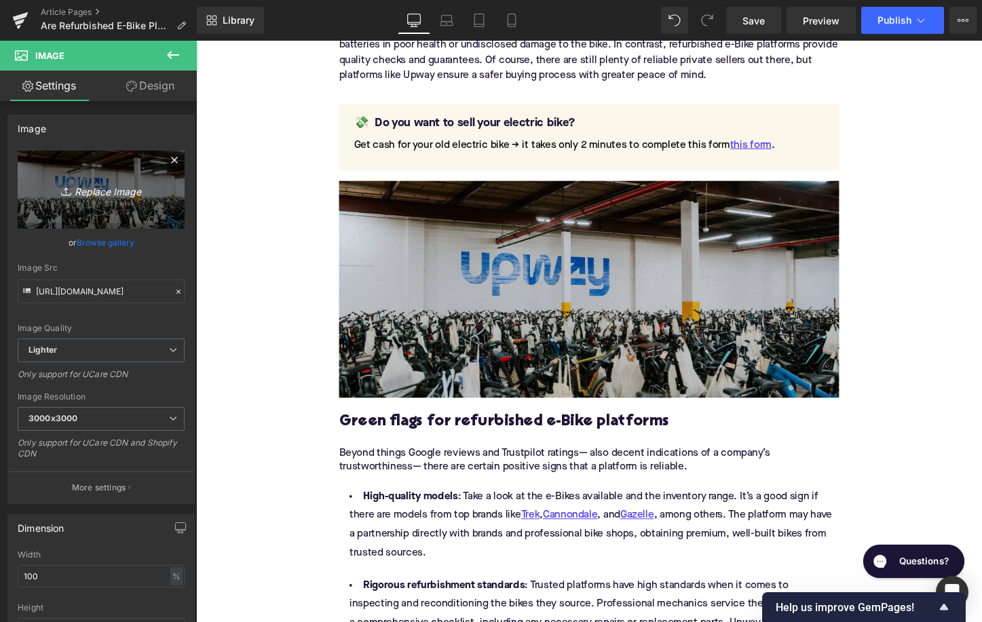
type input "C:\fakepath\Blog Pictures(42).png"
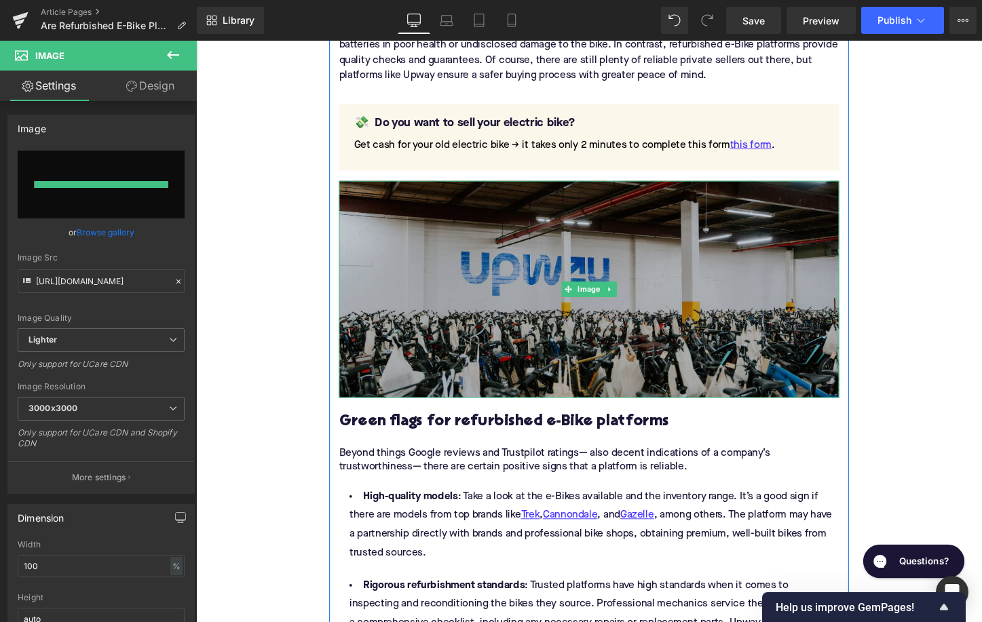
type input "[URL][DOMAIN_NAME]"
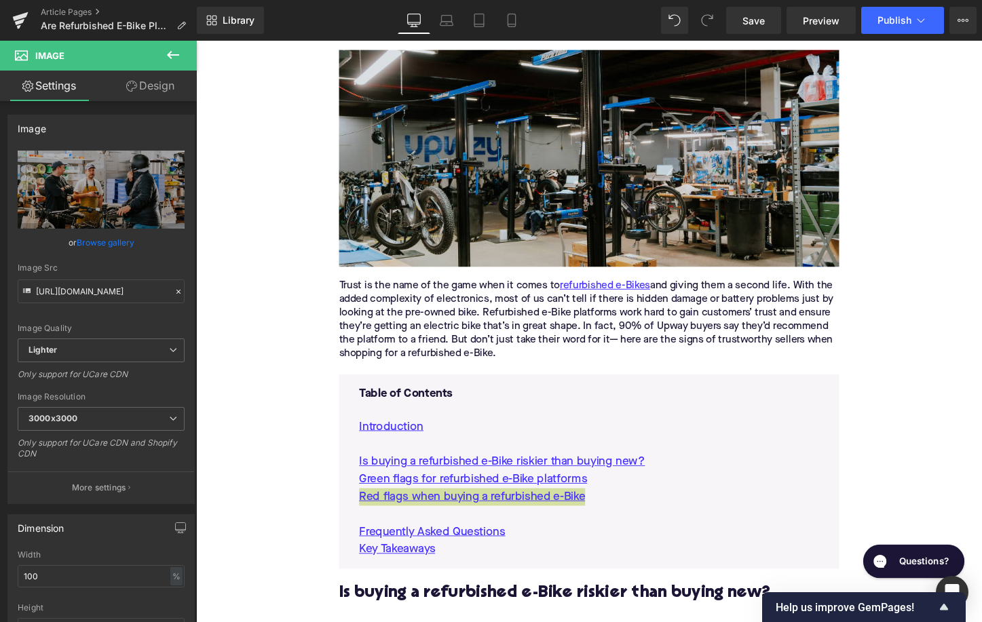
scroll to position [320, 0]
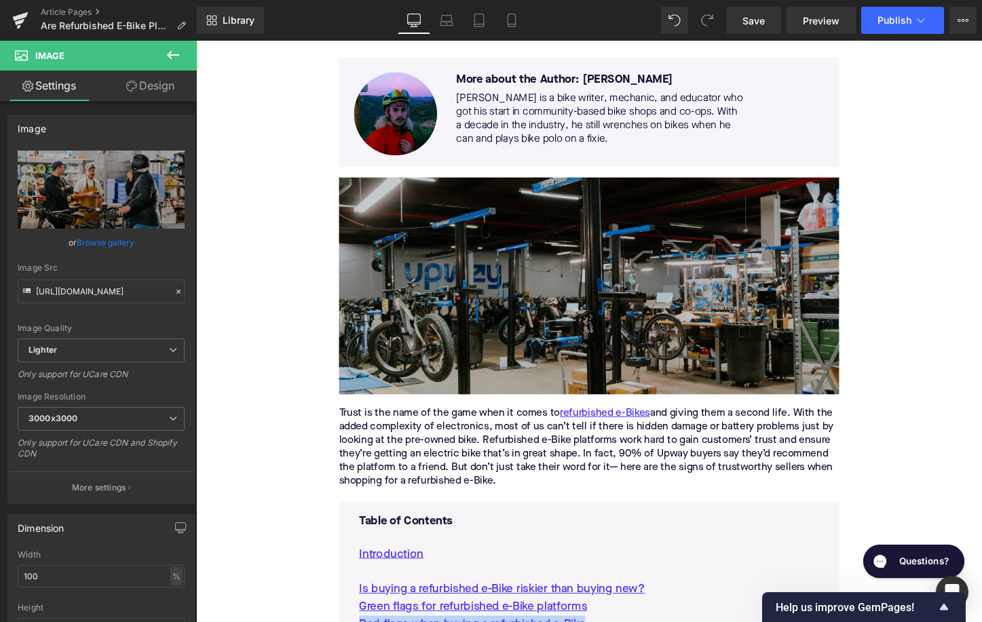
click at [507, 298] on img at bounding box center [606, 297] width 522 height 227
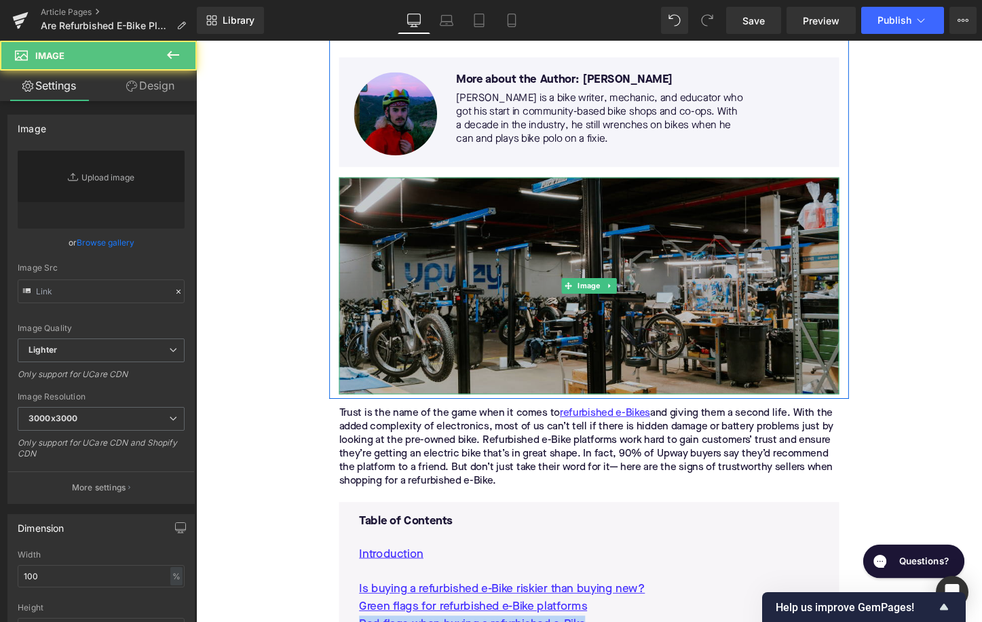
type input "[URL][DOMAIN_NAME]"
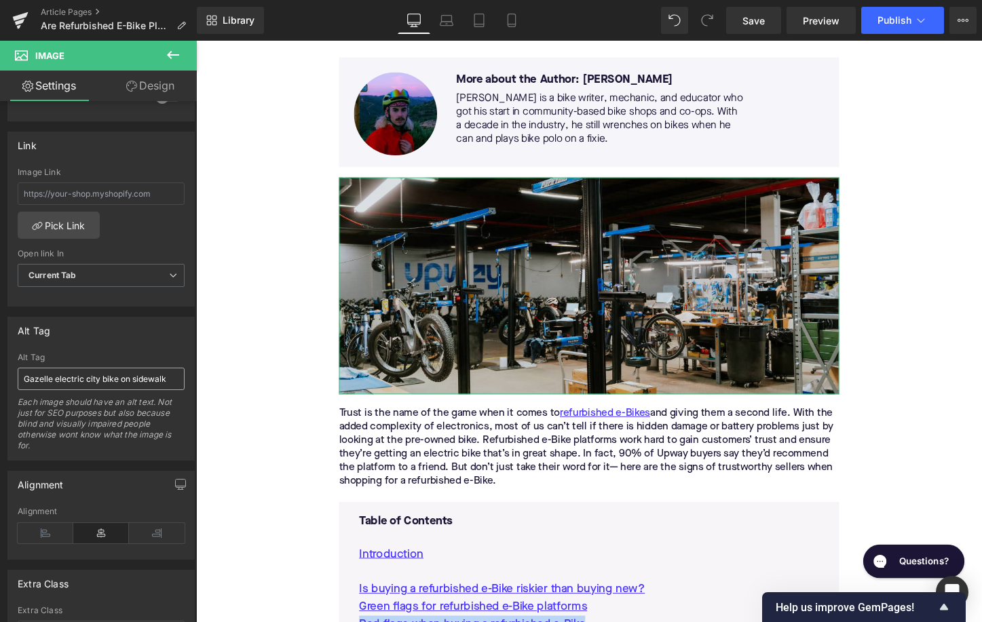
scroll to position [567, 0]
click at [96, 380] on input "Gazelle electric city bike on sidewalk" at bounding box center [101, 377] width 167 height 22
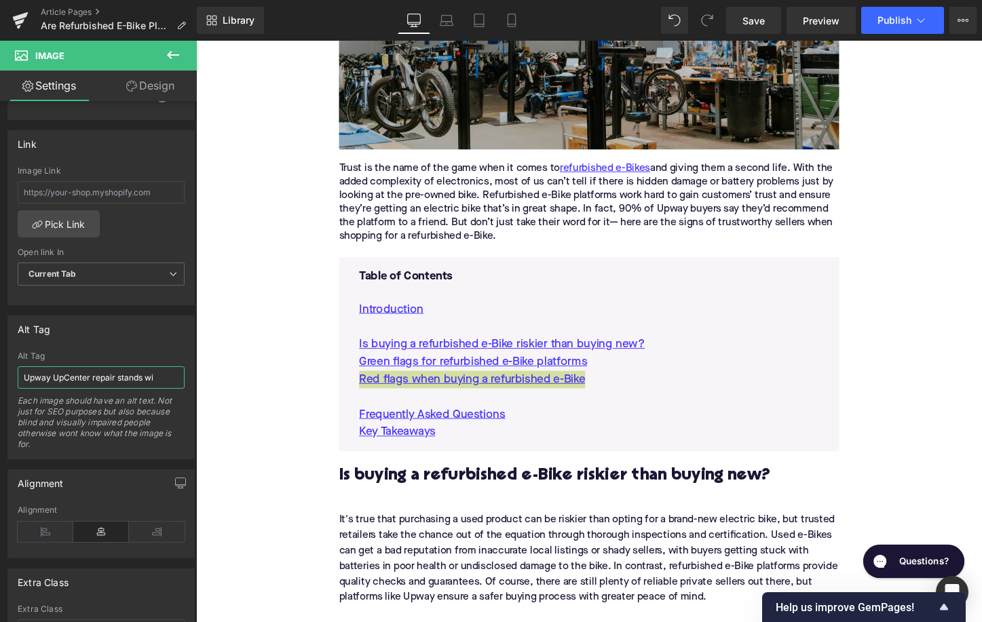
scroll to position [581, 0]
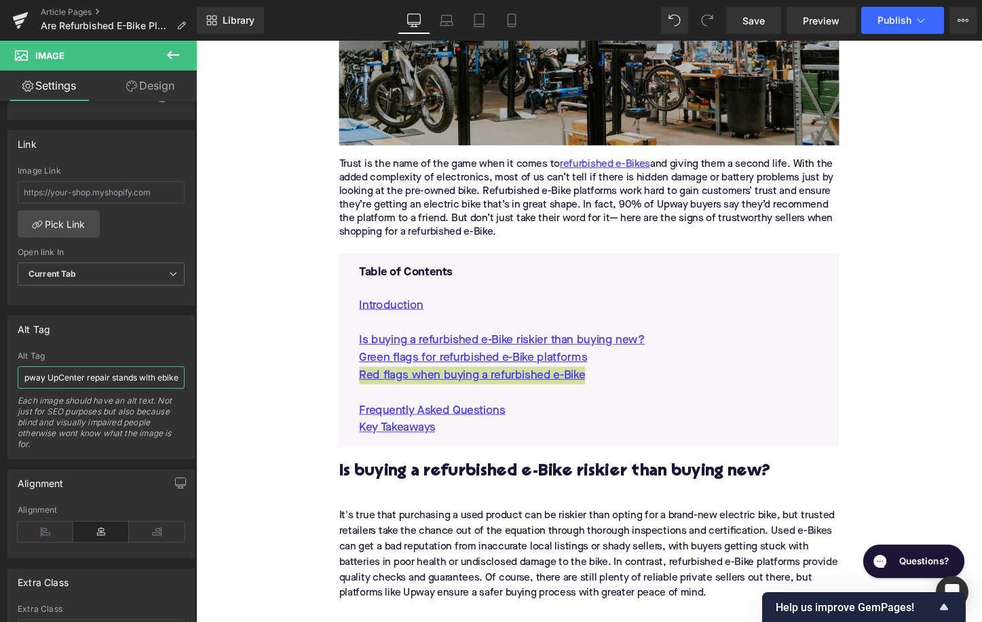
type input "Upway UpCenter repair stands with ebikes"
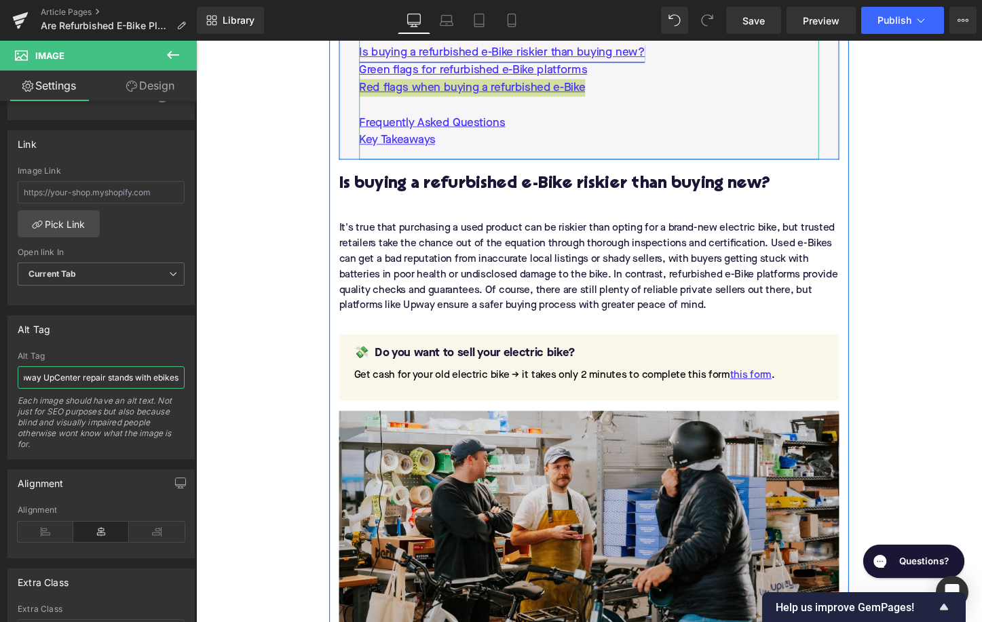
scroll to position [1076, 0]
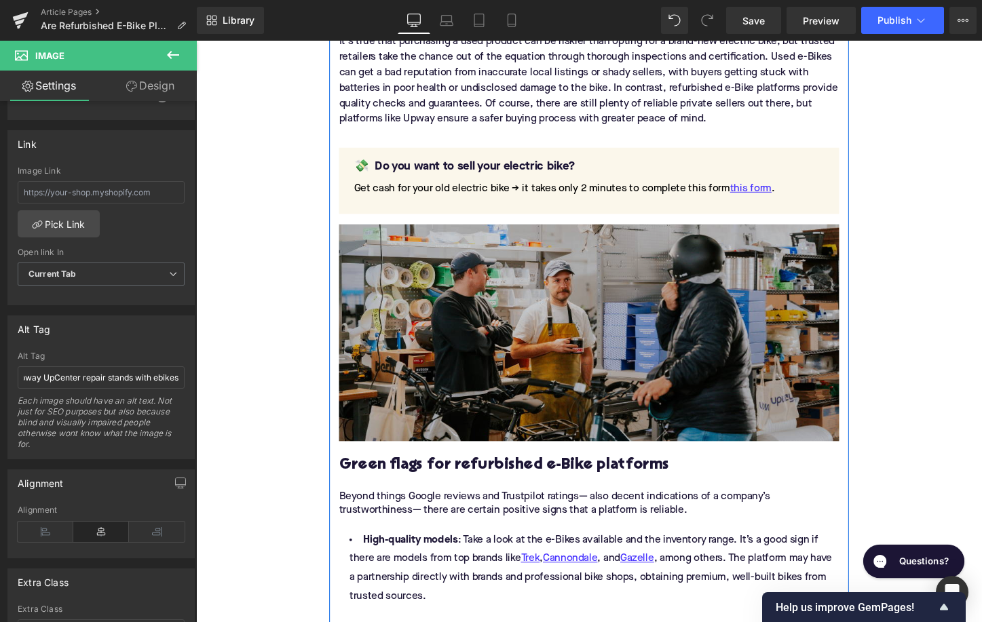
click at [599, 354] on img at bounding box center [606, 346] width 522 height 227
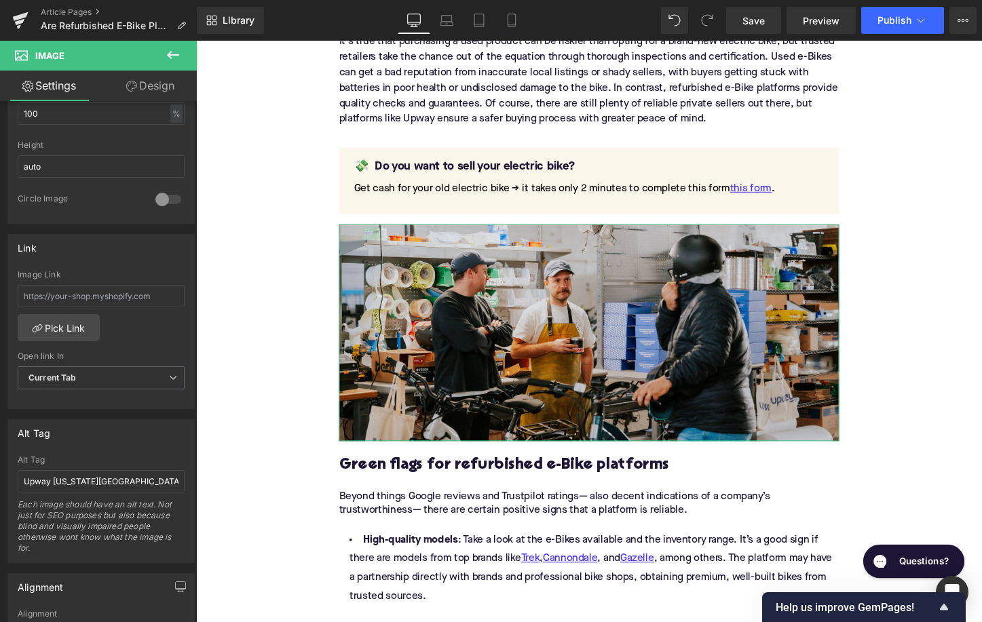
scroll to position [582, 0]
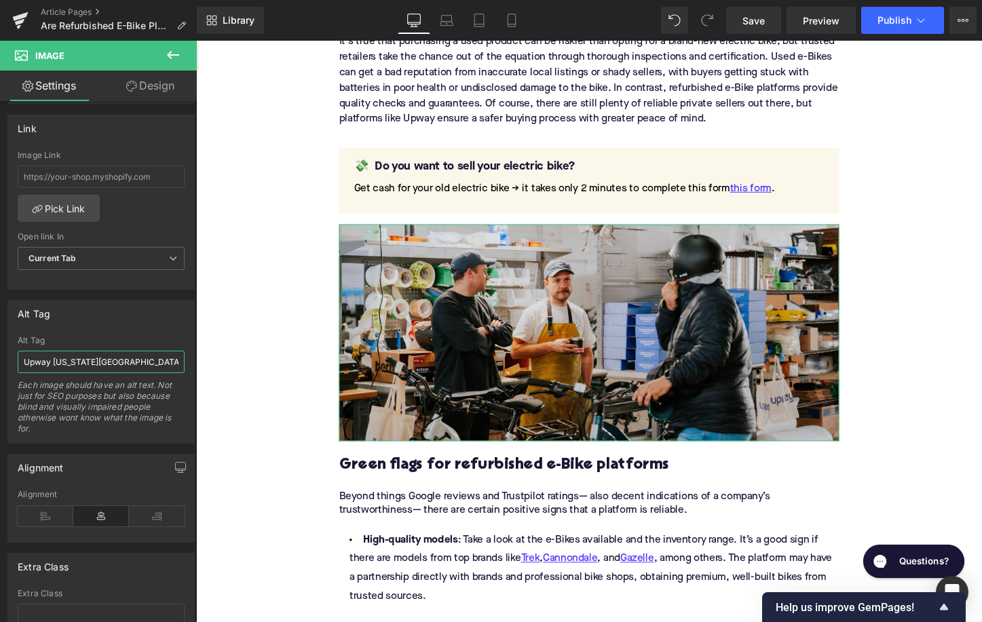
click at [104, 362] on input "Upway [US_STATE][GEOGRAPHIC_DATA] UpCenter" at bounding box center [101, 362] width 167 height 22
type input "Upway mechanic and customers at Garage Sale event"
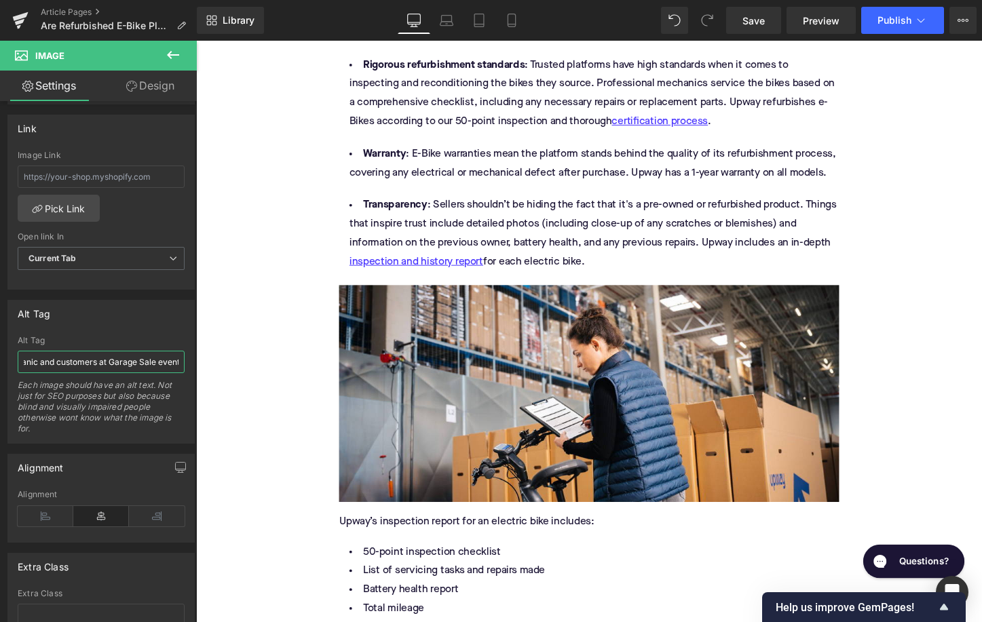
scroll to position [1675, 0]
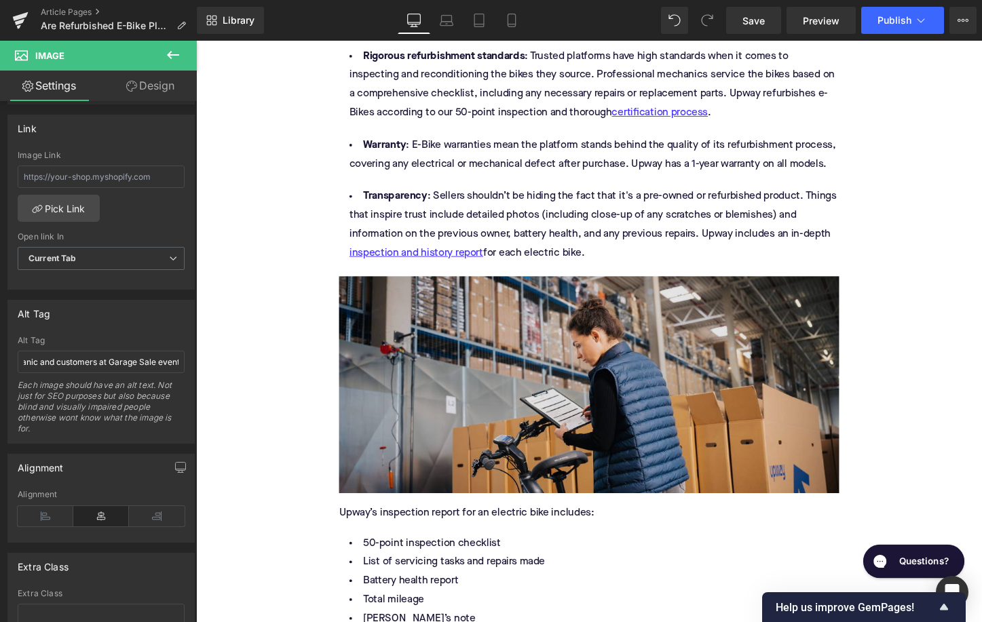
click at [500, 360] on img at bounding box center [606, 400] width 522 height 227
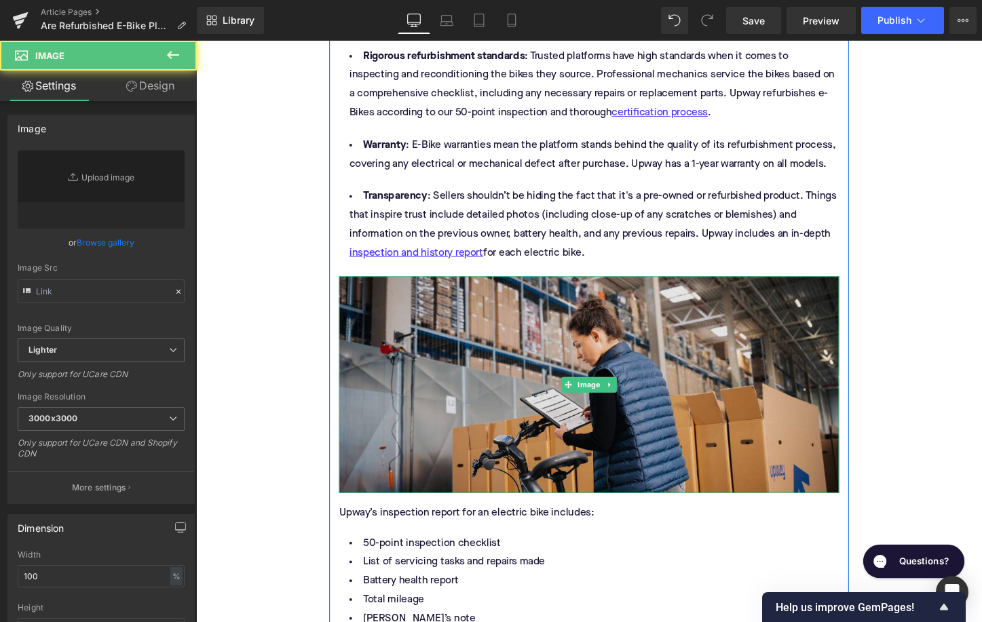
type input "[URL][DOMAIN_NAME]"
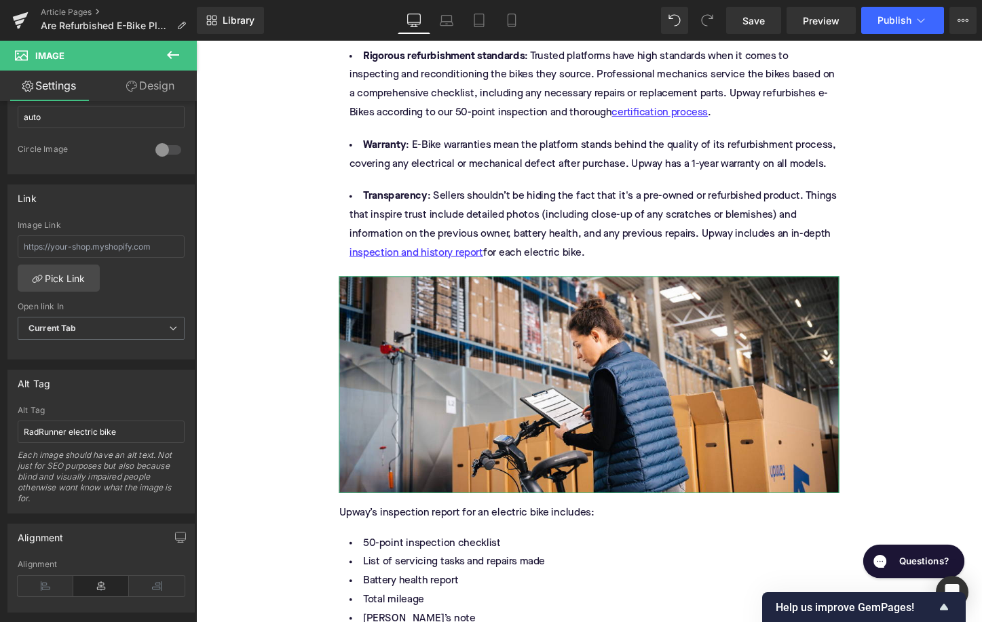
scroll to position [537, 0]
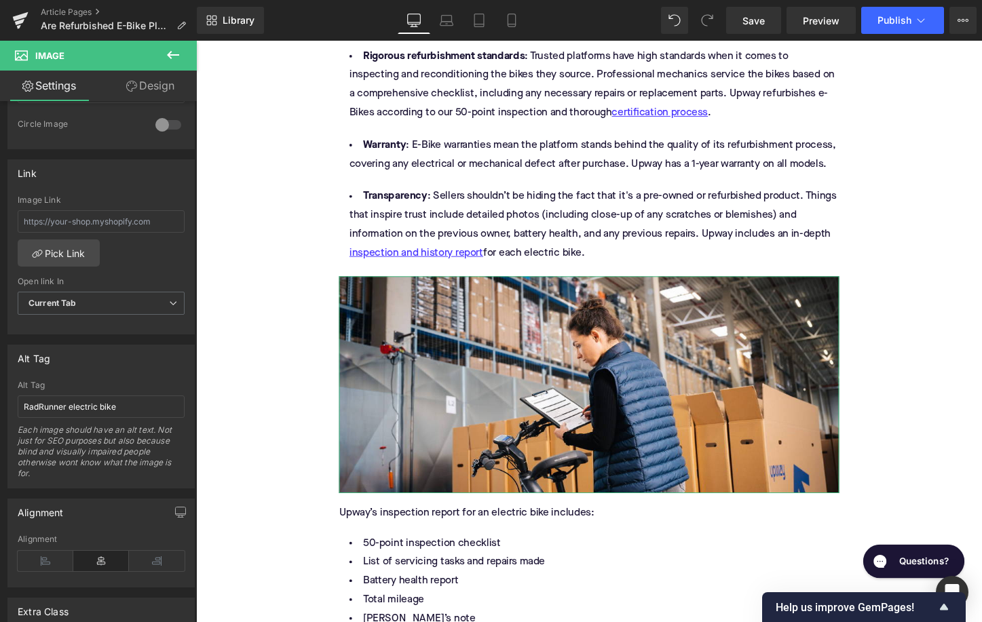
click at [68, 419] on div "Alt Tag RadRunner electric bike Each image should have an alt text. Not just fo…" at bounding box center [101, 434] width 167 height 107
click at [68, 418] on input "RadRunner electric bike" at bounding box center [101, 407] width 167 height 22
click at [69, 408] on input "RadRunner electric bike" at bounding box center [101, 407] width 167 height 22
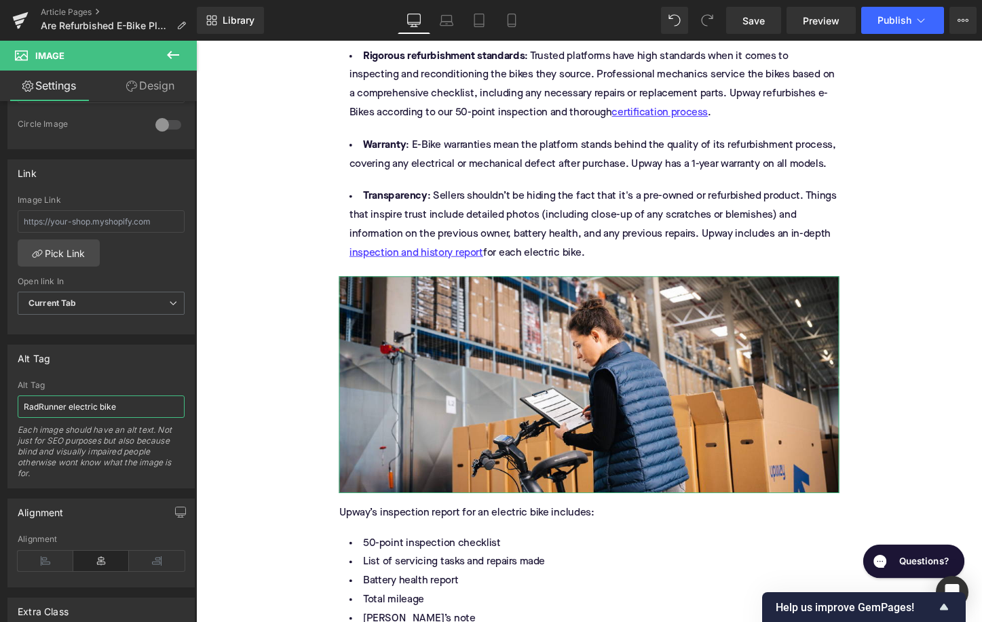
click at [69, 408] on input "RadRunner electric bike" at bounding box center [101, 407] width 167 height 22
type input "Upway mechanic and inspection list"
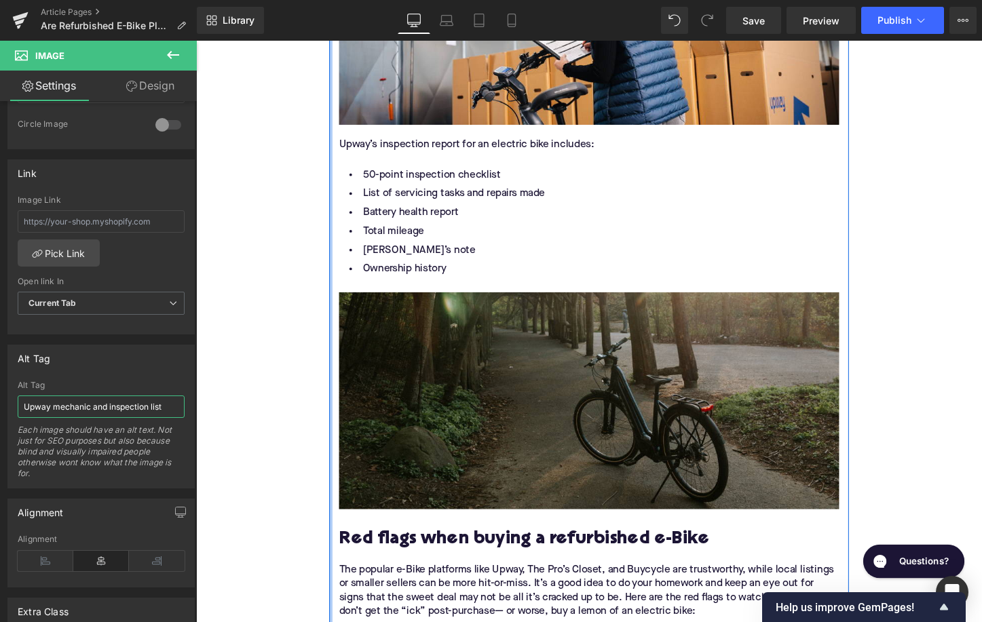
scroll to position [2108, 0]
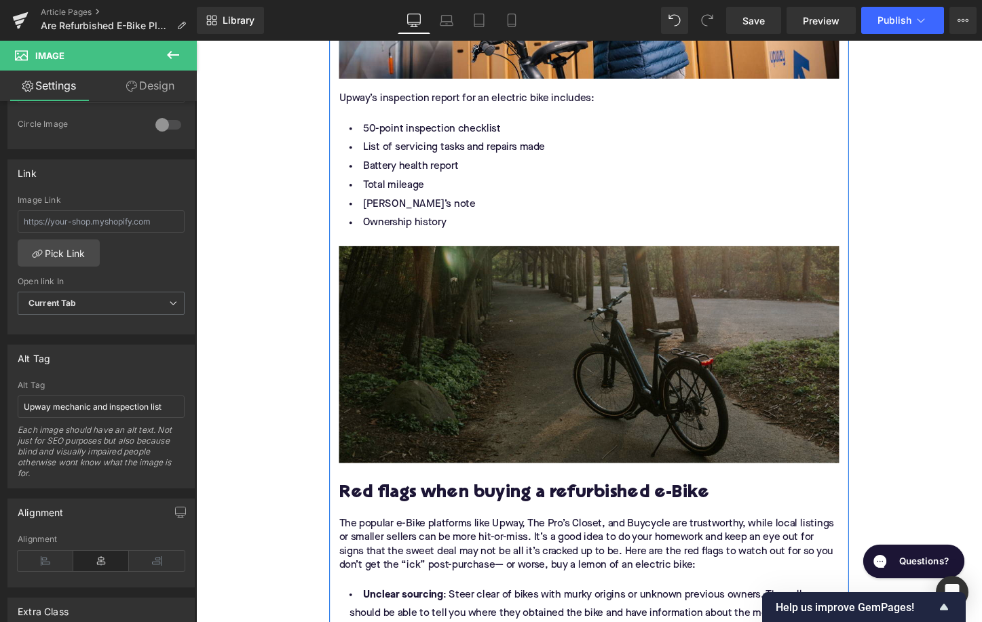
click at [454, 383] on img at bounding box center [606, 368] width 522 height 227
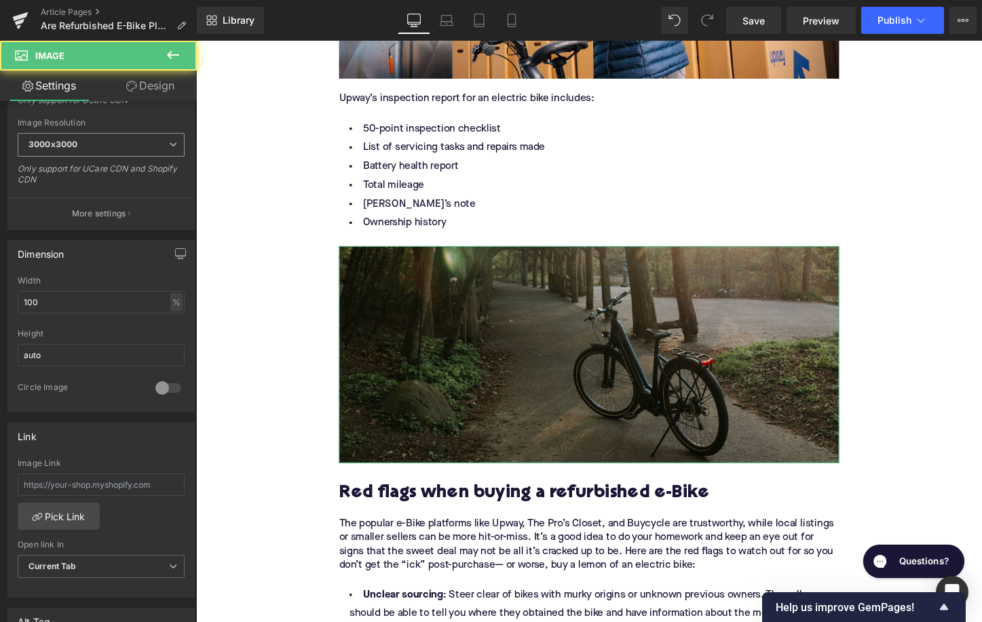
scroll to position [479, 0]
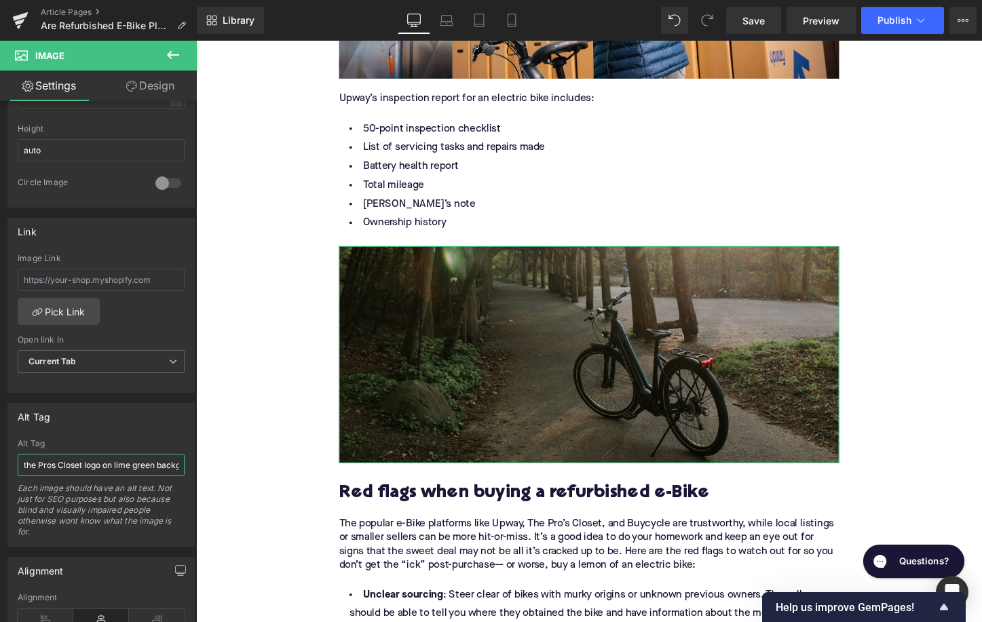
click at [79, 461] on input "the Pros Closet logo on lime green background" at bounding box center [101, 465] width 167 height 22
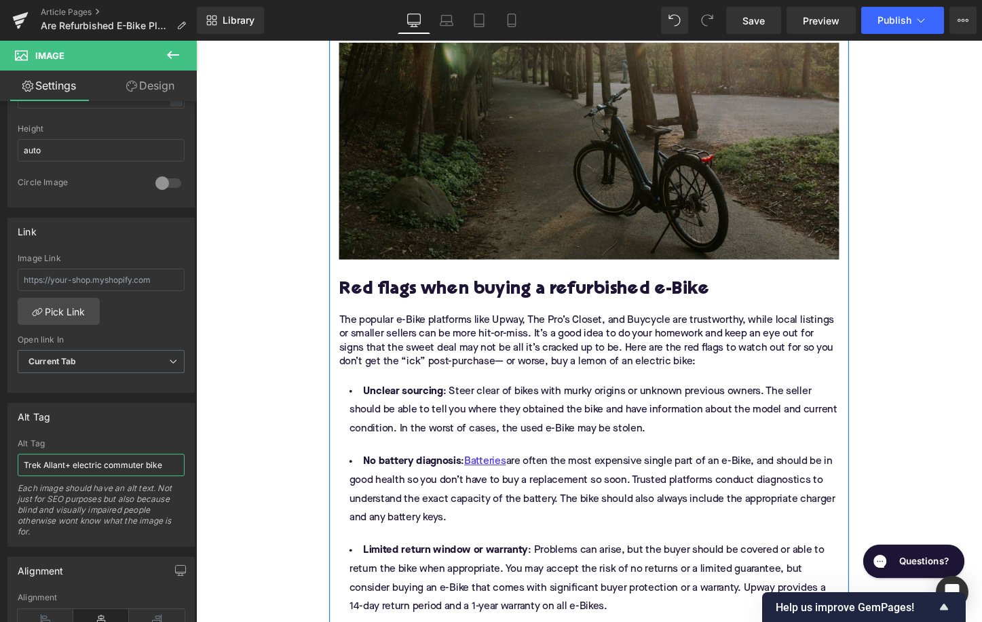
scroll to position [2505, 0]
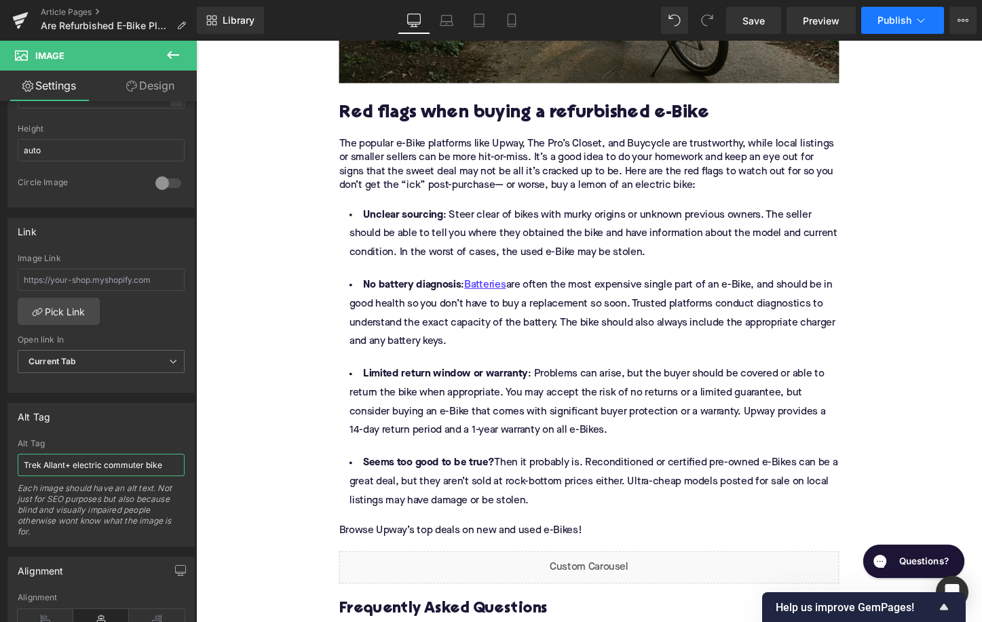
type input "Trek Allant+ electric commuter bike"
click at [913, 22] on button "Publish" at bounding box center [902, 20] width 83 height 27
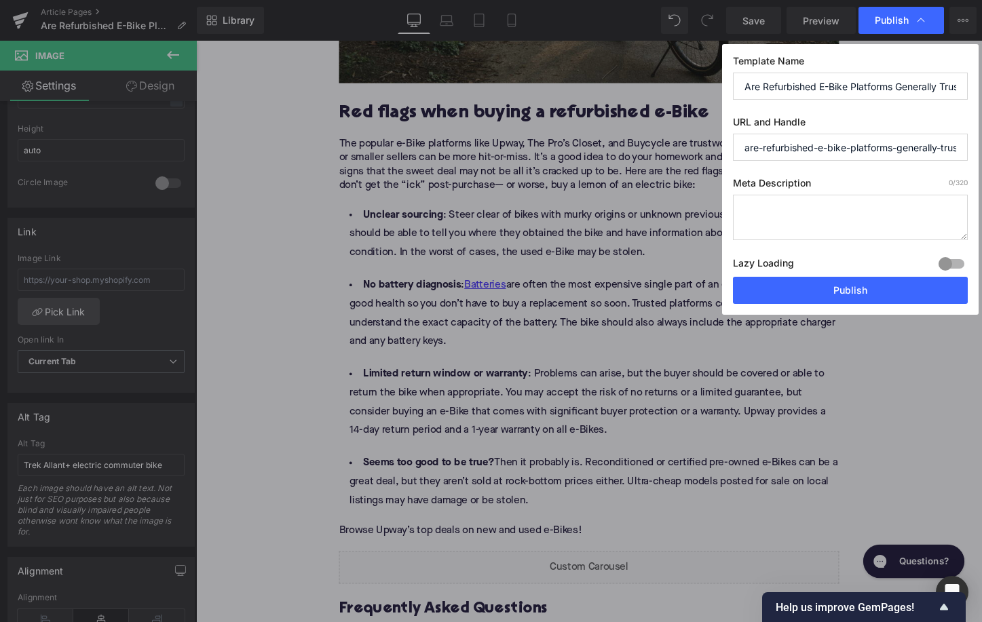
click at [829, 219] on textarea at bounding box center [850, 217] width 235 height 45
paste textarea "Refurbished e-Bike platforms like Upway can be a safe, affordable choice—if you…"
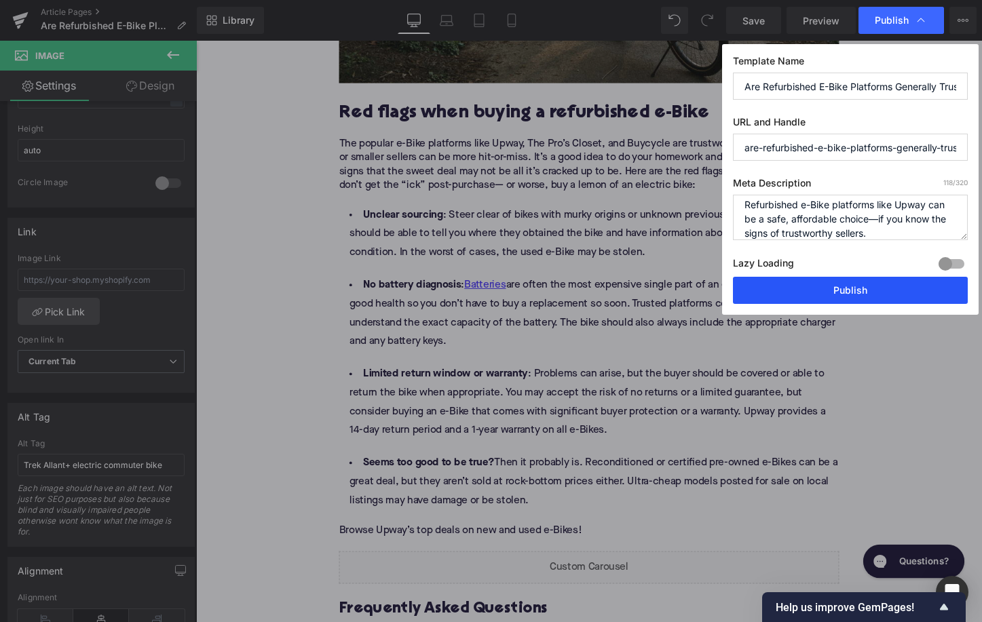
type textarea "Refurbished e-Bike platforms like Upway can be a safe, affordable choice—if you…"
click at [816, 290] on button "Publish" at bounding box center [850, 290] width 235 height 27
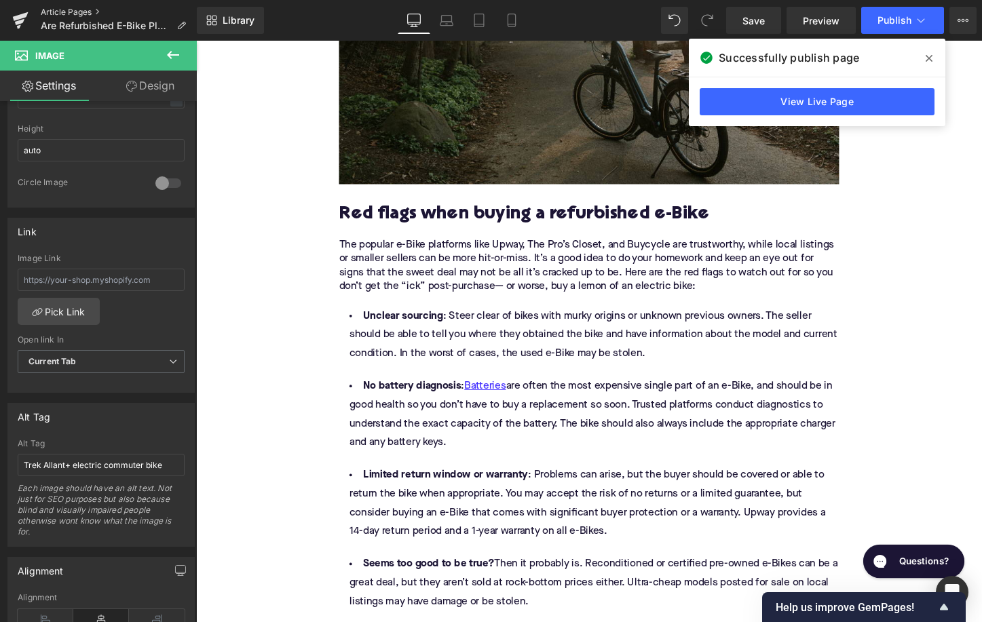
scroll to position [1632, 0]
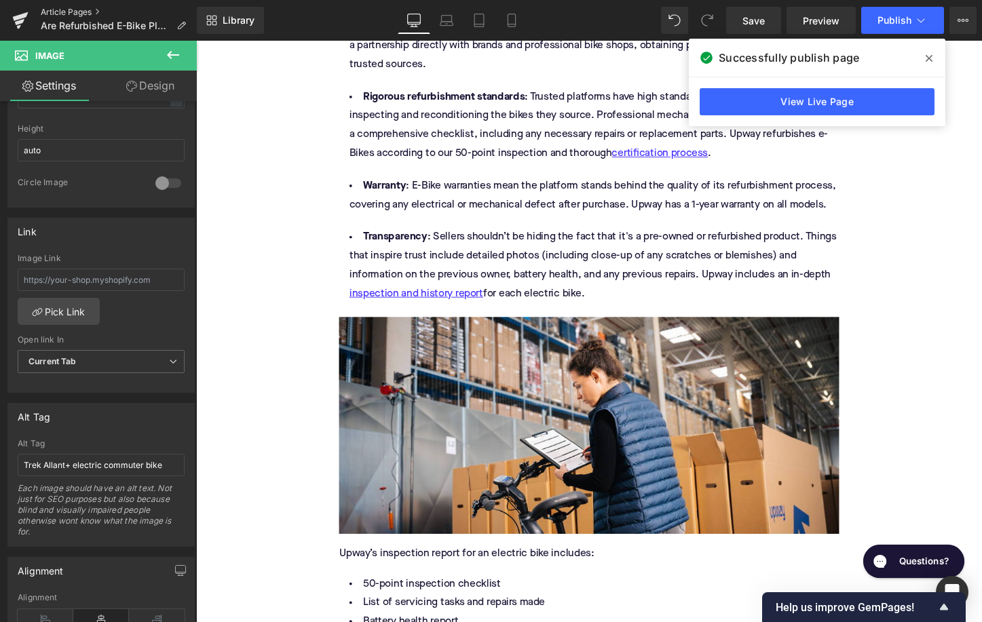
click at [66, 10] on link "Article Pages" at bounding box center [119, 12] width 156 height 11
